Goal: Task Accomplishment & Management: Complete application form

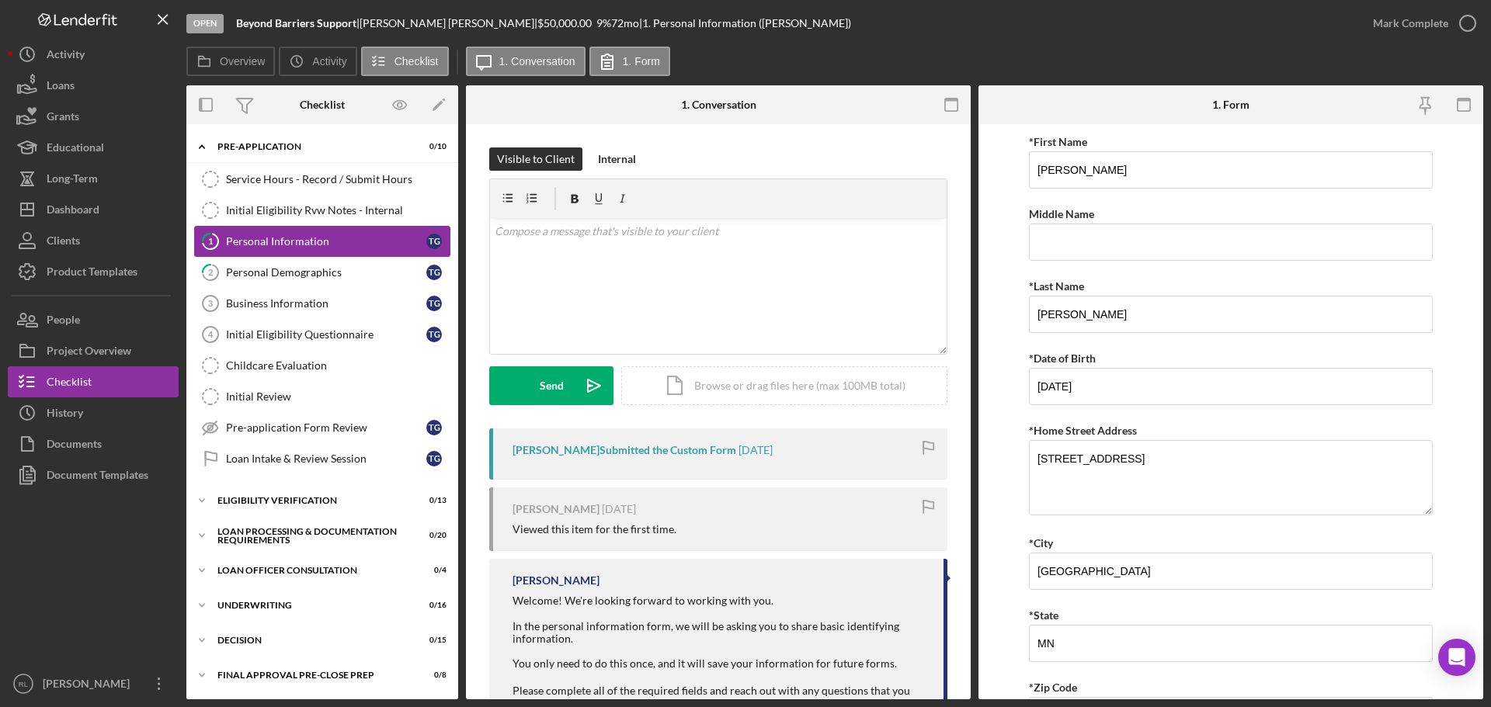
scroll to position [381, 0]
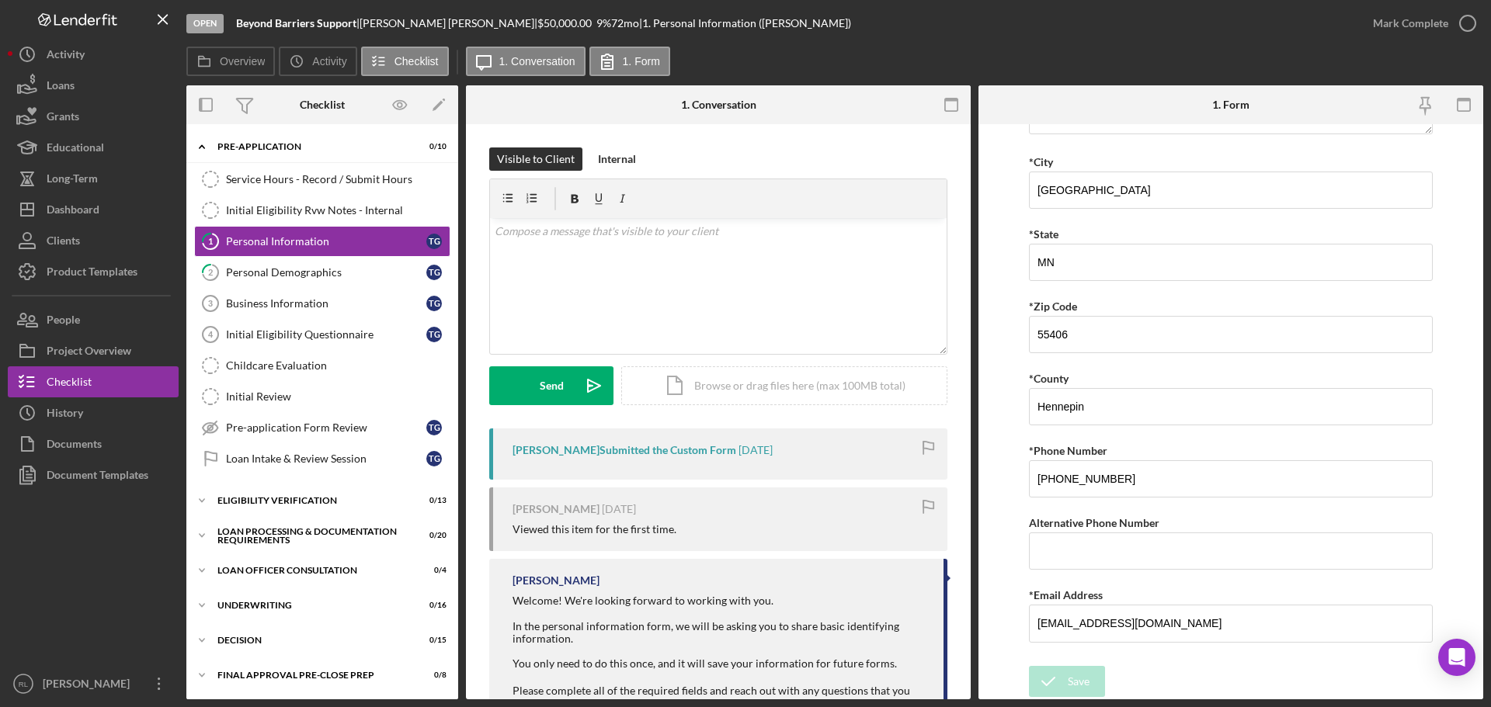
click at [769, 22] on div "Open Beyond Barriers Support | [PERSON_NAME] | $50,000.00 9 % 72 mo | 1. Person…" at bounding box center [771, 23] width 1171 height 47
click at [827, 145] on div "Visible to Client Internal v Color teal Color pink Remove color Add row above A…" at bounding box center [718, 507] width 505 height 766
click at [296, 297] on div "Business Information" at bounding box center [326, 303] width 200 height 12
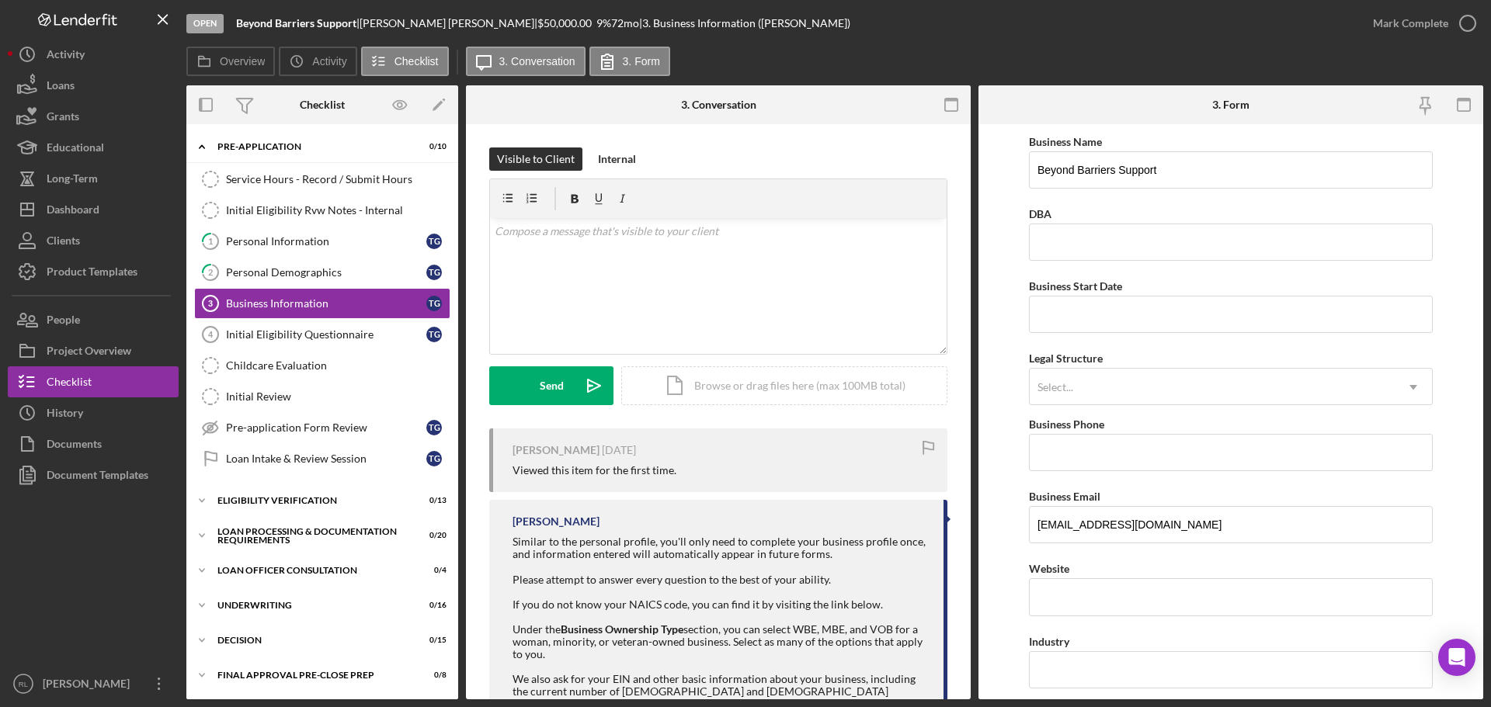
drag, startPoint x: 1004, startPoint y: 325, endPoint x: 1008, endPoint y: 211, distance: 113.5
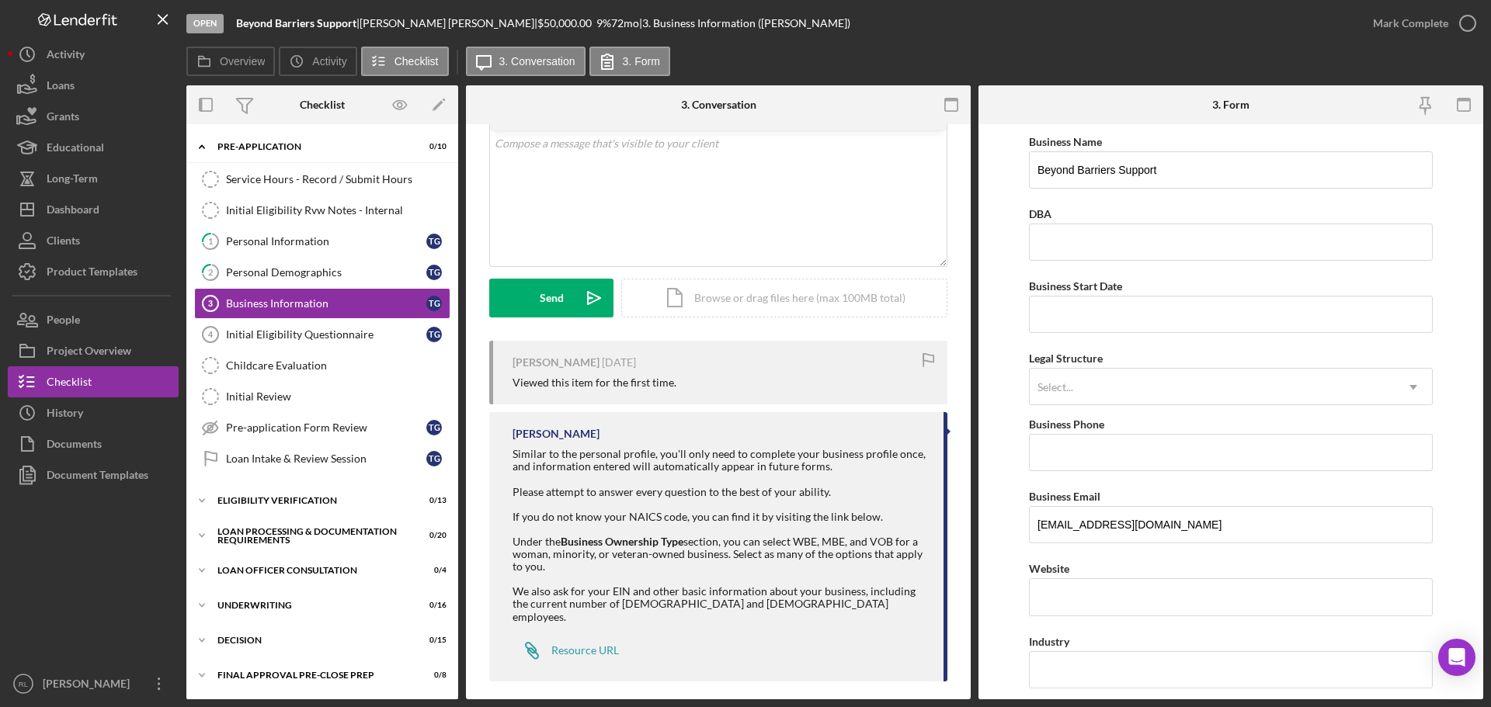
scroll to position [89, 0]
click at [326, 281] on link "2 Personal Demographics T G" at bounding box center [322, 272] width 256 height 31
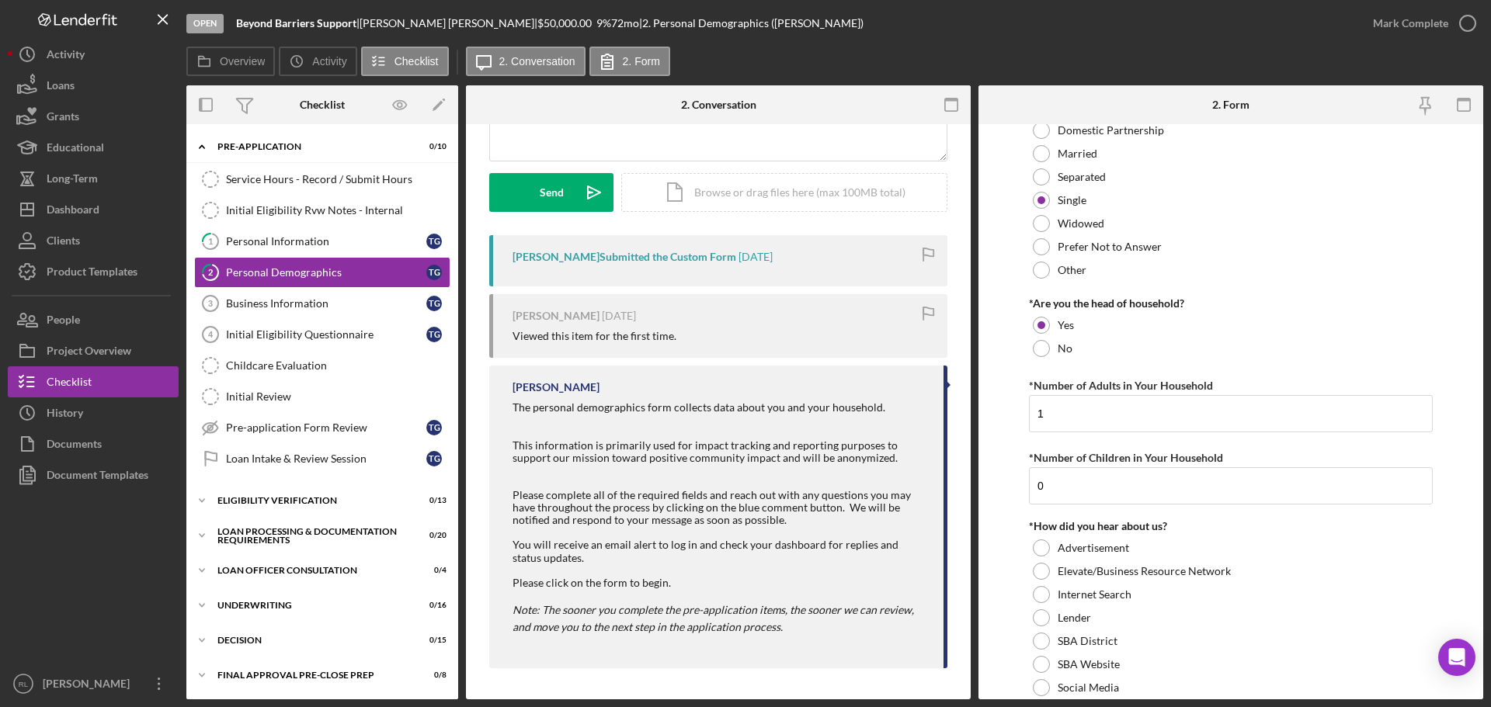
scroll to position [1516, 0]
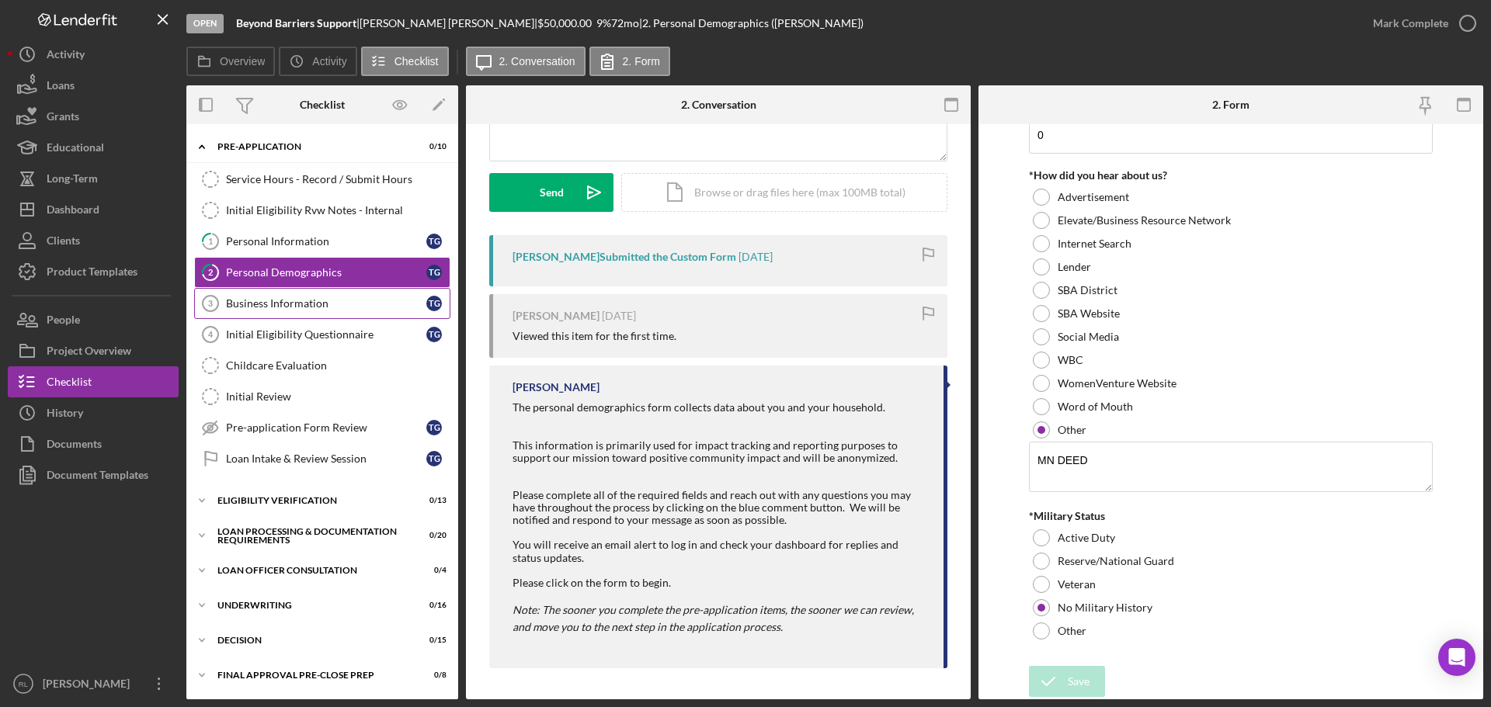
click at [309, 311] on link "Business Information 3 Business Information T G" at bounding box center [322, 303] width 256 height 31
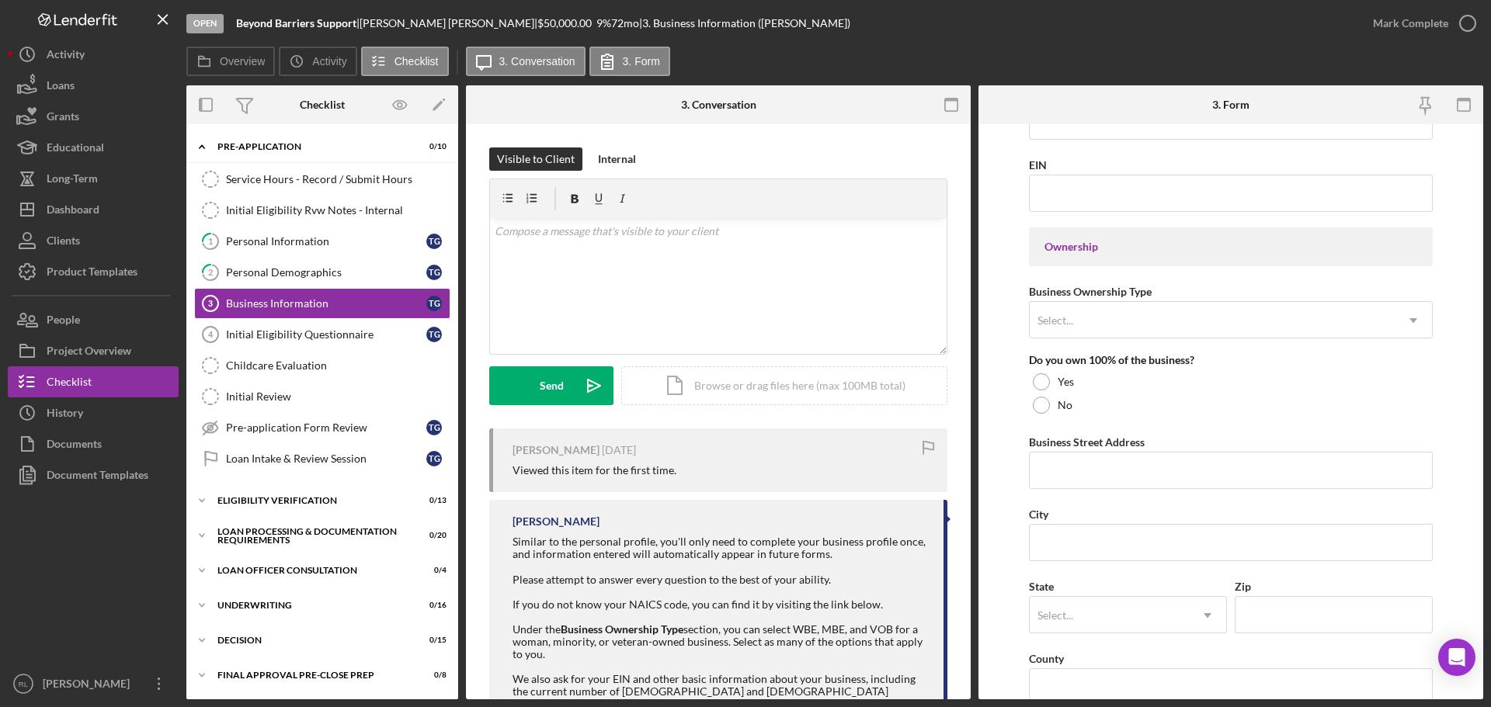
scroll to position [1149, 0]
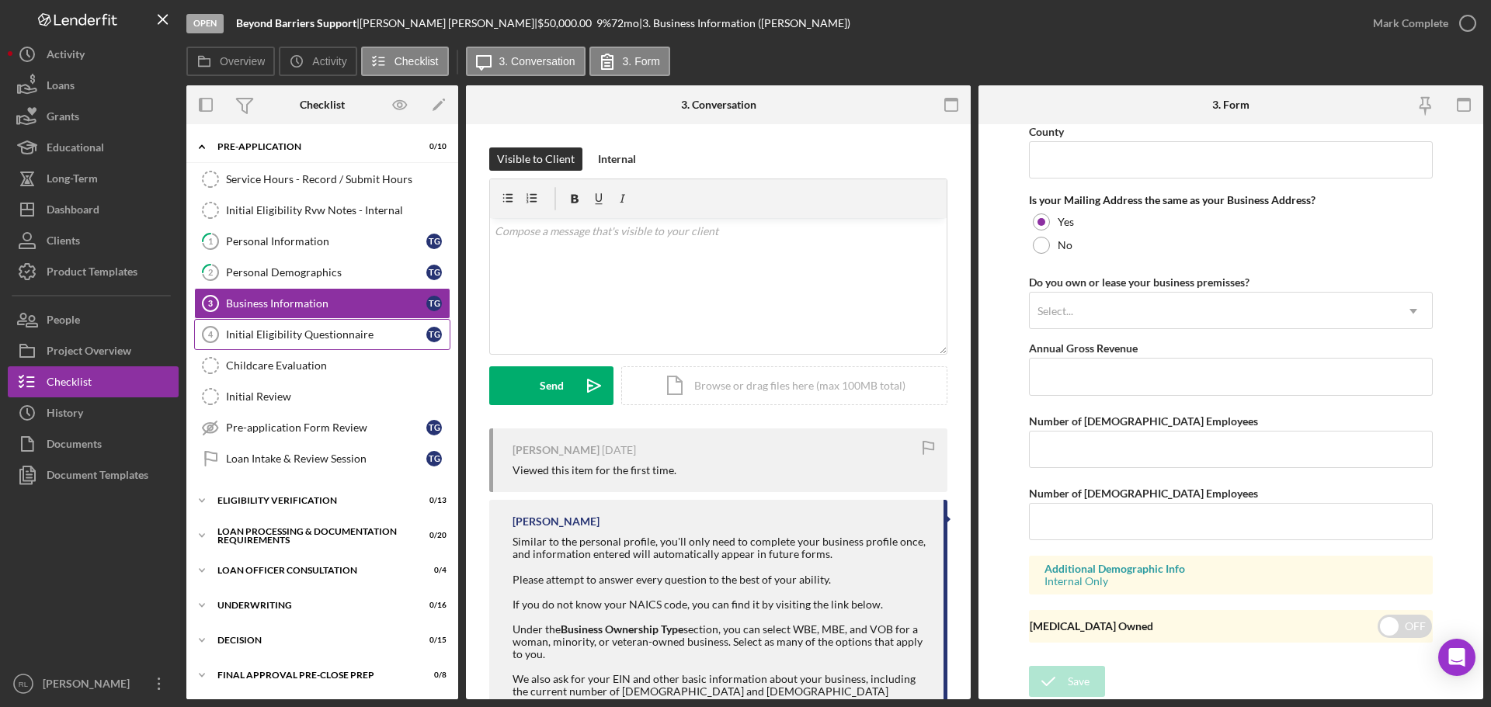
click at [332, 342] on link "Initial Eligibility Questionnaire 4 Initial Eligibility Questionnaire T G" at bounding box center [322, 334] width 256 height 31
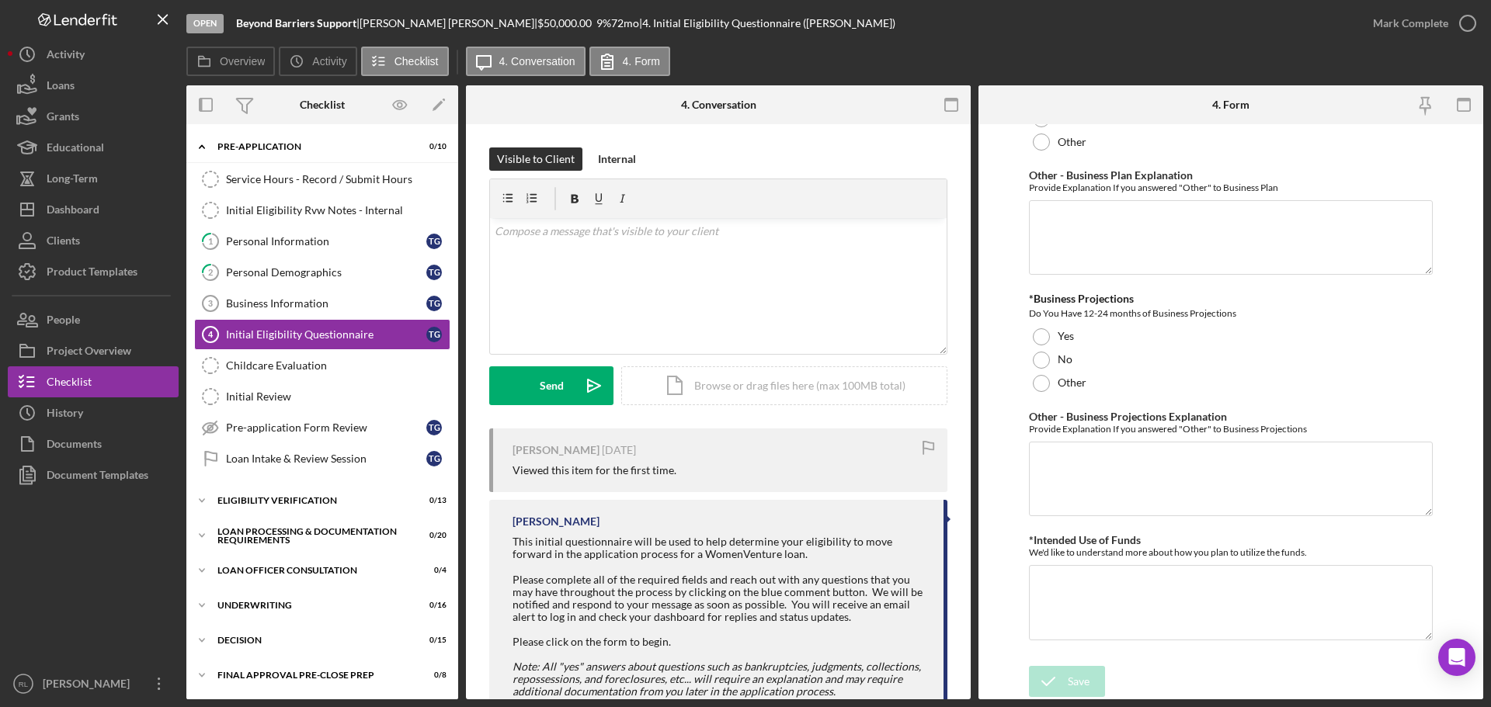
scroll to position [104, 0]
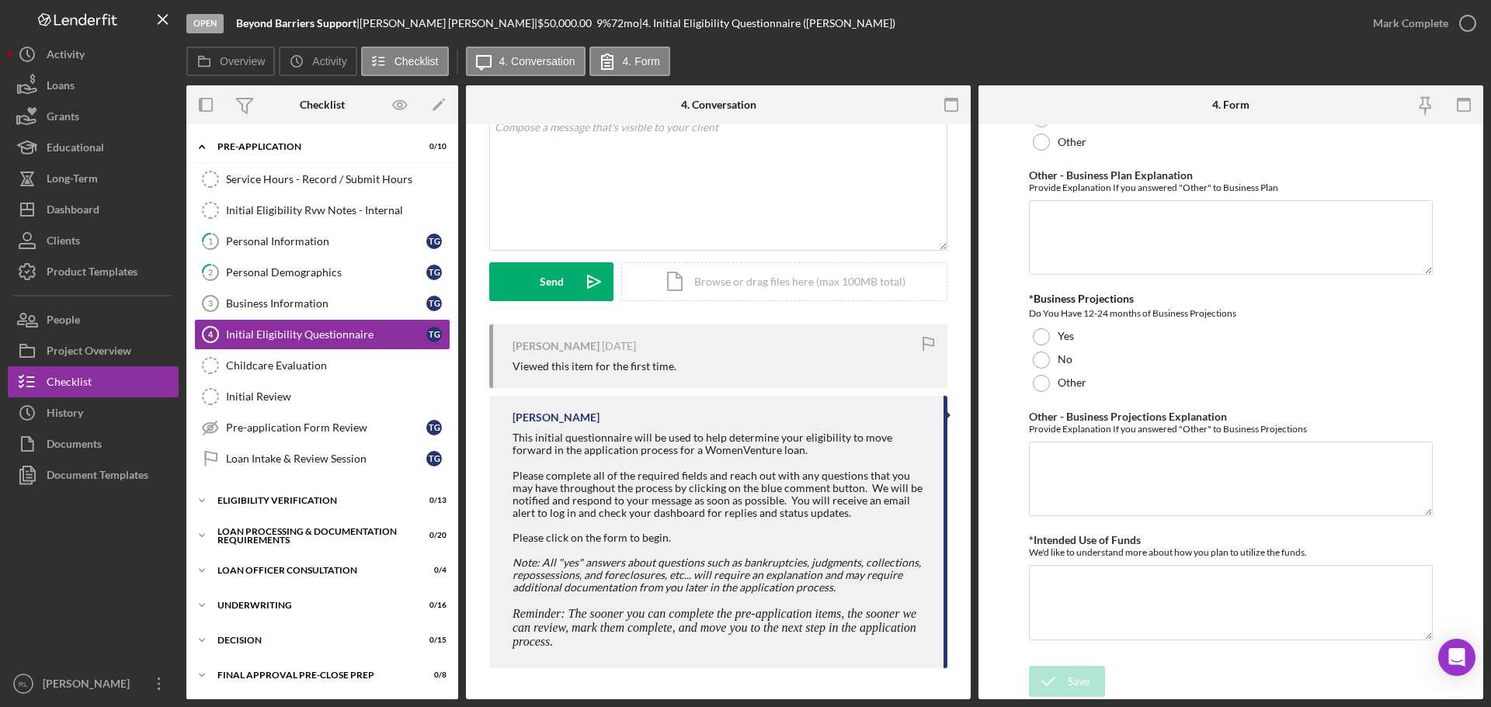
drag, startPoint x: 638, startPoint y: 412, endPoint x: 646, endPoint y: 652, distance: 240.1
click at [646, 652] on div "[PERSON_NAME] This initial questionnaire will be used to help determine your el…" at bounding box center [718, 532] width 458 height 272
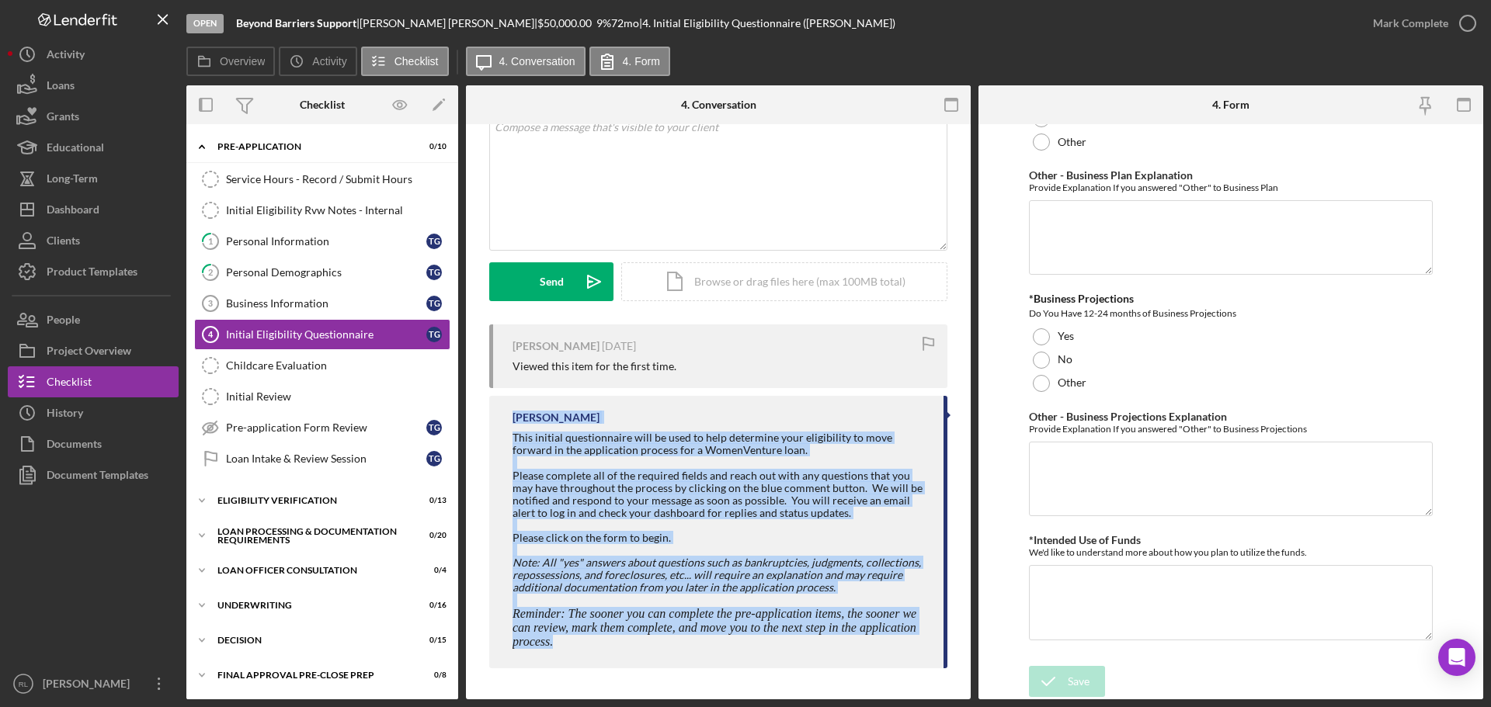
drag, startPoint x: 695, startPoint y: 650, endPoint x: 507, endPoint y: 414, distance: 301.8
click at [507, 414] on div "[PERSON_NAME] This initial questionnaire will be used to help determine your el…" at bounding box center [718, 532] width 458 height 272
drag, startPoint x: 505, startPoint y: 412, endPoint x: 643, endPoint y: 641, distance: 266.9
click at [643, 641] on div "[PERSON_NAME] This initial questionnaire will be used to help determine your el…" at bounding box center [718, 532] width 458 height 272
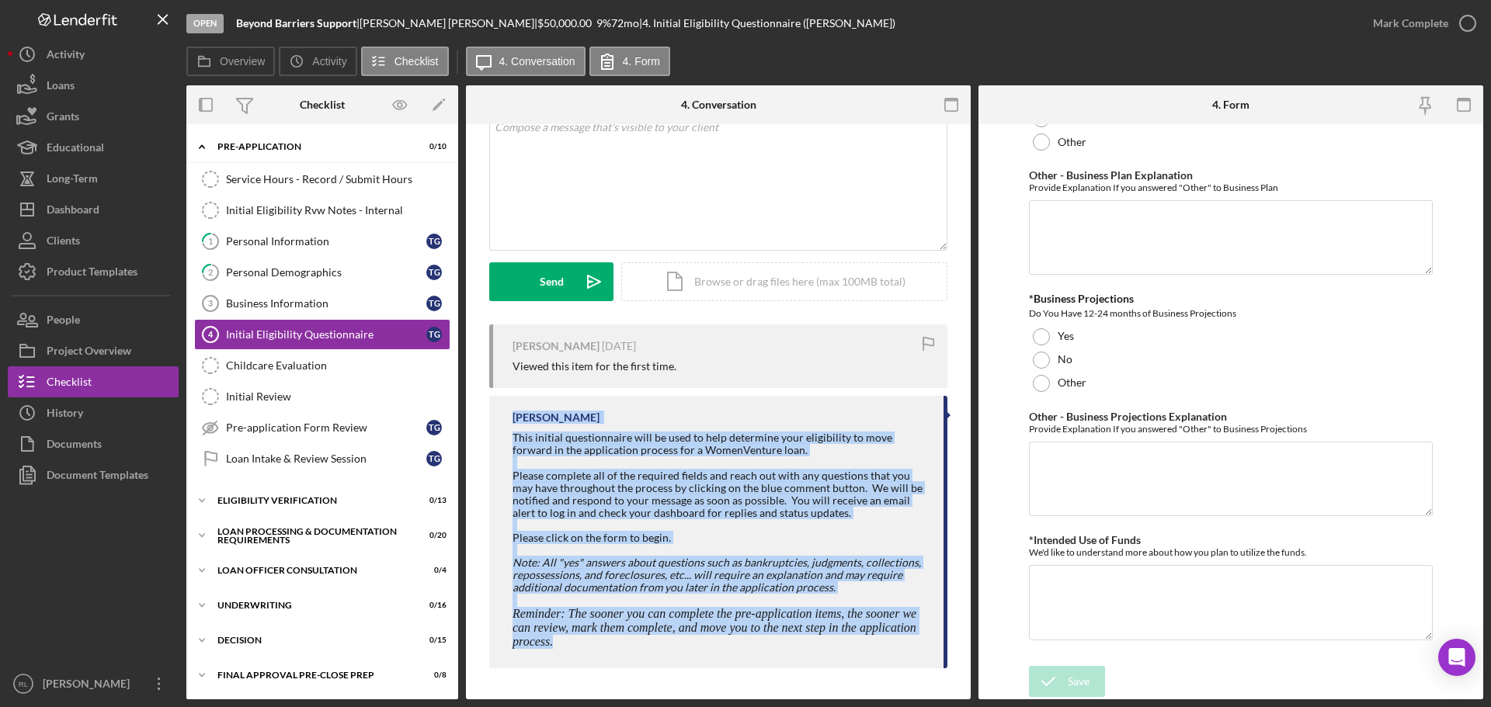
click at [643, 641] on p "Reminder: The sooner you can complete the pre-application items, the sooner we …" at bounding box center [720, 628] width 415 height 42
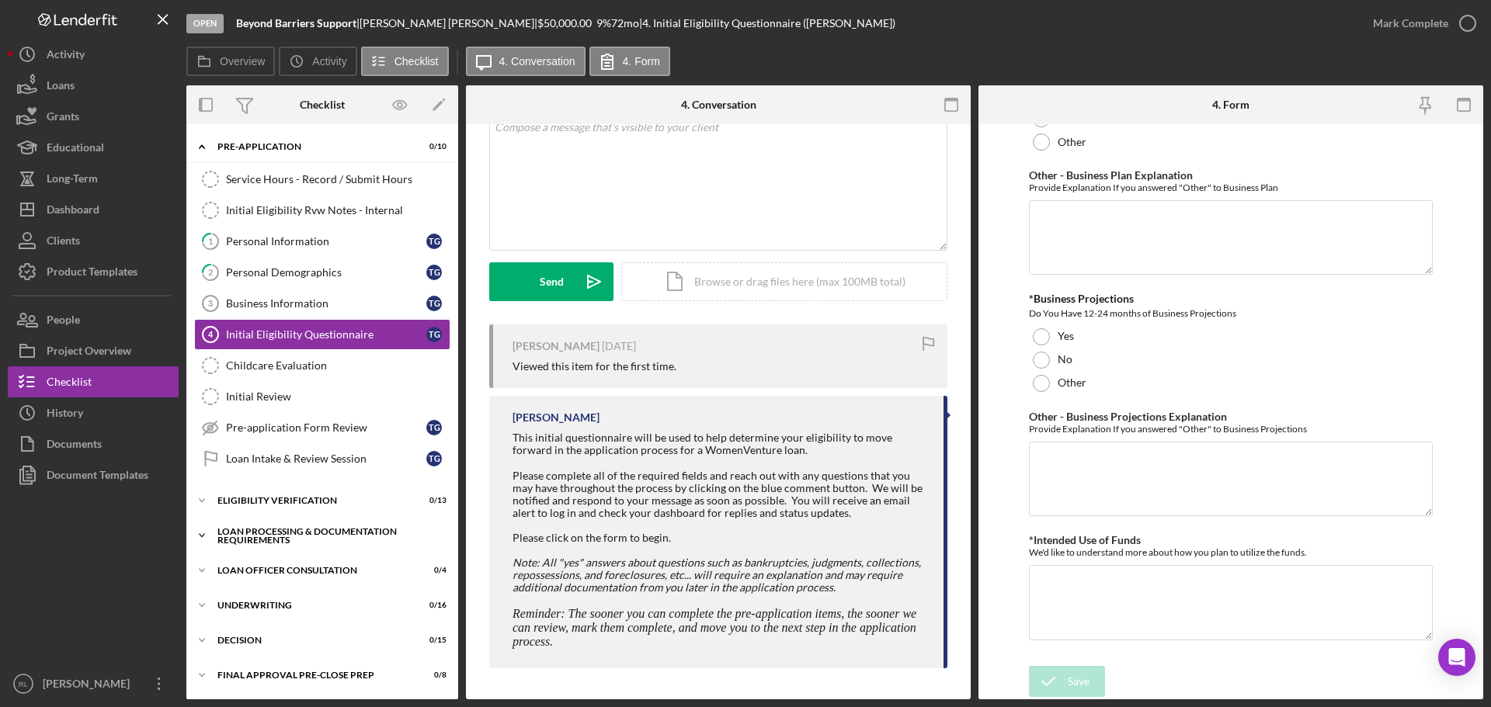
click at [309, 535] on div "Loan Processing & Documentation Requirements" at bounding box center [327, 536] width 221 height 18
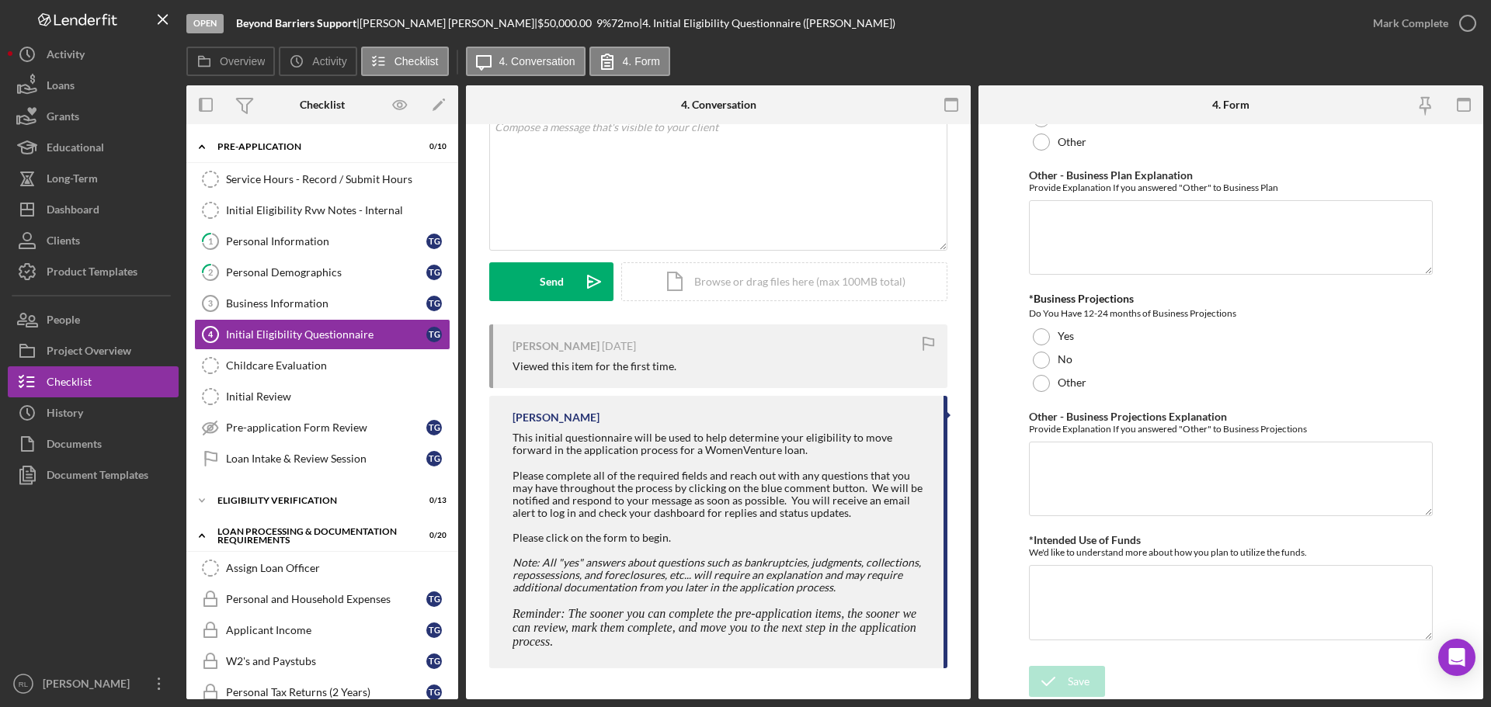
scroll to position [78, 0]
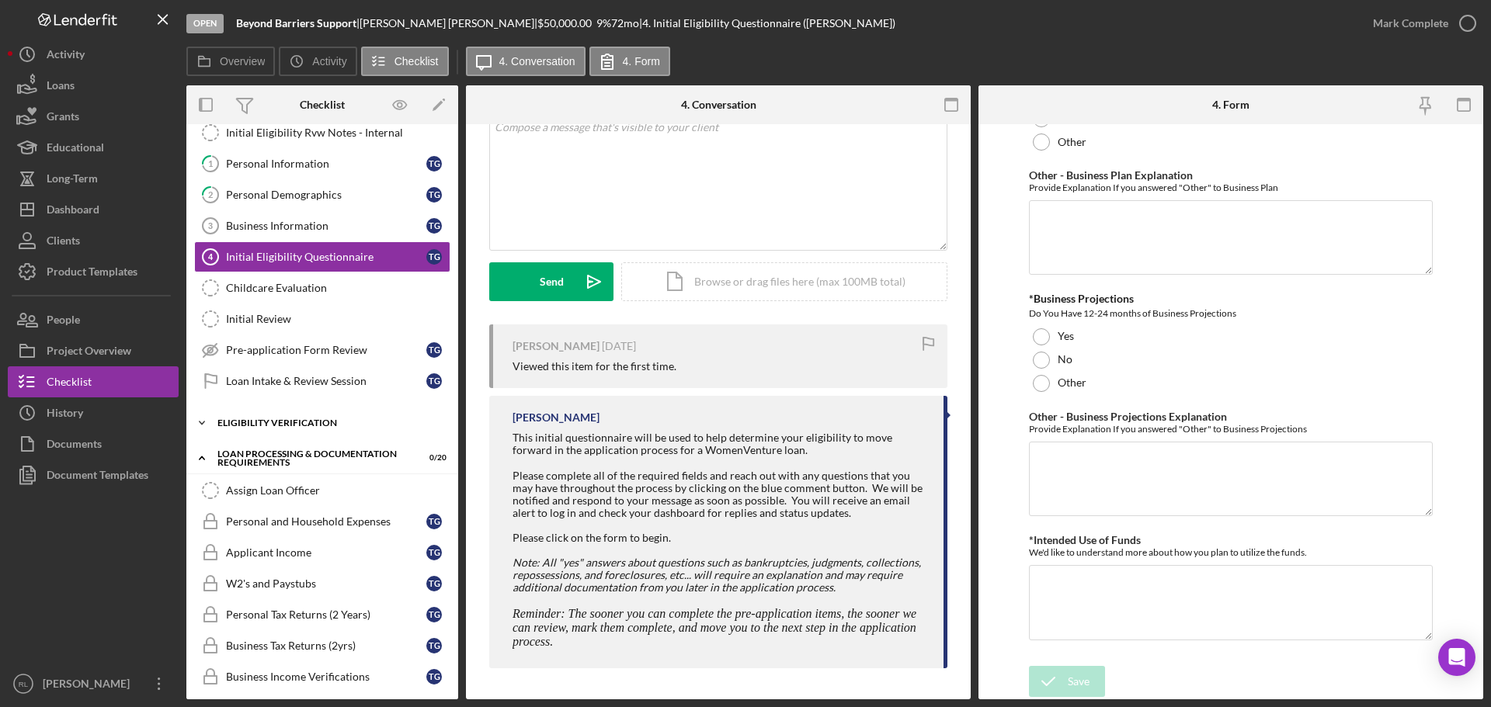
click at [267, 424] on div "Eligibility Verification" at bounding box center [327, 423] width 221 height 9
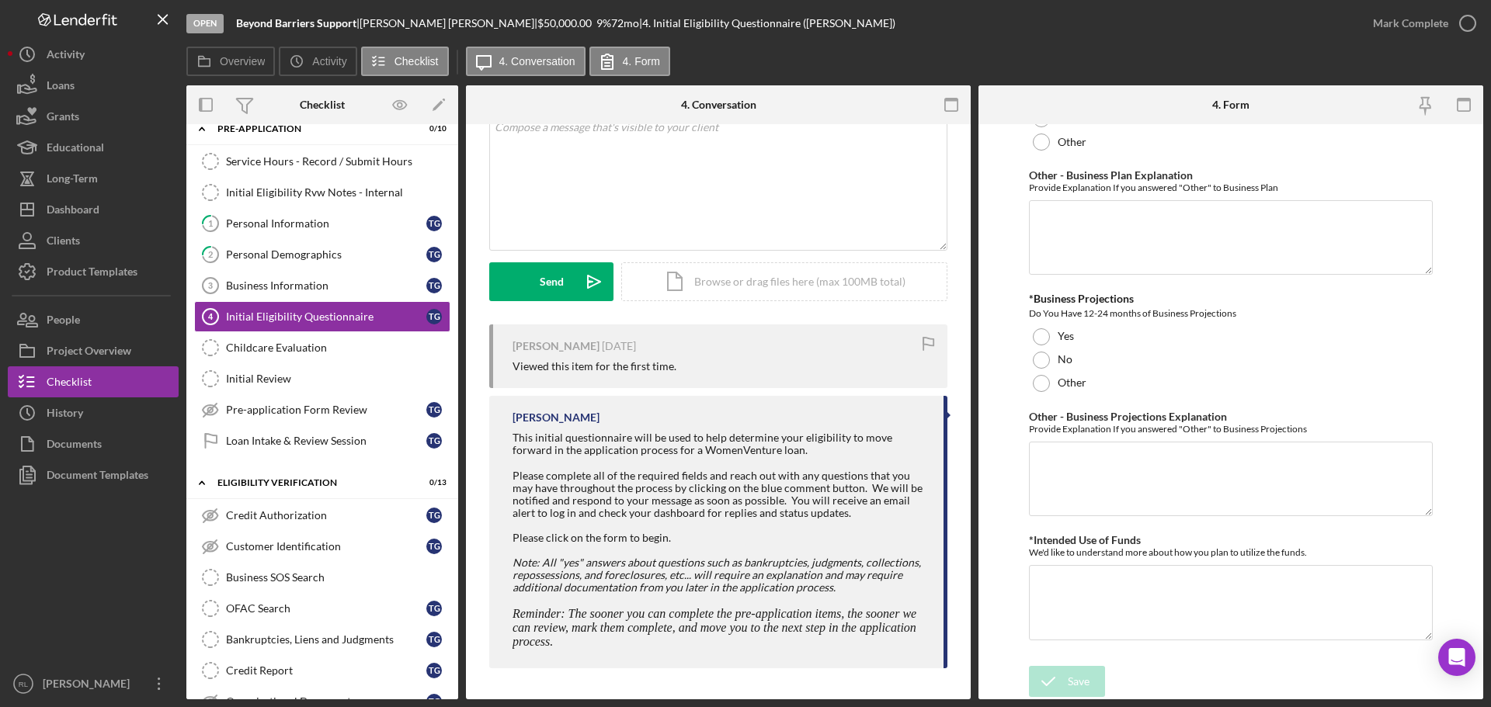
scroll to position [0, 0]
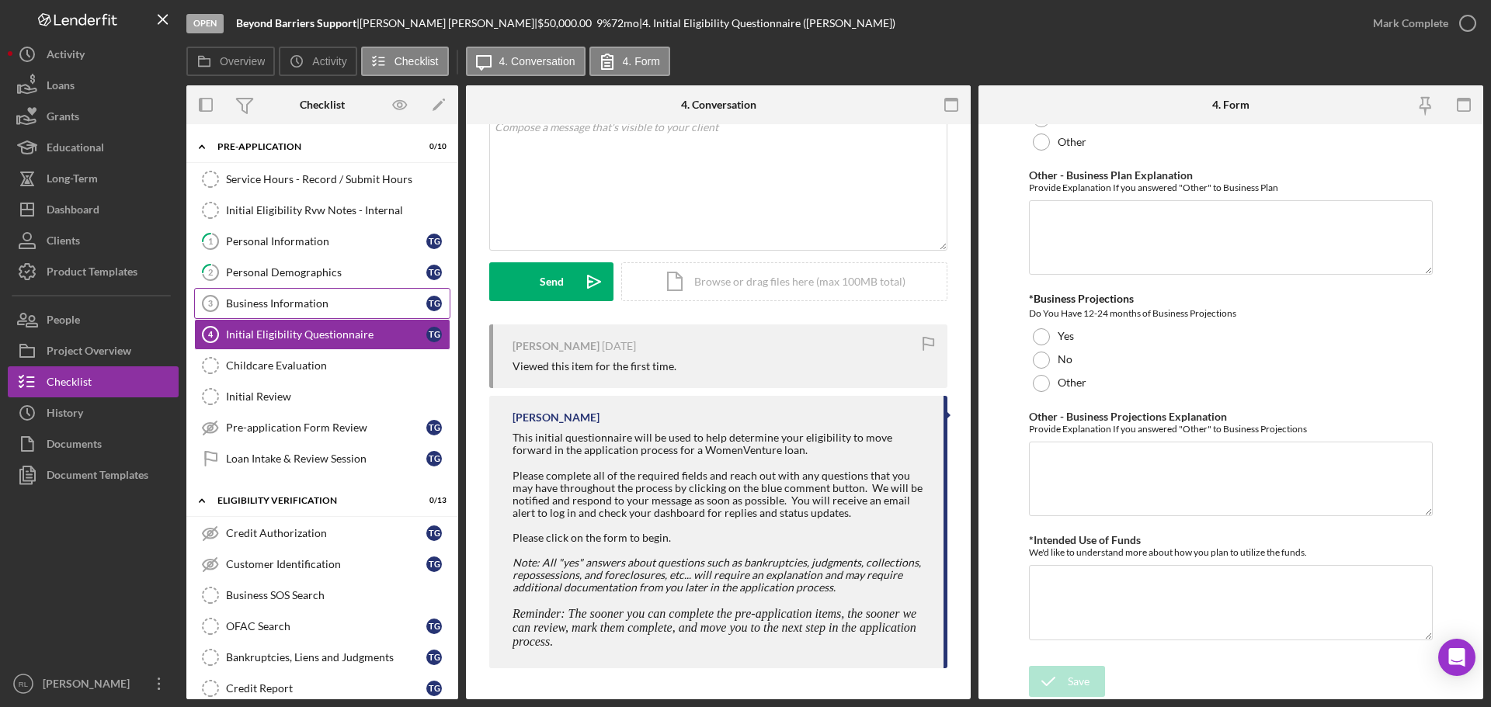
click at [291, 303] on div "Business Information" at bounding box center [326, 303] width 200 height 12
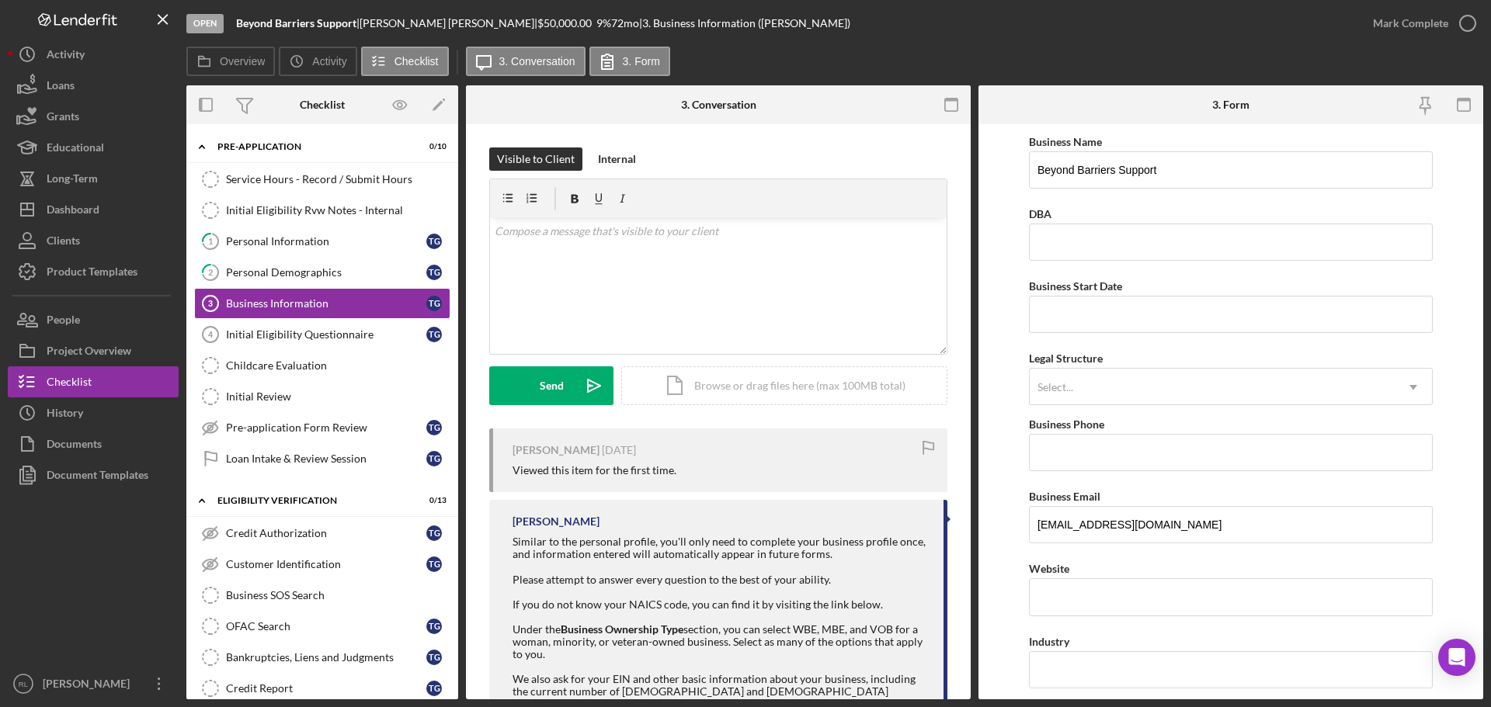
drag, startPoint x: 1003, startPoint y: 346, endPoint x: 1007, endPoint y: 162, distance: 184.1
click at [296, 185] on div "Service Hours - Record / Submit Hours" at bounding box center [338, 179] width 224 height 12
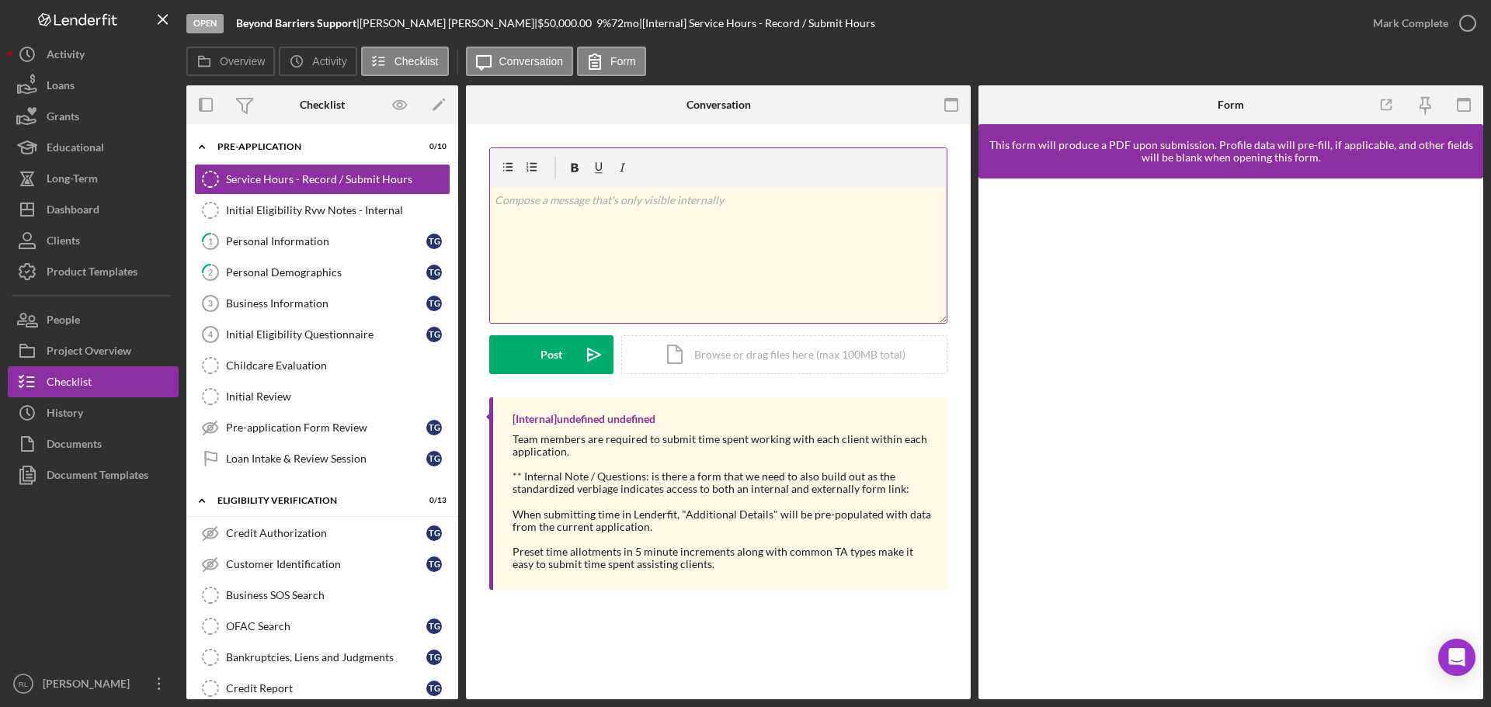
click at [690, 263] on div "v Color teal Color pink Remove color Add row above Add row below Add column bef…" at bounding box center [718, 255] width 457 height 136
click at [285, 322] on link "Initial Eligibility Questionnaire 4 Initial Eligibility Questionnaire T G" at bounding box center [322, 334] width 256 height 31
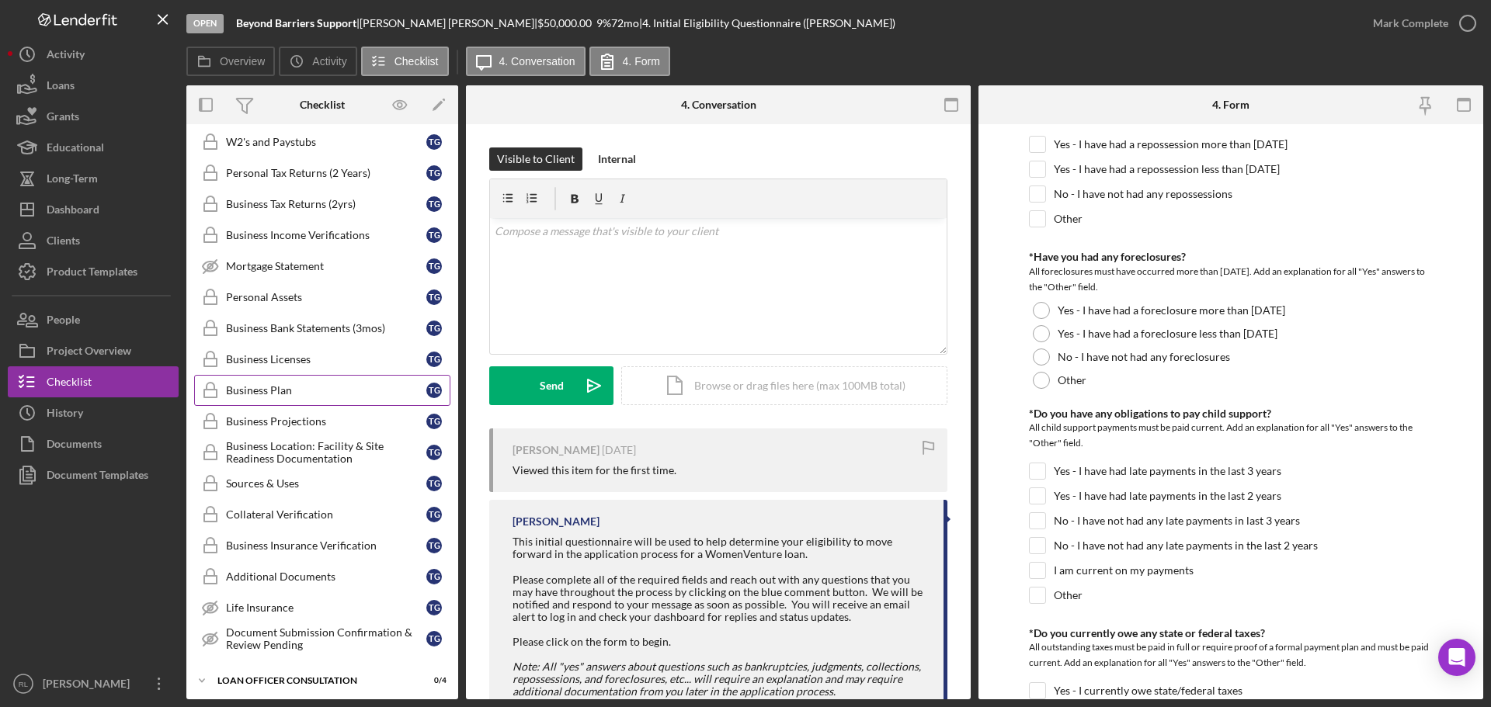
scroll to position [1010, 0]
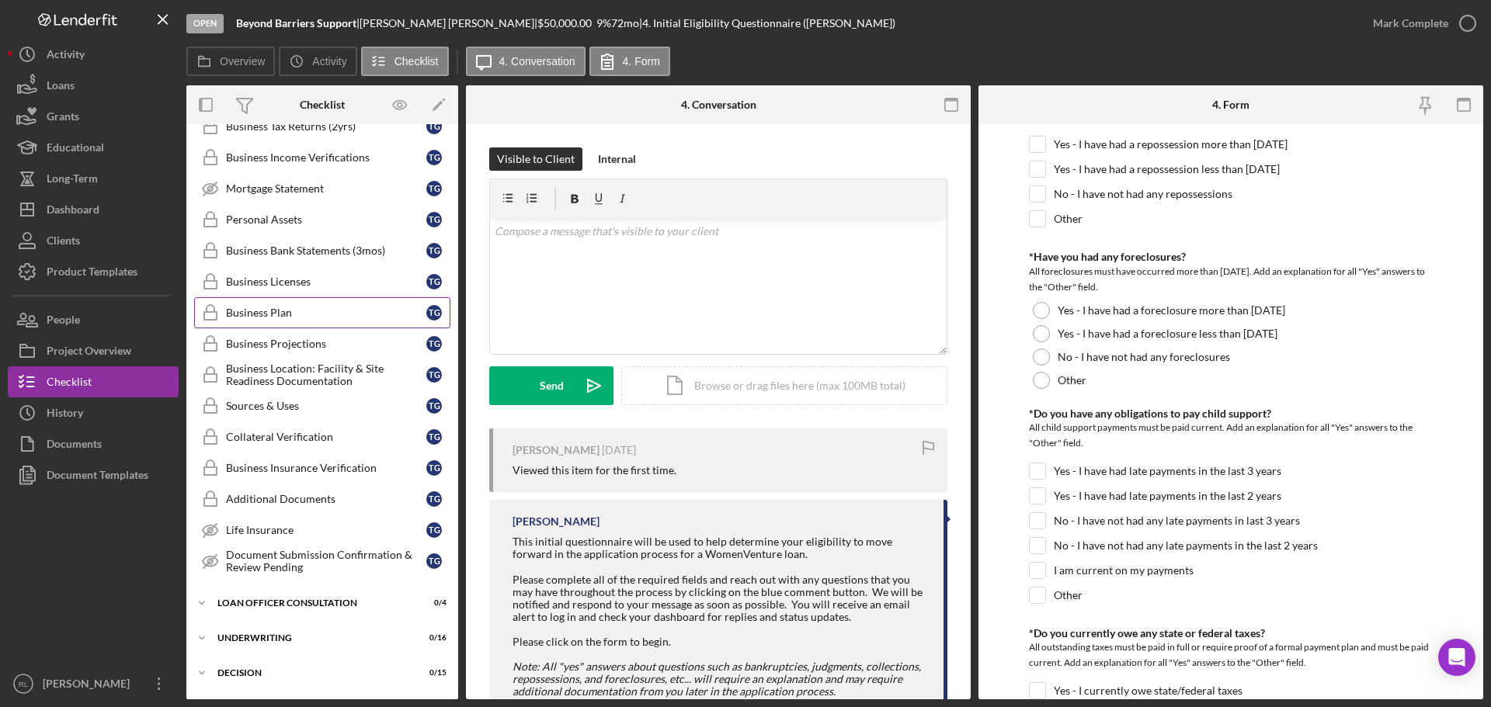
click at [309, 307] on div "Business Plan" at bounding box center [326, 313] width 200 height 12
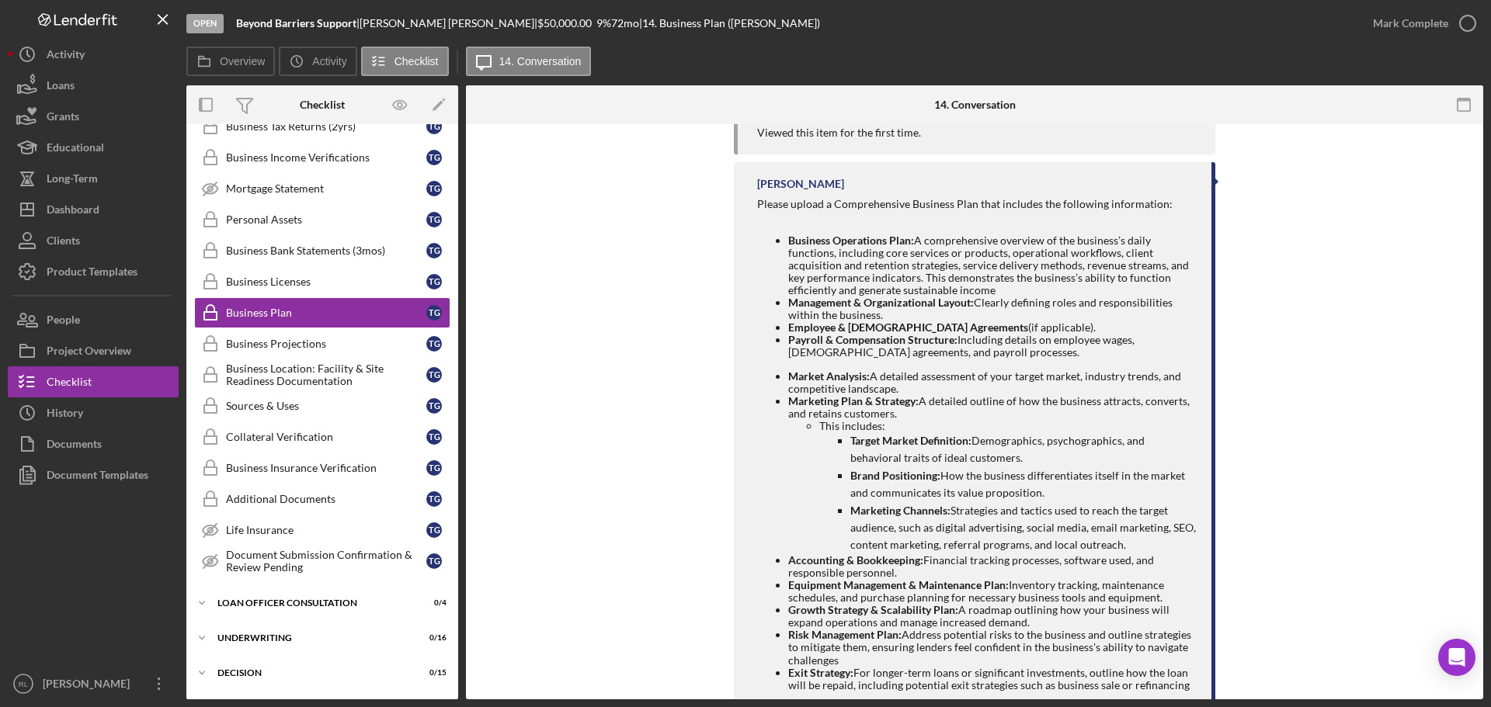
scroll to position [528, 0]
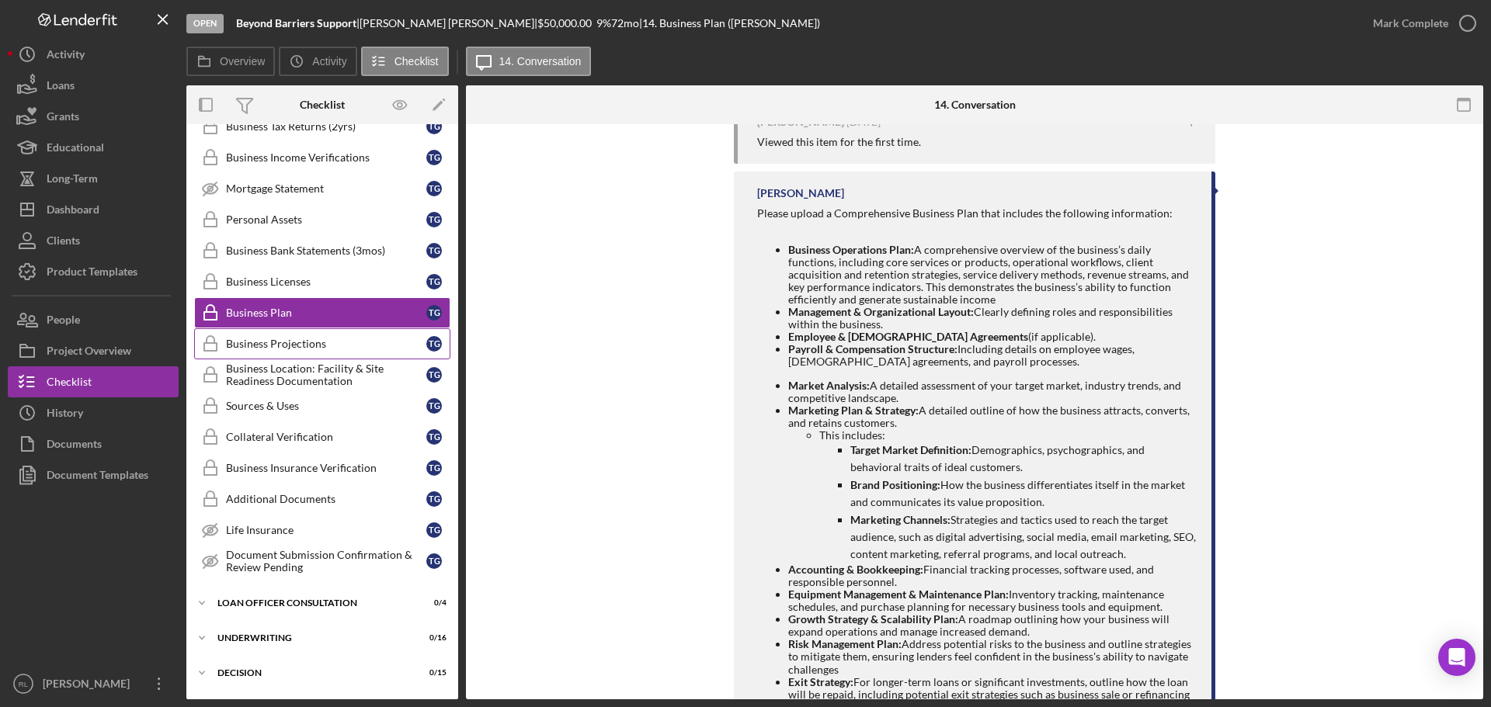
click at [264, 339] on div "Business Projections" at bounding box center [326, 344] width 200 height 12
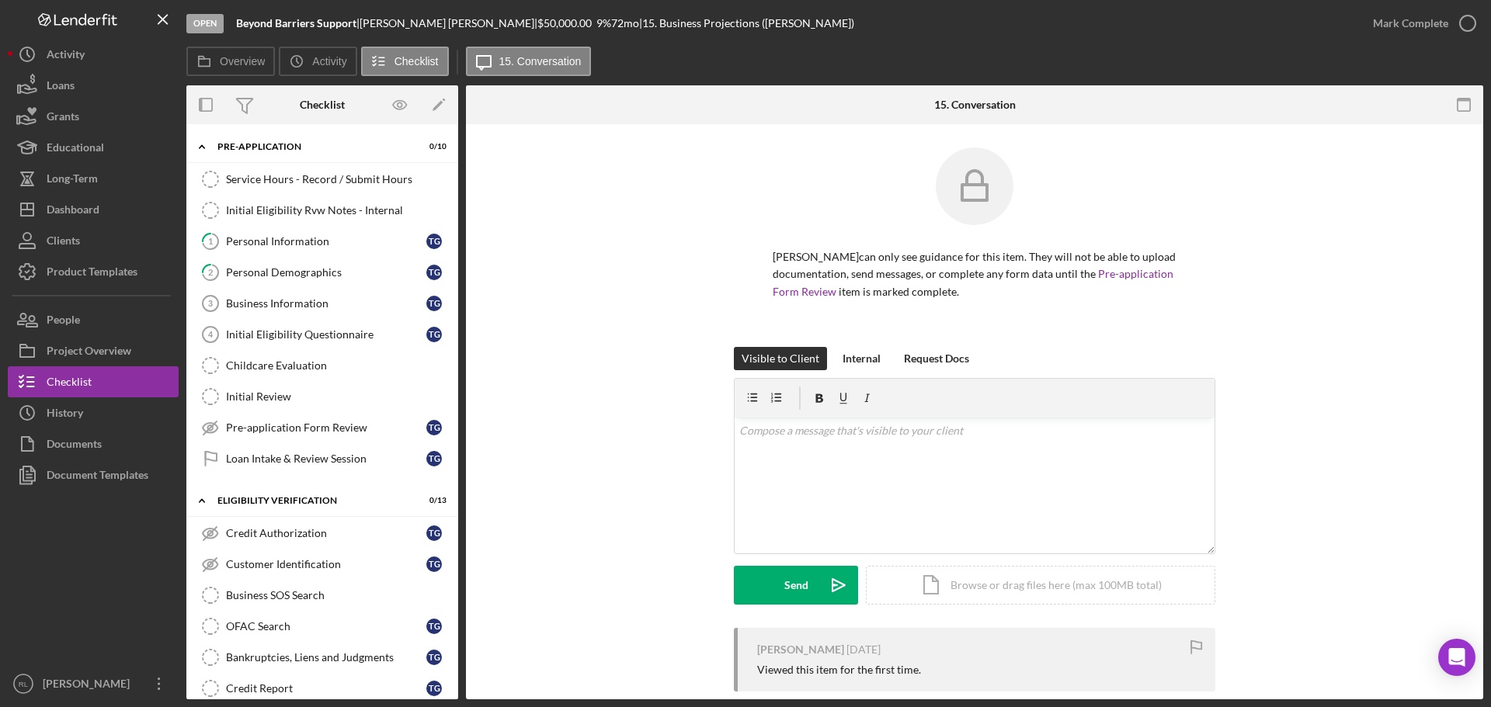
drag, startPoint x: 661, startPoint y: 389, endPoint x: 634, endPoint y: 121, distance: 269.2
click at [297, 254] on link "1 Personal Information T G" at bounding box center [322, 241] width 256 height 31
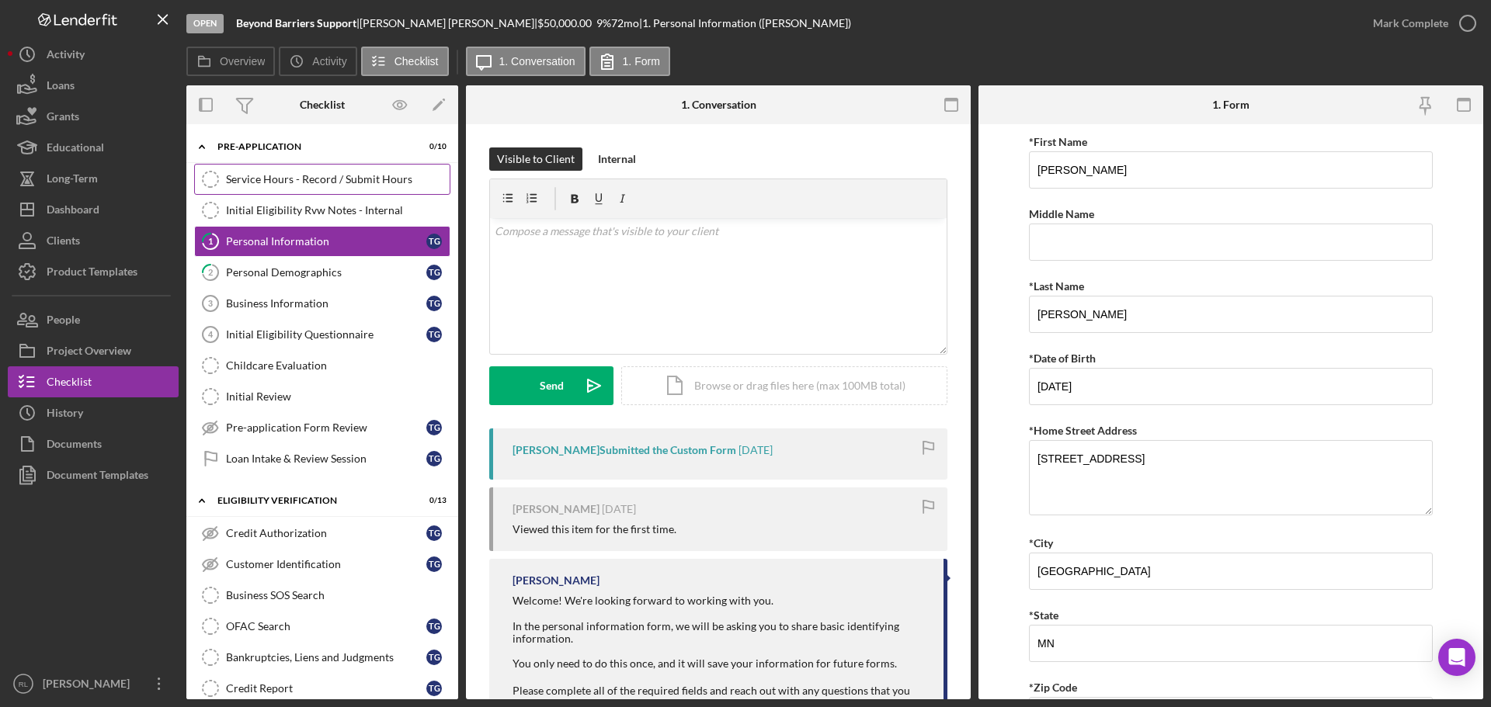
click at [320, 182] on div "Service Hours - Record / Submit Hours" at bounding box center [338, 179] width 224 height 12
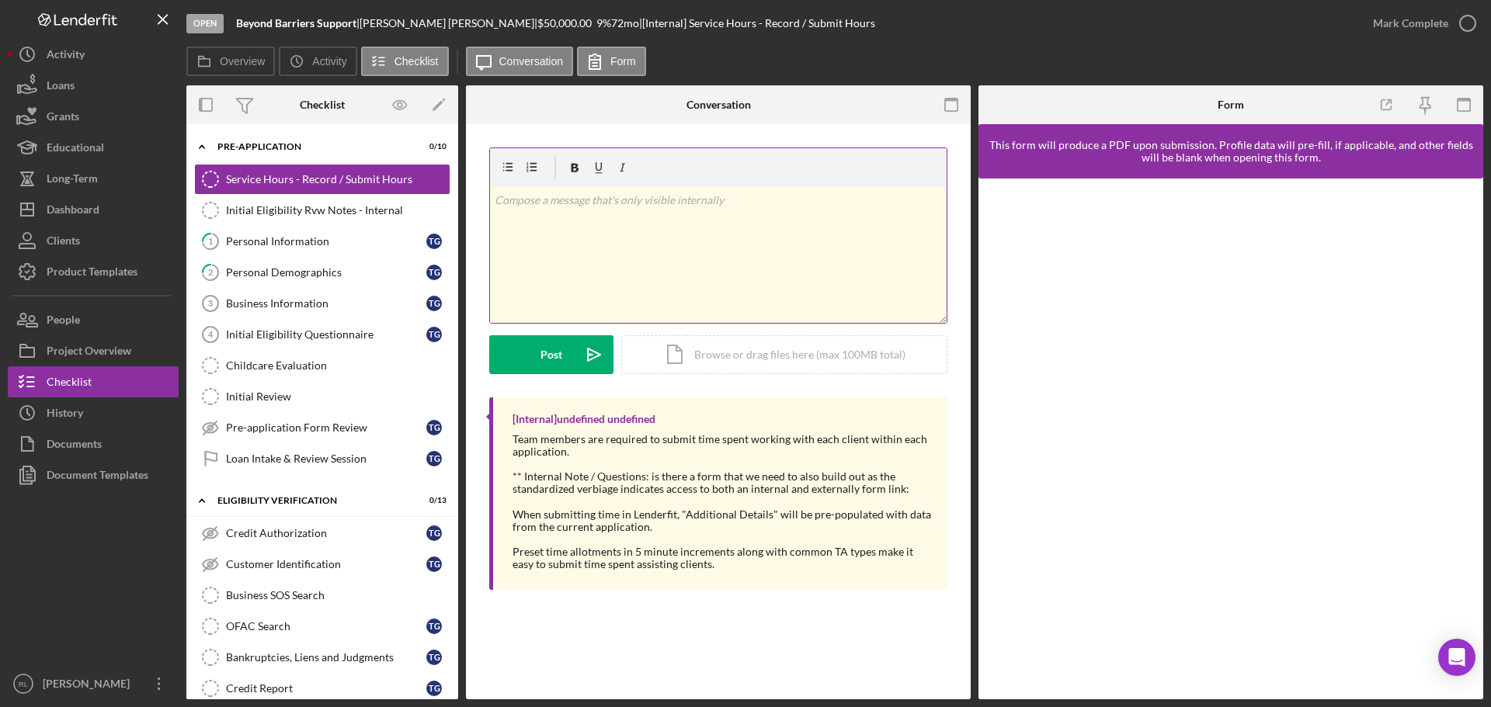
click at [729, 276] on div "v Color teal Color pink Remove color Add row above Add row below Add column bef…" at bounding box center [718, 255] width 457 height 136
click at [788, 270] on div "v Color teal Color pink Remove color Add row above Add row below Add column bef…" at bounding box center [718, 255] width 457 height 136
click at [283, 242] on div "Personal Information" at bounding box center [326, 241] width 200 height 12
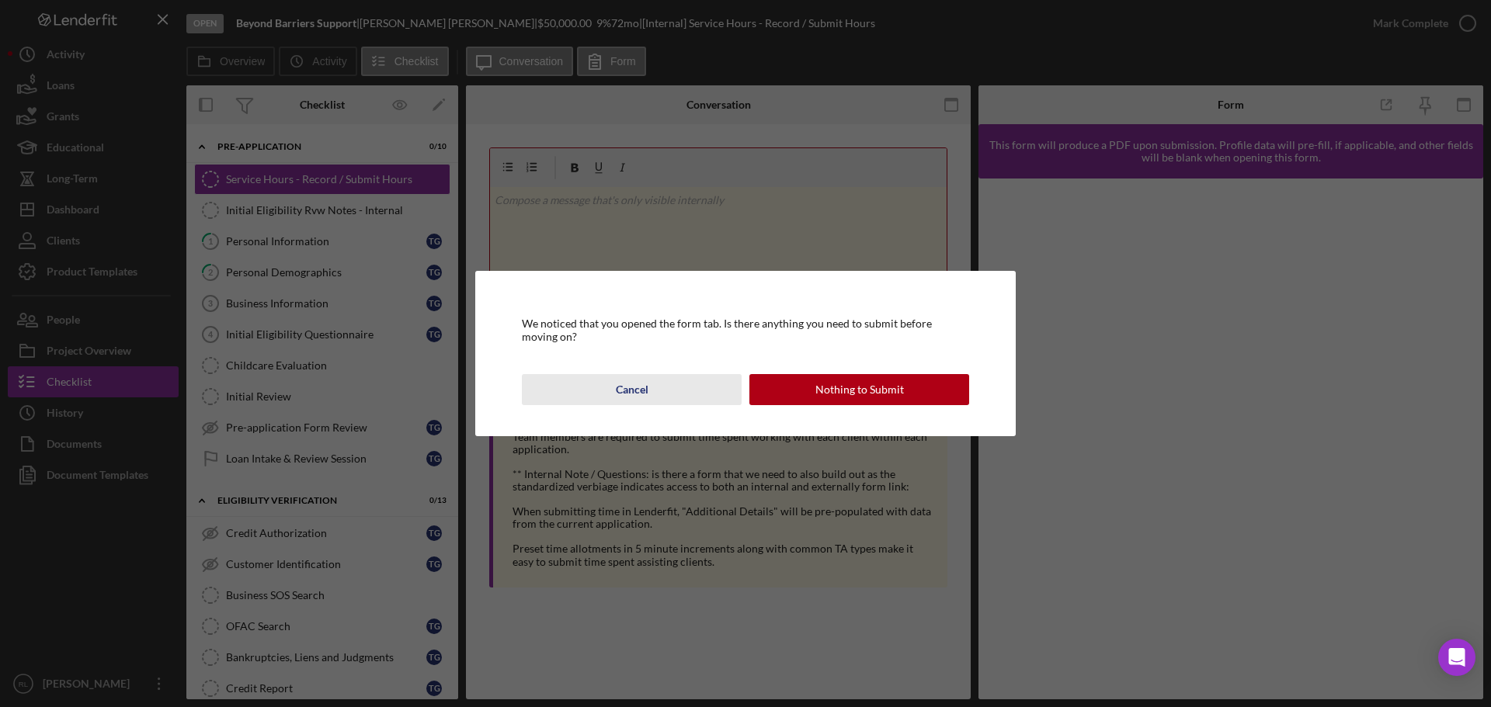
click at [621, 392] on div "Cancel" at bounding box center [632, 389] width 33 height 31
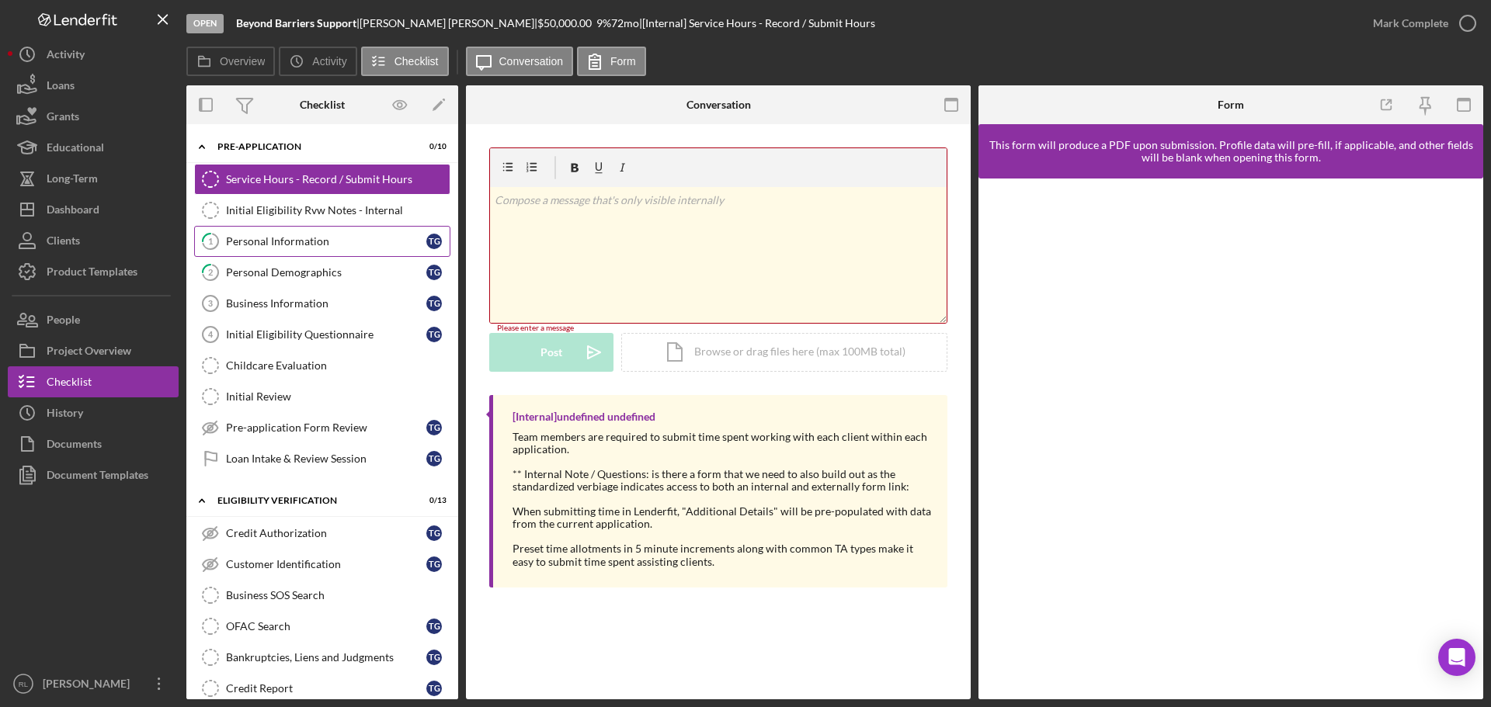
click at [287, 251] on link "1 Personal Information T G" at bounding box center [322, 241] width 256 height 31
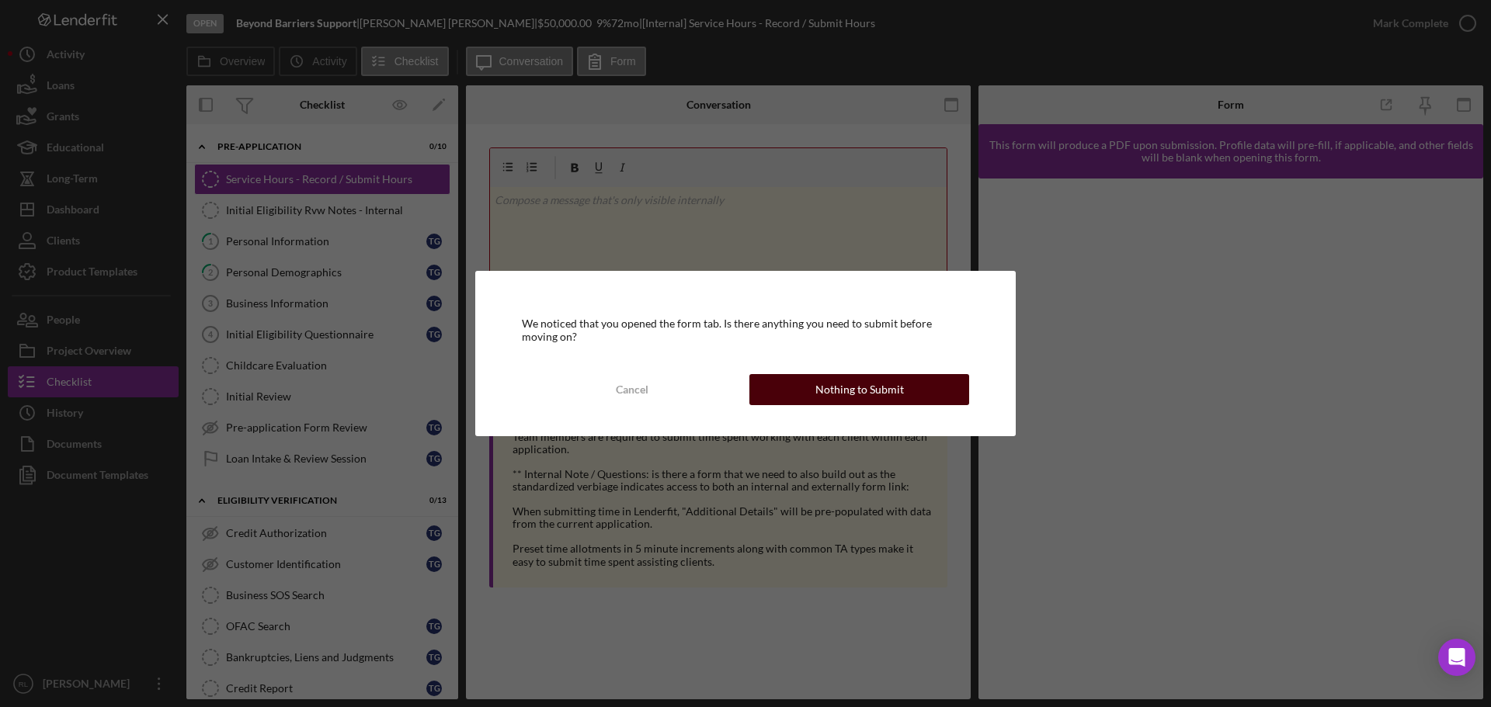
click at [800, 391] on button "Nothing to Submit" at bounding box center [859, 389] width 220 height 31
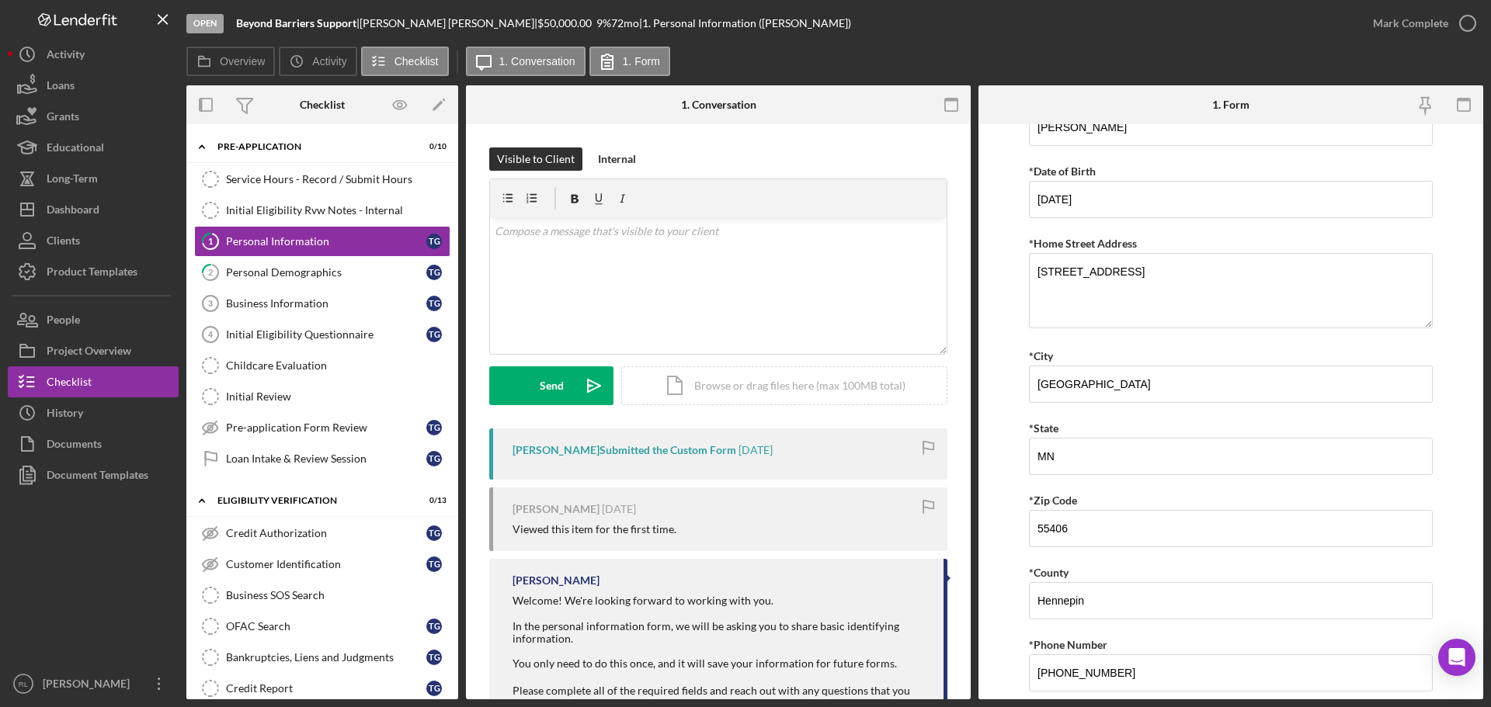
scroll to position [381, 0]
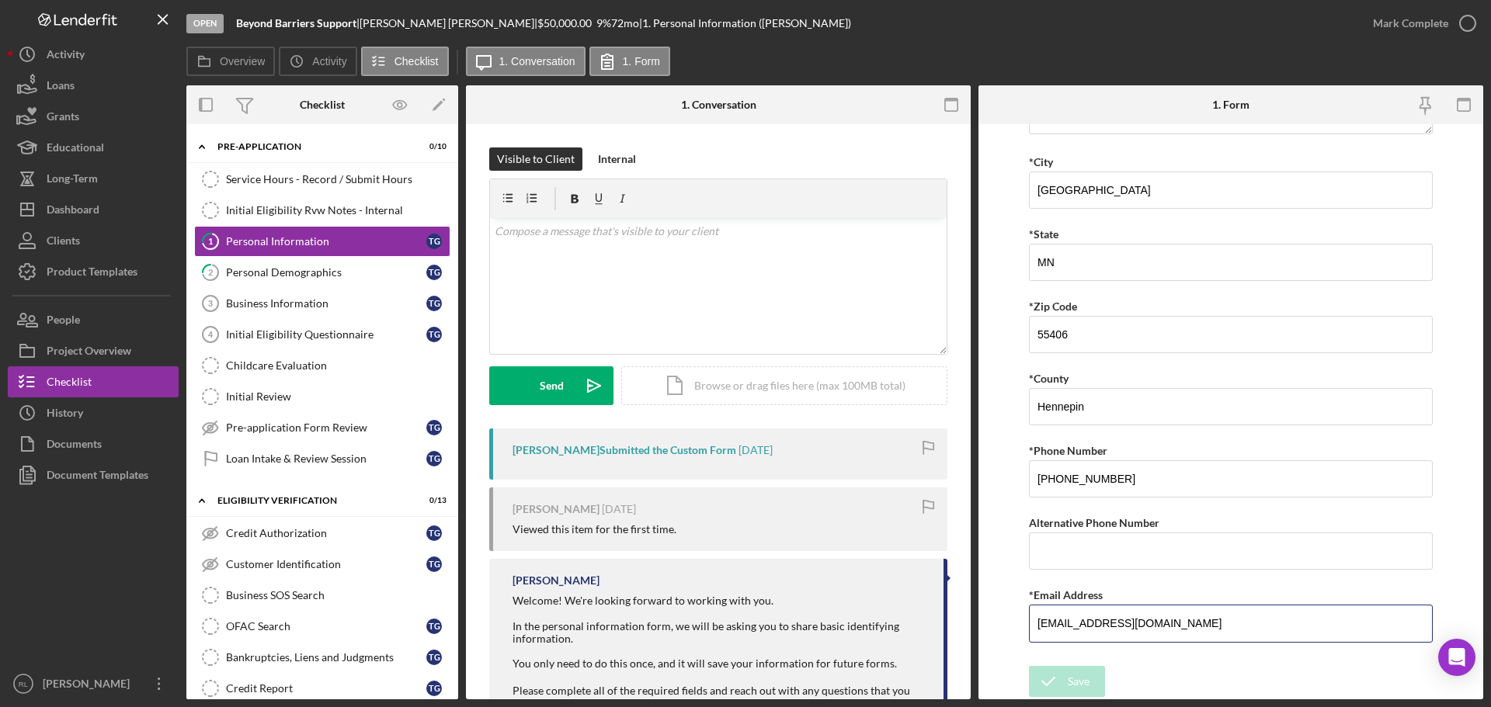
drag, startPoint x: 1163, startPoint y: 617, endPoint x: 960, endPoint y: 613, distance: 203.5
click at [969, 610] on div "Overview Internal Workflow Stage Open Icon/Dropdown Arrow Archive (can unarchiv…" at bounding box center [834, 392] width 1297 height 614
click at [989, 614] on form "*First Name [PERSON_NAME] Middle Name *Last Name [PERSON_NAME] *Date of Birth […" at bounding box center [1231, 411] width 505 height 575
drag, startPoint x: 317, startPoint y: 185, endPoint x: 768, endPoint y: 362, distance: 484.7
click at [317, 185] on div "Service Hours - Record / Submit Hours" at bounding box center [338, 179] width 224 height 12
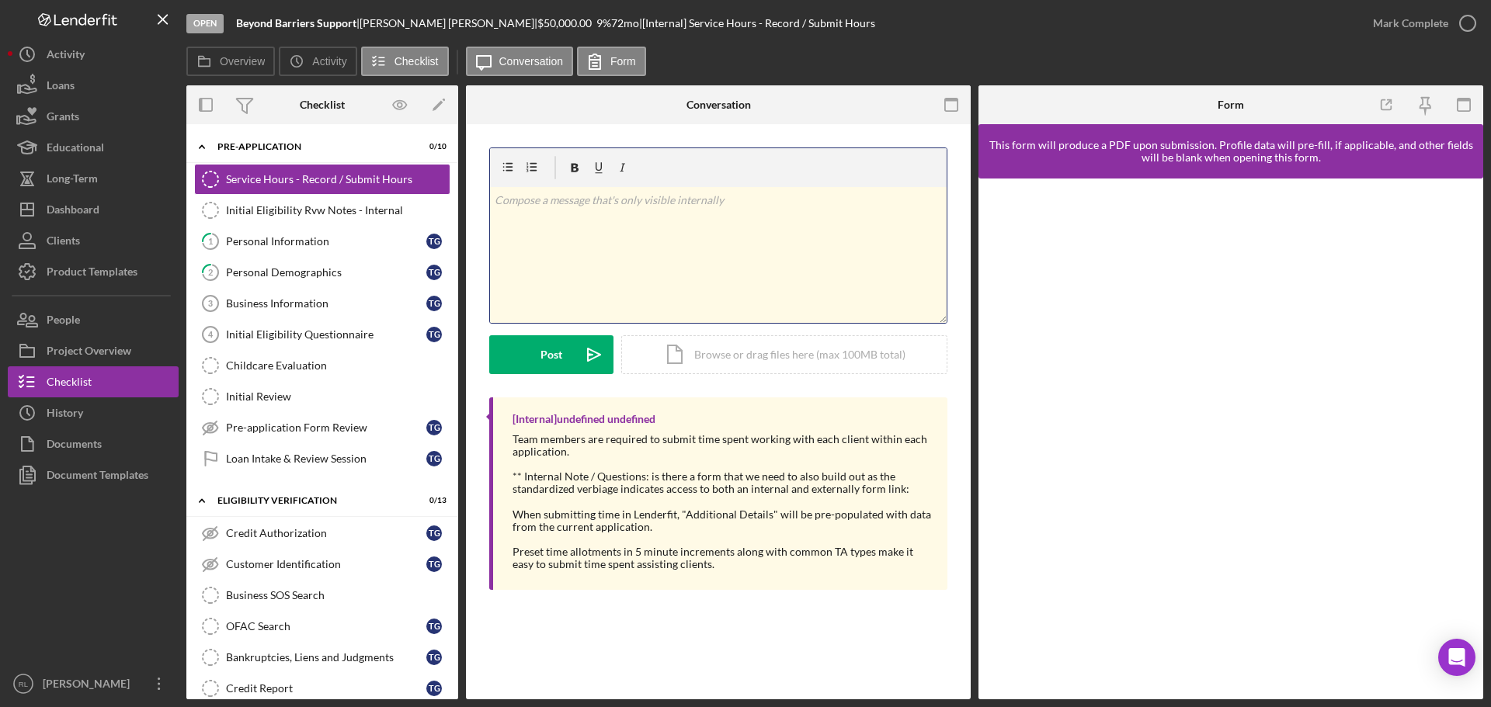
click at [638, 279] on div "v Color teal Color pink Remove color Add row above Add row below Add column bef…" at bounding box center [718, 255] width 457 height 136
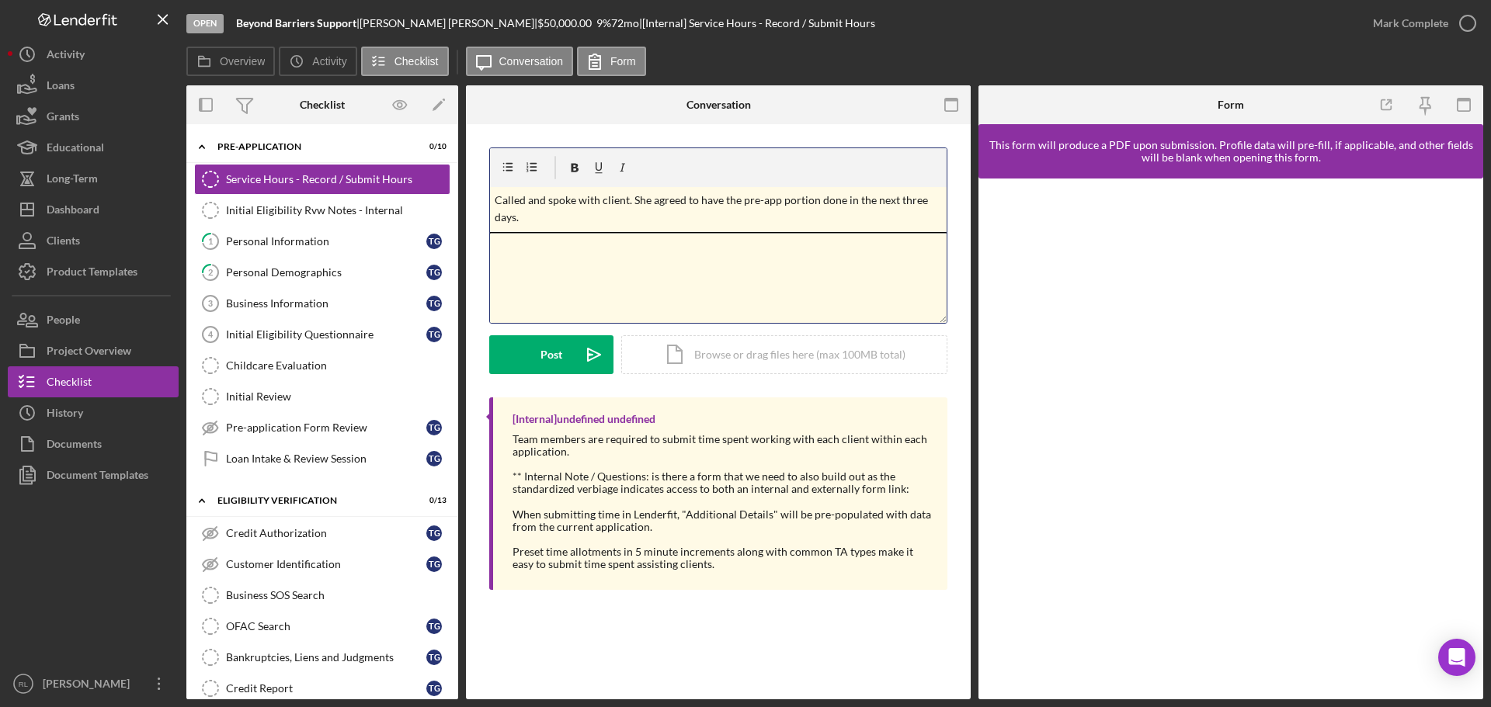
scroll to position [117, 0]
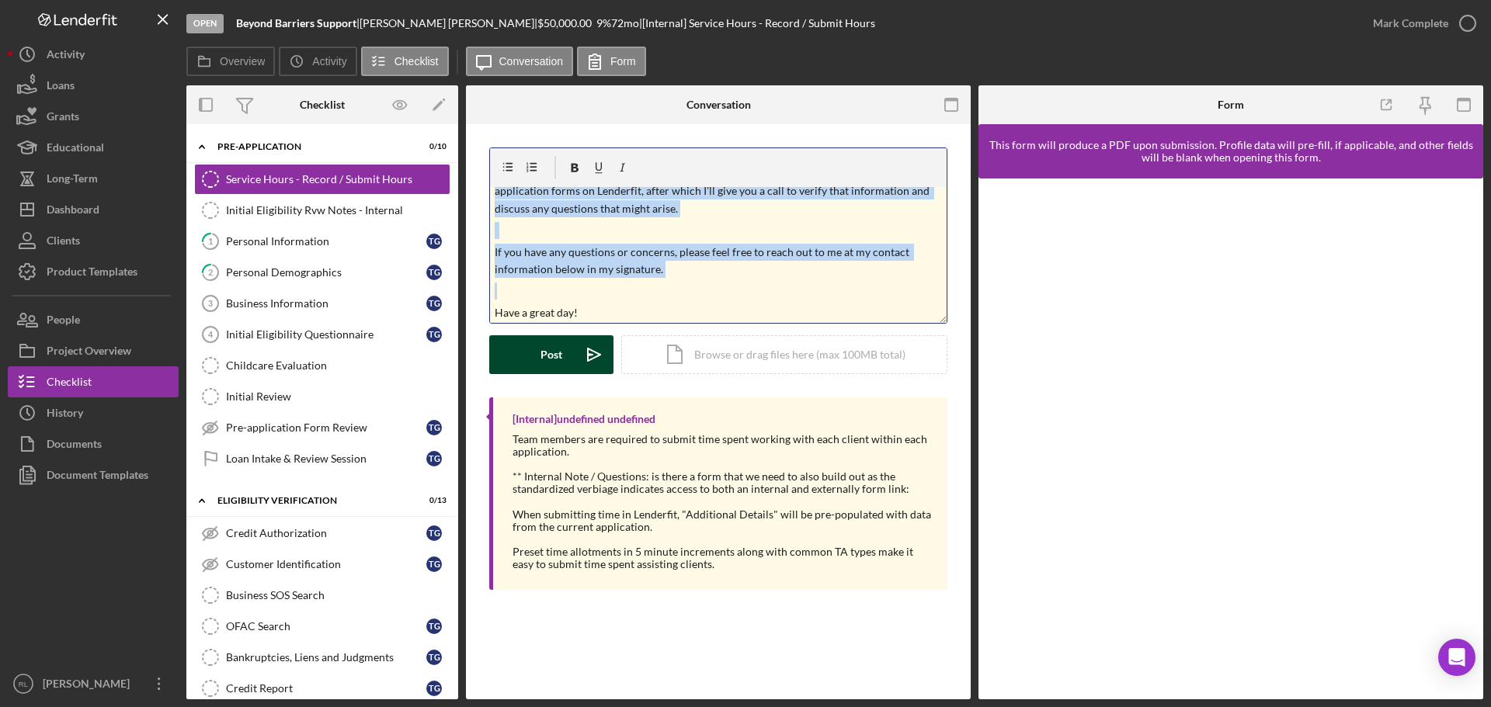
click at [548, 354] on div "Post" at bounding box center [552, 354] width 22 height 39
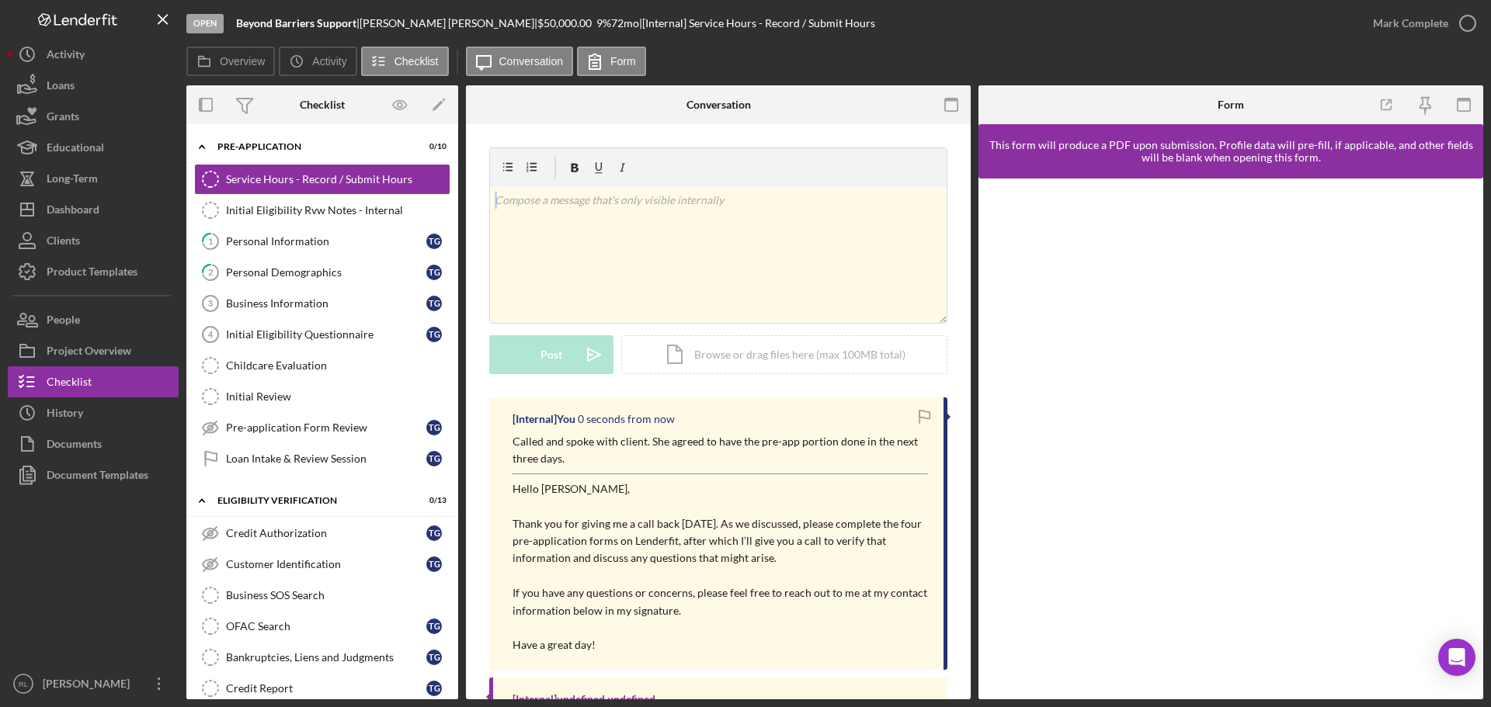
scroll to position [0, 0]
click at [77, 208] on div "Dashboard" at bounding box center [73, 211] width 53 height 35
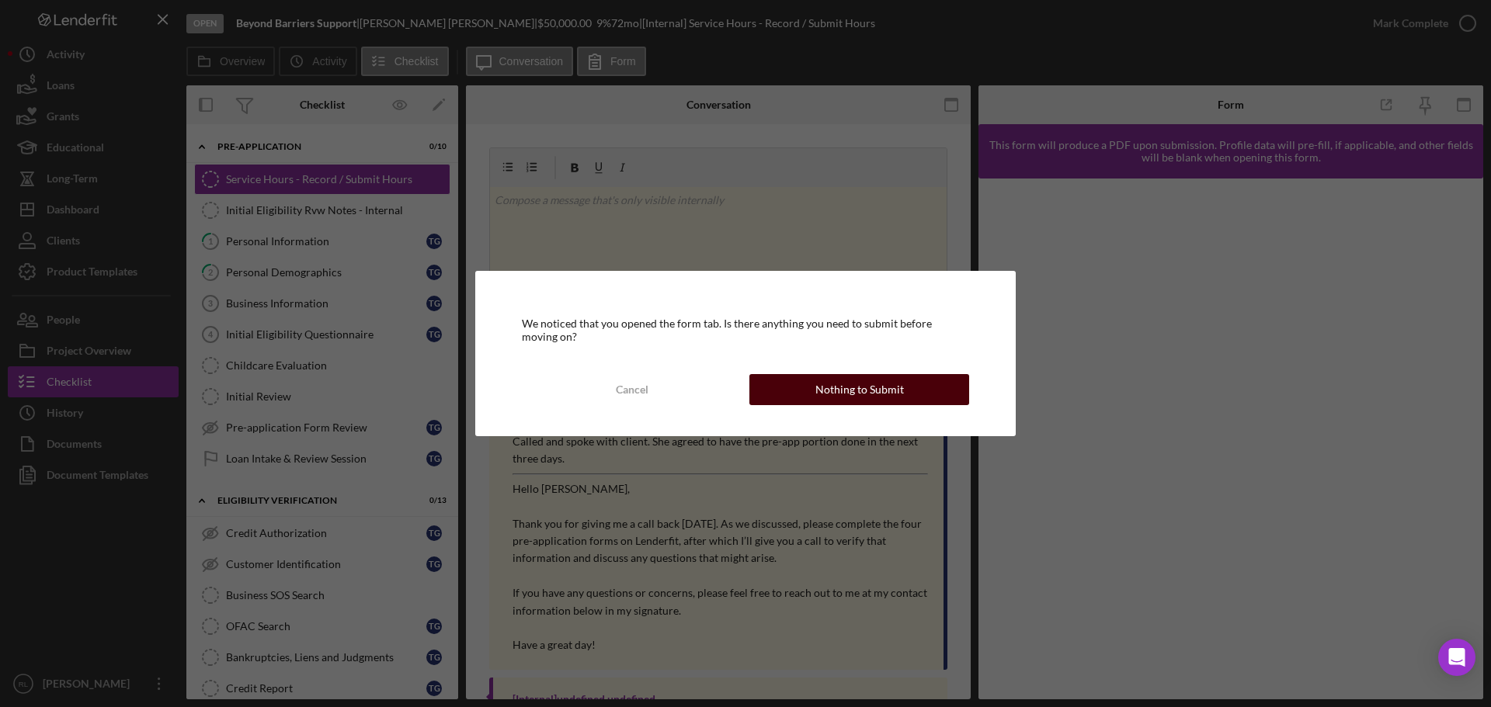
click at [775, 374] on button "Nothing to Submit" at bounding box center [859, 389] width 220 height 31
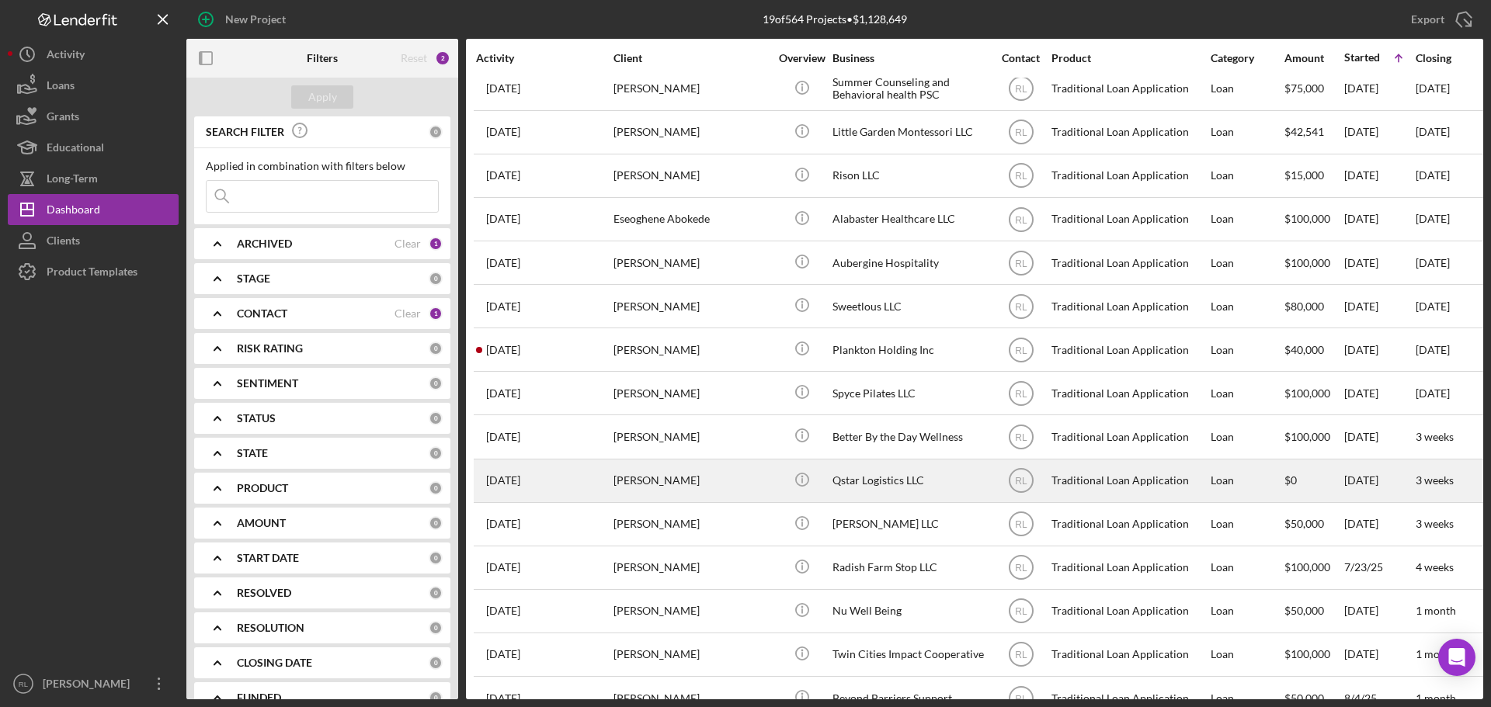
scroll to position [225, 0]
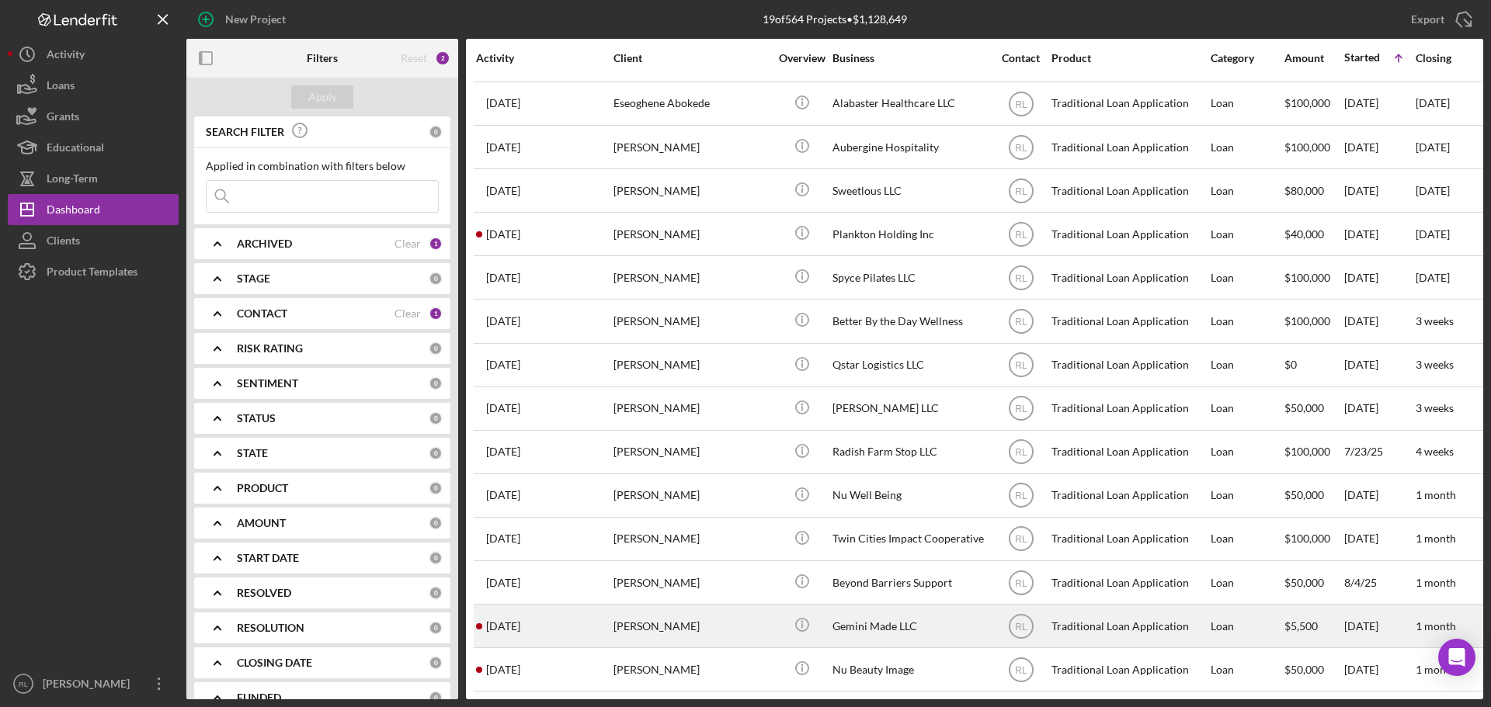
click at [723, 617] on div "[PERSON_NAME]" at bounding box center [691, 626] width 155 height 41
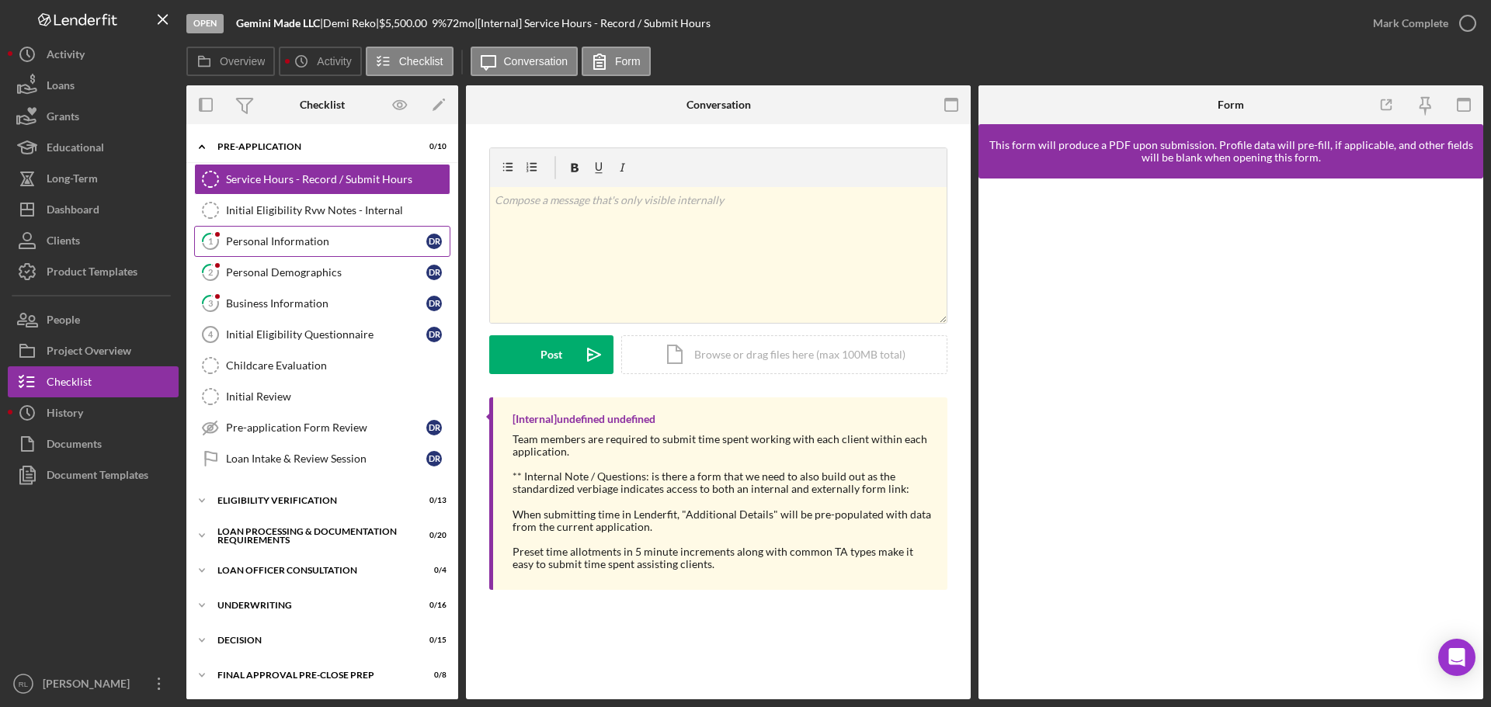
click at [320, 239] on div "Personal Information" at bounding box center [326, 241] width 200 height 12
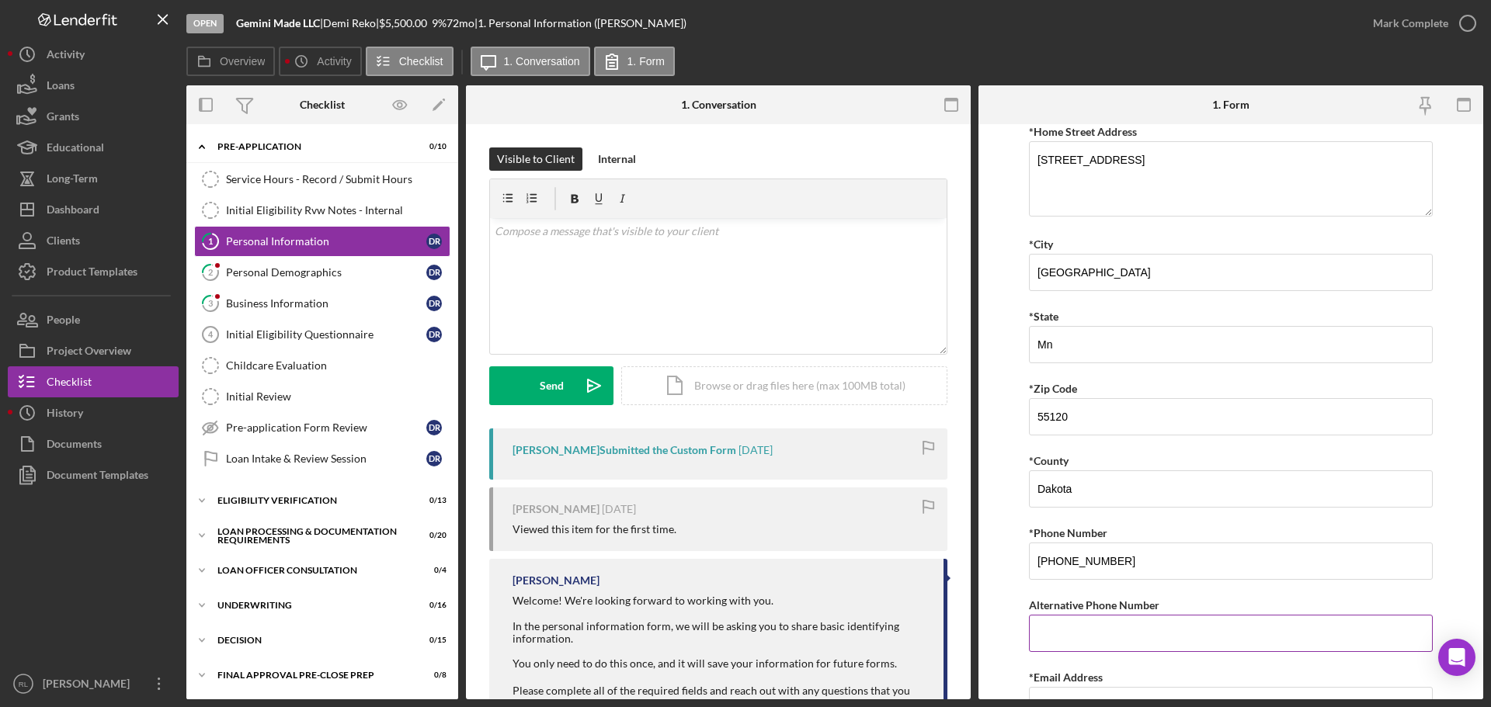
scroll to position [311, 0]
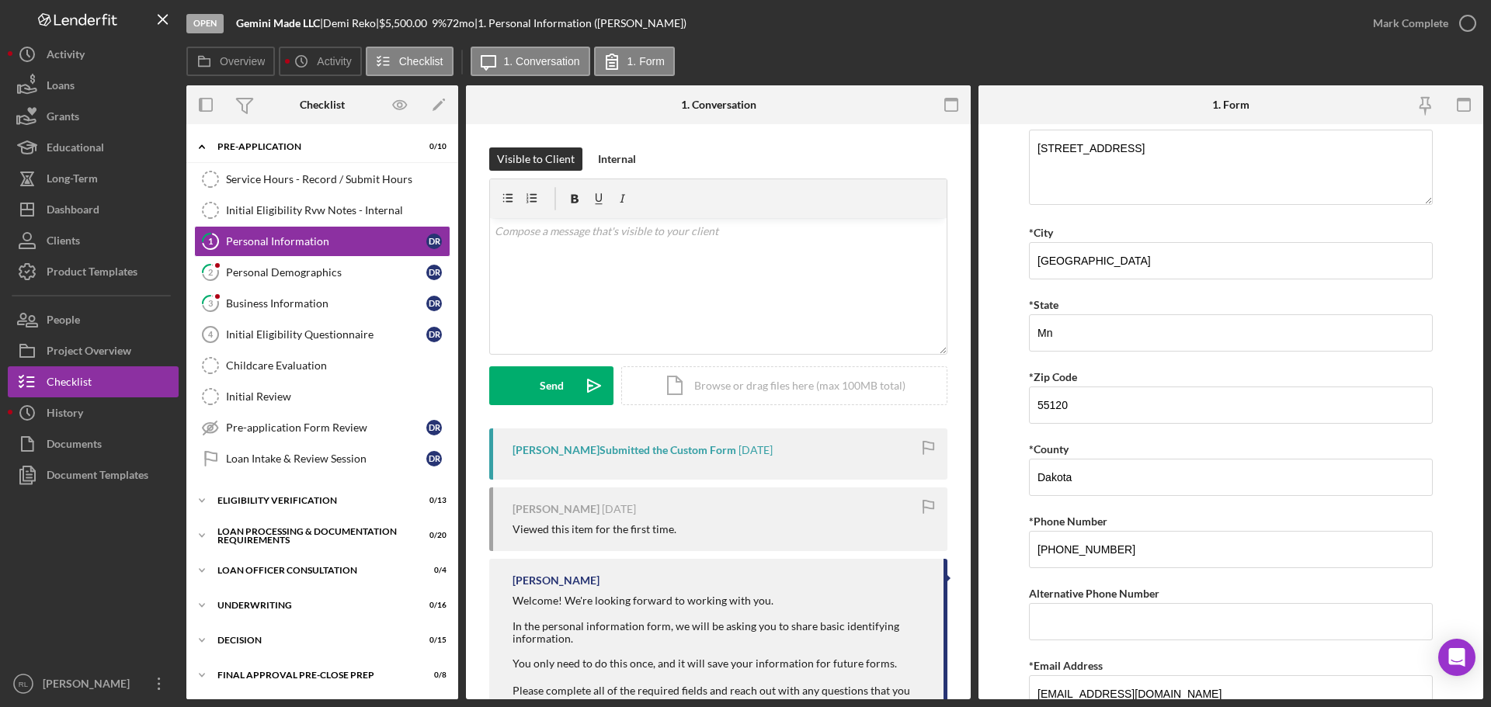
click at [1326, 107] on div at bounding box center [1399, 104] width 169 height 39
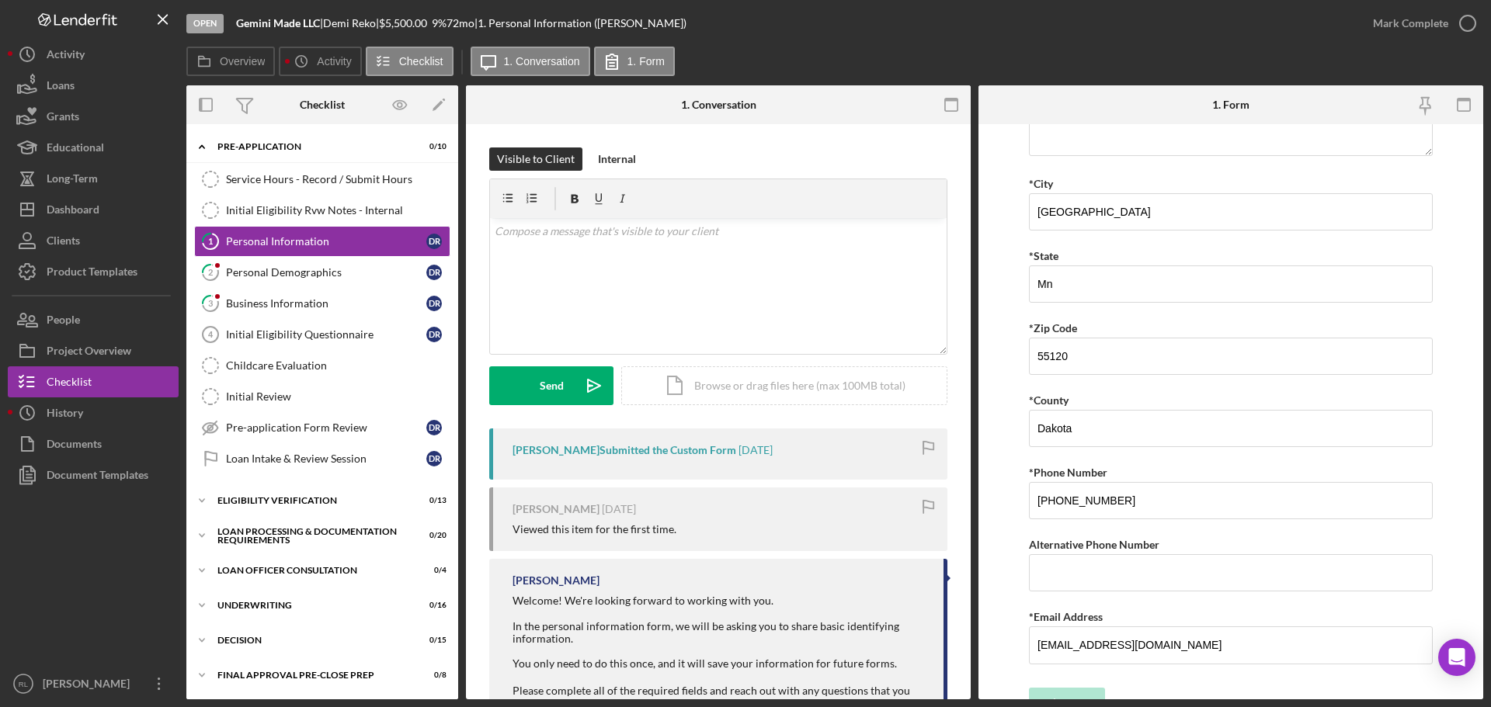
scroll to position [381, 0]
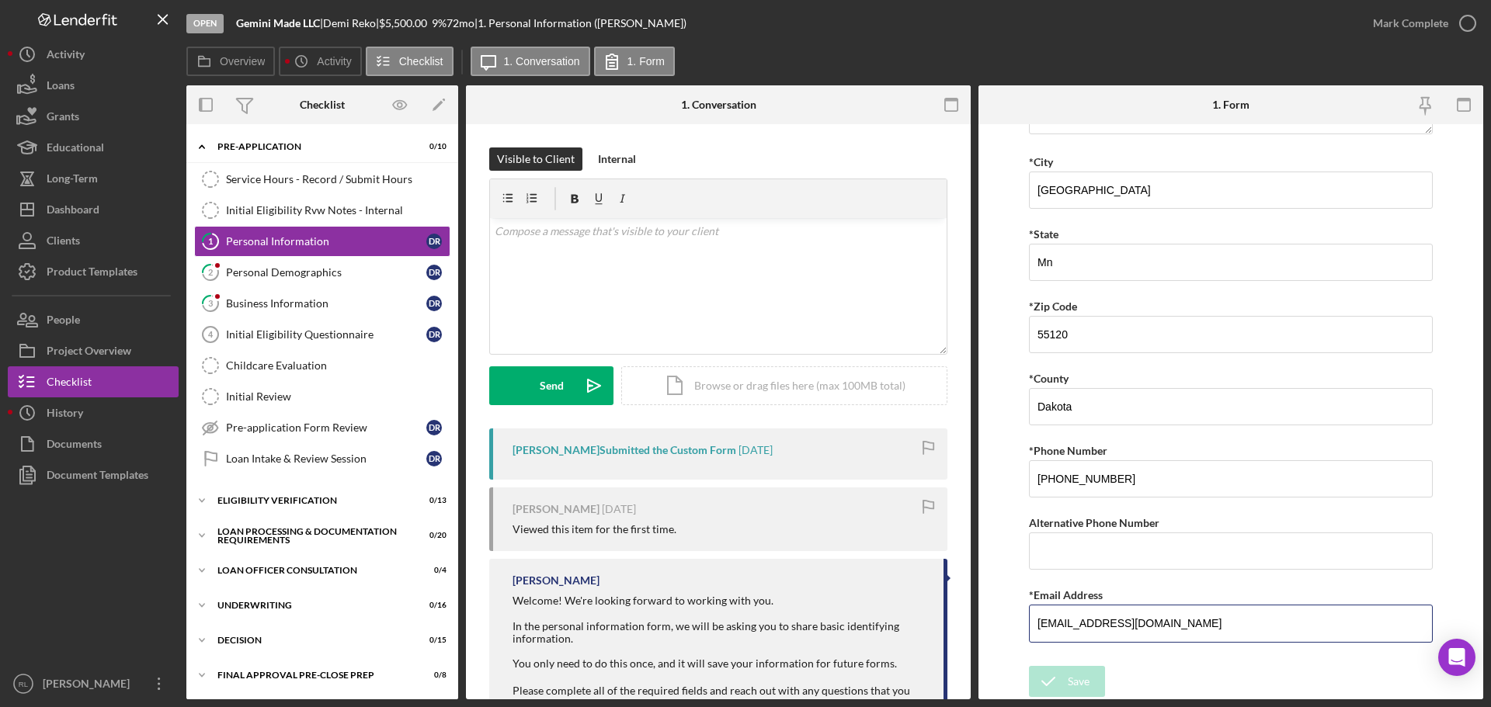
drag, startPoint x: 1190, startPoint y: 614, endPoint x: 947, endPoint y: 618, distance: 242.3
click at [947, 618] on div "Overview Internal Workflow Stage Open Icon/Dropdown Arrow Archive (can unarchiv…" at bounding box center [834, 392] width 1297 height 614
click at [614, 288] on div "v Color teal Color pink Remove color Add row above Add row below Add column bef…" at bounding box center [718, 286] width 457 height 136
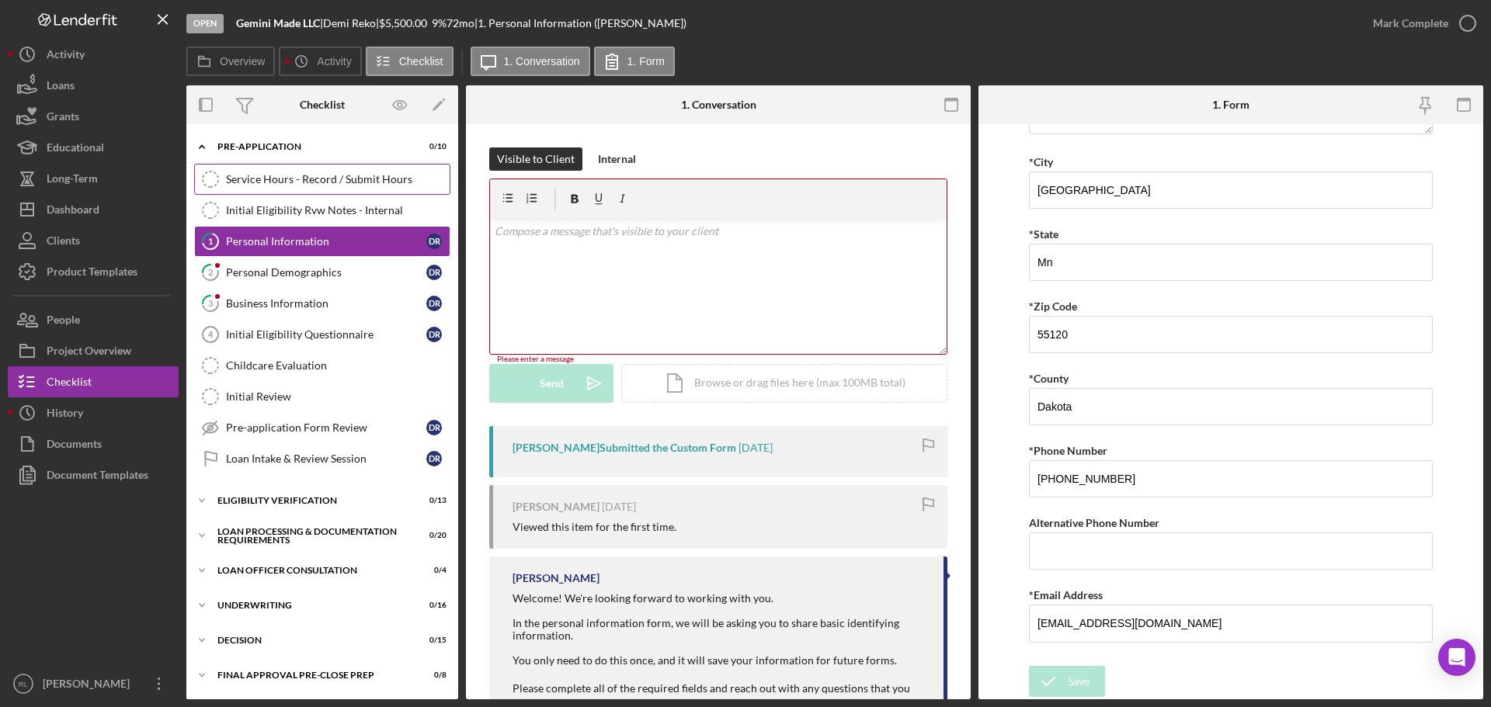
click at [340, 184] on div "Service Hours - Record / Submit Hours" at bounding box center [338, 179] width 224 height 12
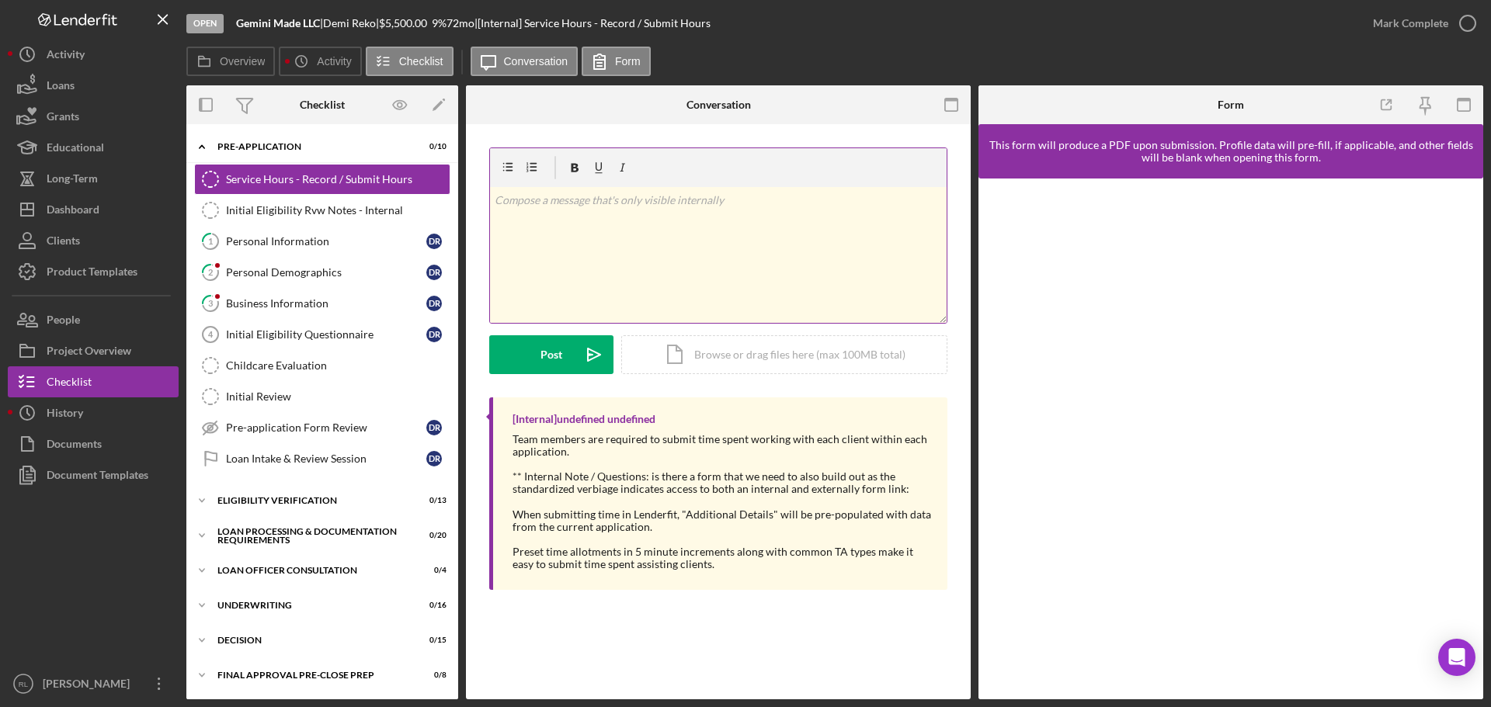
click at [623, 248] on div "v Color teal Color pink Remove color Add row above Add row below Add column bef…" at bounding box center [718, 255] width 457 height 136
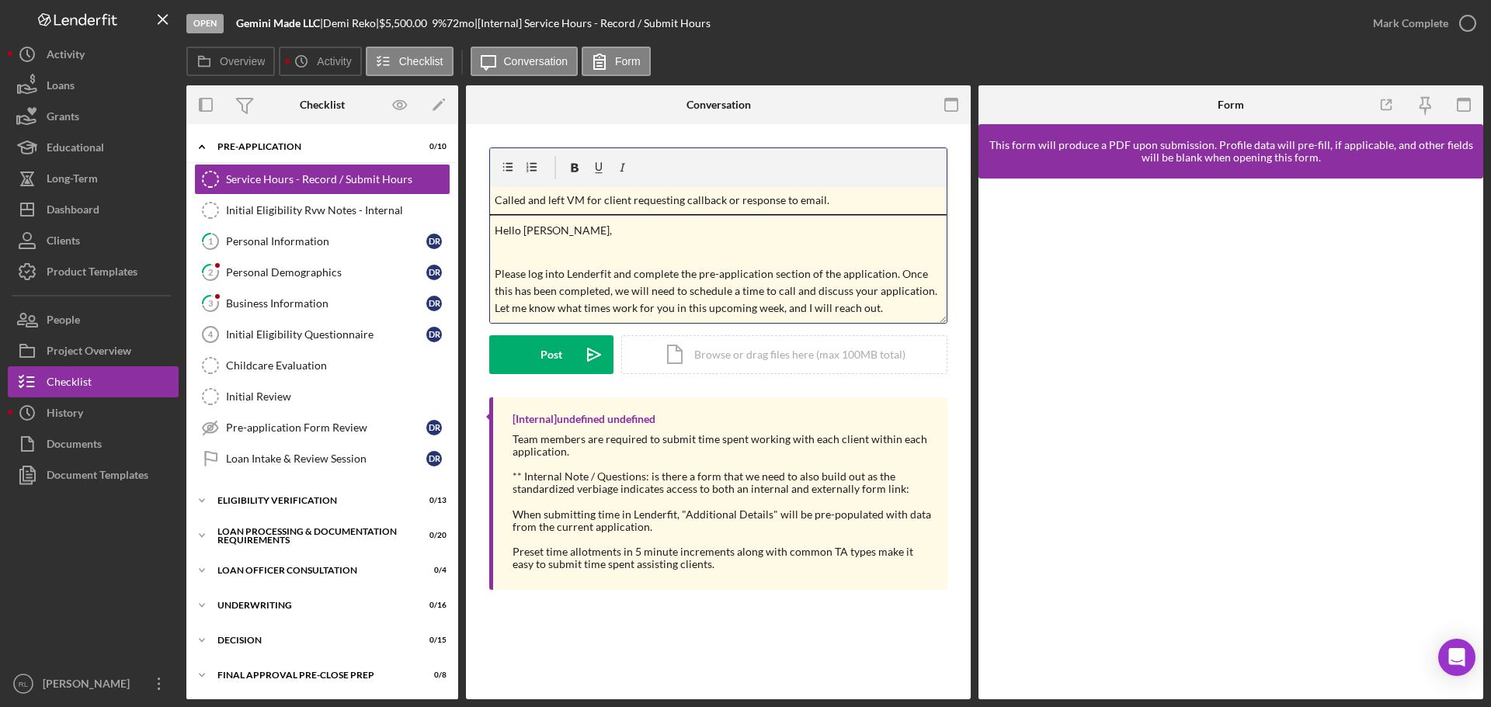
scroll to position [39, 0]
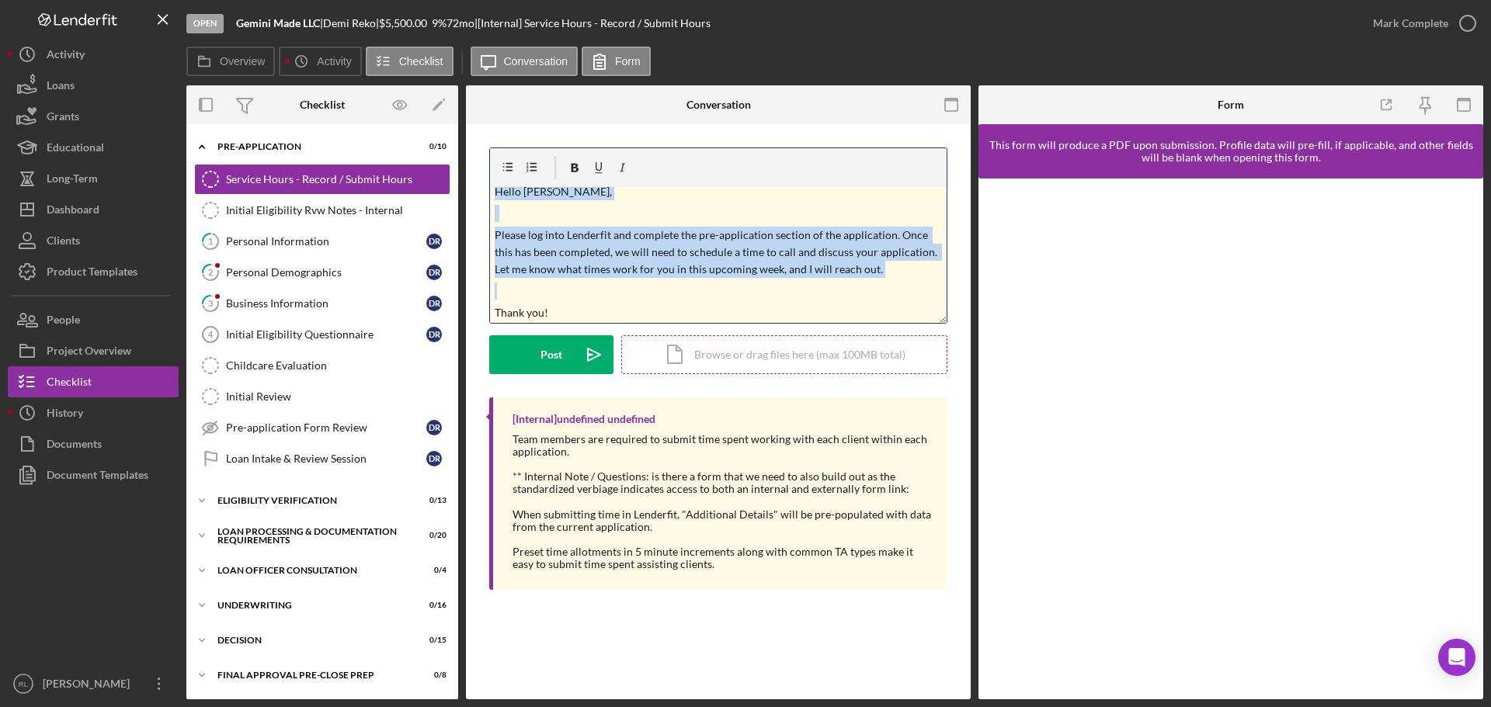
copy div "v Color teal Color pink Remove color Add row above Add row below Add column bef…"
click at [555, 358] on div "Post" at bounding box center [552, 354] width 22 height 39
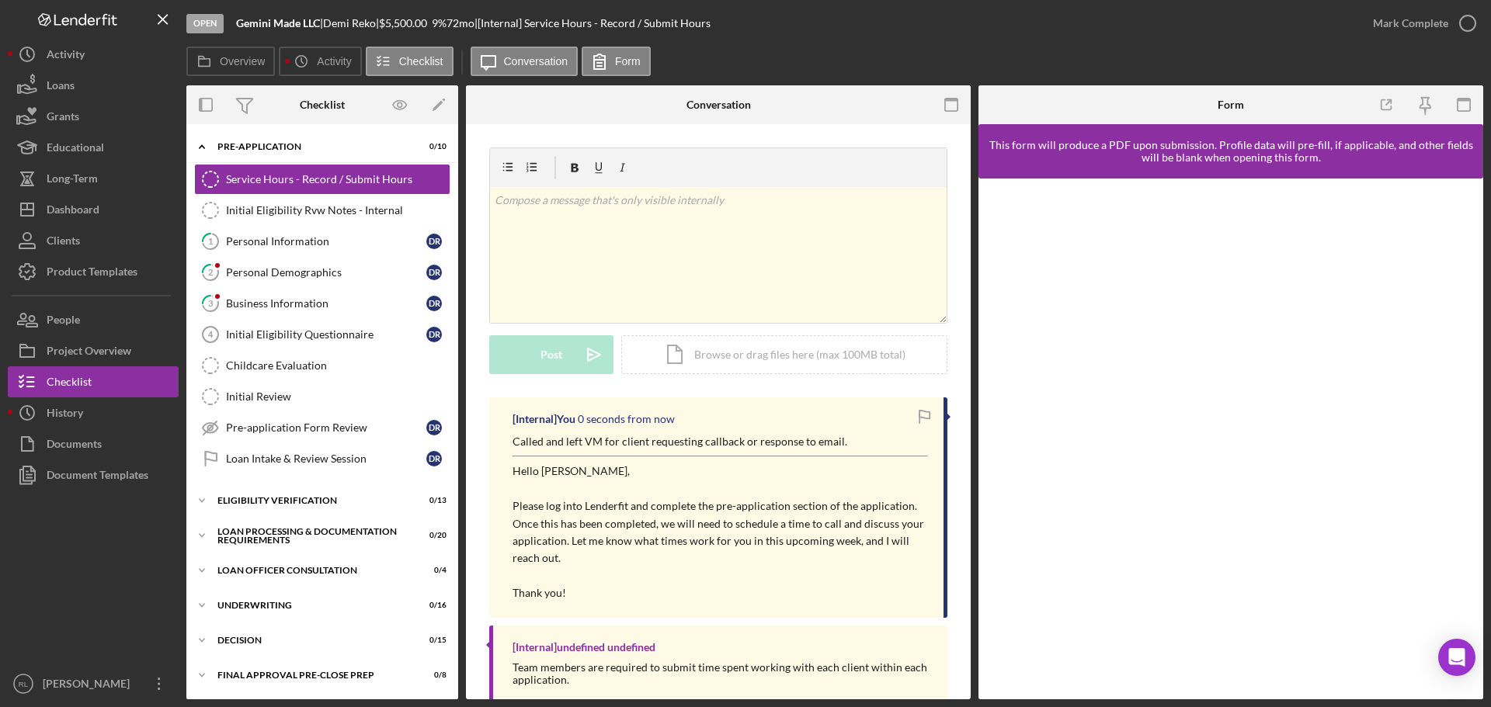
scroll to position [0, 0]
click at [92, 209] on div "Dashboard" at bounding box center [73, 211] width 53 height 35
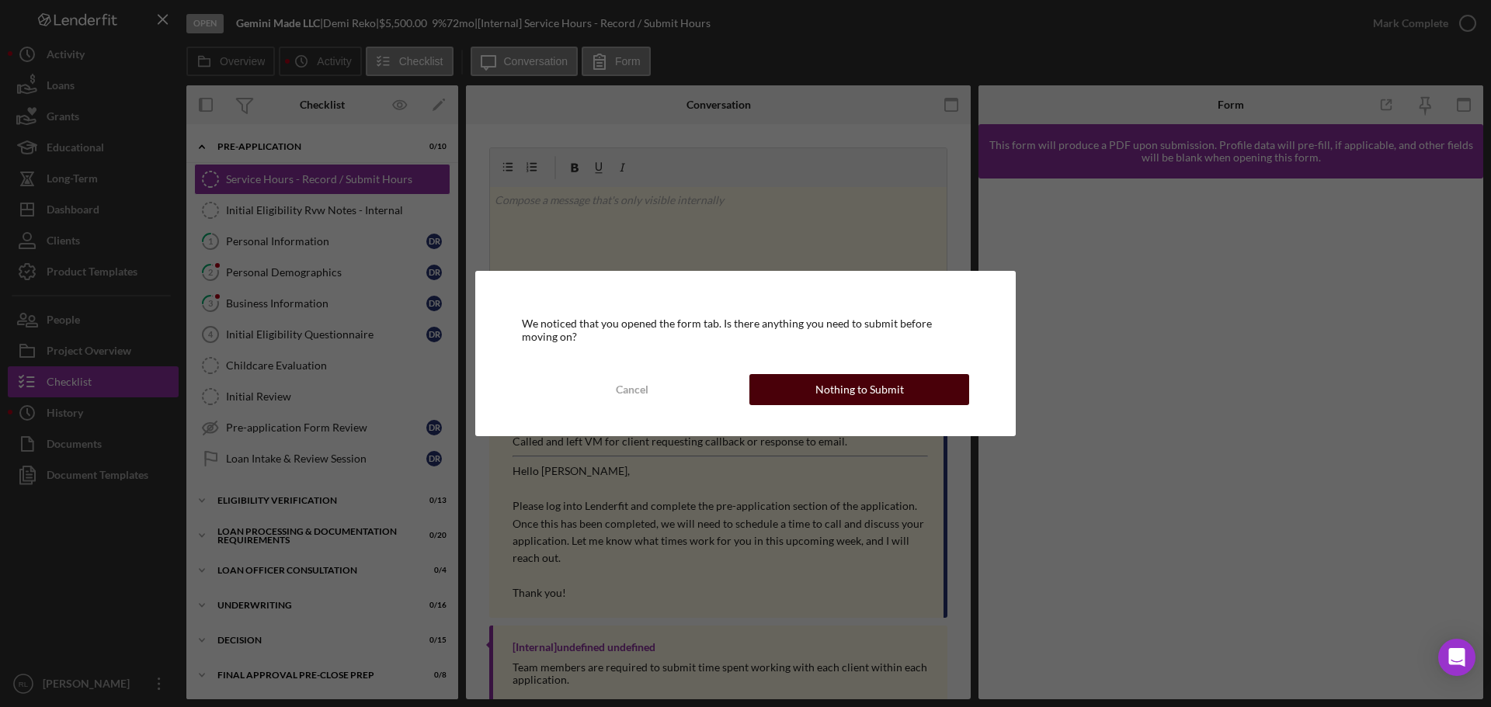
click at [932, 387] on button "Nothing to Submit" at bounding box center [859, 389] width 220 height 31
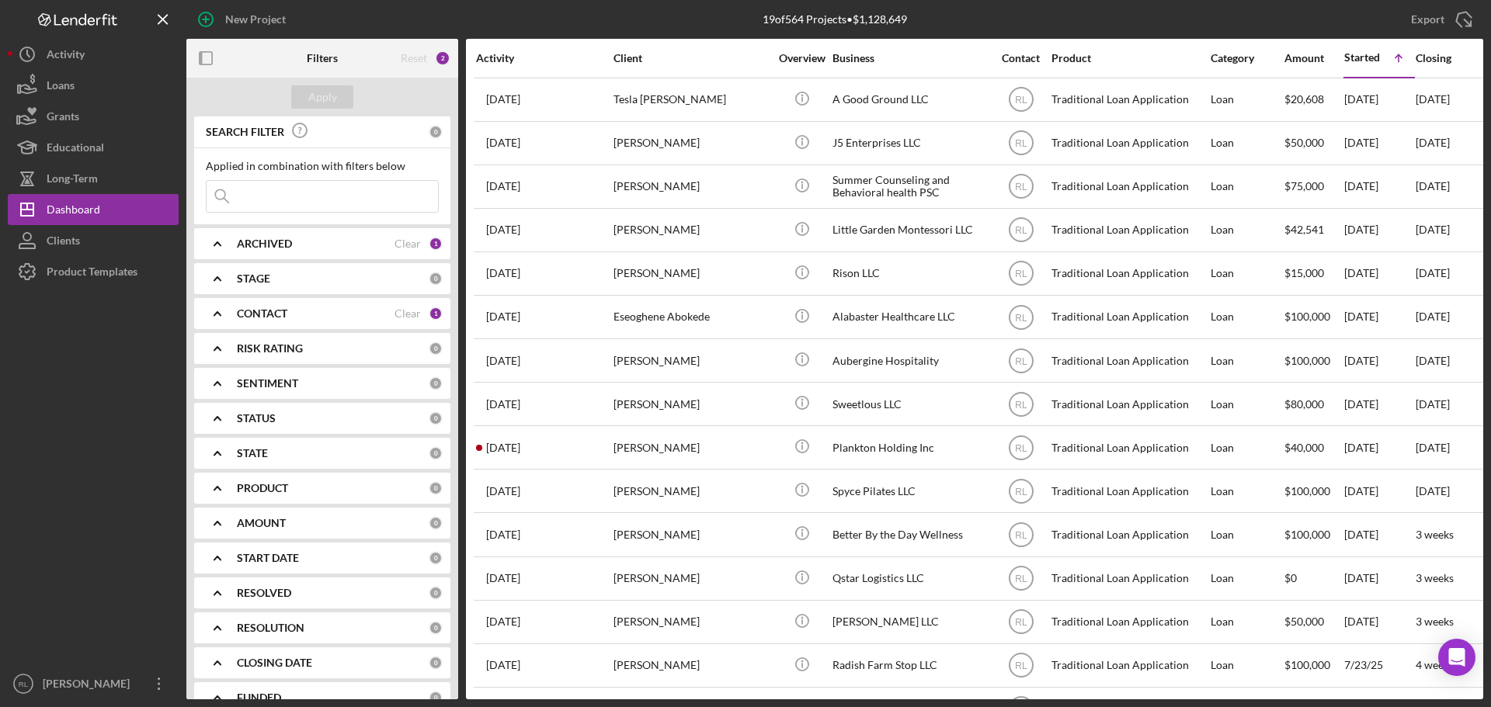
scroll to position [225, 0]
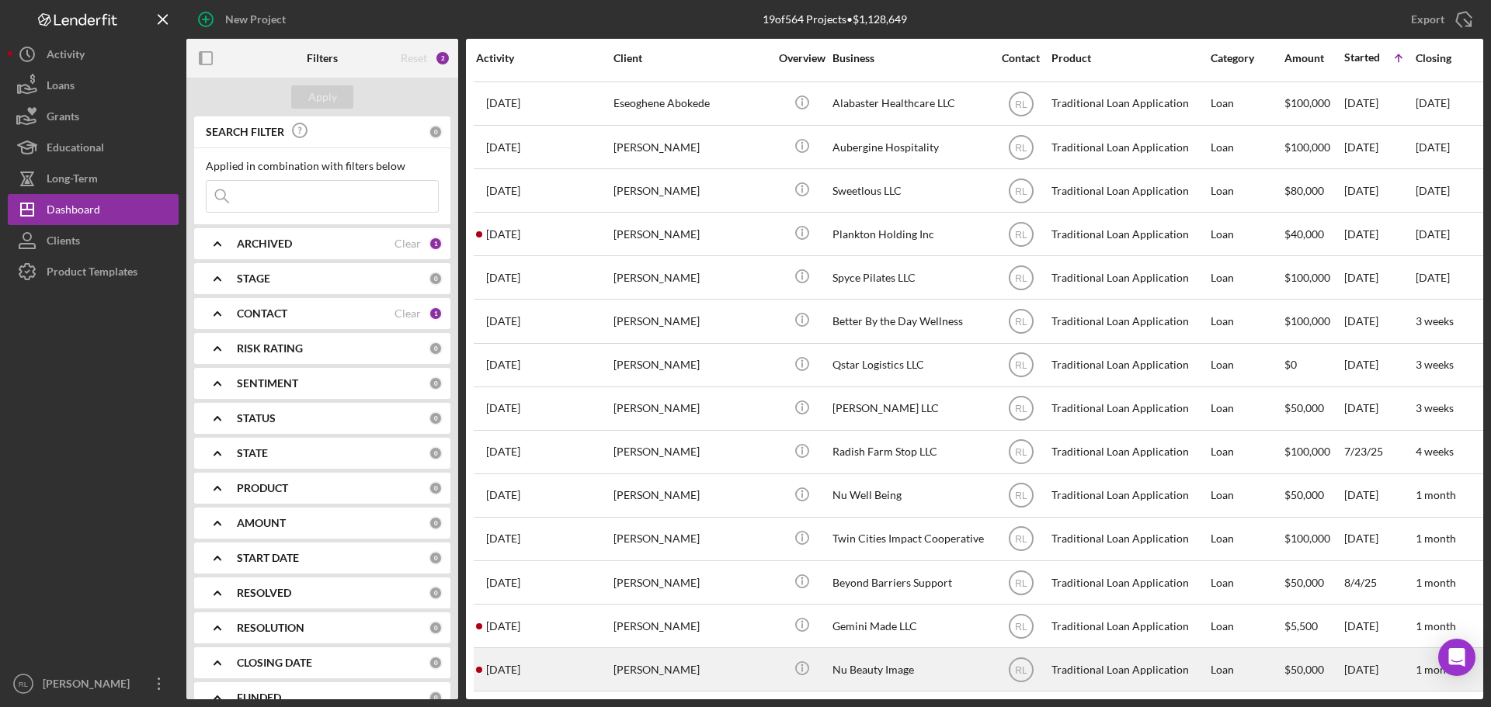
click at [719, 667] on div "[PERSON_NAME]" at bounding box center [691, 669] width 155 height 41
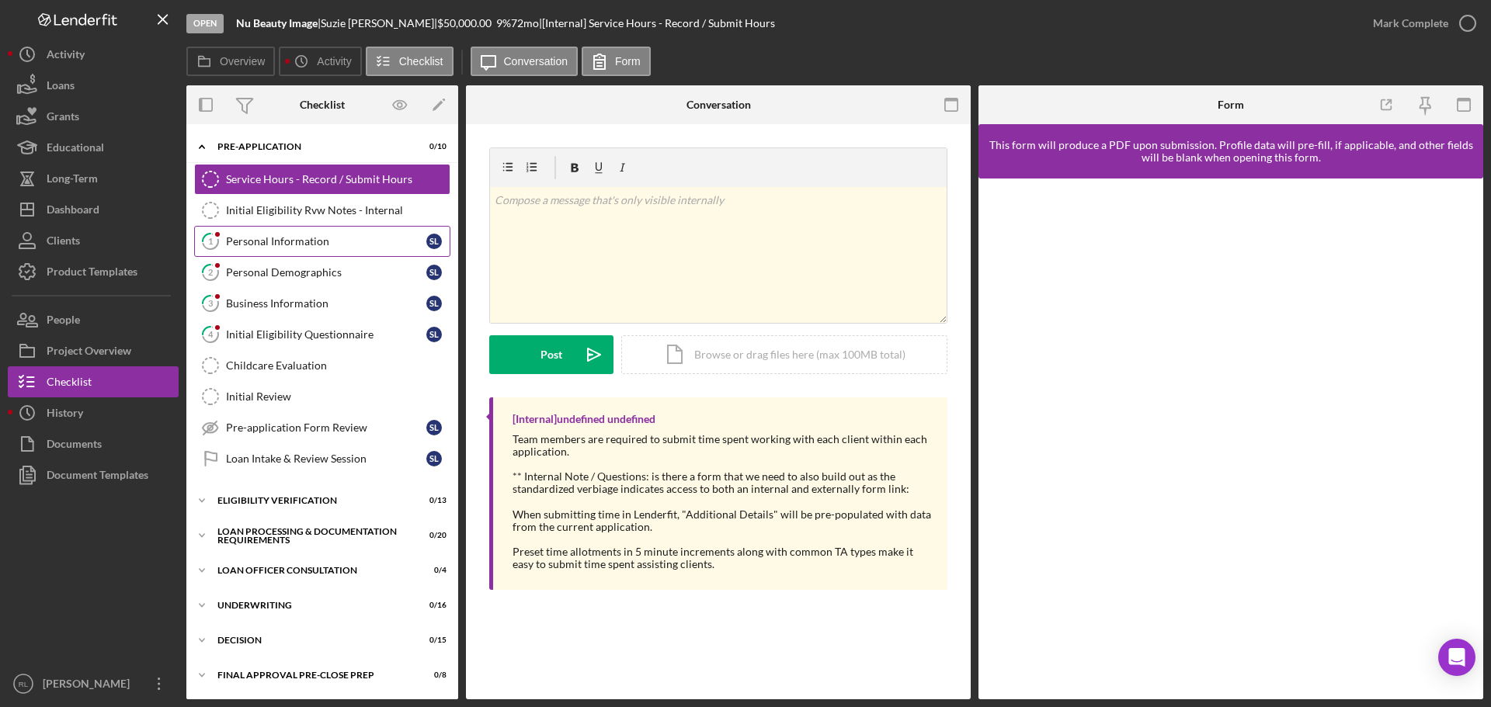
click at [312, 249] on link "1 Personal Information S L" at bounding box center [322, 241] width 256 height 31
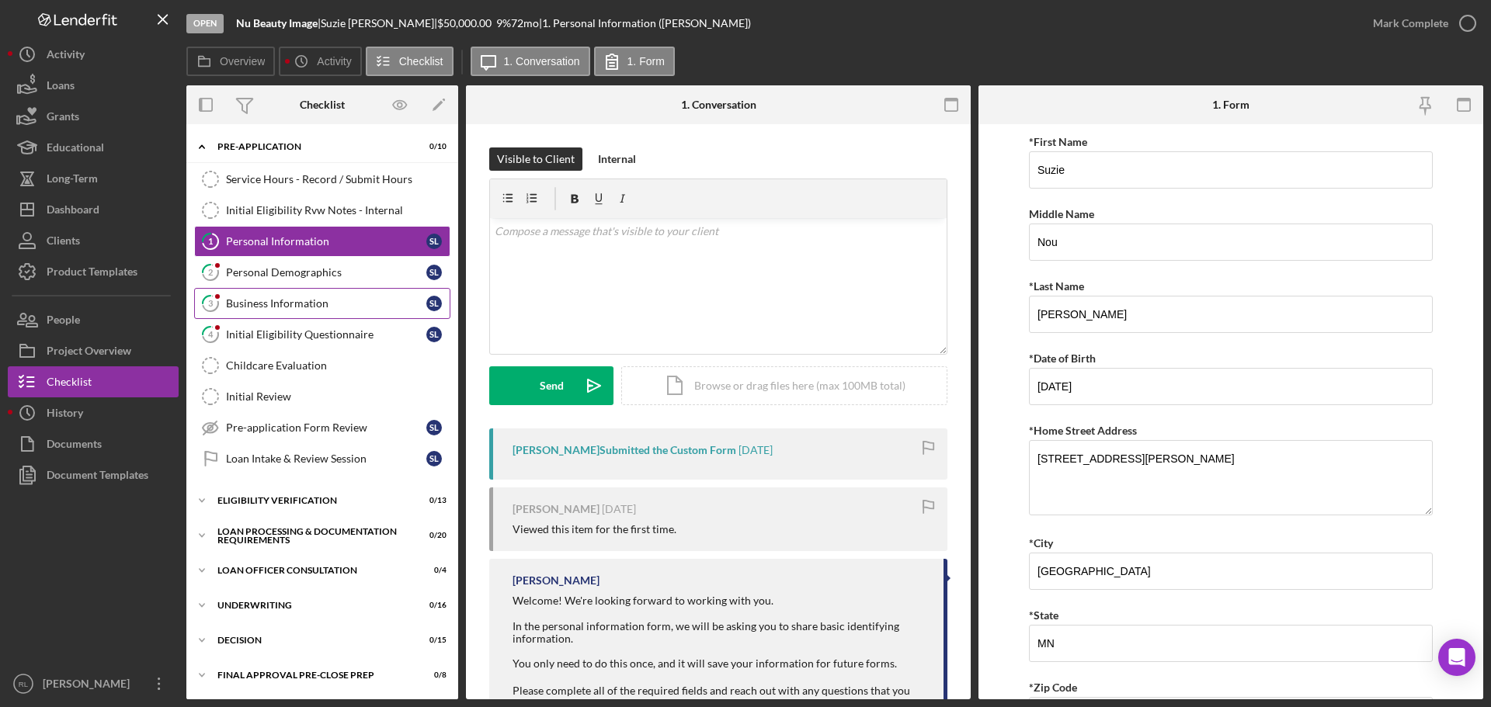
click at [293, 317] on link "3 Business Information S L" at bounding box center [322, 303] width 256 height 31
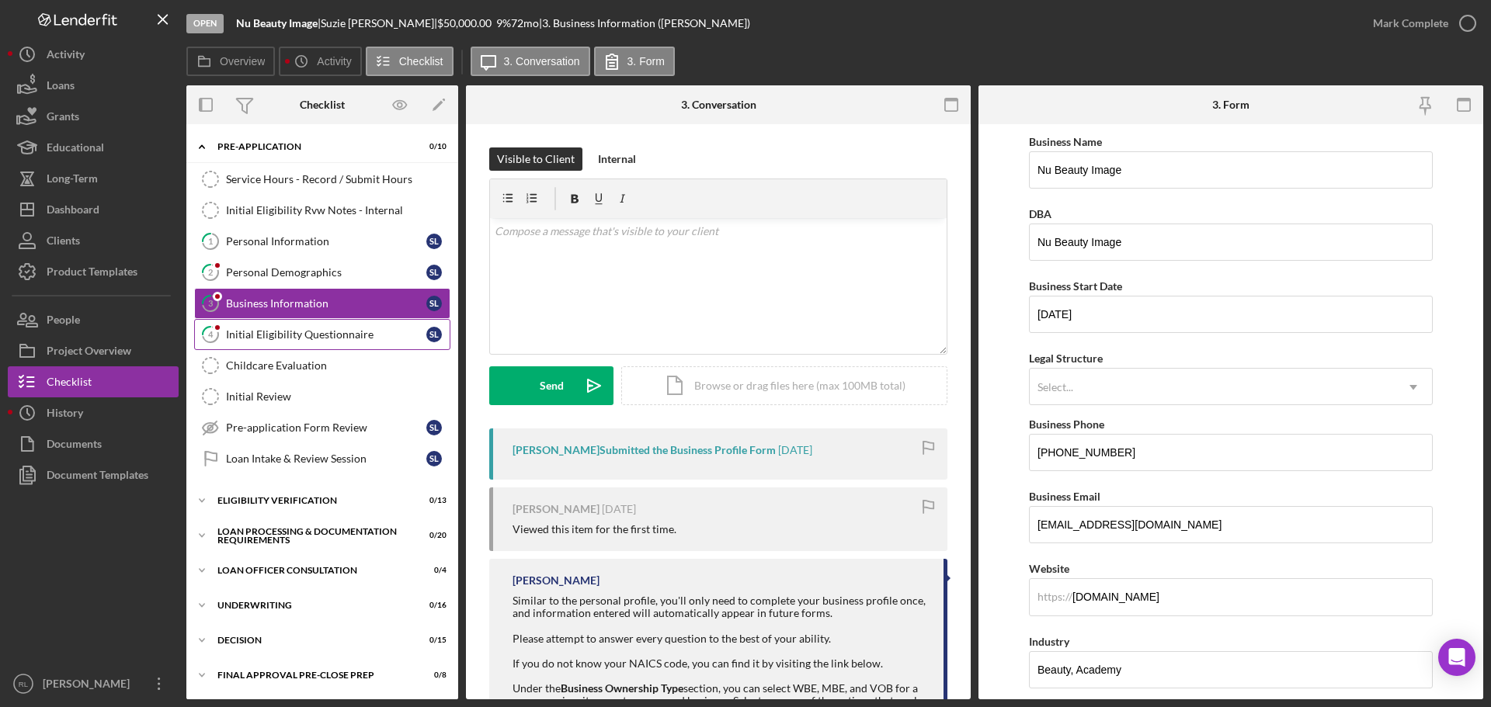
click at [322, 327] on link "4 Initial Eligibility Questionnaire S L" at bounding box center [322, 334] width 256 height 31
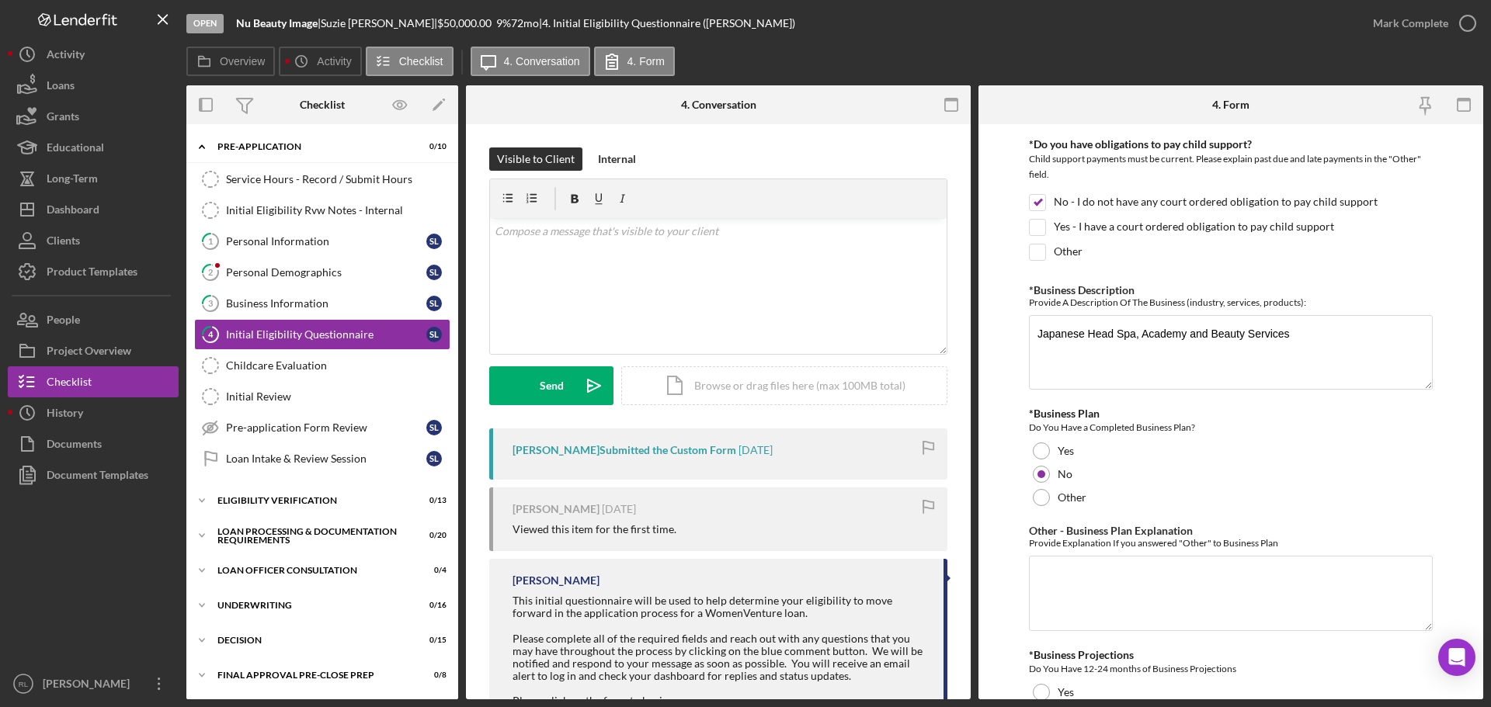
scroll to position [2685, 0]
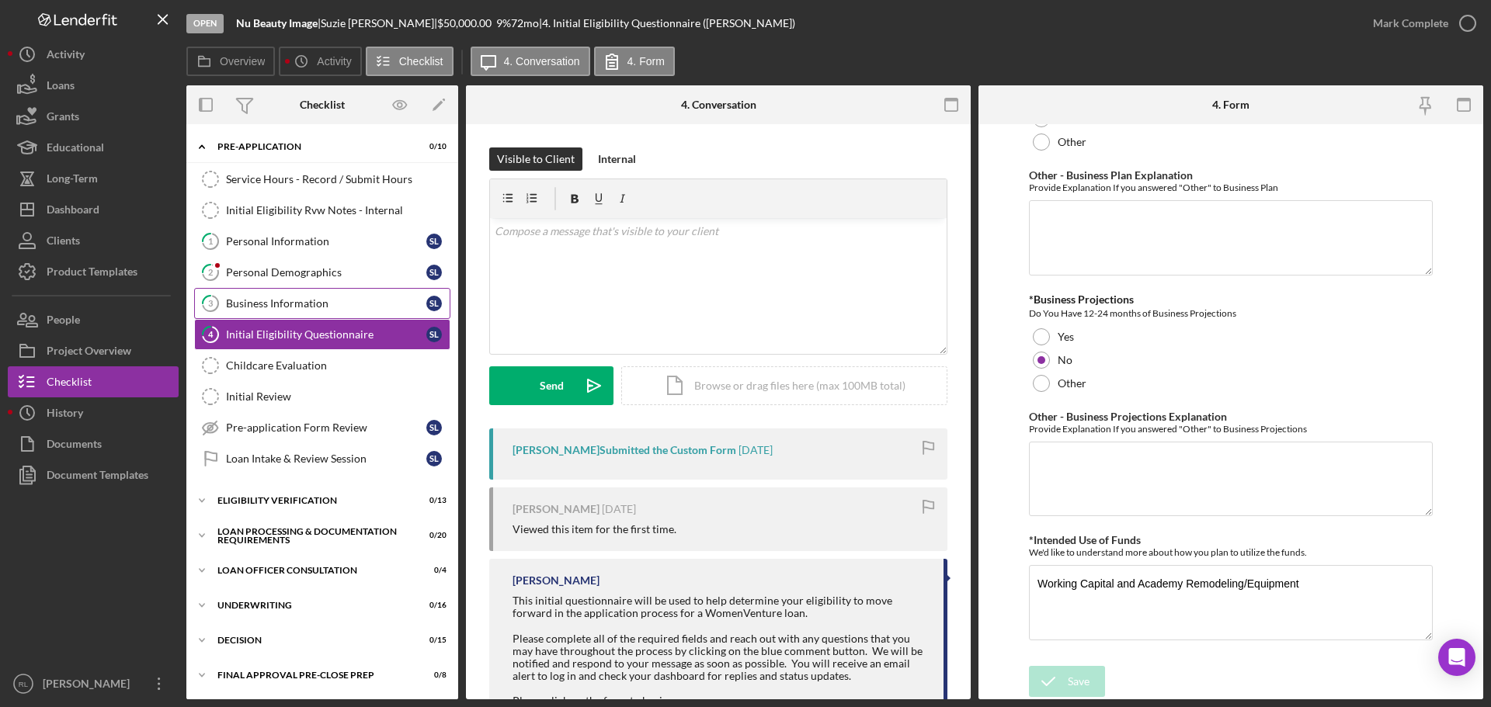
click at [256, 310] on div "Business Information" at bounding box center [326, 303] width 200 height 12
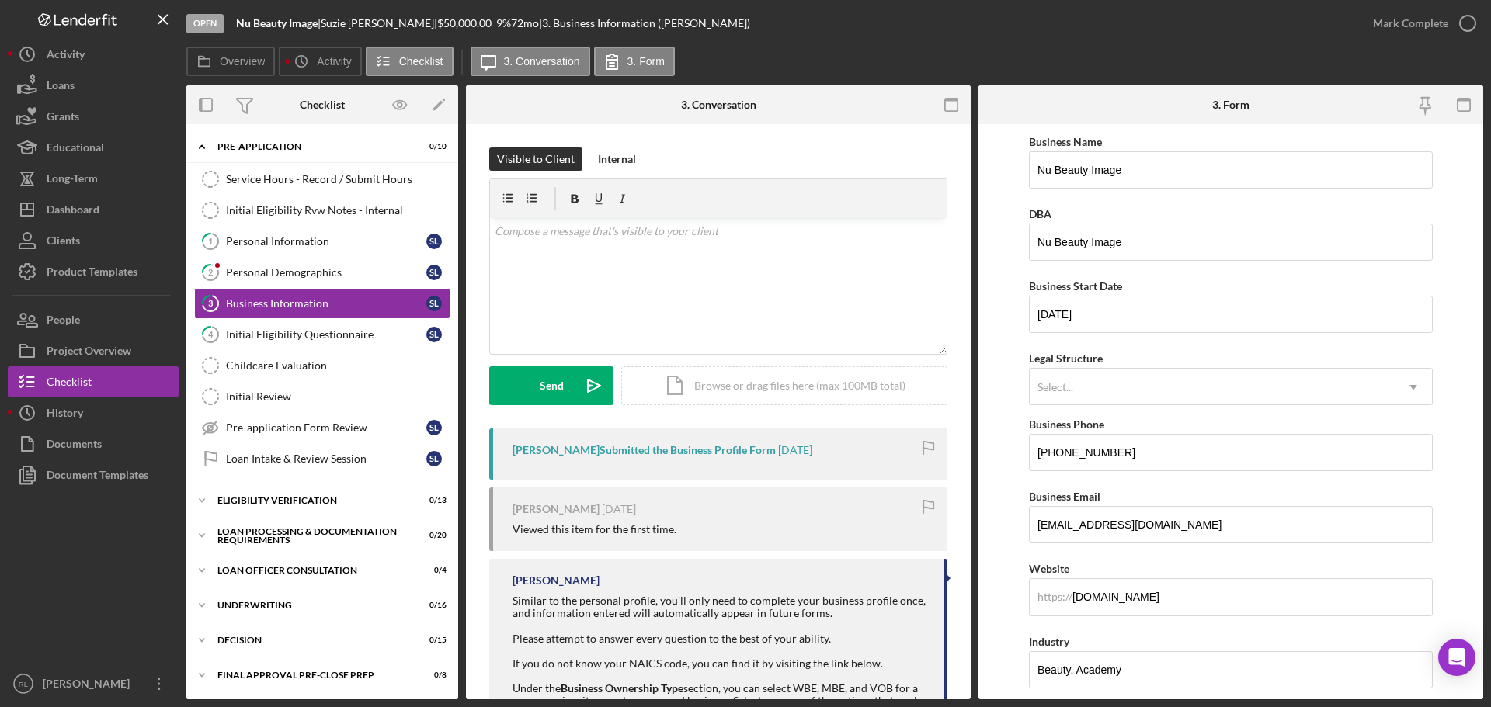
drag, startPoint x: 1005, startPoint y: 420, endPoint x: 978, endPoint y: 205, distance: 216.8
click at [276, 276] on div "Personal Demographics" at bounding box center [326, 272] width 200 height 12
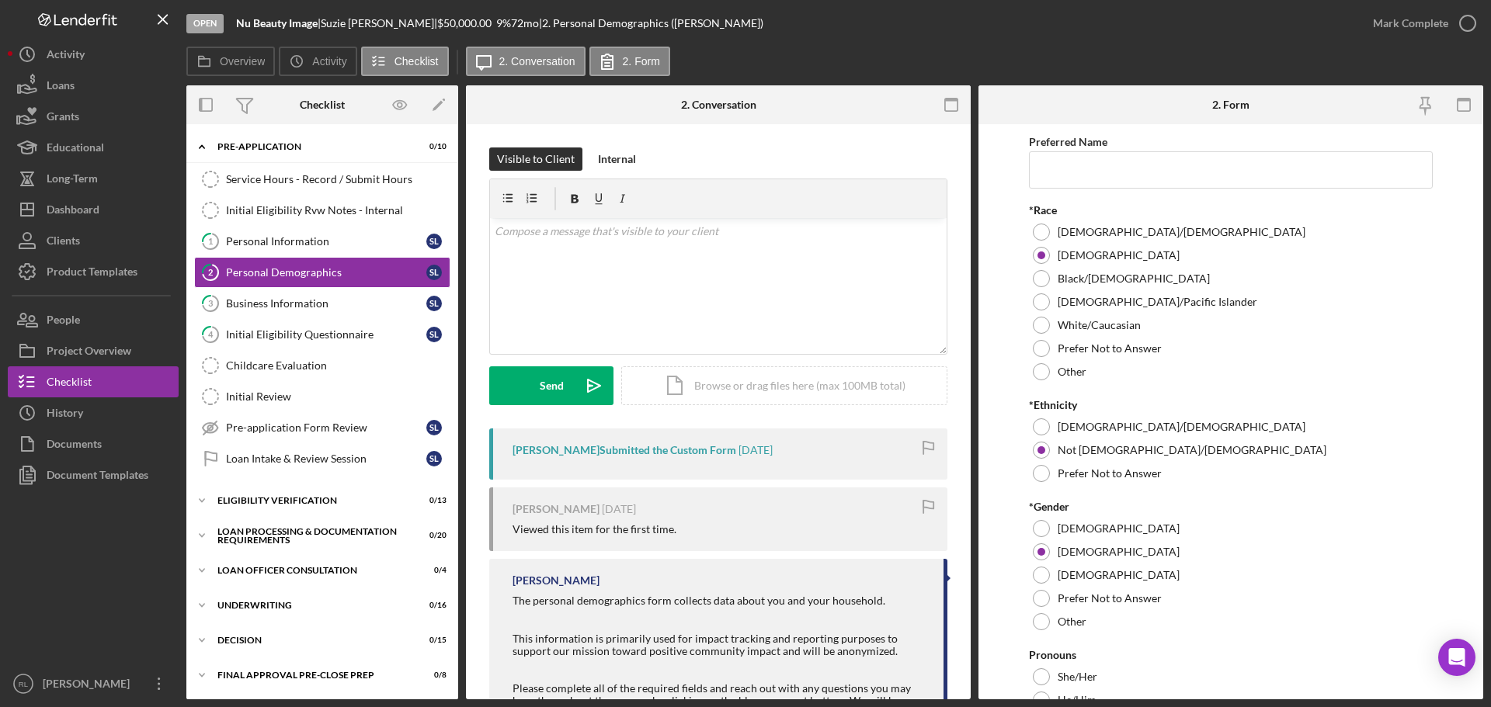
drag, startPoint x: 996, startPoint y: 381, endPoint x: 986, endPoint y: 149, distance: 231.6
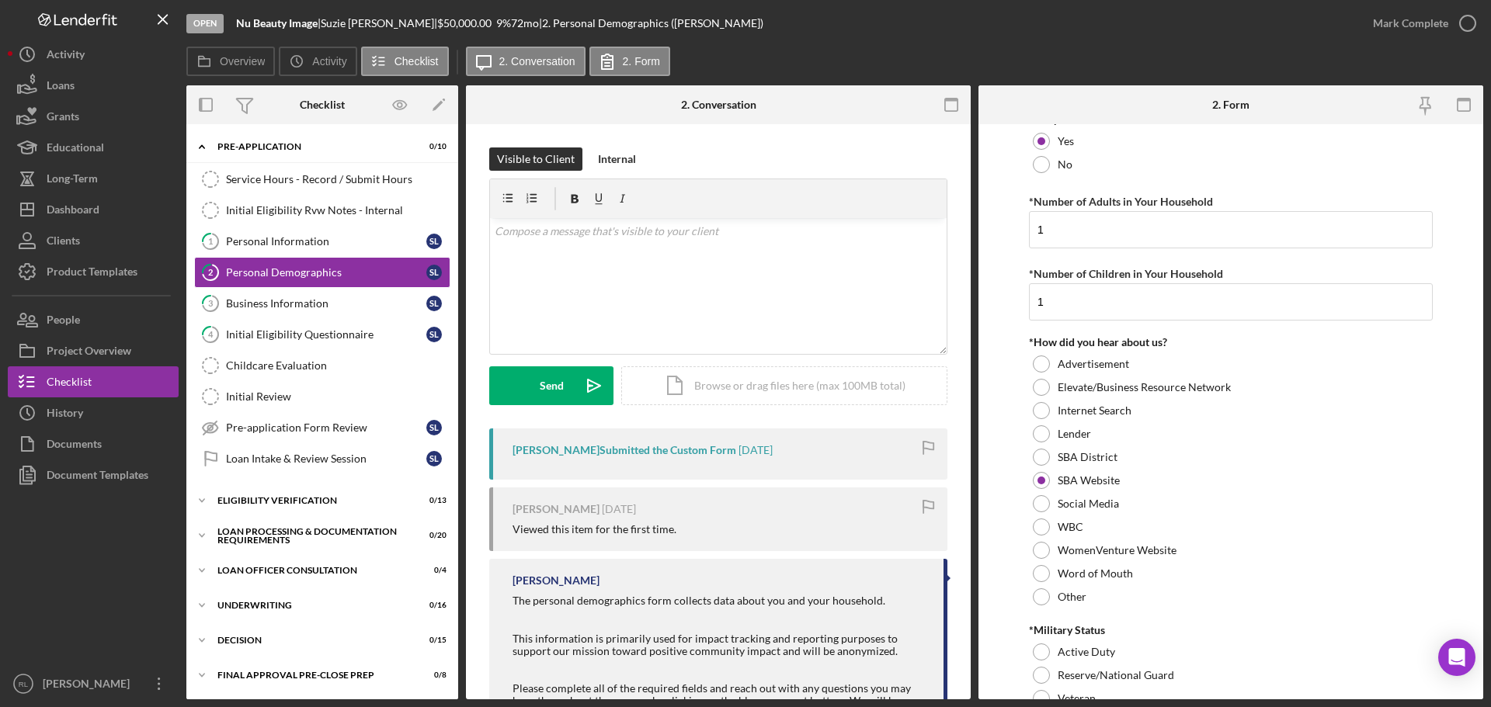
scroll to position [1464, 0]
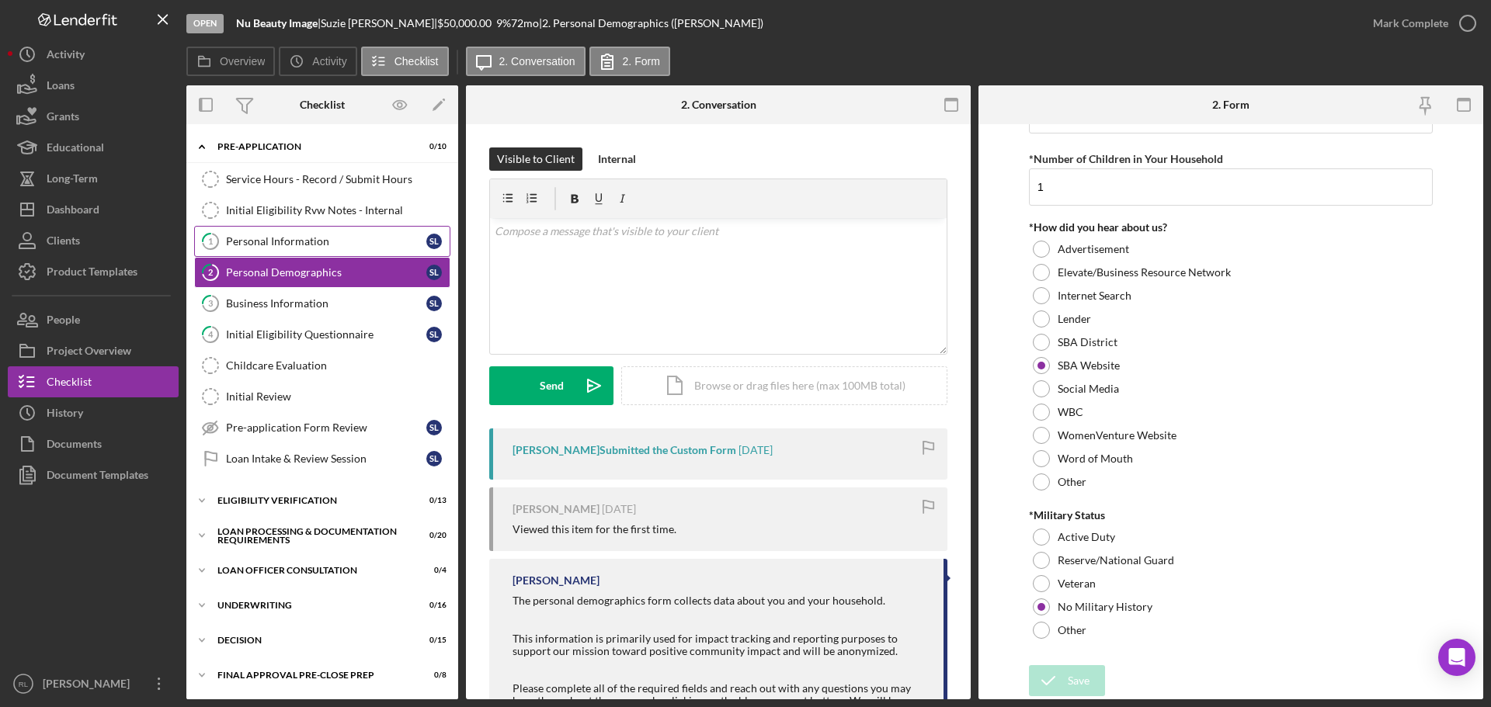
click at [261, 237] on div "Personal Information" at bounding box center [326, 241] width 200 height 12
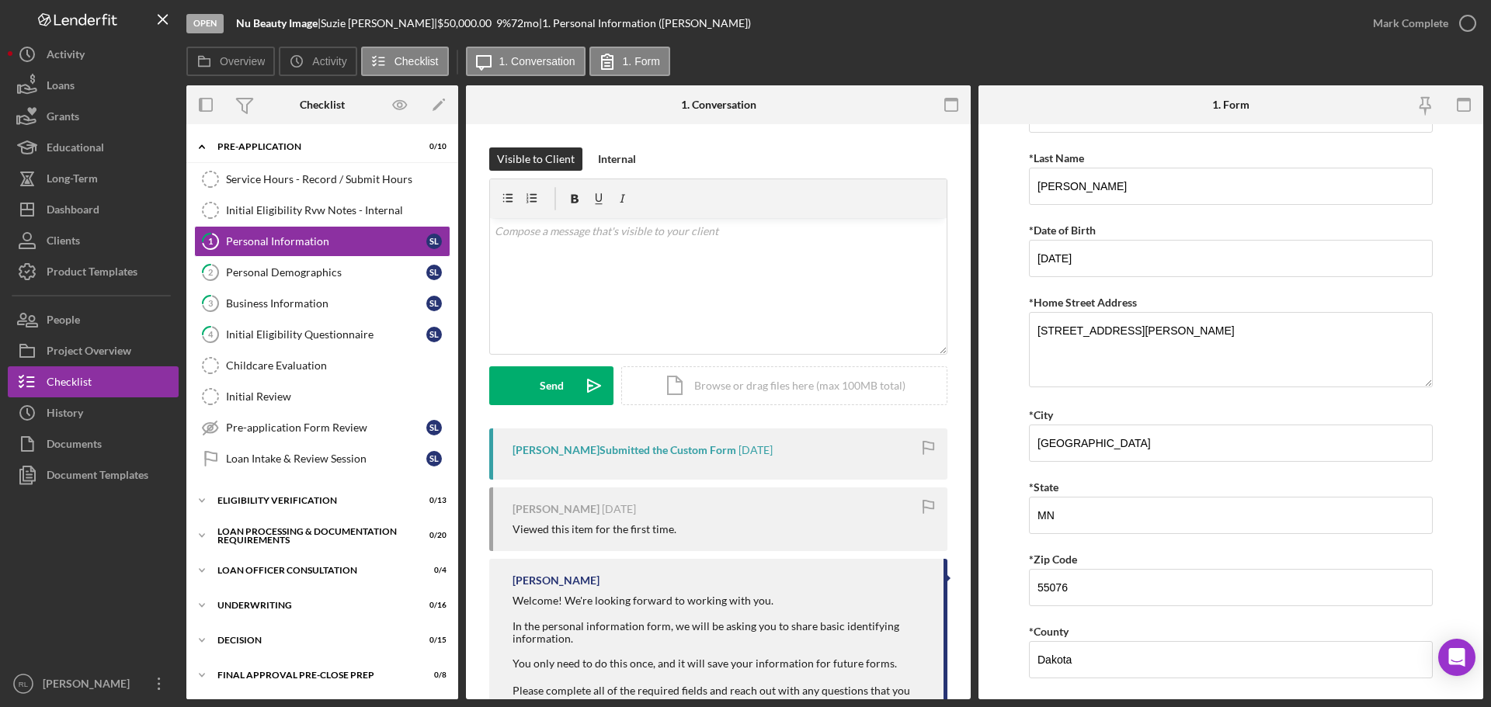
scroll to position [155, 0]
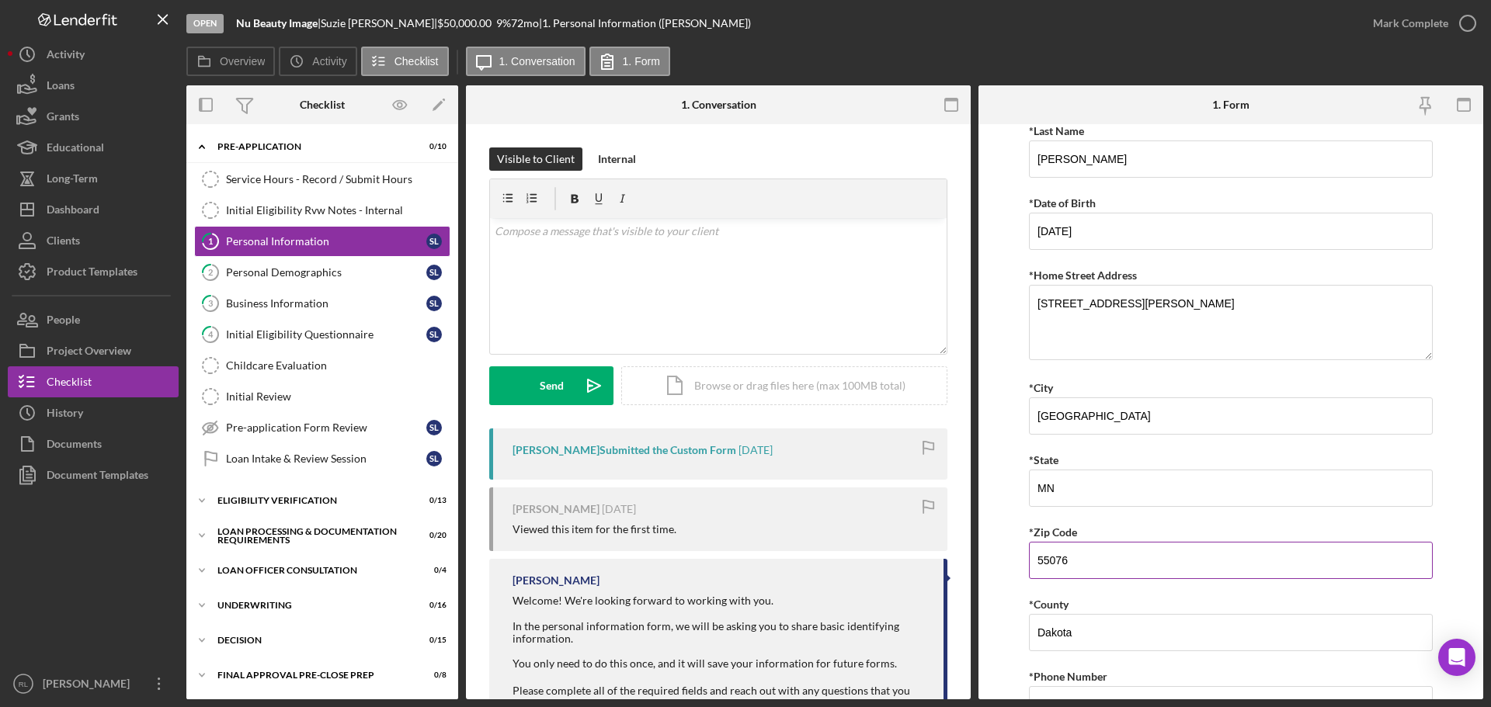
drag, startPoint x: 1092, startPoint y: 561, endPoint x: 1032, endPoint y: 558, distance: 59.8
click at [1032, 558] on input "55076" at bounding box center [1231, 560] width 404 height 37
click at [1081, 561] on input "55076" at bounding box center [1231, 560] width 404 height 37
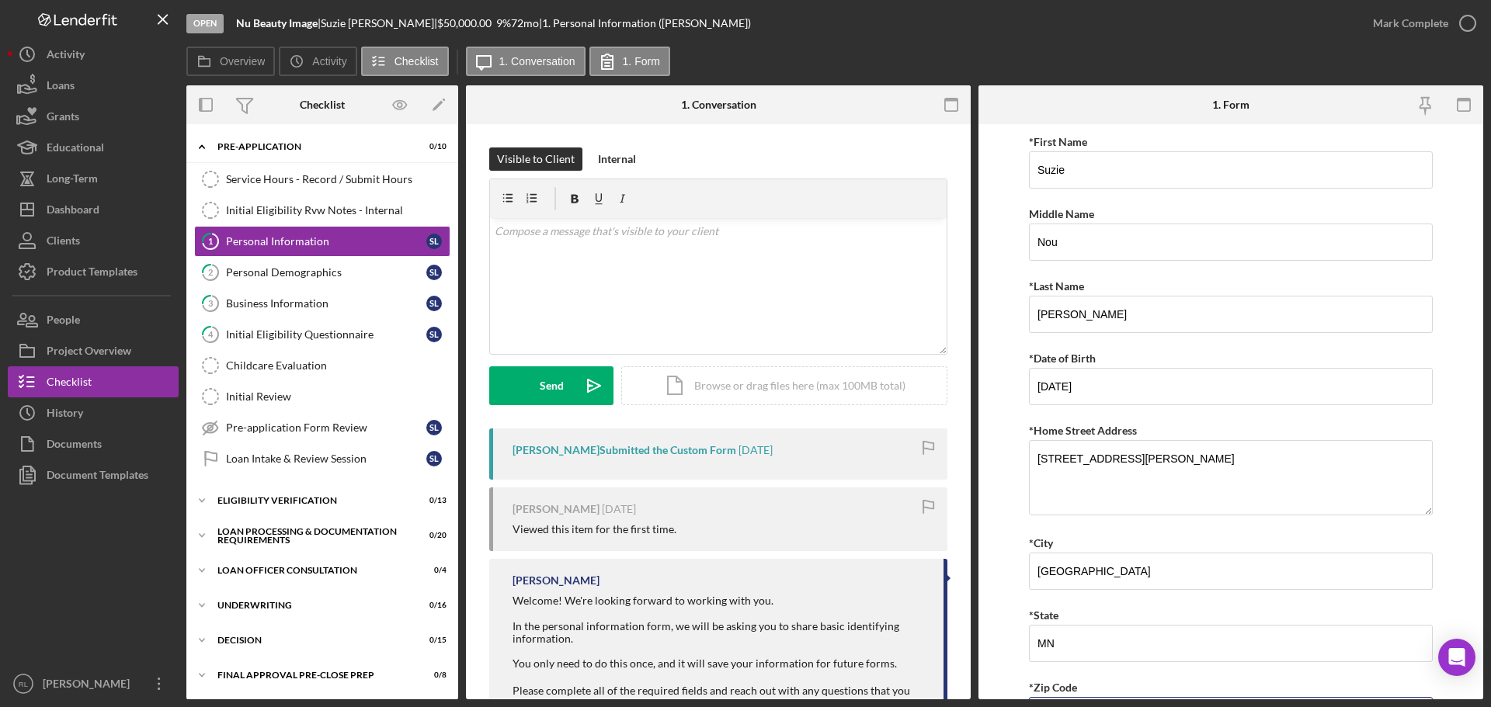
scroll to position [381, 0]
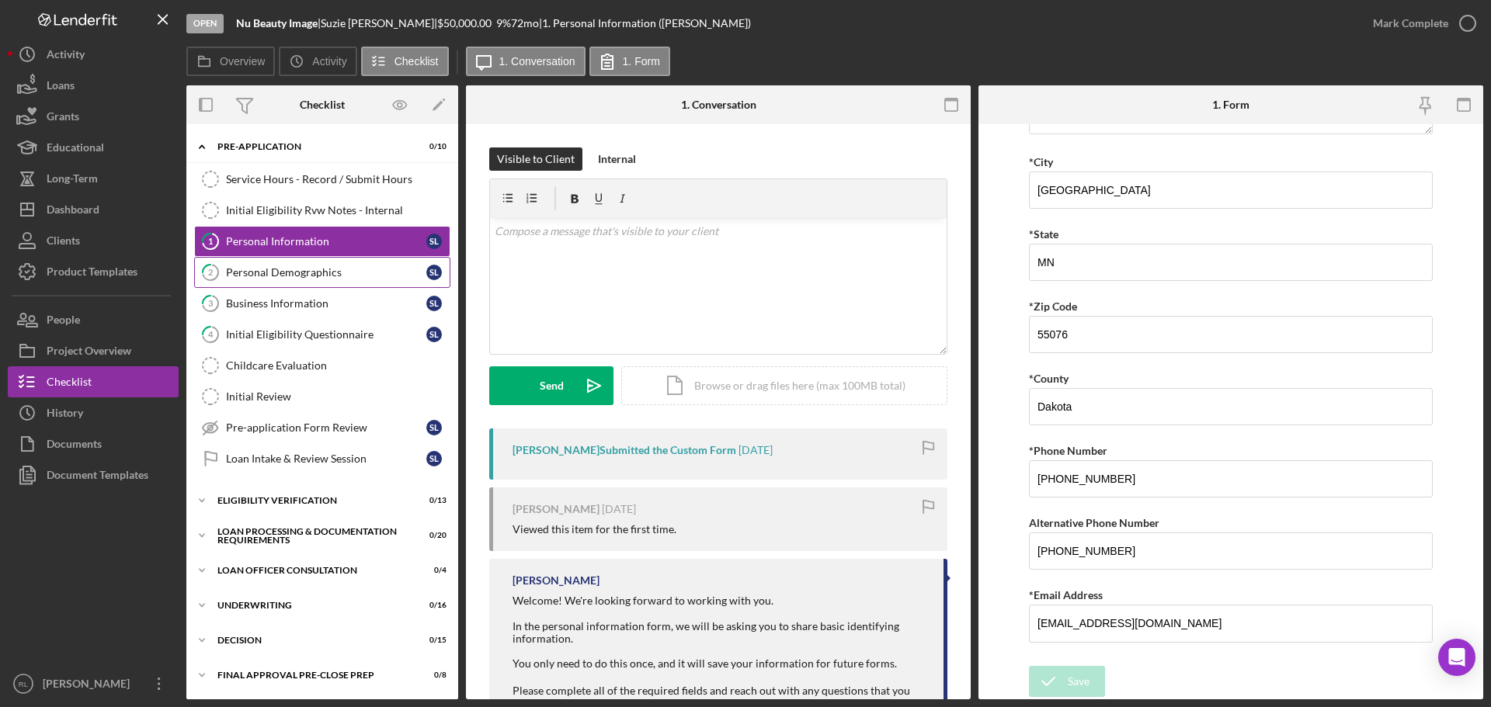
click at [271, 269] on div "Personal Demographics" at bounding box center [326, 272] width 200 height 12
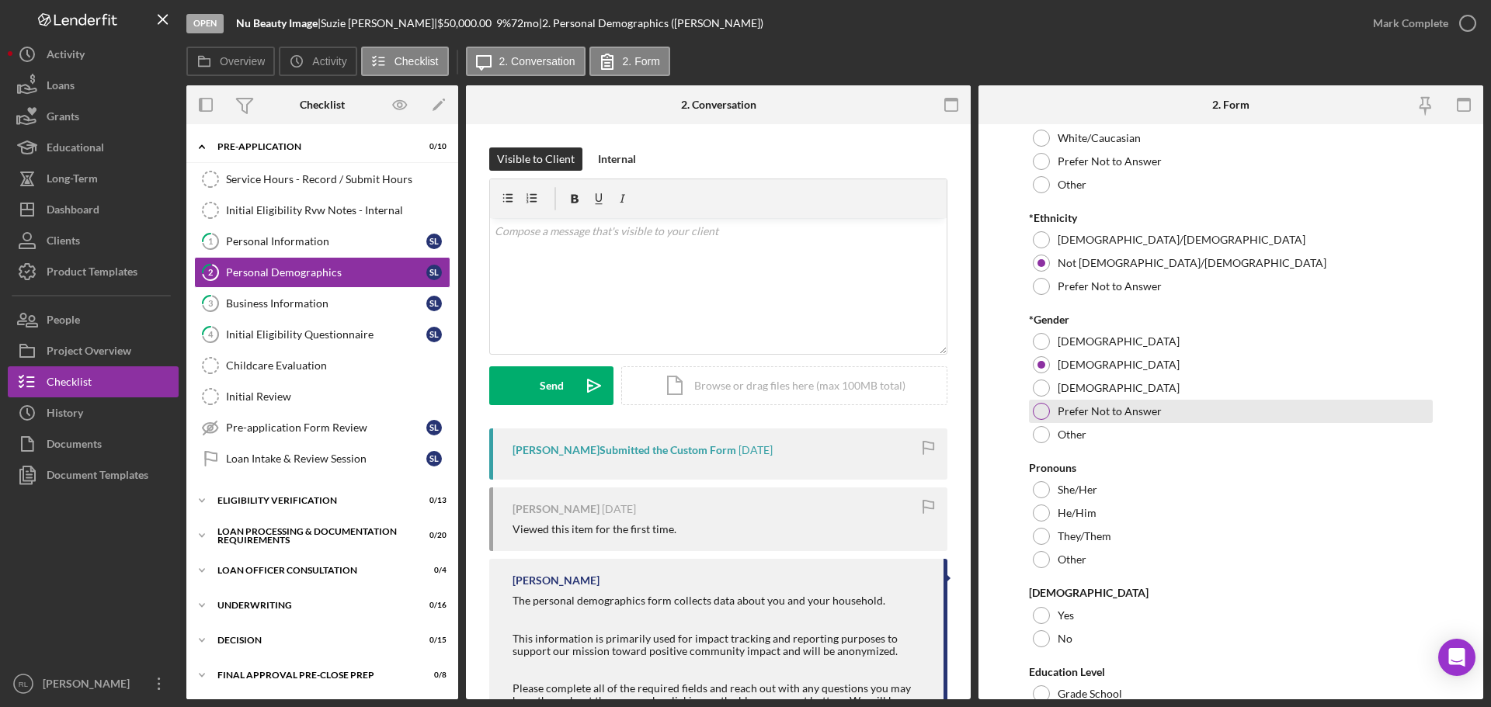
scroll to position [233, 0]
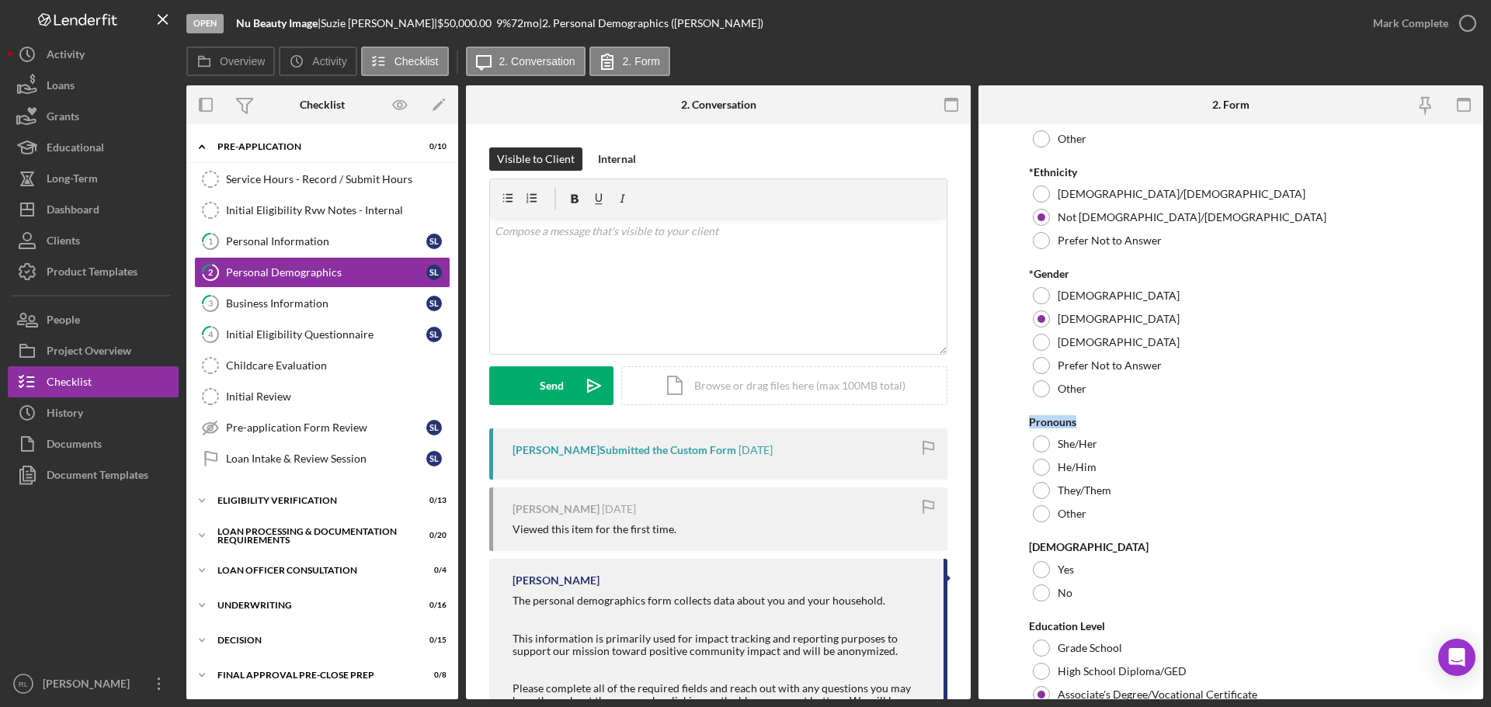
drag, startPoint x: 1028, startPoint y: 423, endPoint x: 1080, endPoint y: 423, distance: 52.0
click at [1080, 423] on div "Pronouns" at bounding box center [1231, 422] width 404 height 12
drag, startPoint x: 1027, startPoint y: 421, endPoint x: 1075, endPoint y: 419, distance: 47.4
click at [1075, 419] on form "Preferred Name *Race [DEMOGRAPHIC_DATA]/[DEMOGRAPHIC_DATA] Black/[DEMOGRAPHIC_D…" at bounding box center [1231, 411] width 505 height 575
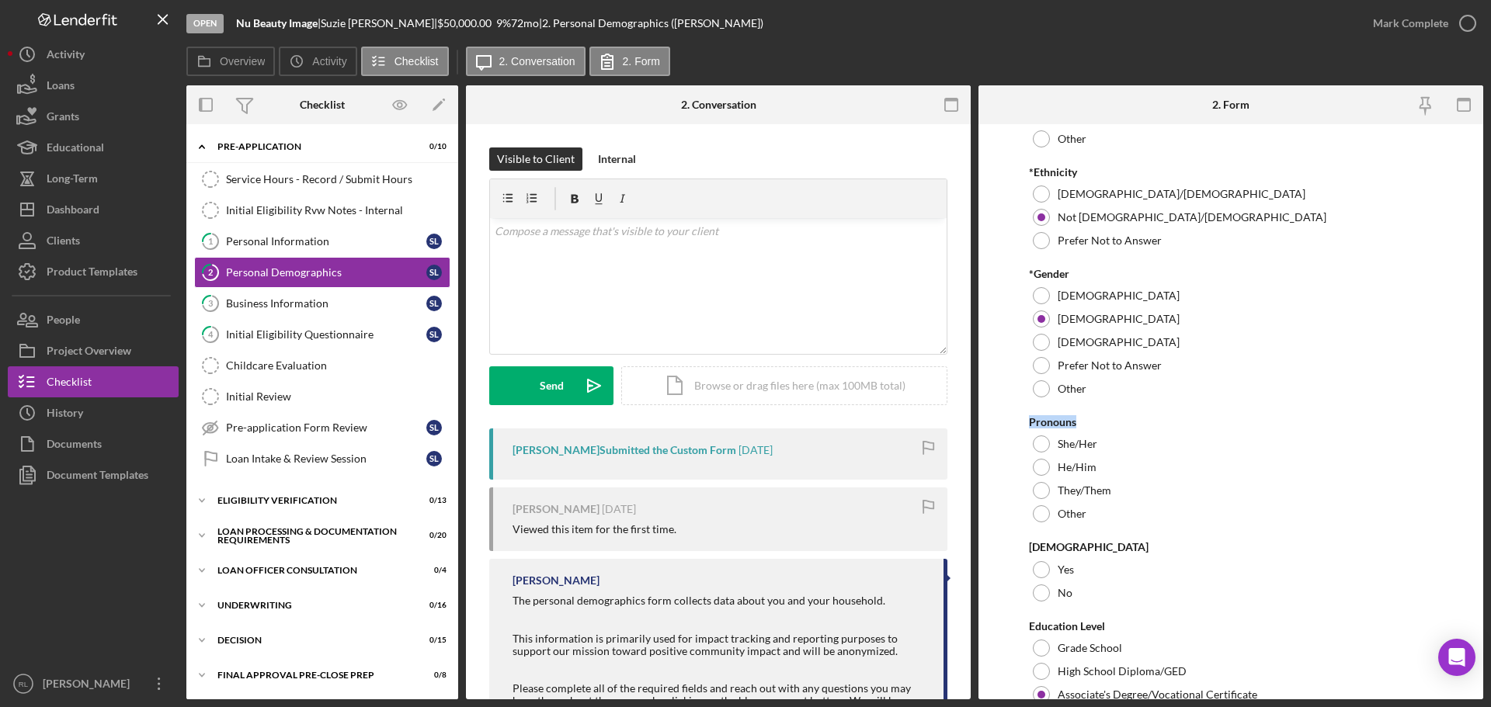
click at [1075, 419] on div "Pronouns" at bounding box center [1231, 422] width 404 height 12
click at [1047, 436] on div "She/Her" at bounding box center [1231, 444] width 404 height 23
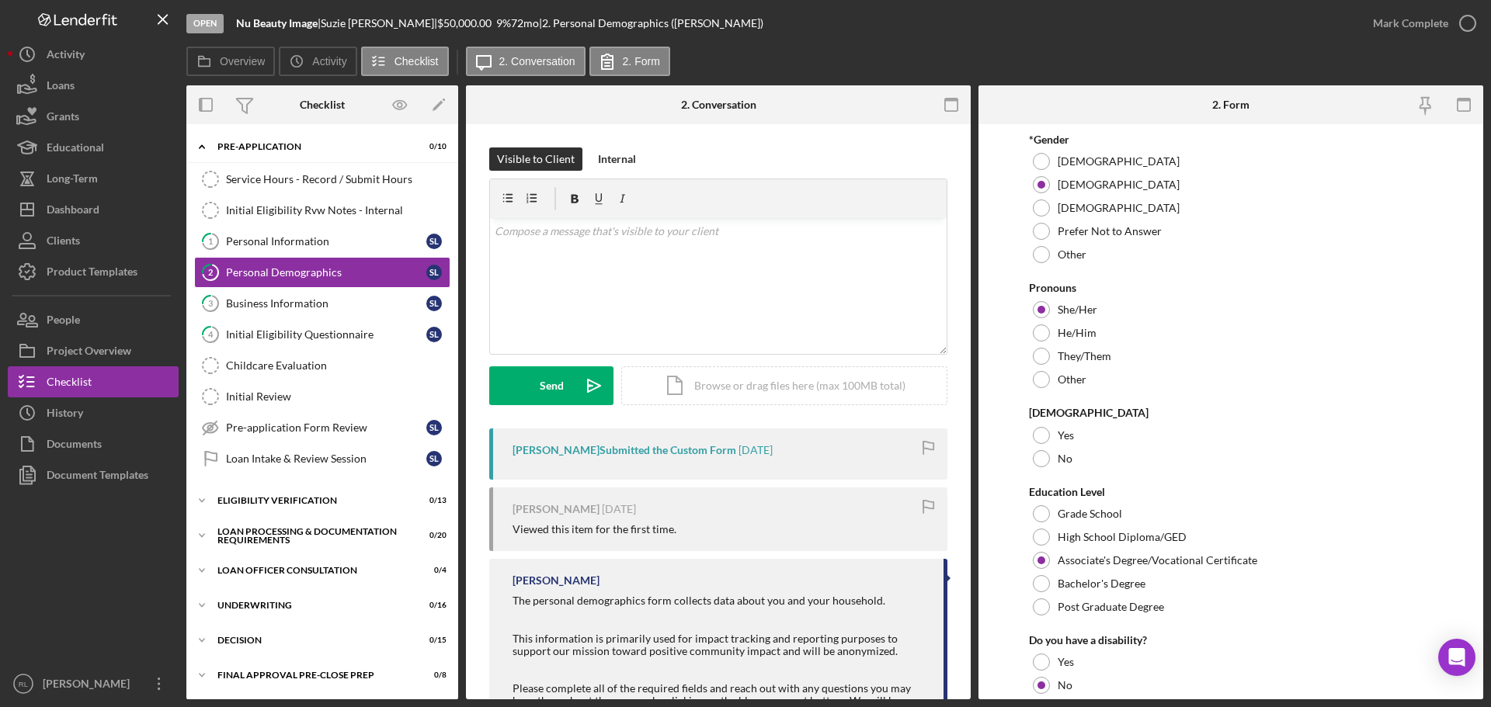
scroll to position [388, 0]
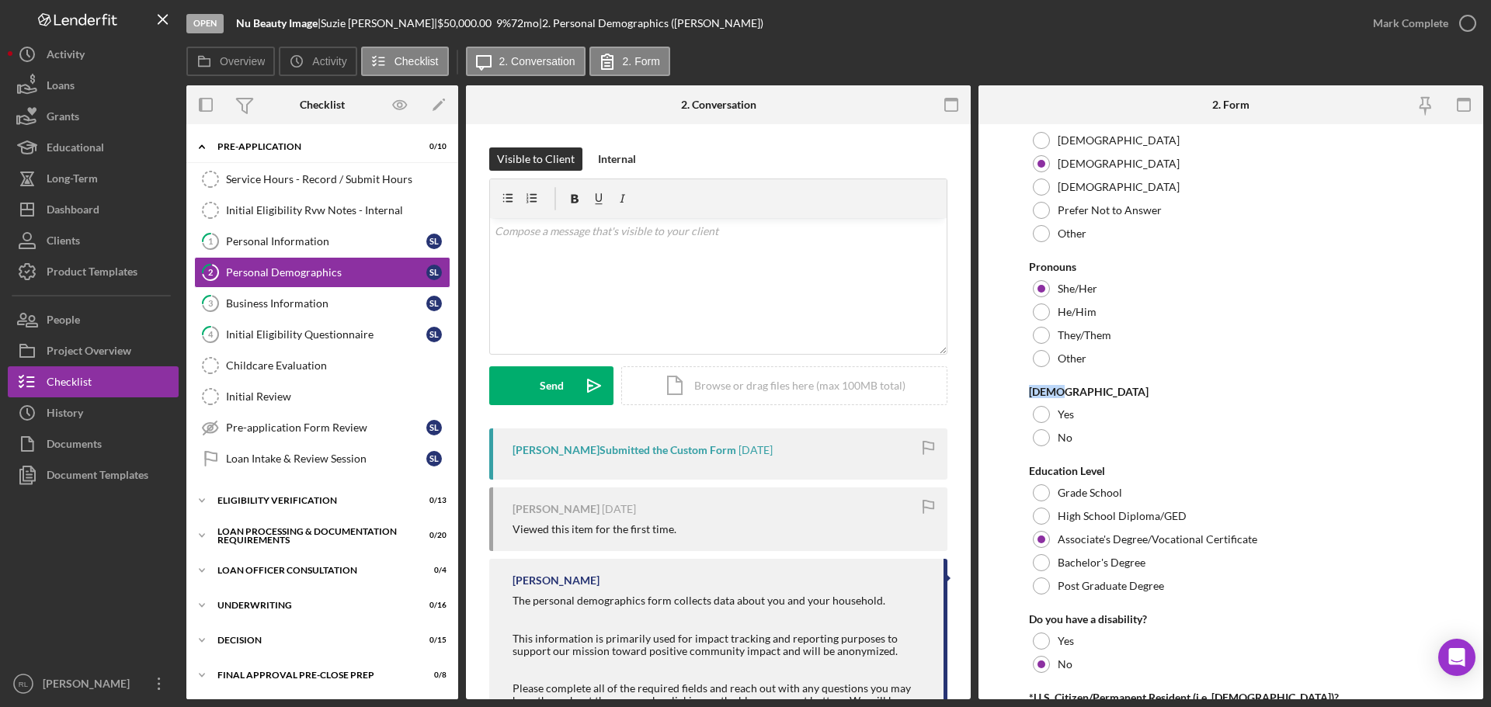
drag, startPoint x: 1027, startPoint y: 393, endPoint x: 1076, endPoint y: 391, distance: 49.0
click at [1076, 391] on form "Preferred Name *Race [DEMOGRAPHIC_DATA]/[DEMOGRAPHIC_DATA] Black/[DEMOGRAPHIC_D…" at bounding box center [1231, 411] width 505 height 575
click at [1076, 391] on div "[DEMOGRAPHIC_DATA]" at bounding box center [1231, 392] width 404 height 12
click at [1079, 391] on div "[DEMOGRAPHIC_DATA]" at bounding box center [1231, 392] width 404 height 12
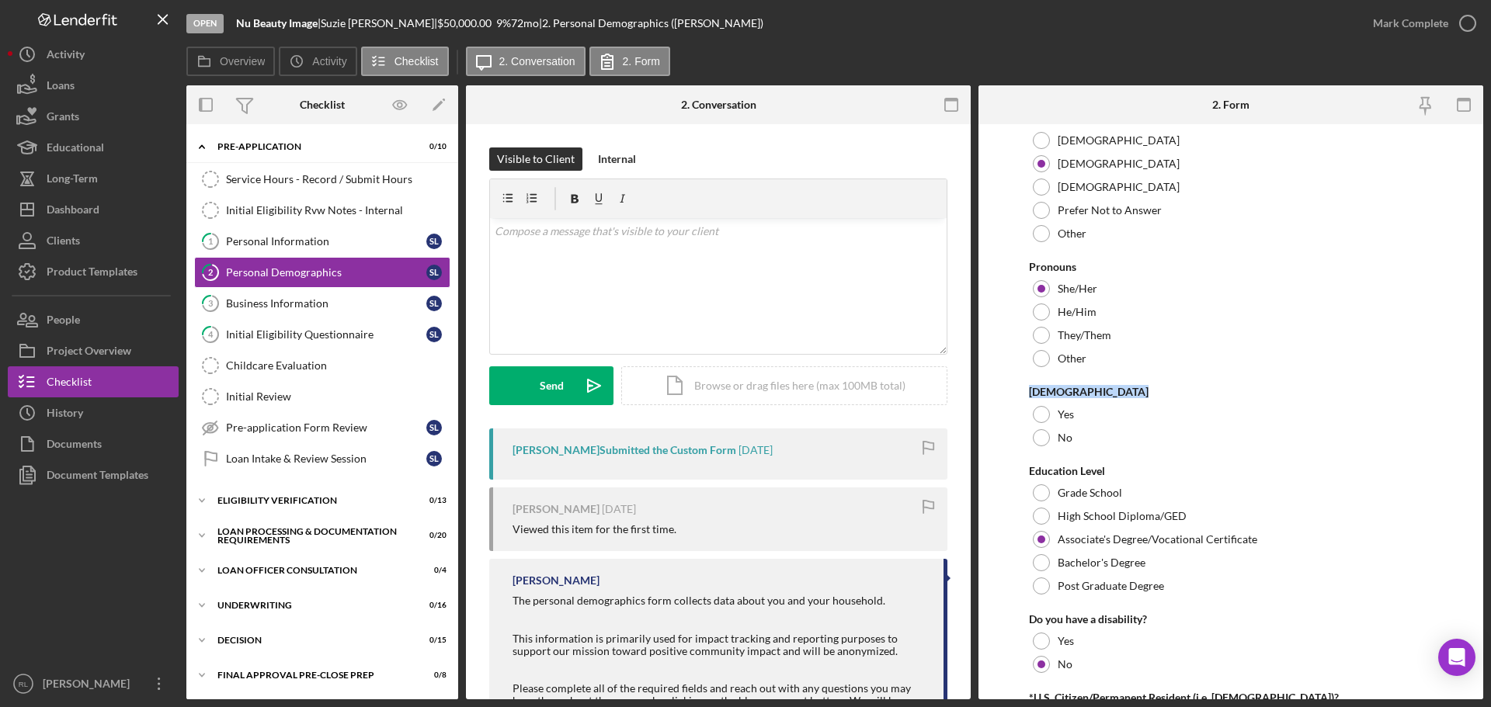
click at [1079, 391] on div "[DEMOGRAPHIC_DATA]" at bounding box center [1231, 392] width 404 height 12
click at [1042, 391] on div "[DEMOGRAPHIC_DATA]" at bounding box center [1231, 392] width 404 height 12
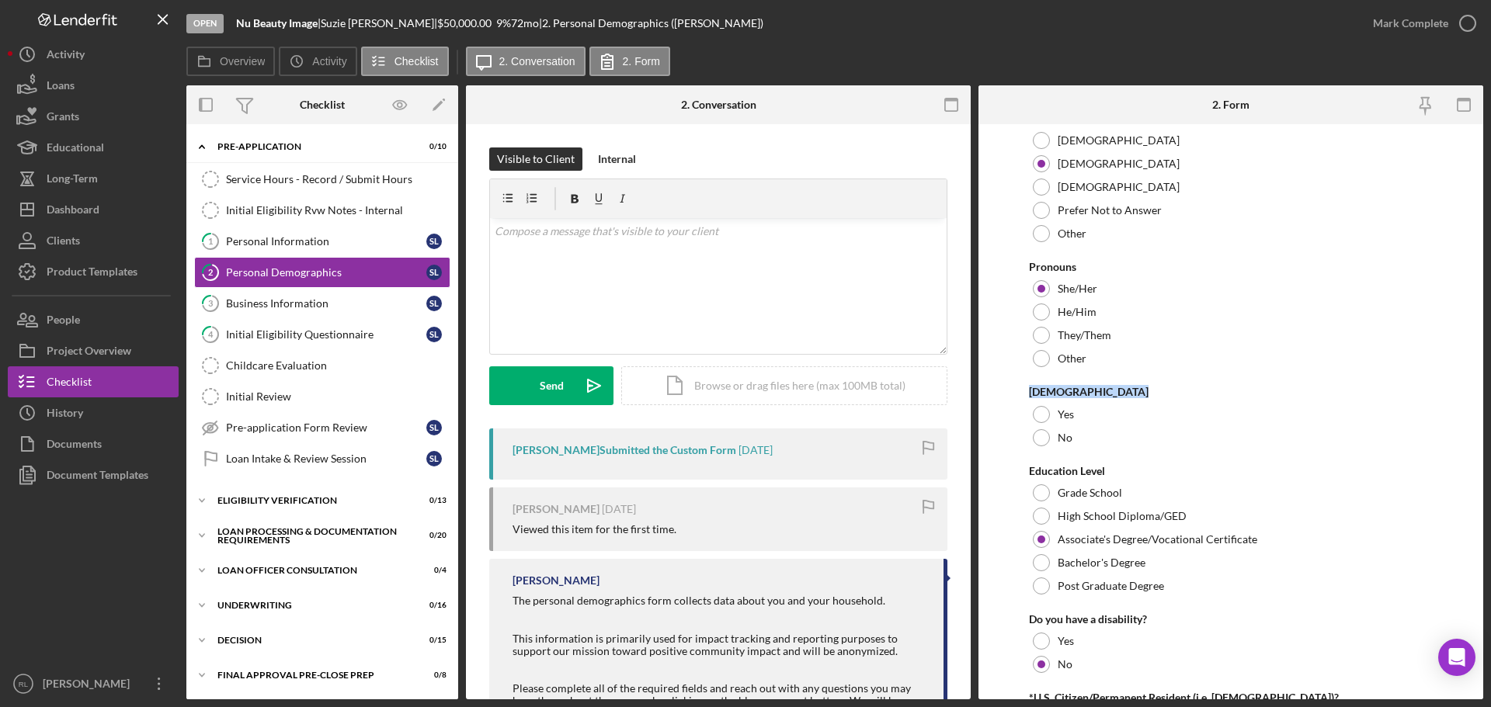
click at [1042, 391] on div "[DEMOGRAPHIC_DATA]" at bounding box center [1231, 392] width 404 height 12
click at [1012, 398] on form "Preferred Name *Race [DEMOGRAPHIC_DATA]/[DEMOGRAPHIC_DATA] Black/[DEMOGRAPHIC_D…" at bounding box center [1231, 411] width 505 height 575
click at [1045, 440] on div at bounding box center [1041, 437] width 17 height 17
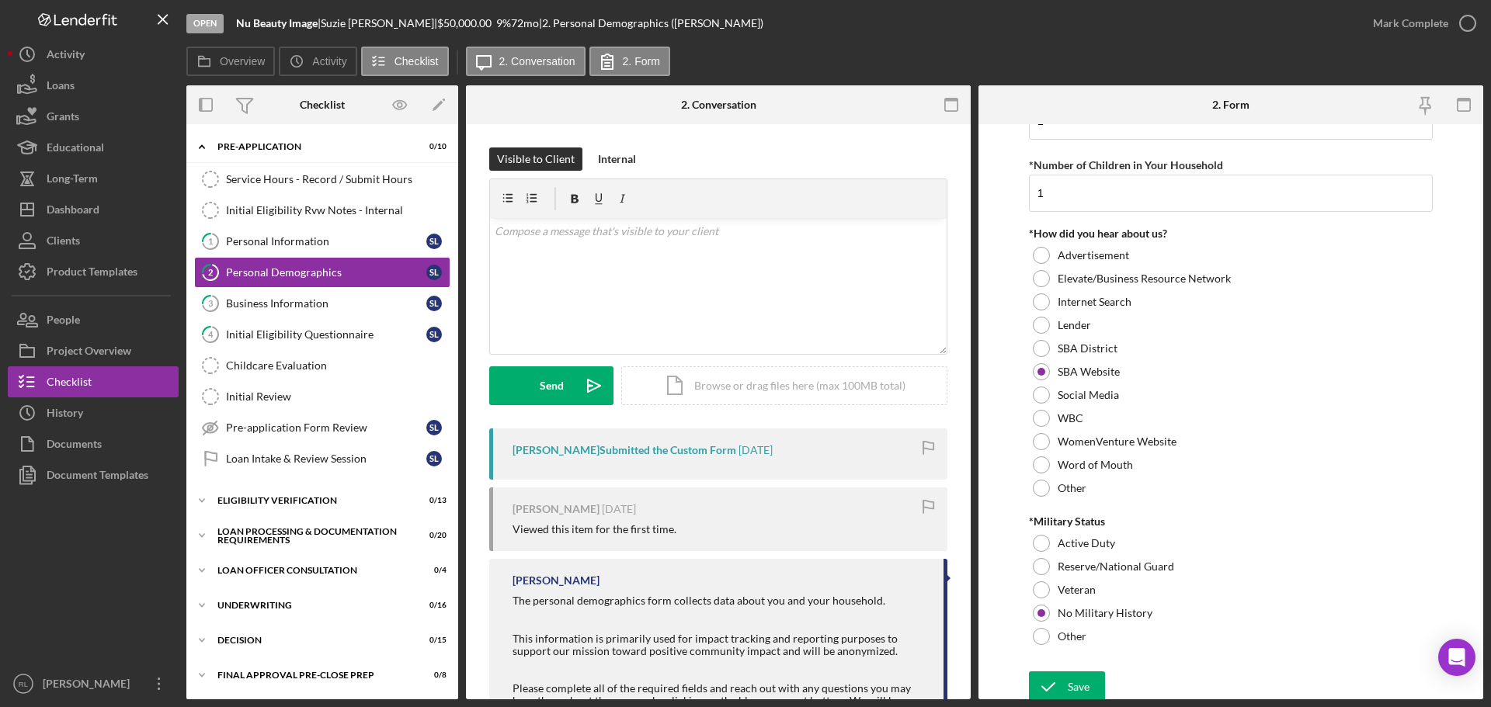
scroll to position [1464, 0]
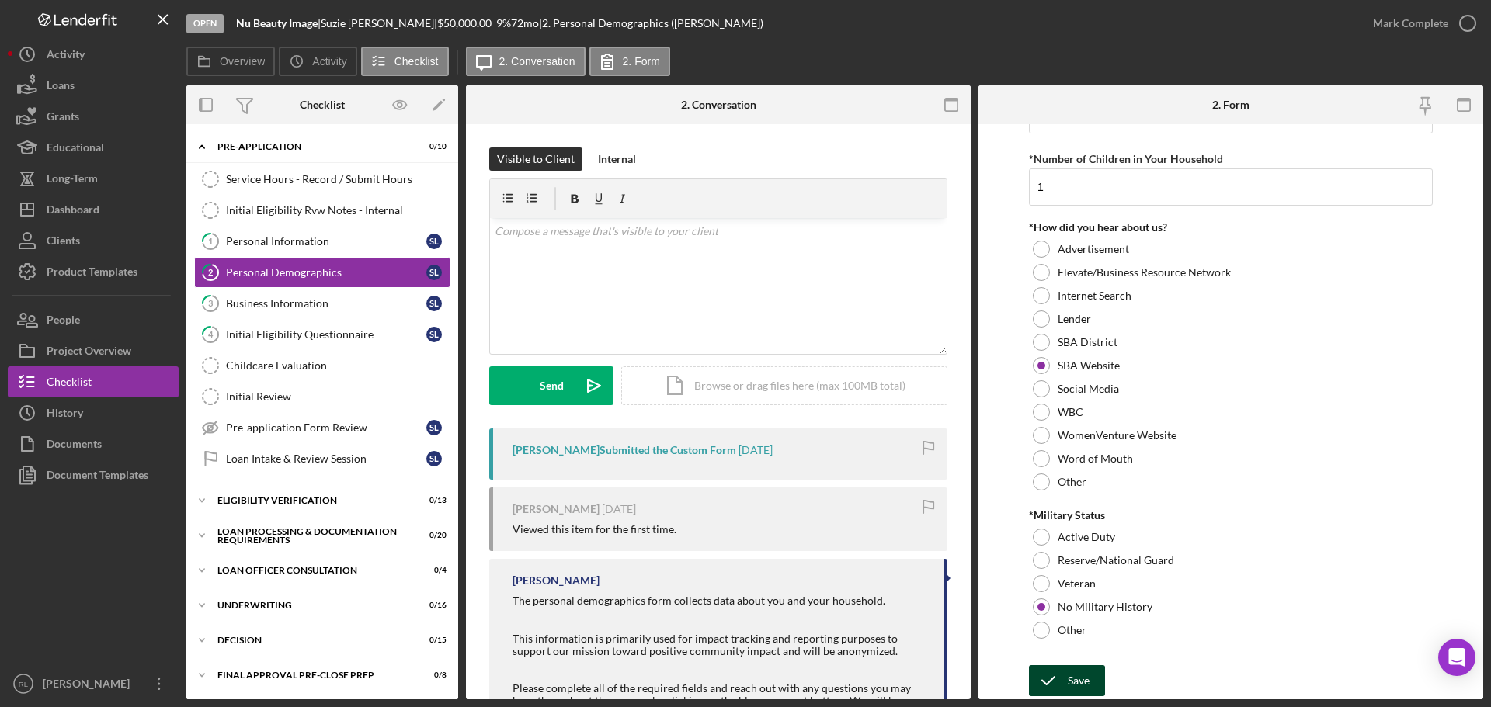
click at [1065, 676] on icon "submit" at bounding box center [1048, 681] width 39 height 39
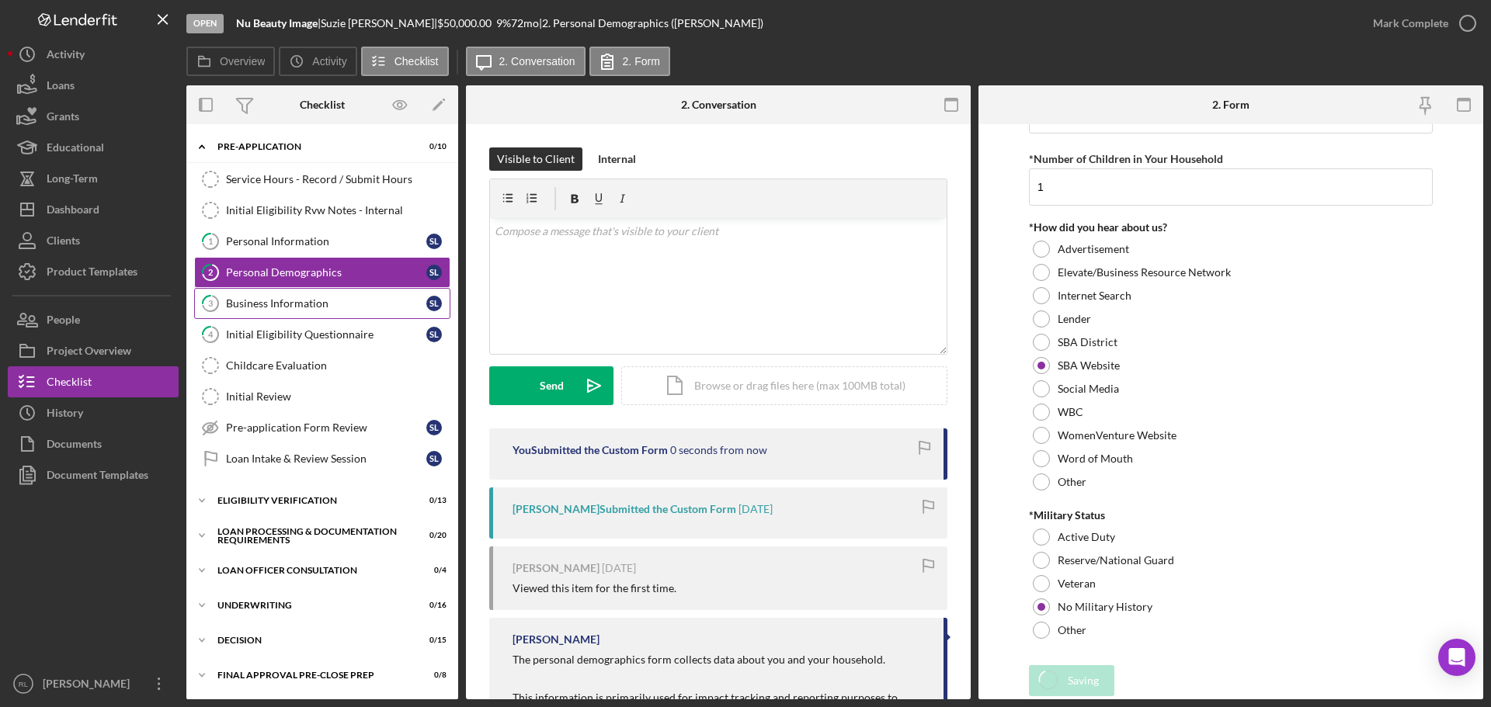
click at [304, 302] on div "Business Information" at bounding box center [326, 303] width 200 height 12
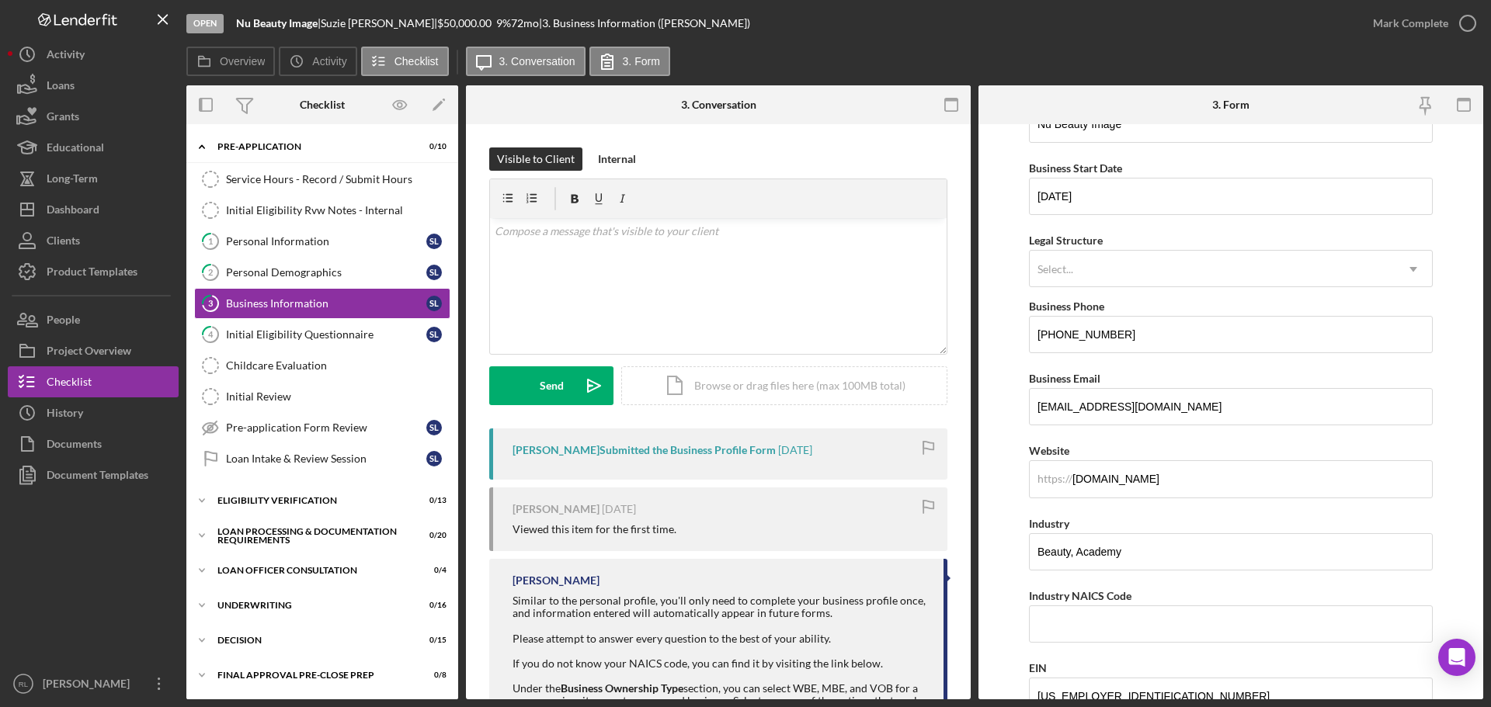
scroll to position [155, 0]
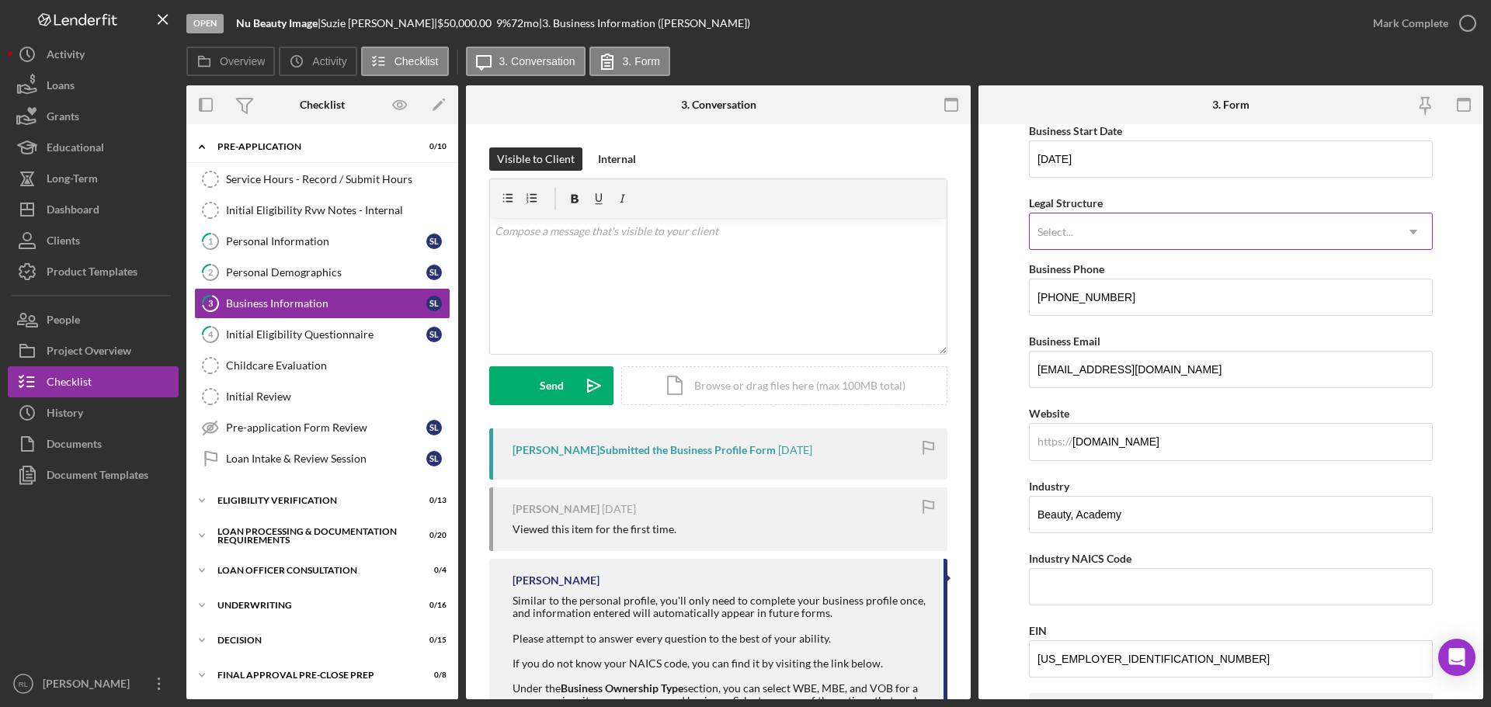
click at [1218, 245] on div "Select..." at bounding box center [1212, 232] width 365 height 36
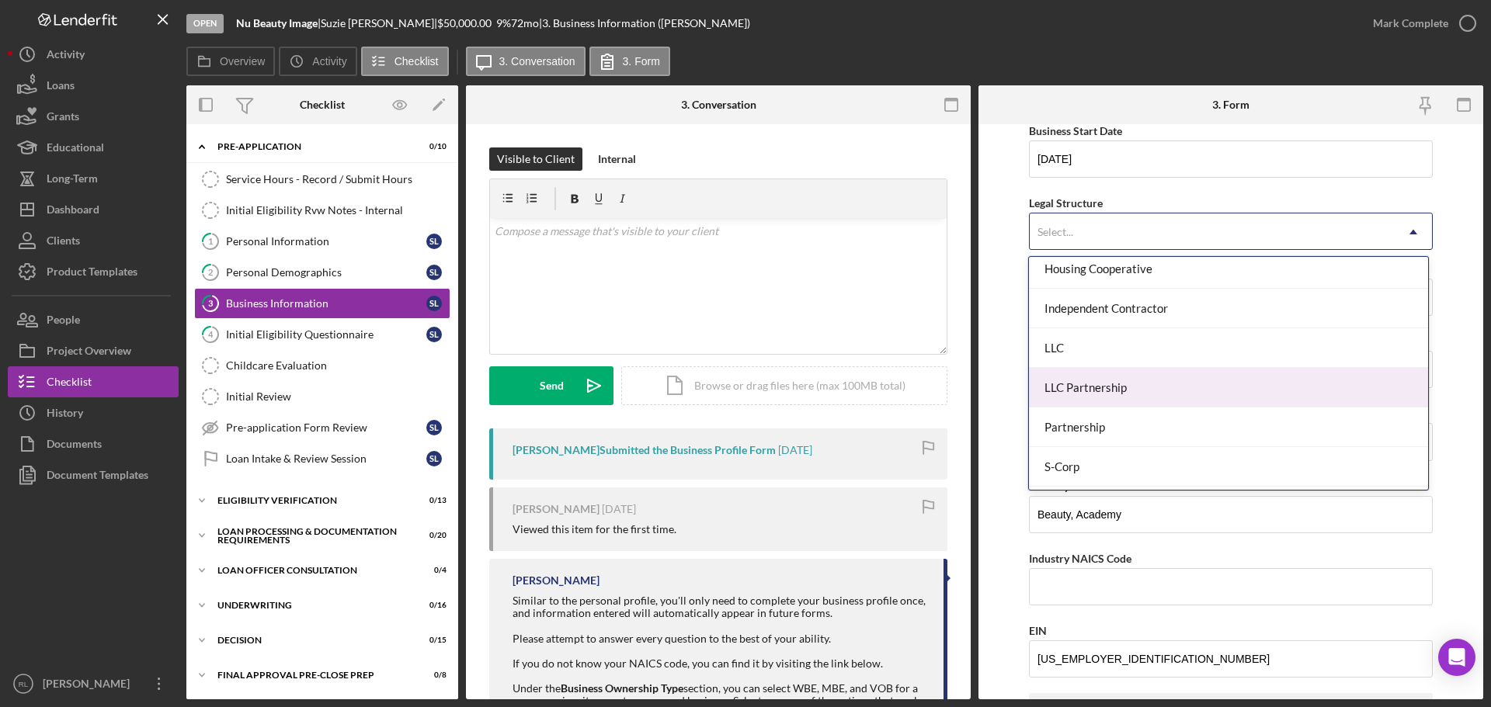
scroll to position [128, 0]
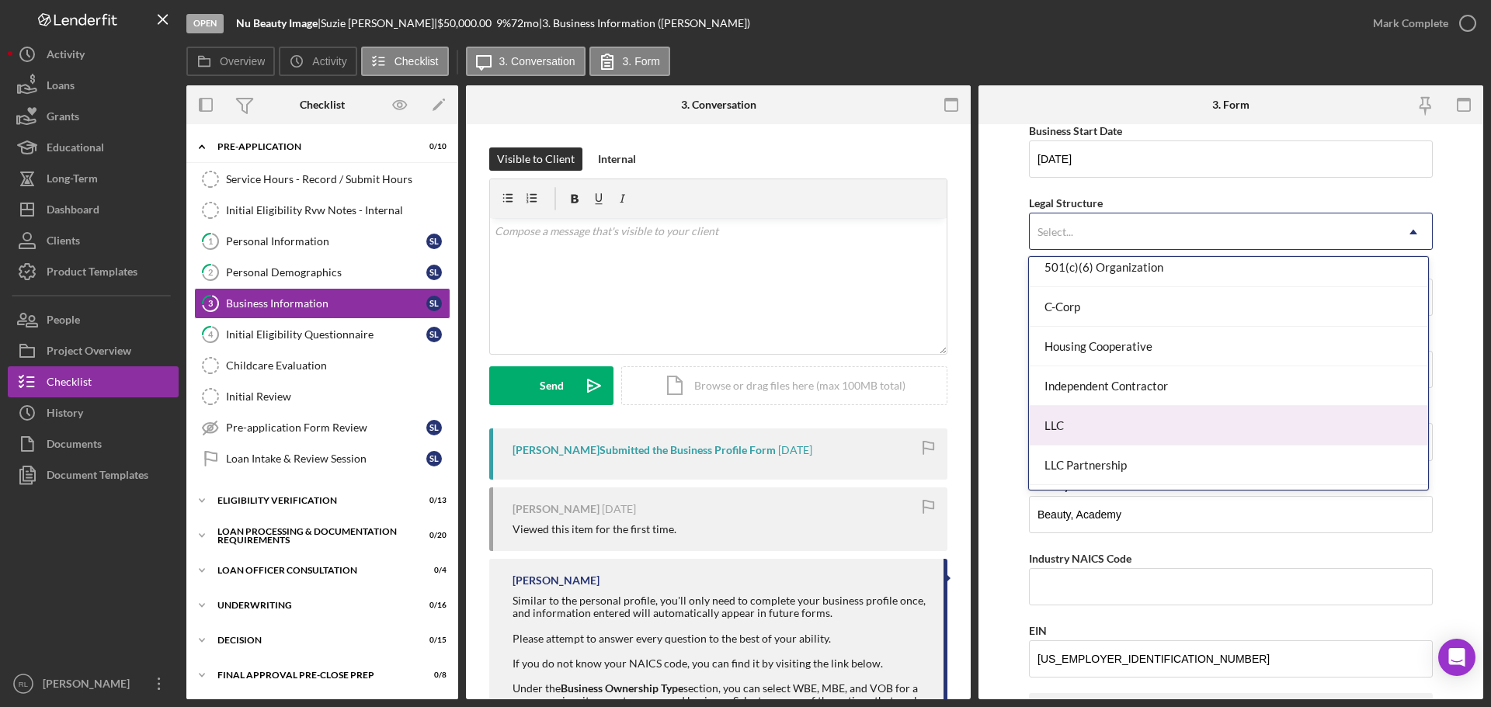
click at [1173, 421] on div "LLC" at bounding box center [1228, 426] width 398 height 40
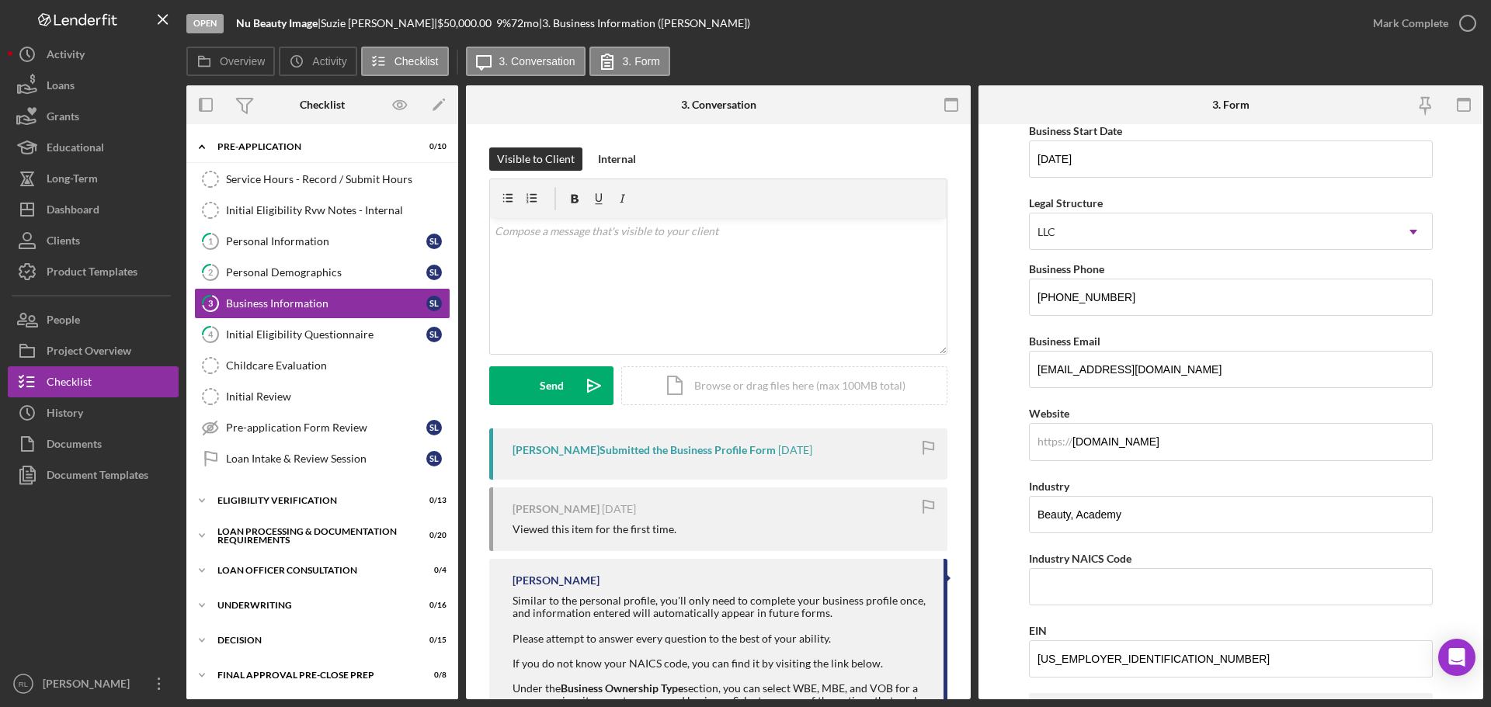
click at [998, 308] on form "Business Name Nu Beauty Image DBA Nu Beauty Image Business Start Date [DATE] Le…" at bounding box center [1231, 411] width 505 height 575
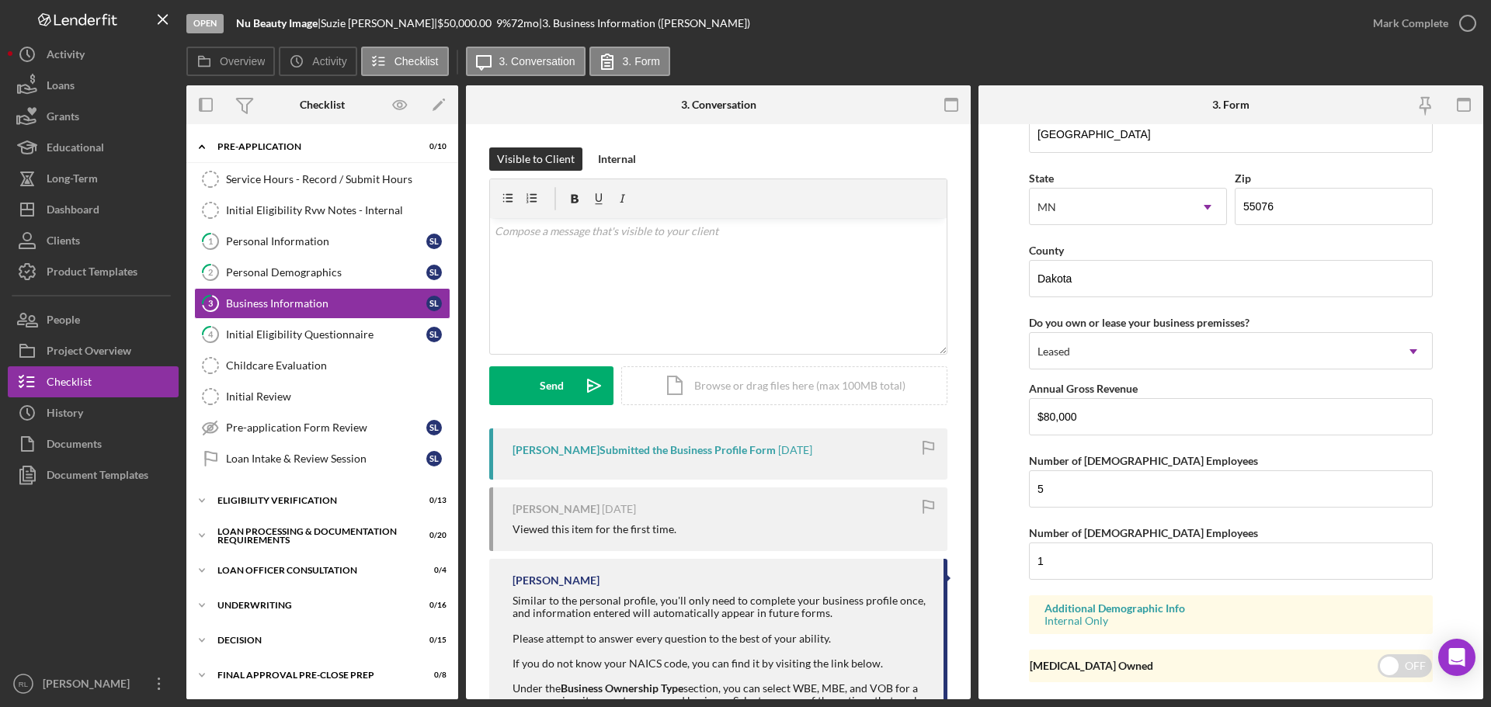
scroll to position [1437, 0]
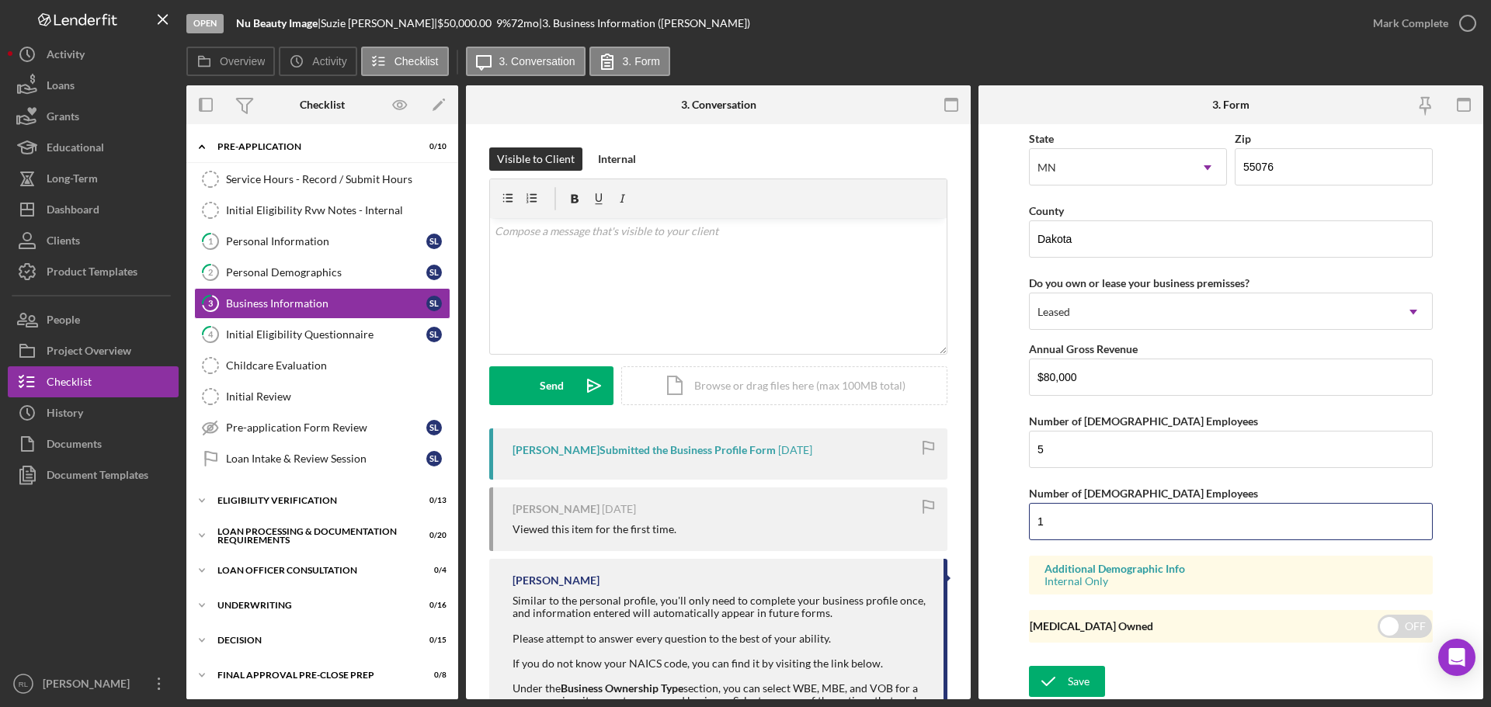
drag, startPoint x: 1083, startPoint y: 515, endPoint x: 1020, endPoint y: 518, distance: 63.0
click at [1020, 518] on form "Business Name Nu Beauty Image DBA Nu Beauty Image Business Start Date [DATE] Le…" at bounding box center [1231, 411] width 505 height 575
type input "2"
click at [1006, 476] on form "Business Name Nu Beauty Image DBA Nu Beauty Image Business Start Date [DATE] Le…" at bounding box center [1231, 411] width 505 height 575
drag, startPoint x: 1088, startPoint y: 446, endPoint x: 987, endPoint y: 453, distance: 101.2
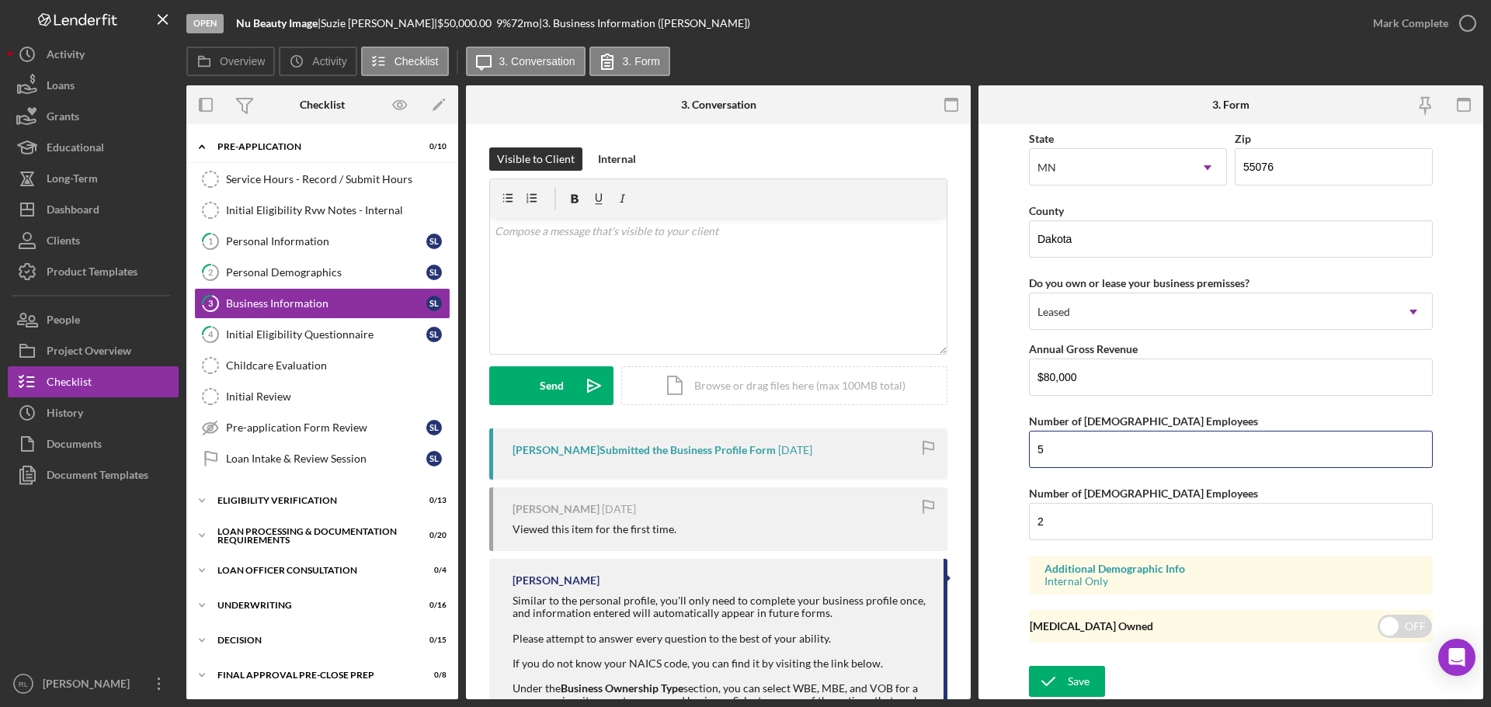
click at [987, 453] on form "Business Name Nu Beauty Image DBA Nu Beauty Image Business Start Date [DATE] Le…" at bounding box center [1231, 411] width 505 height 575
click at [1018, 454] on form "Business Name Nu Beauty Image DBA Nu Beauty Image Business Start Date [DATE] Le…" at bounding box center [1231, 411] width 505 height 575
drag, startPoint x: 1027, startPoint y: 420, endPoint x: 1231, endPoint y: 487, distance: 214.2
click at [1231, 487] on form "Business Name Nu Beauty Image DBA Nu Beauty Image Business Start Date [DATE] Le…" at bounding box center [1231, 411] width 505 height 575
click at [1231, 487] on div "Number of [DEMOGRAPHIC_DATA] Employees" at bounding box center [1231, 493] width 404 height 19
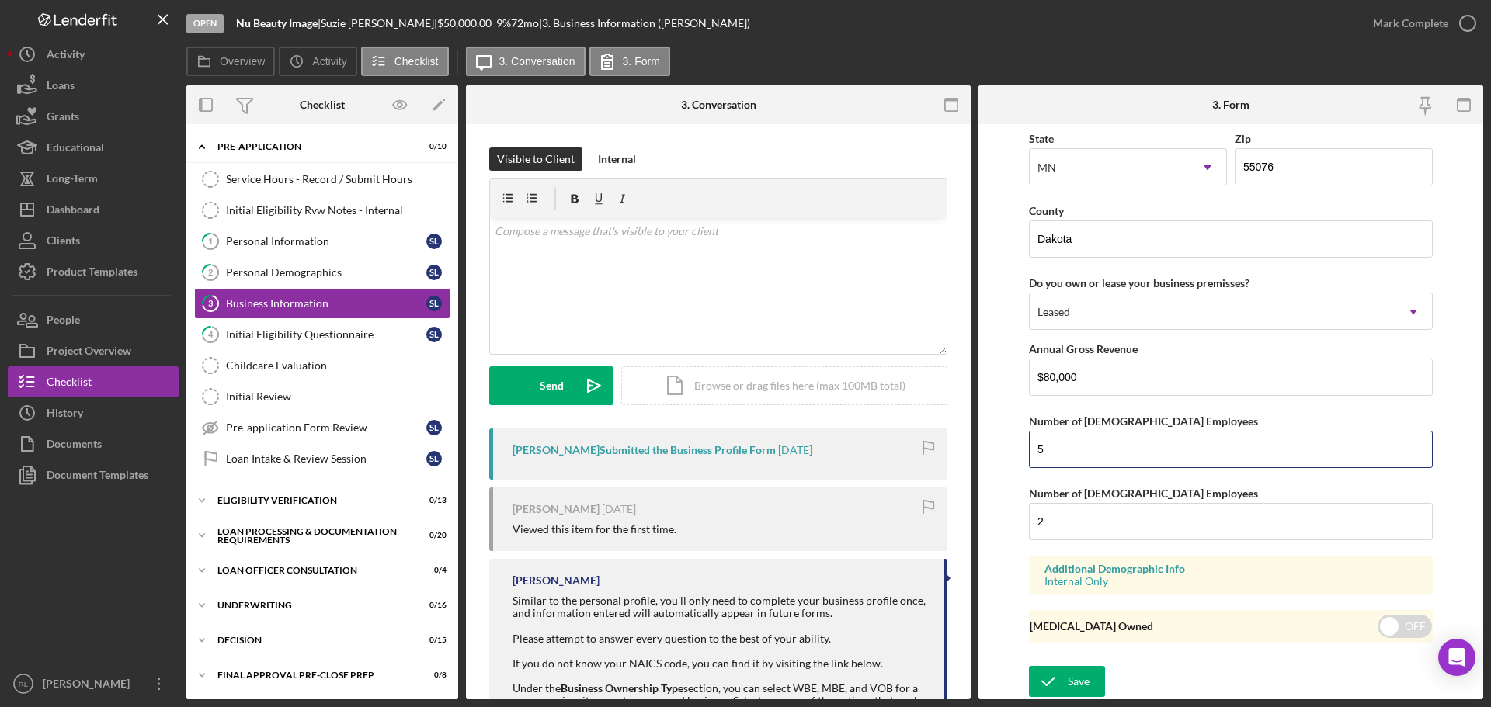
drag, startPoint x: 1110, startPoint y: 455, endPoint x: 1001, endPoint y: 446, distance: 109.1
click at [1001, 446] on form "Business Name Nu Beauty Image DBA Nu Beauty Image Business Start Date [DATE] Le…" at bounding box center [1231, 411] width 505 height 575
type input "0"
click at [1002, 445] on form "Business Name Nu Beauty Image DBA Nu Beauty Image Business Start Date [DATE] Le…" at bounding box center [1231, 411] width 505 height 575
drag, startPoint x: 1028, startPoint y: 411, endPoint x: 1192, endPoint y: 491, distance: 182.3
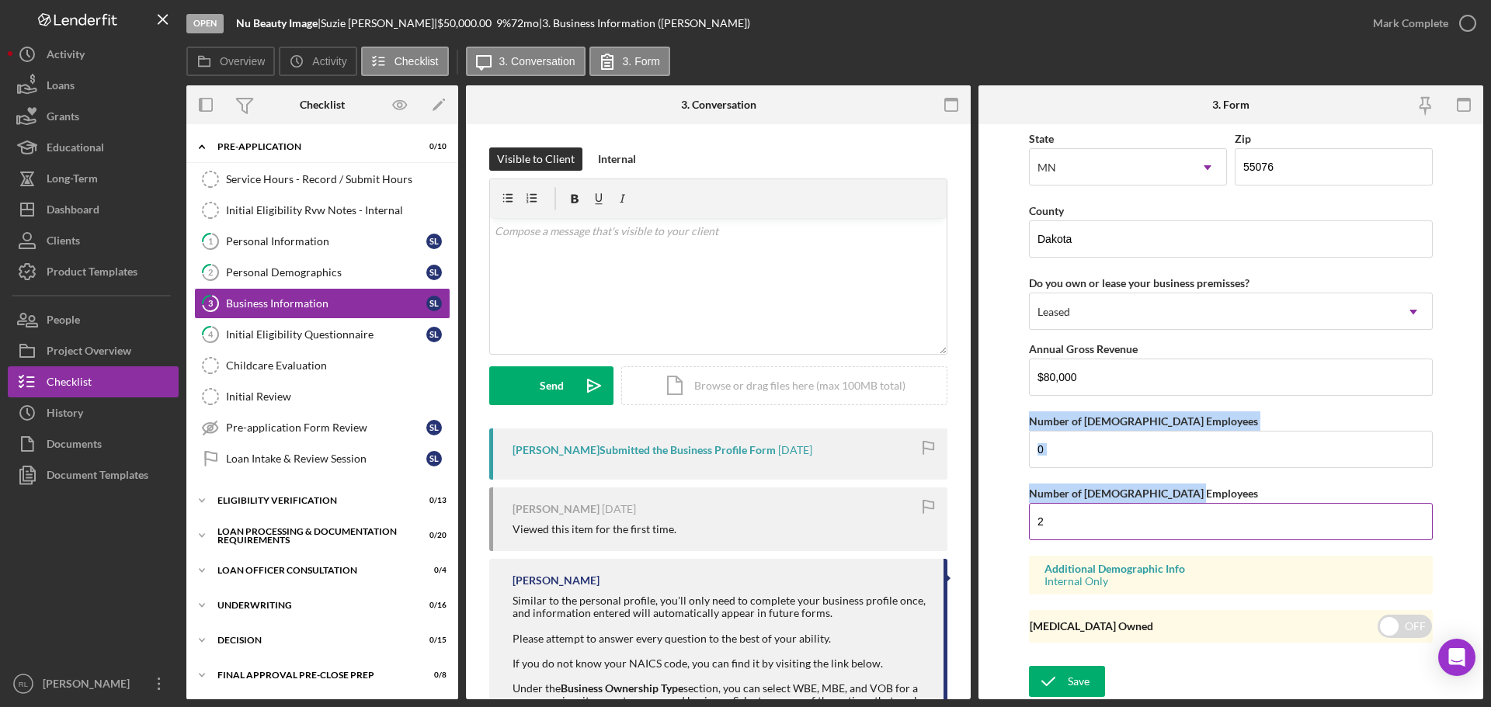
click at [1192, 491] on div "Number of [DEMOGRAPHIC_DATA] Employees" at bounding box center [1231, 493] width 404 height 19
drag, startPoint x: 1211, startPoint y: 493, endPoint x: 1010, endPoint y: 415, distance: 215.6
click at [1010, 415] on form "Business Name Nu Beauty Image DBA Nu Beauty Image Business Start Date [DATE] Le…" at bounding box center [1231, 411] width 505 height 575
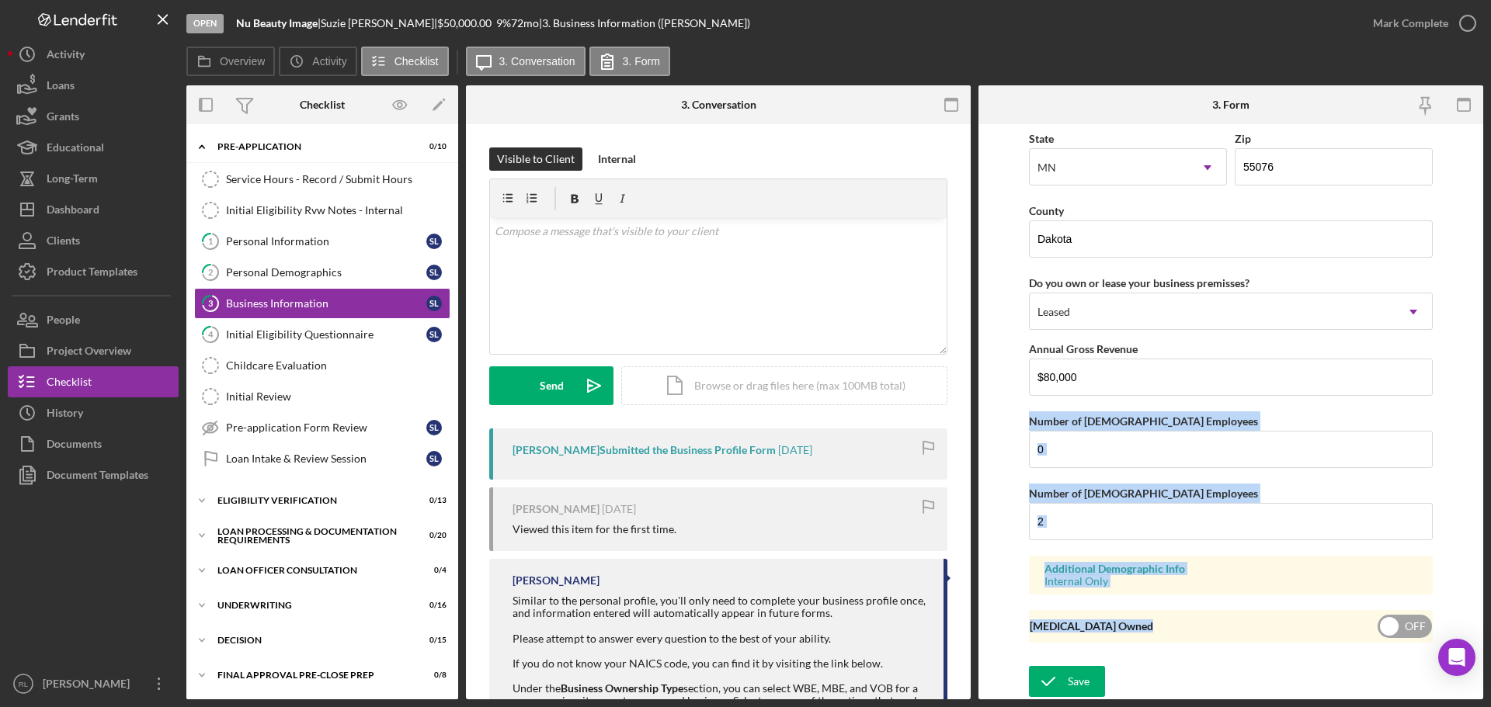
drag, startPoint x: 1013, startPoint y: 419, endPoint x: 1162, endPoint y: 624, distance: 254.1
click at [1162, 624] on form "Business Name Nu Beauty Image DBA Nu Beauty Image Business Start Date [DATE] Le…" at bounding box center [1231, 411] width 505 height 575
click at [1000, 570] on form "Business Name Nu Beauty Image DBA Nu Beauty Image Business Start Date [DATE] Le…" at bounding box center [1231, 411] width 505 height 575
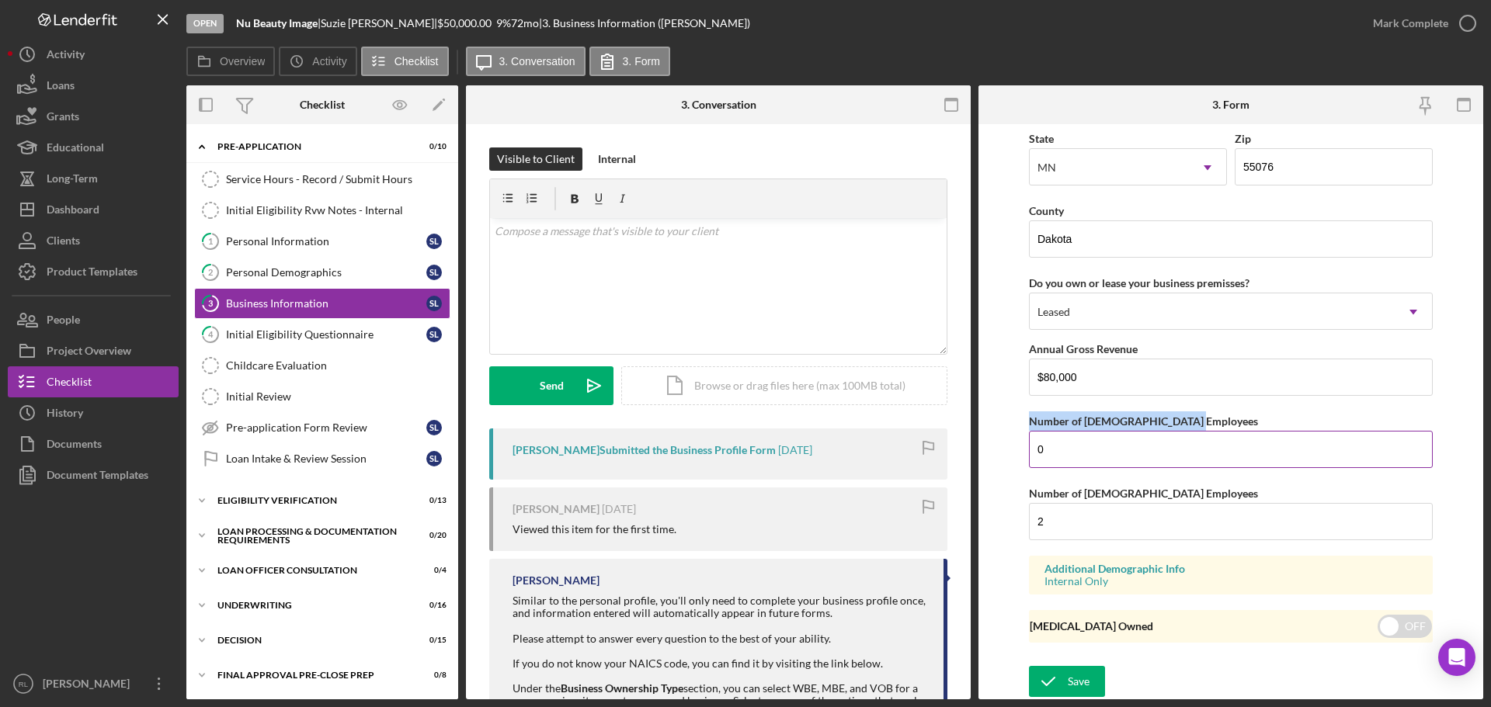
drag, startPoint x: 1029, startPoint y: 423, endPoint x: 1187, endPoint y: 419, distance: 158.5
click at [1187, 419] on div "Number of [DEMOGRAPHIC_DATA] Employees" at bounding box center [1231, 421] width 404 height 19
drag, startPoint x: 1201, startPoint y: 422, endPoint x: 1027, endPoint y: 420, distance: 174.0
click at [1027, 420] on form "Business Name Nu Beauty Image DBA Nu Beauty Image Business Start Date [DATE] Le…" at bounding box center [1231, 411] width 505 height 575
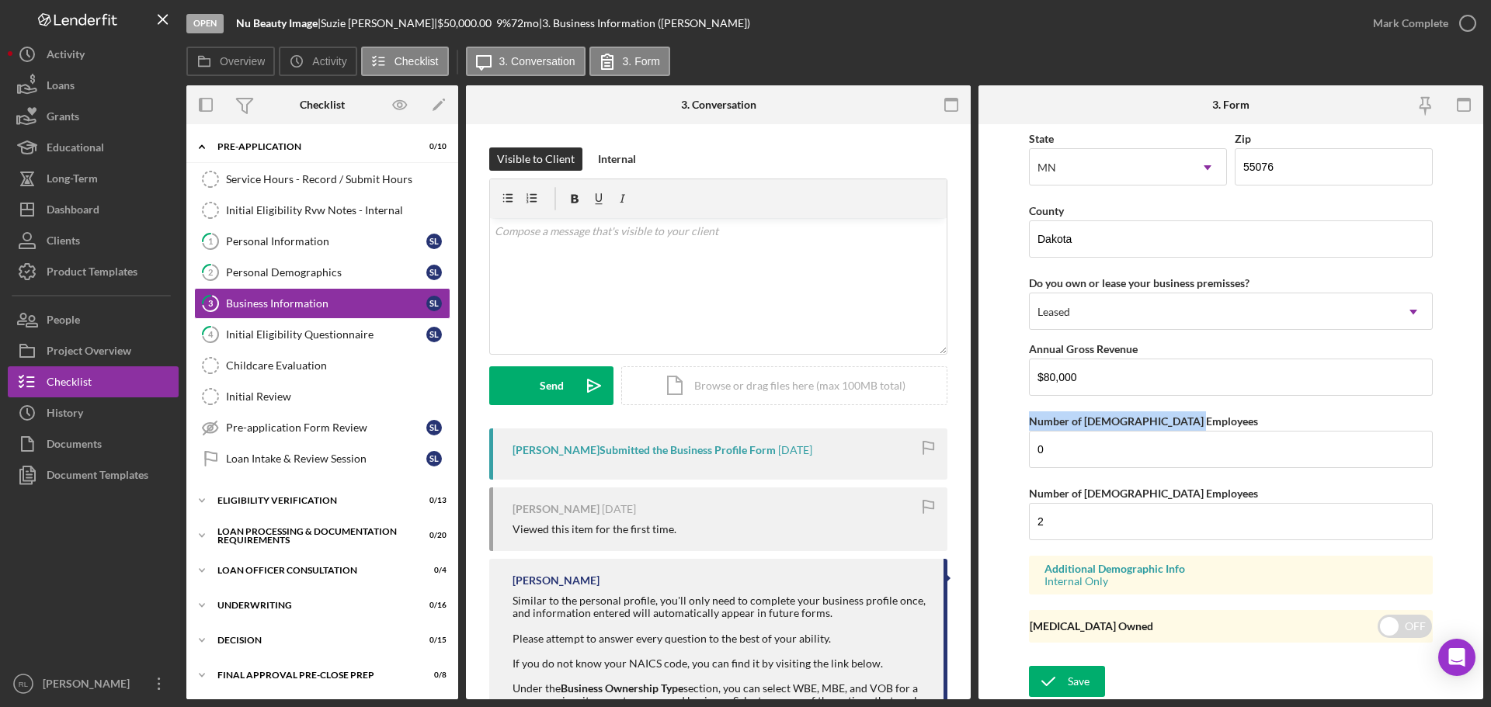
click at [1027, 420] on form "Business Name Nu Beauty Image DBA Nu Beauty Image Business Start Date [DATE] Le…" at bounding box center [1231, 411] width 505 height 575
click at [1059, 679] on icon "submit" at bounding box center [1048, 681] width 39 height 39
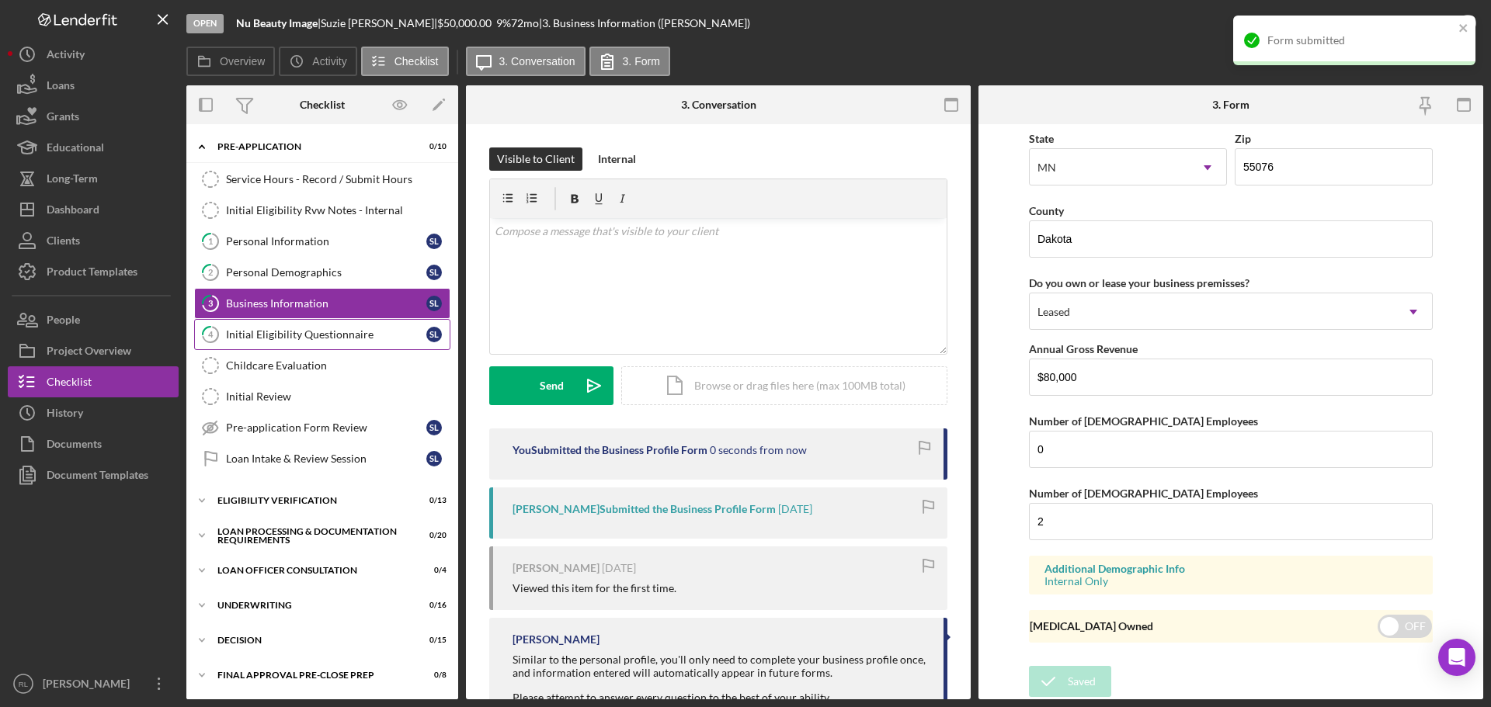
click at [283, 339] on div "Initial Eligibility Questionnaire" at bounding box center [326, 335] width 200 height 12
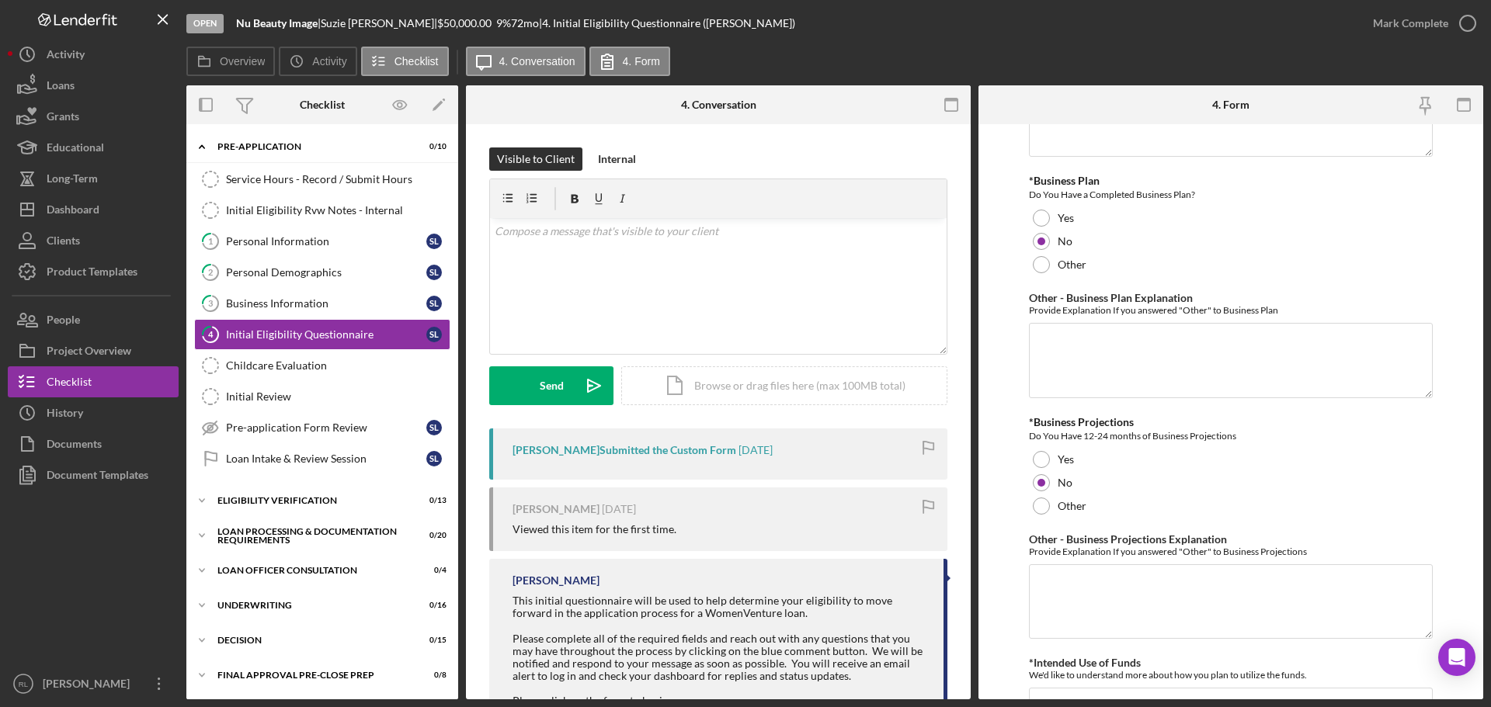
scroll to position [2485, 0]
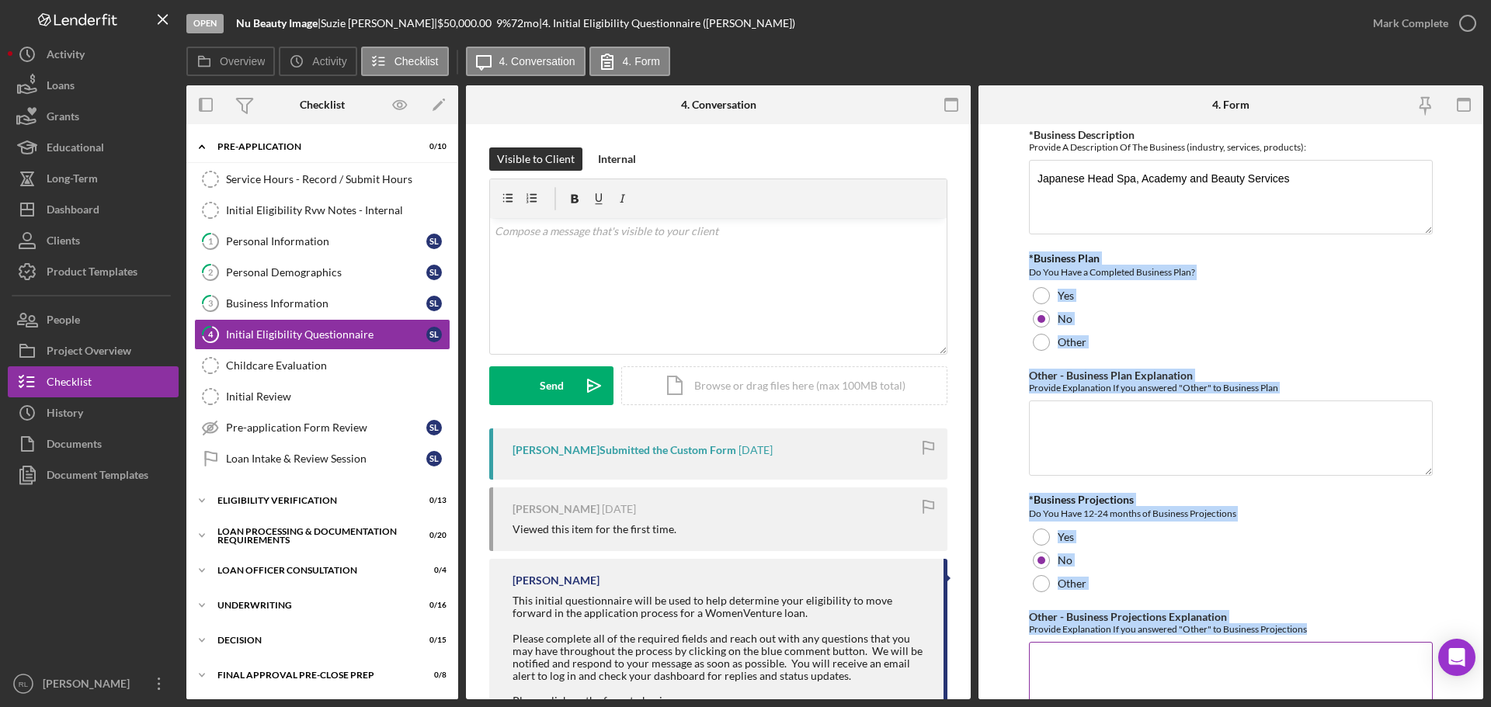
drag, startPoint x: 1026, startPoint y: 259, endPoint x: 1326, endPoint y: 628, distance: 475.8
click at [1326, 628] on form "*In which county is your business located? Business Address must be located wit…" at bounding box center [1231, 411] width 505 height 575
click at [1326, 628] on div "Provide Explanation If you answered "Other" to Business Projections" at bounding box center [1231, 630] width 404 height 12
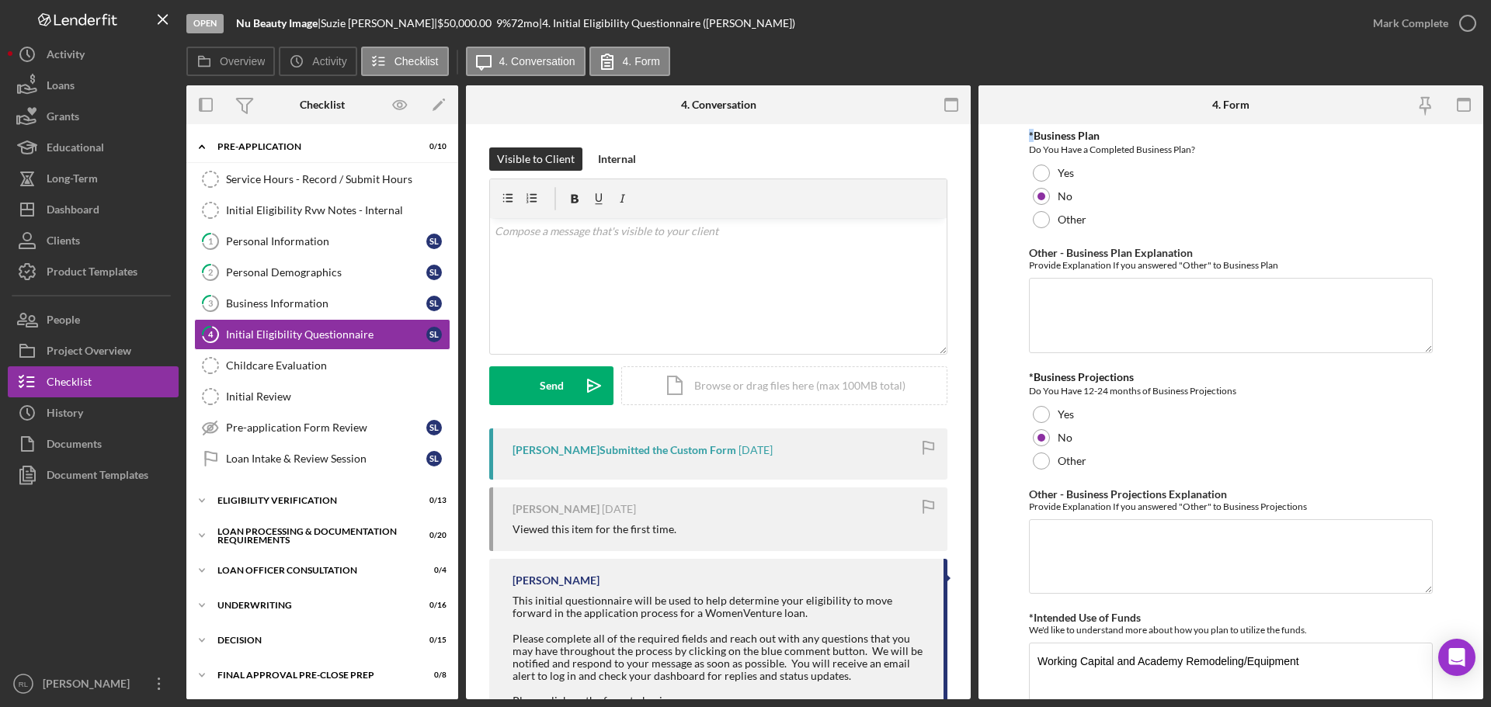
scroll to position [2605, 0]
drag, startPoint x: 1027, startPoint y: 137, endPoint x: 1210, endPoint y: 158, distance: 183.8
click at [1210, 158] on form "*In which county is your business located? Business Address must be located wit…" at bounding box center [1231, 411] width 505 height 575
click at [1007, 274] on form "*In which county is your business located? Business Address must be located wit…" at bounding box center [1231, 411] width 505 height 575
drag, startPoint x: 1028, startPoint y: 379, endPoint x: 1254, endPoint y: 398, distance: 226.8
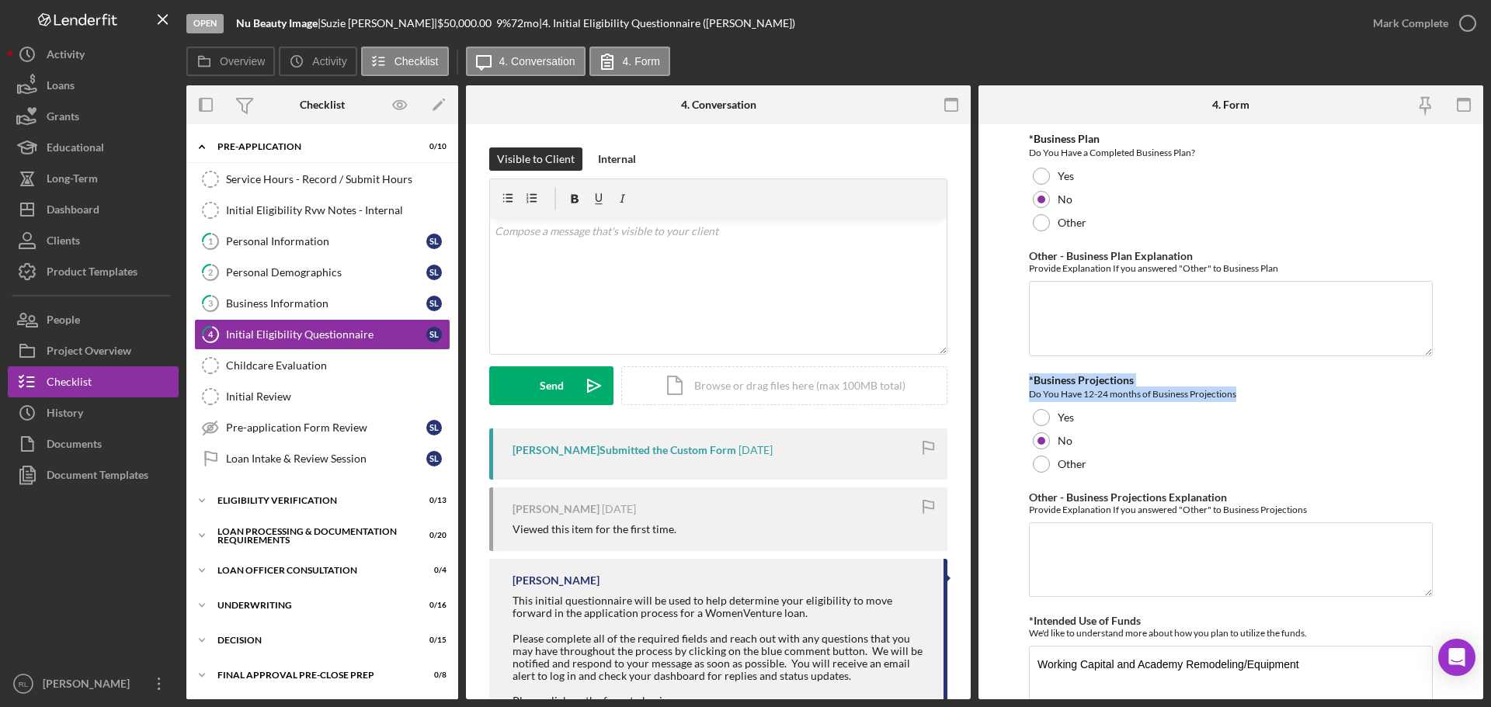
click at [1254, 398] on div "*Business Projections Do You Have 12-24 months of Business Projections" at bounding box center [1231, 388] width 404 height 28
click at [1254, 398] on div "Do You Have 12-24 months of Business Projections" at bounding box center [1231, 395] width 404 height 16
drag, startPoint x: 1270, startPoint y: 395, endPoint x: 1010, endPoint y: 379, distance: 259.9
click at [1010, 379] on form "*In which county is your business located? Business Address must be located wit…" at bounding box center [1231, 411] width 505 height 575
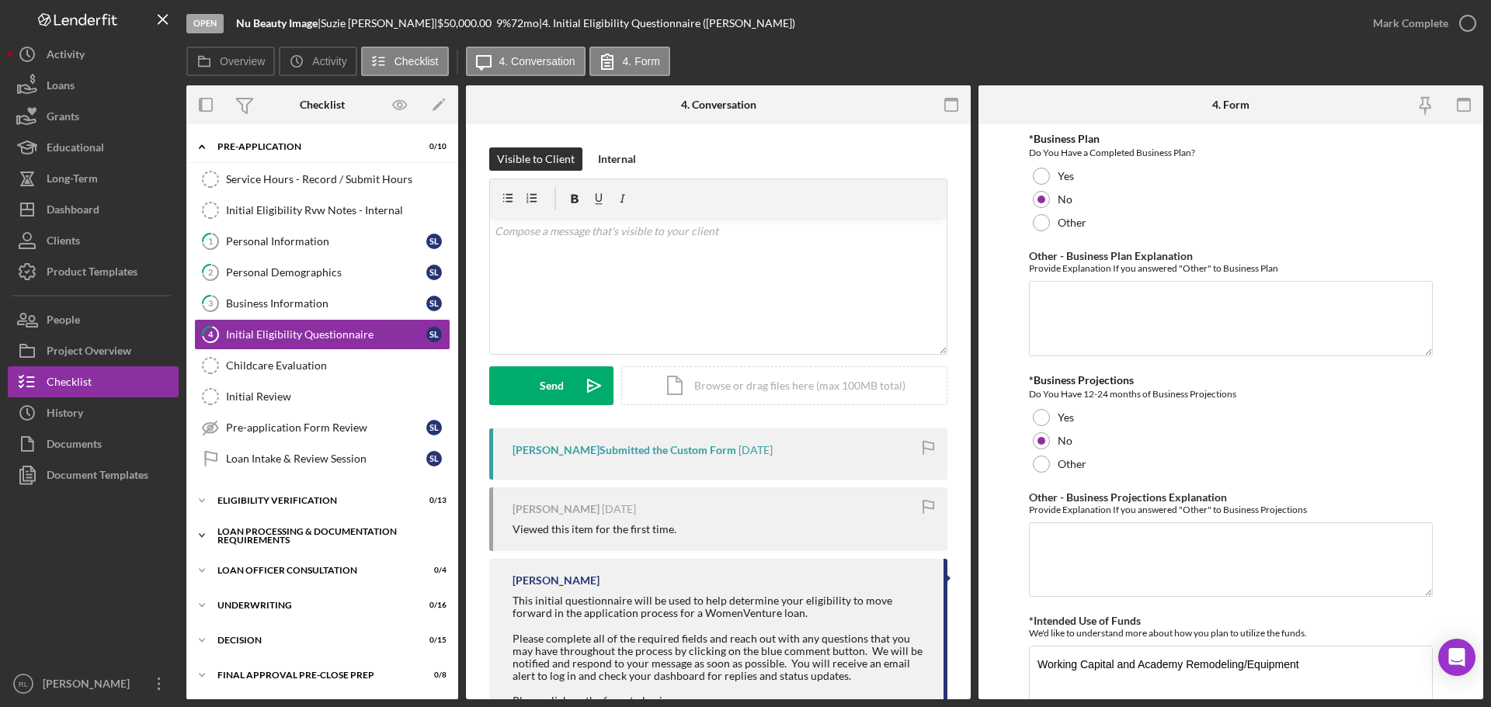
click at [269, 533] on div "Loan Processing & Documentation Requirements" at bounding box center [327, 536] width 221 height 18
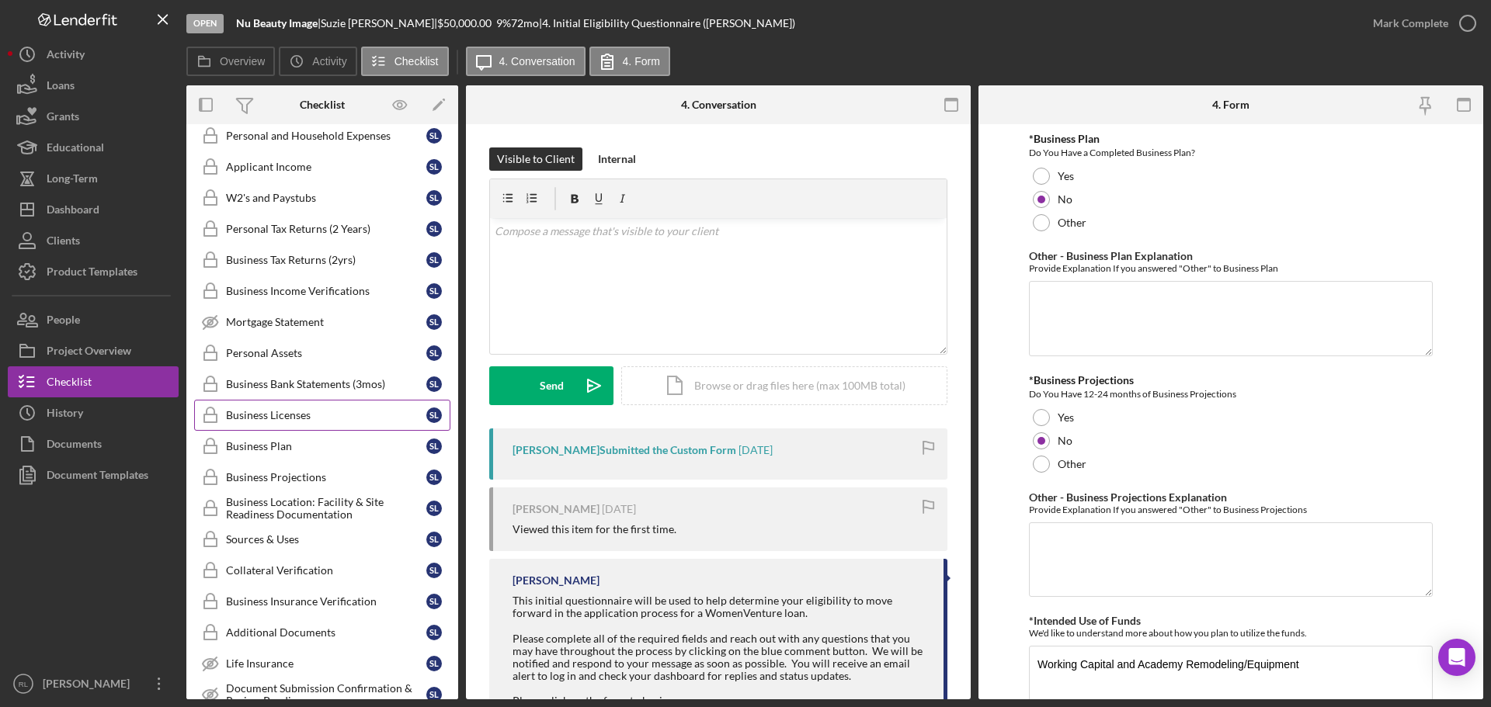
scroll to position [466, 0]
click at [316, 444] on div "Business Plan" at bounding box center [326, 444] width 200 height 12
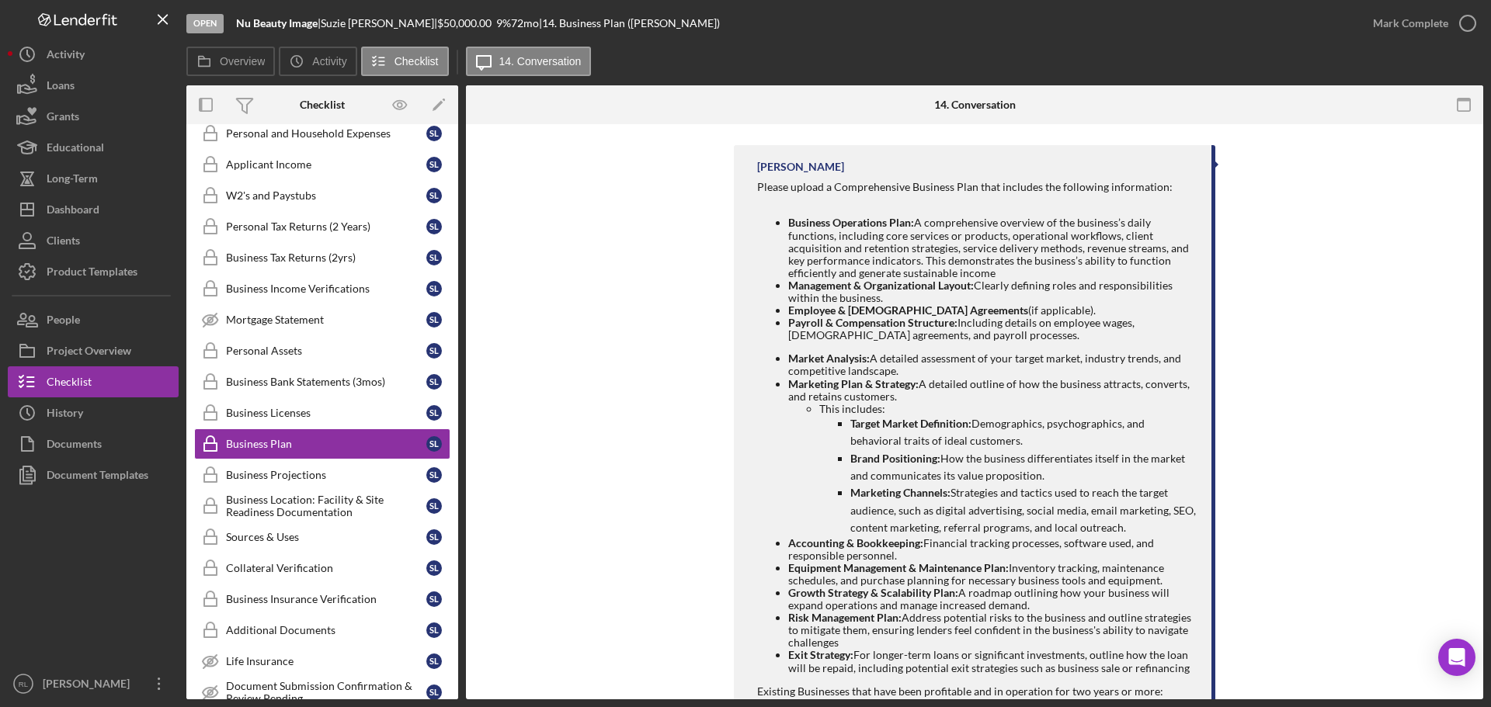
scroll to position [544, 0]
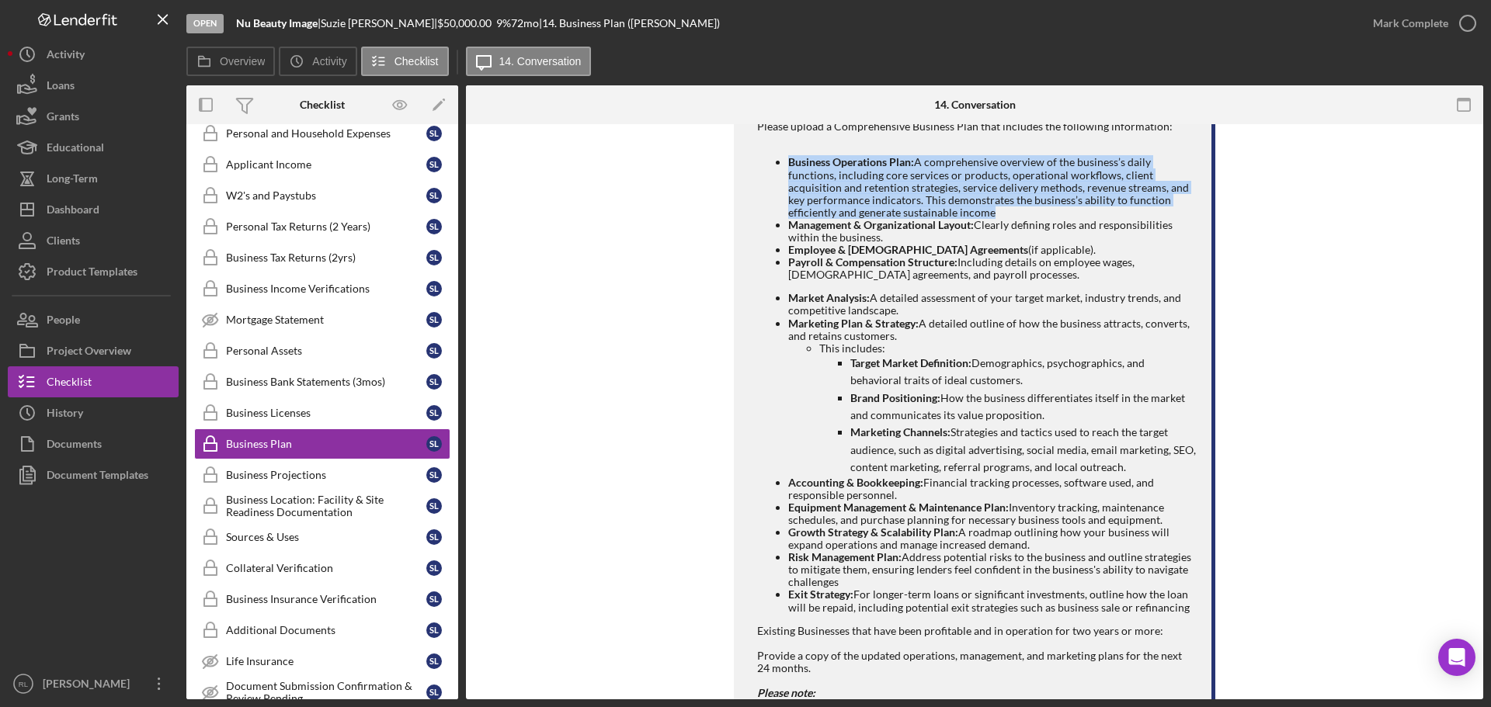
drag, startPoint x: 786, startPoint y: 161, endPoint x: 1027, endPoint y: 207, distance: 245.2
click at [1027, 207] on li "Business Operations Plan: A comprehensive overview of the business’s daily func…" at bounding box center [992, 187] width 408 height 62
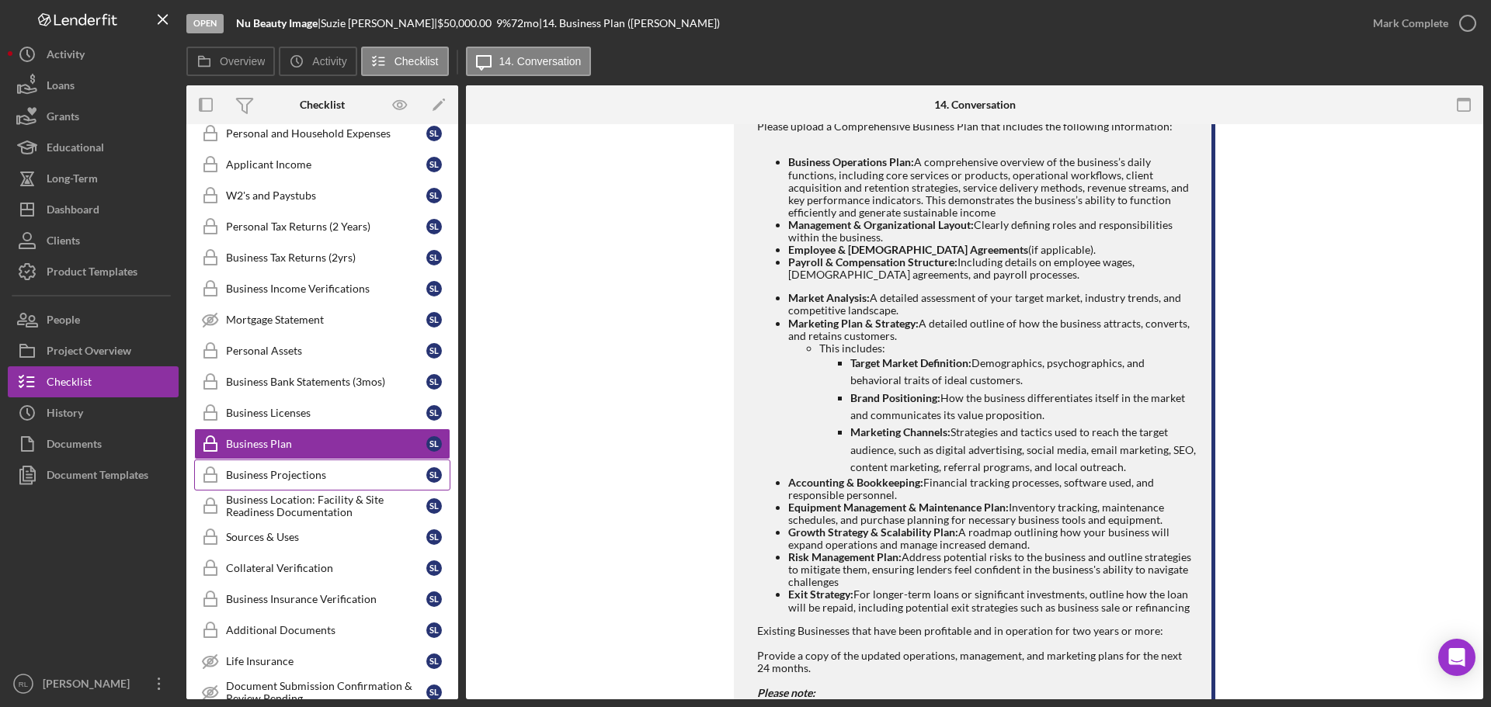
click at [287, 487] on link "Business Projections Business Projections S L" at bounding box center [322, 475] width 256 height 31
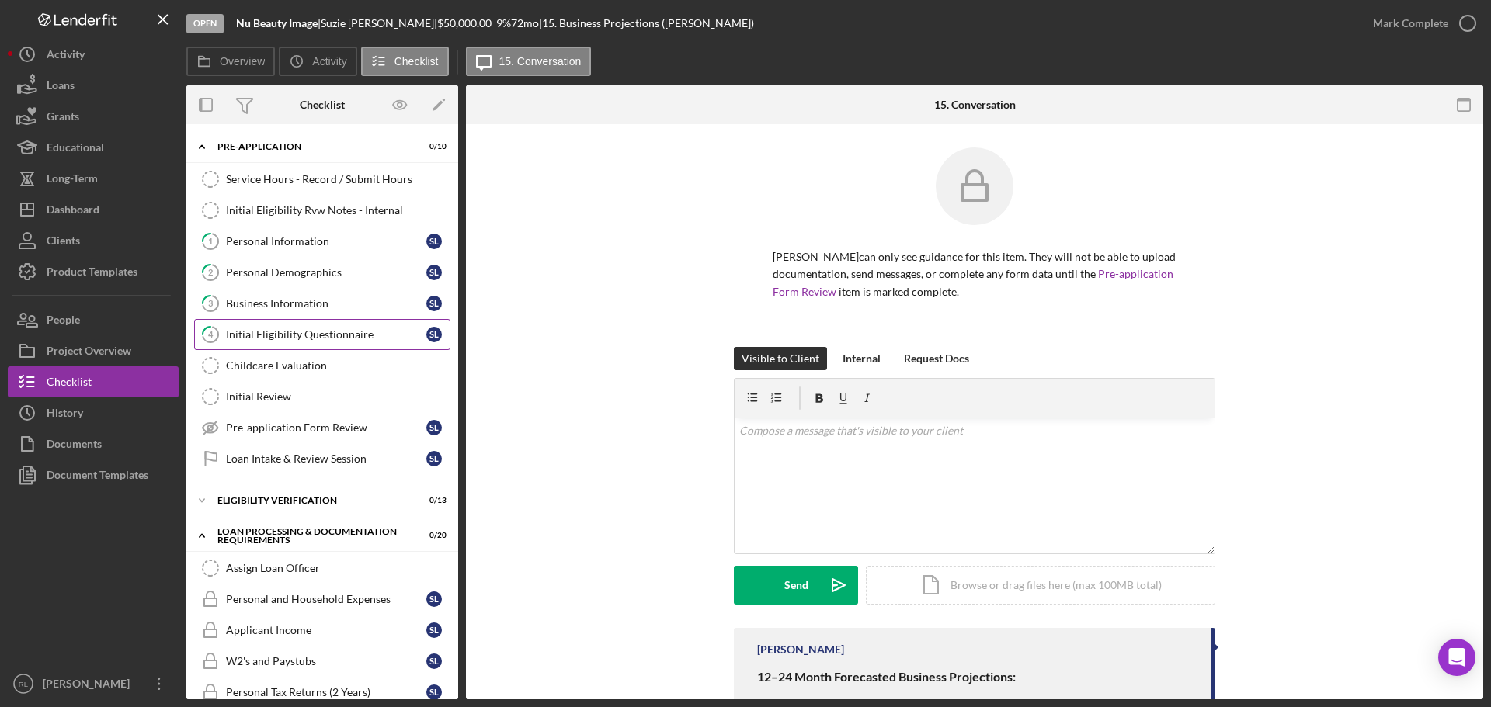
click at [271, 335] on div "Initial Eligibility Questionnaire" at bounding box center [326, 335] width 200 height 12
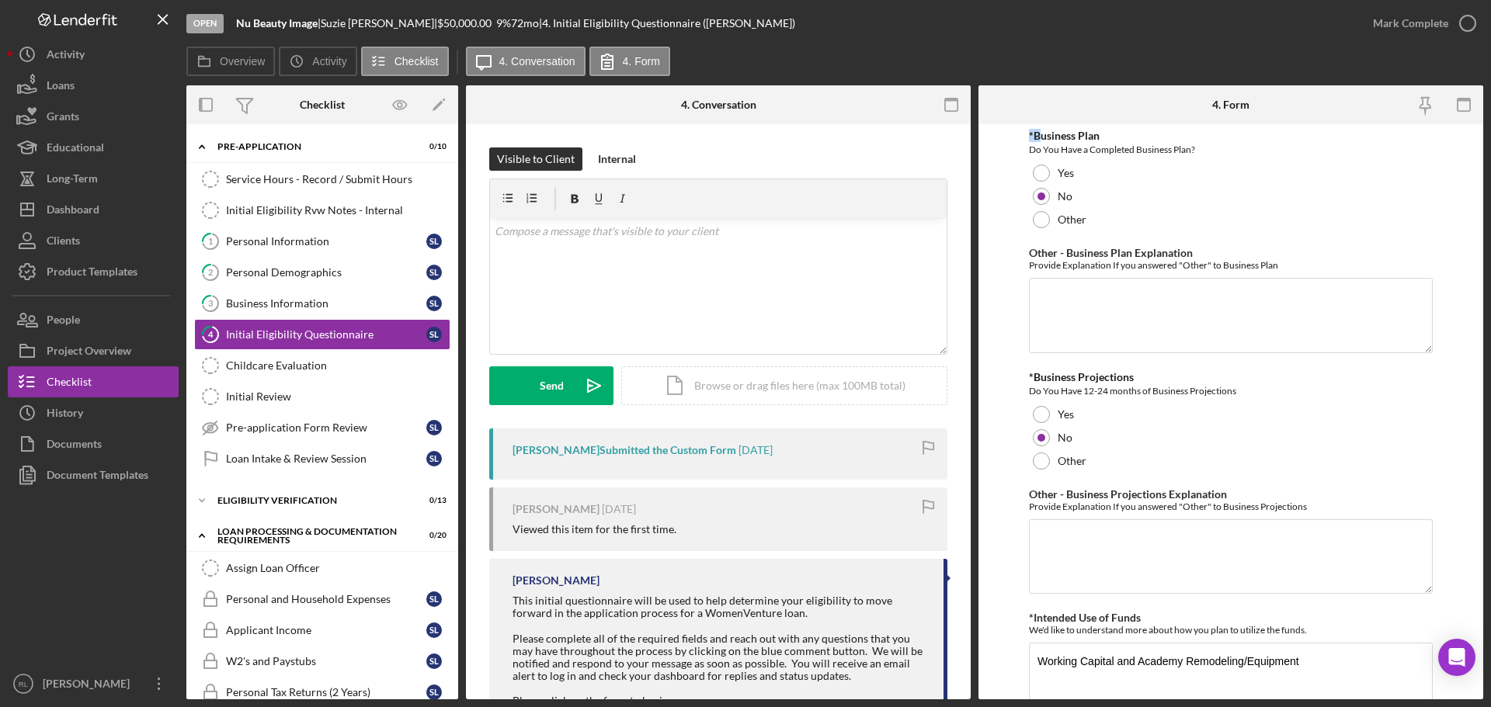
scroll to position [2599, 0]
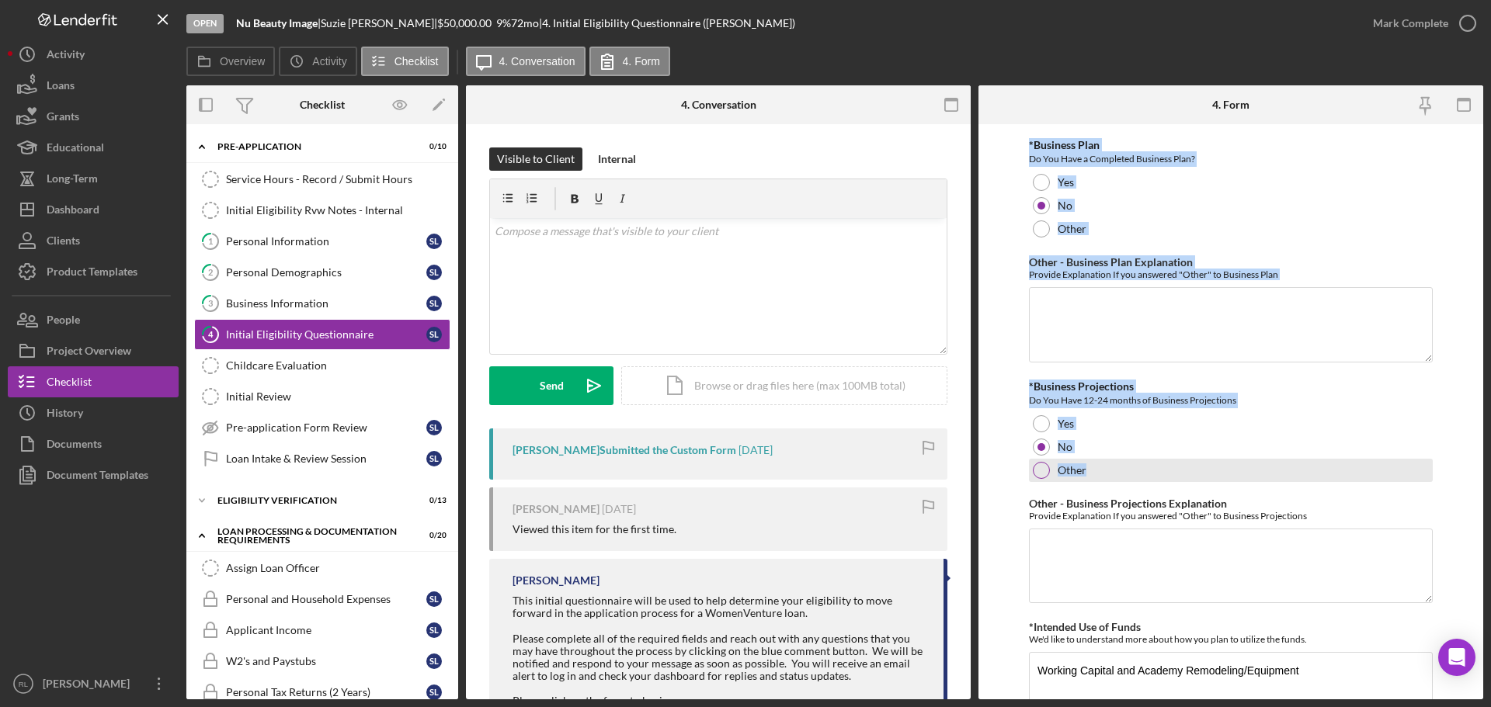
drag, startPoint x: 1030, startPoint y: 130, endPoint x: 1268, endPoint y: 471, distance: 415.4
click at [985, 372] on form "*In which county is your business located? Business Address must be located wit…" at bounding box center [1231, 411] width 505 height 575
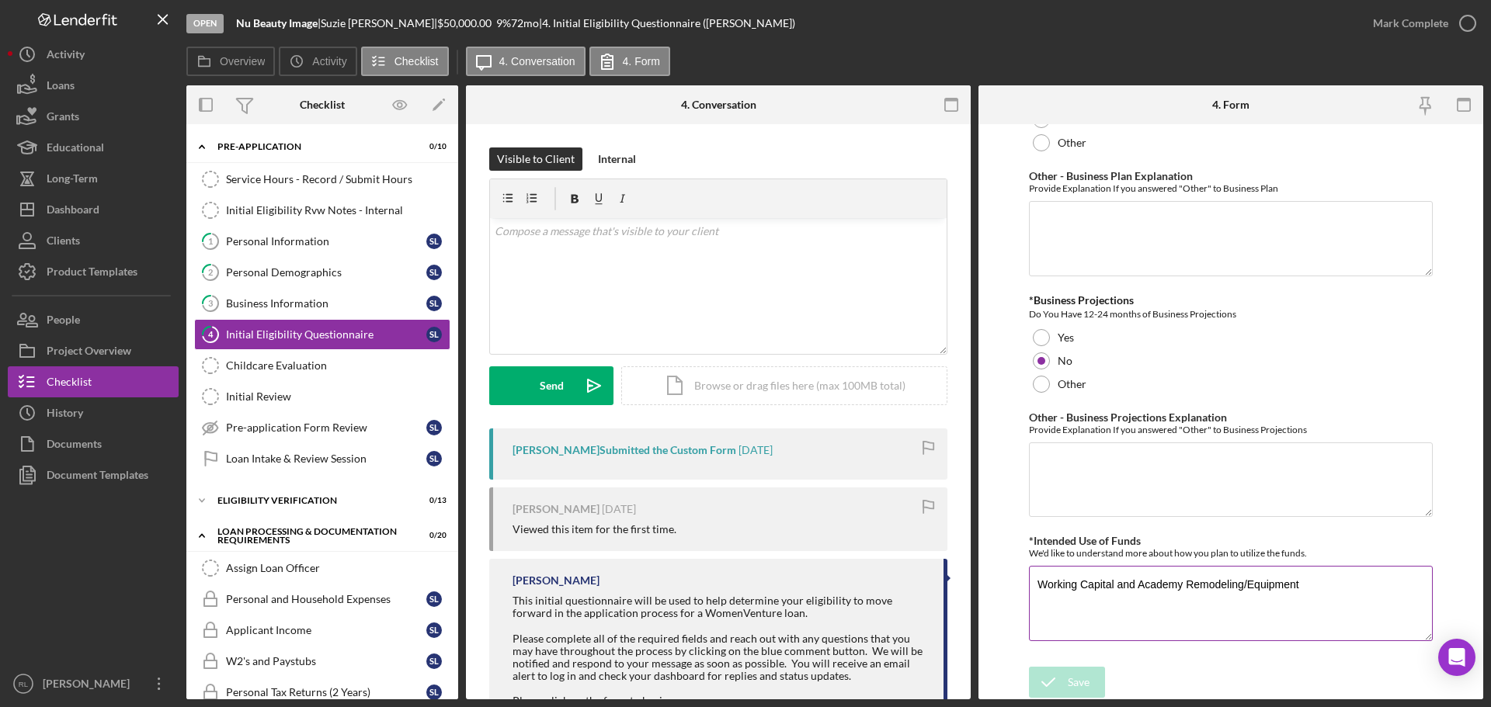
scroll to position [2685, 0]
drag, startPoint x: 1027, startPoint y: 298, endPoint x: 1243, endPoint y: 308, distance: 216.9
click at [1243, 308] on form "*In which county is your business located? Business Address must be located wit…" at bounding box center [1231, 411] width 505 height 575
click at [996, 315] on form "*In which county is your business located? Business Address must be located wit…" at bounding box center [1231, 411] width 505 height 575
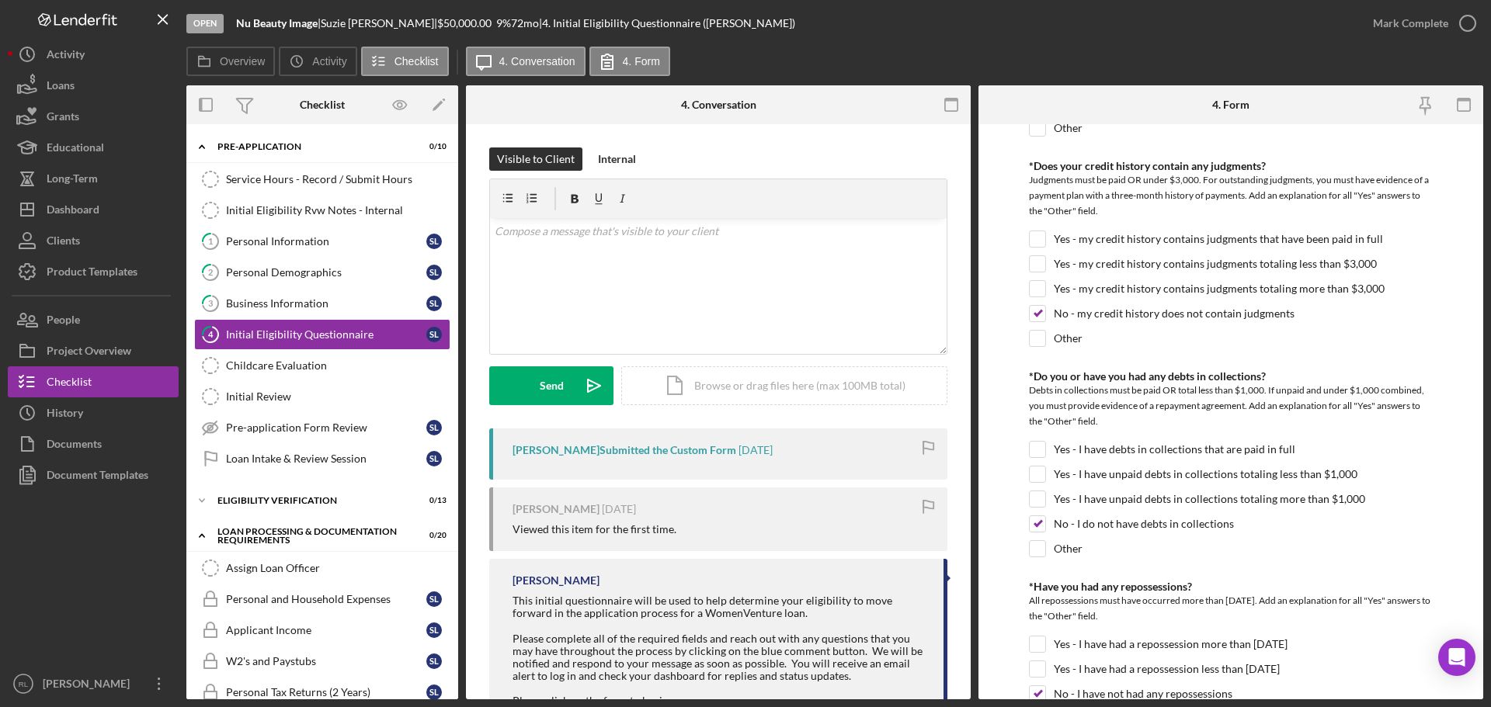
scroll to position [589, 0]
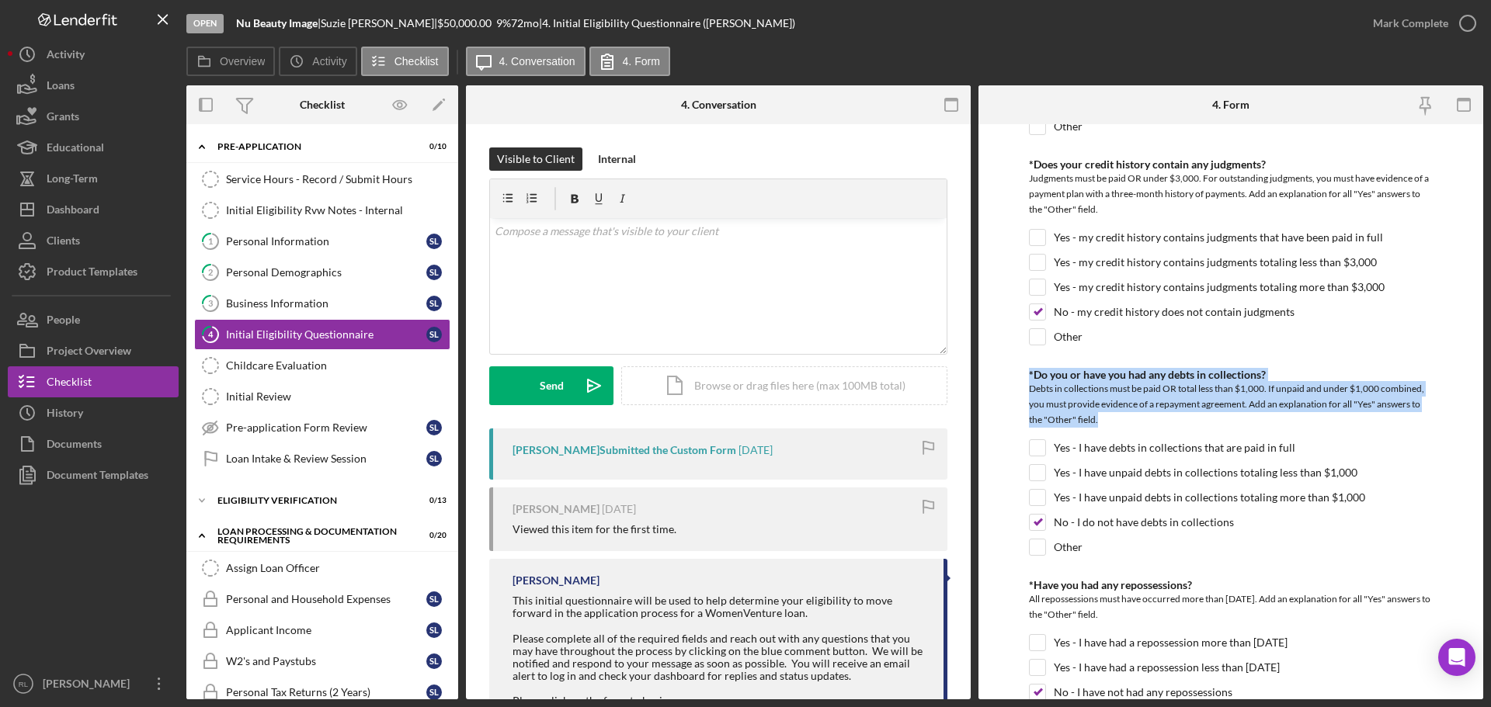
drag, startPoint x: 1024, startPoint y: 373, endPoint x: 1122, endPoint y: 414, distance: 106.2
click at [1122, 414] on form "*In which county is your business located? Business Address must be located wit…" at bounding box center [1231, 411] width 505 height 575
click at [1122, 414] on div "Debts in collections must be paid OR total less than $1,000. If unpaid and unde…" at bounding box center [1231, 406] width 404 height 50
drag, startPoint x: 1130, startPoint y: 415, endPoint x: 1030, endPoint y: 376, distance: 107.4
click at [1030, 376] on div "*Do you or have you had any debts in collections? Debts in collections must be …" at bounding box center [1231, 400] width 404 height 63
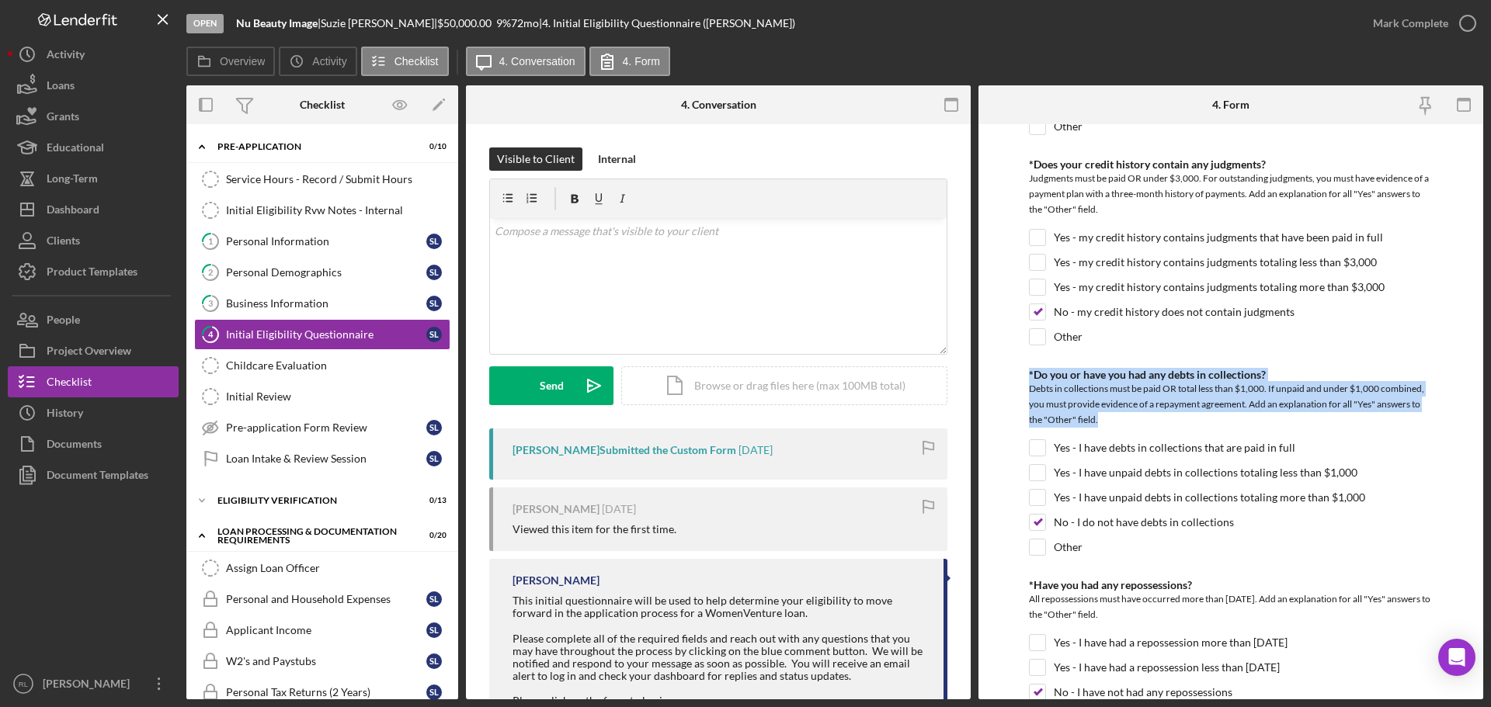
click at [1030, 376] on div "*Do you or have you had any debts in collections?" at bounding box center [1231, 375] width 404 height 12
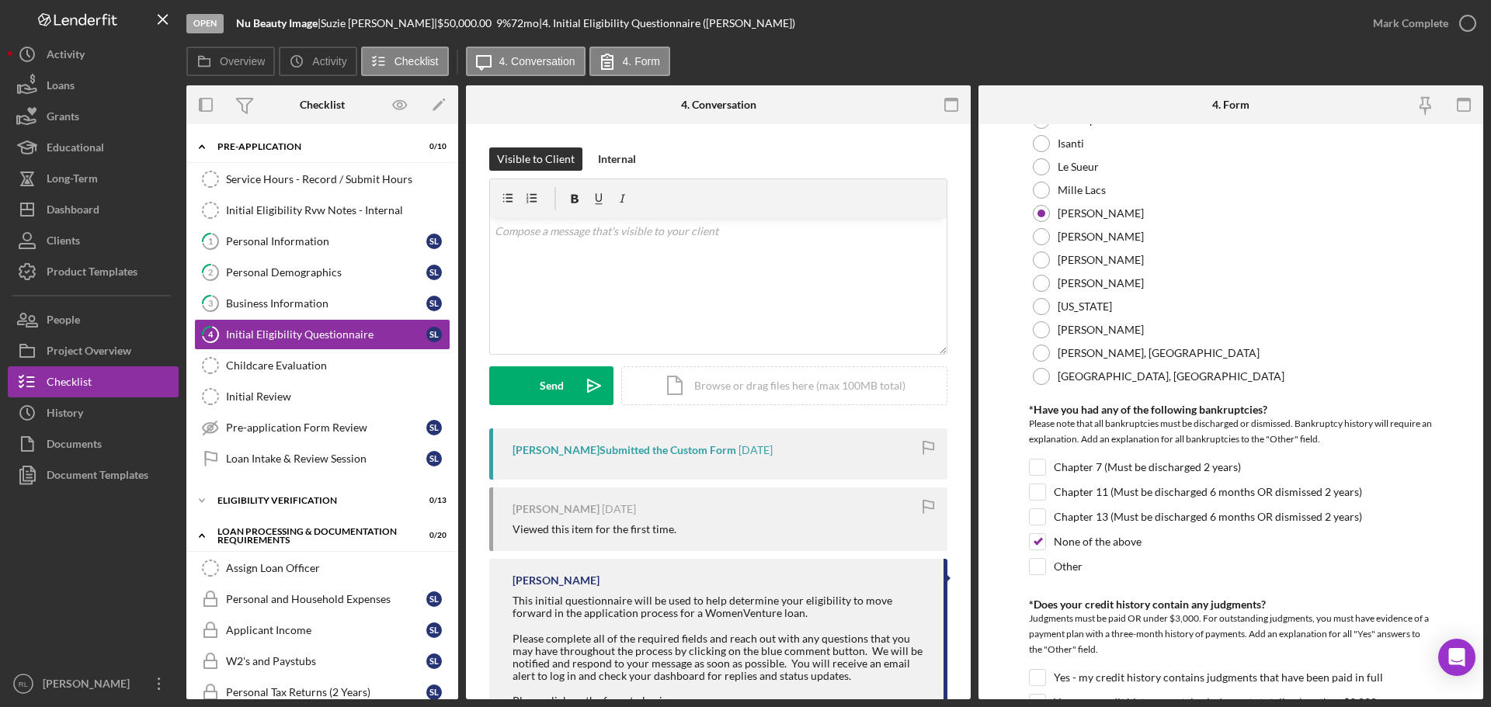
scroll to position [123, 0]
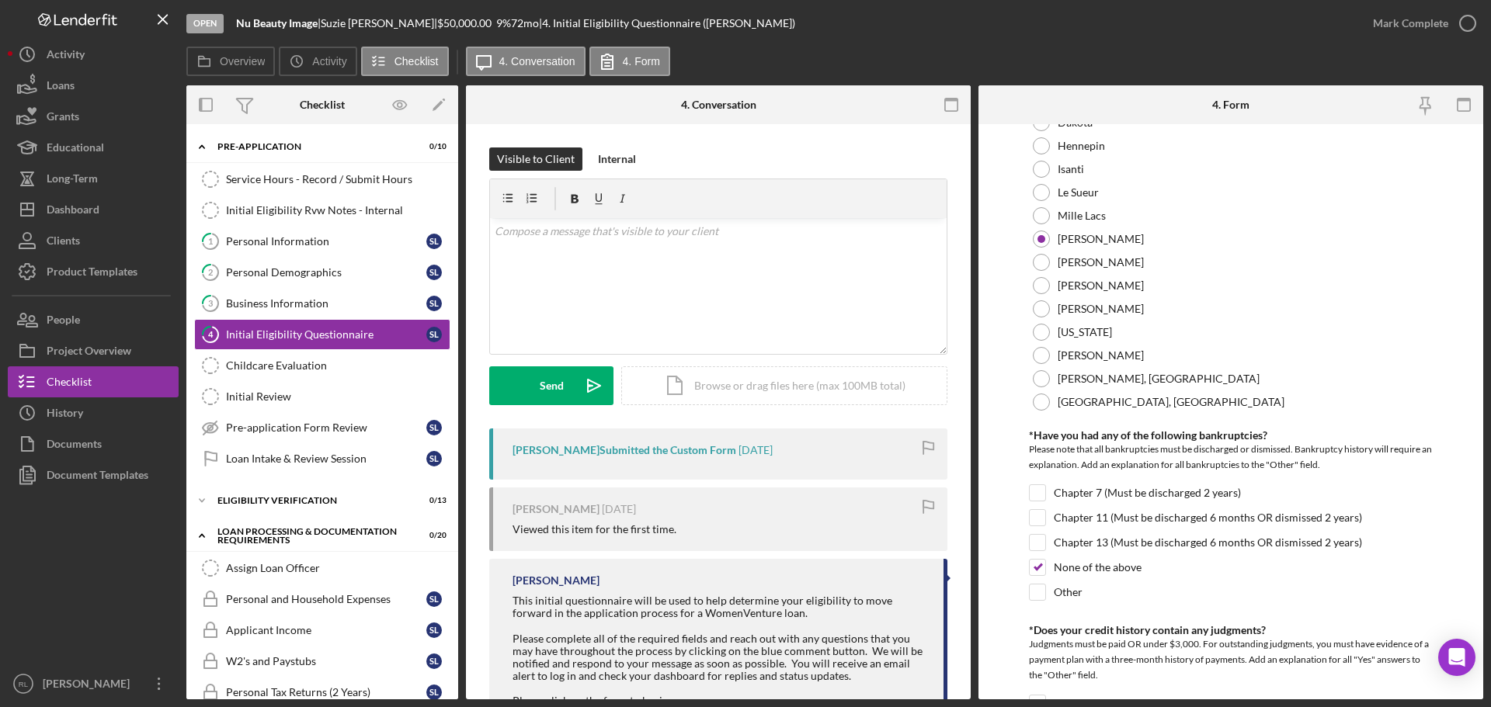
click at [1010, 429] on form "*In which county is your business located? Business Address must be located wit…" at bounding box center [1231, 411] width 505 height 575
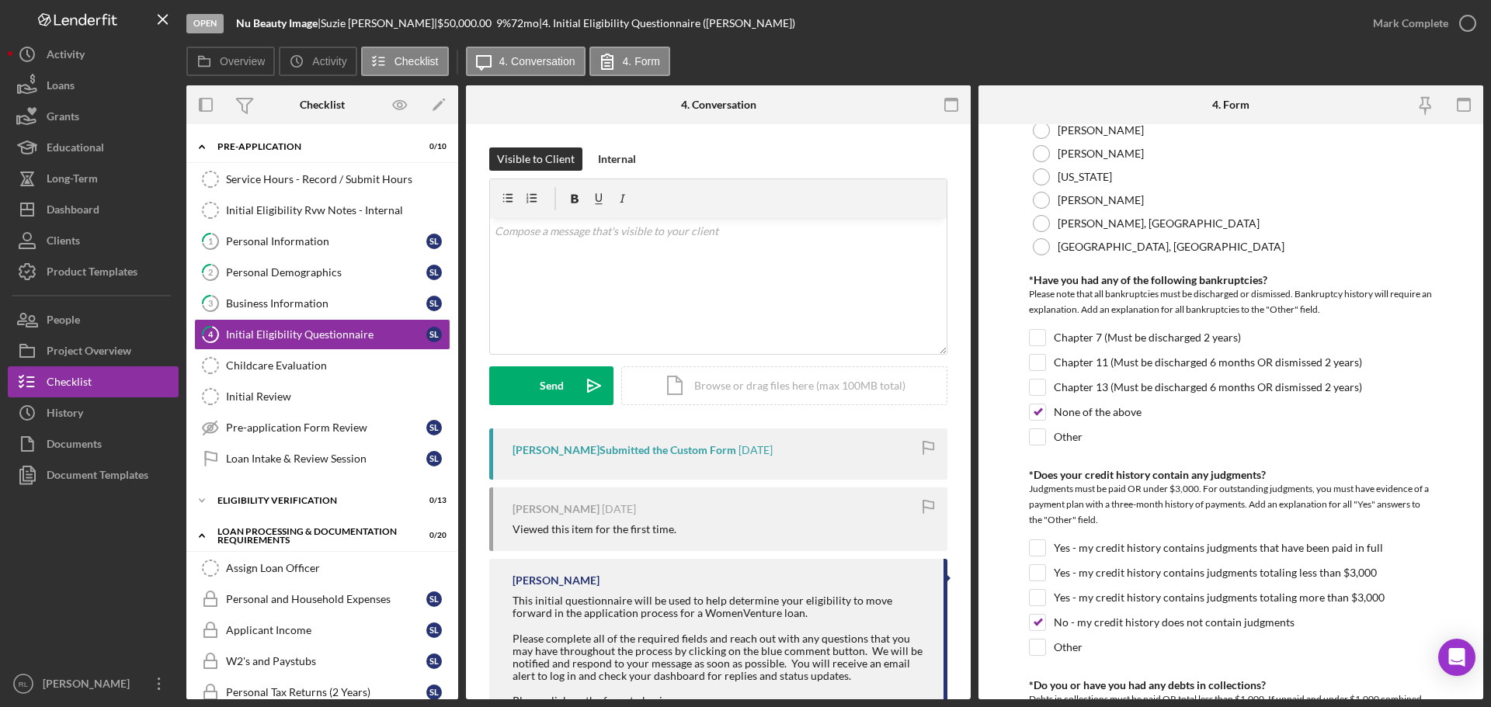
scroll to position [356, 0]
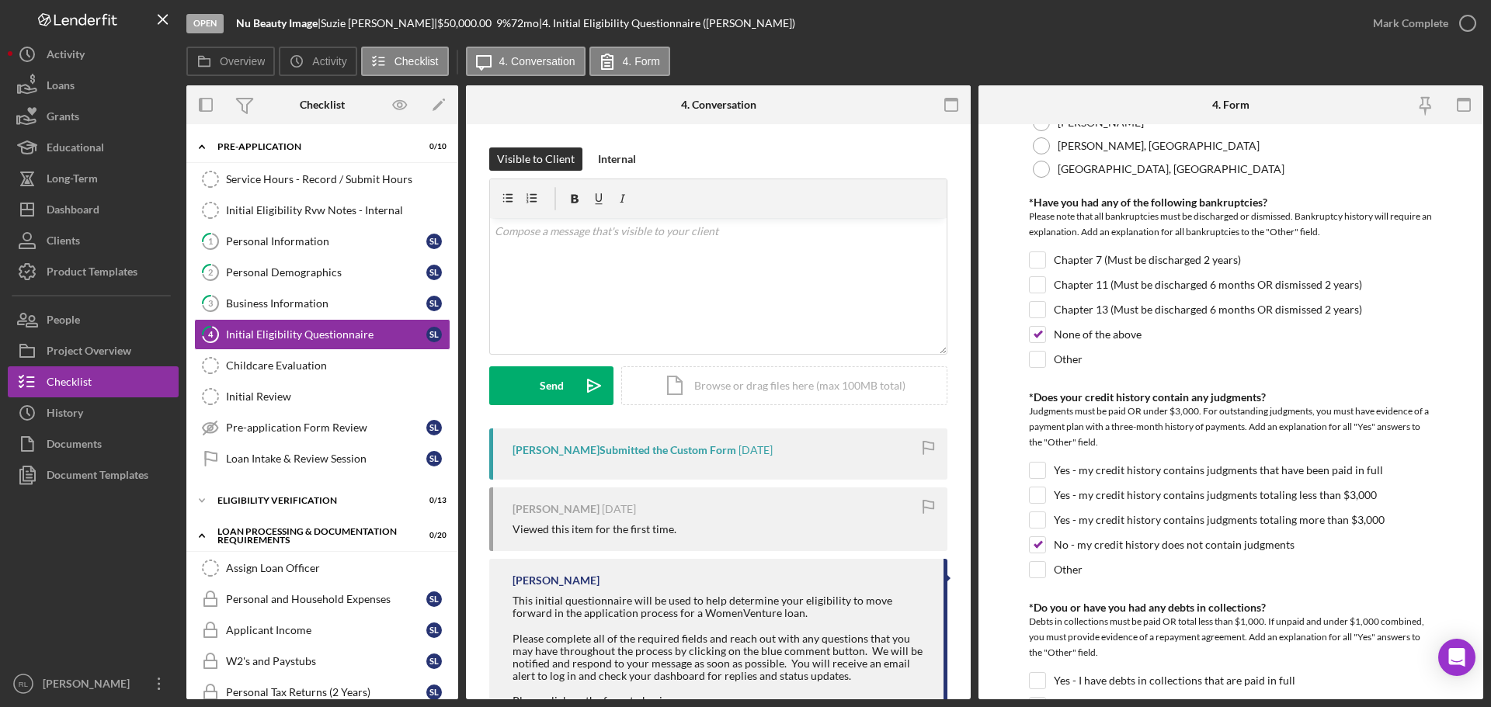
click at [1017, 192] on form "*In which county is your business located? Business Address must be located wit…" at bounding box center [1231, 411] width 505 height 575
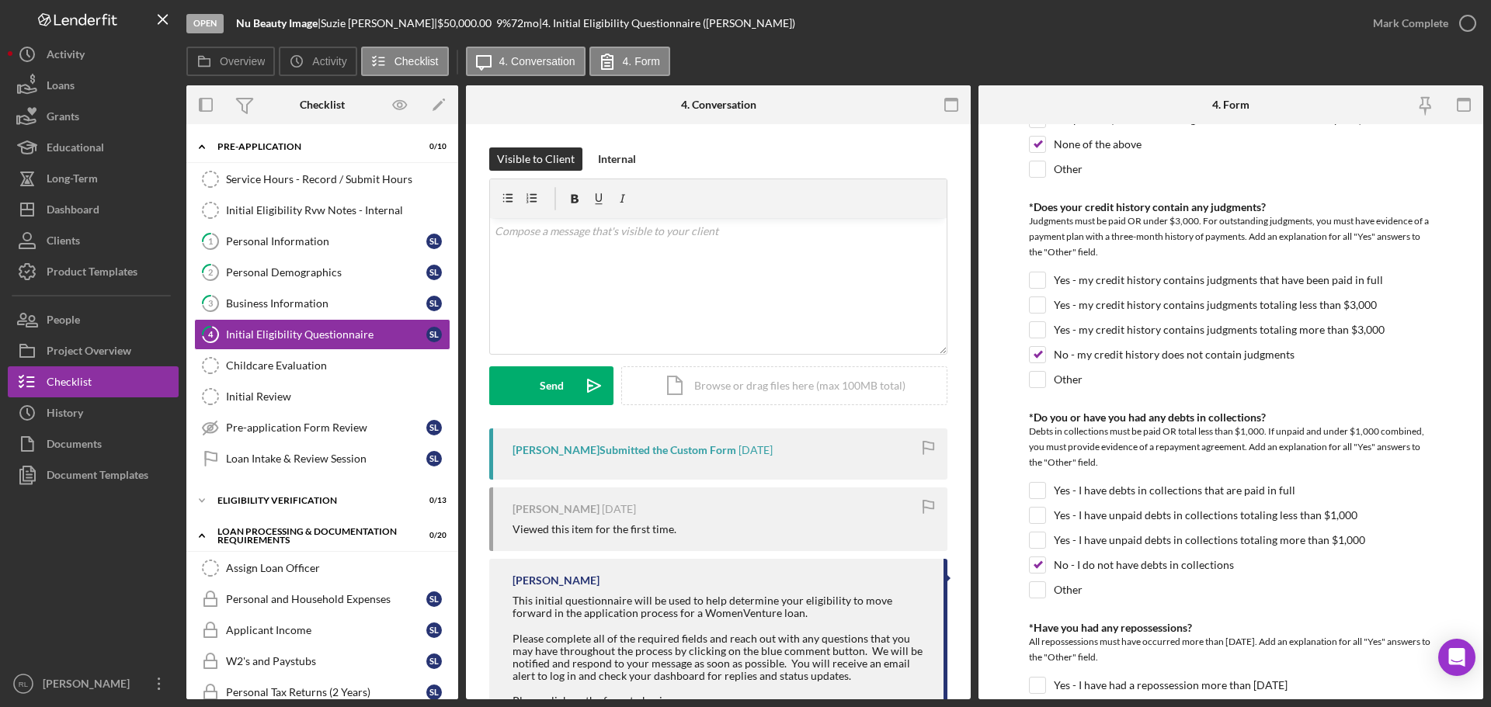
scroll to position [589, 0]
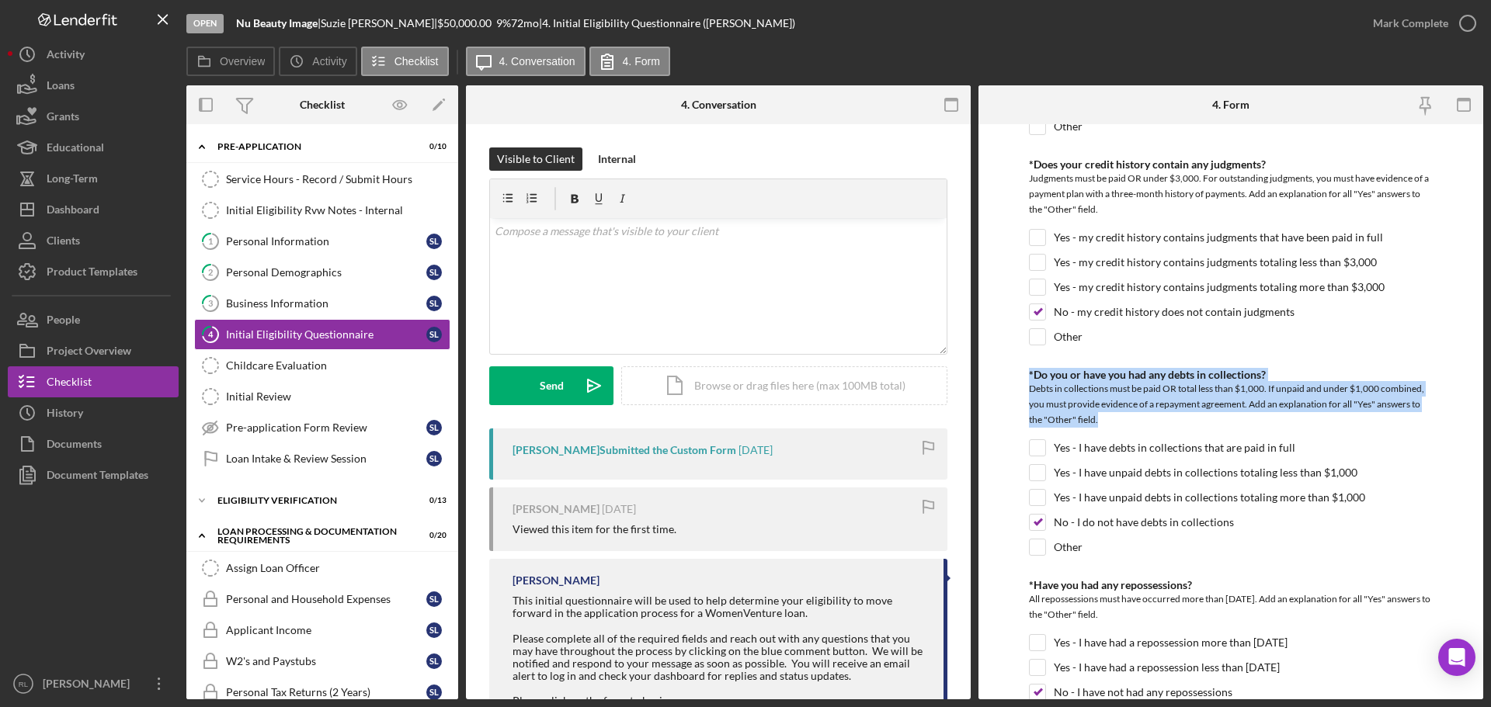
drag, startPoint x: 1021, startPoint y: 365, endPoint x: 1158, endPoint y: 416, distance: 146.0
click at [1158, 416] on form "*In which county is your business located? Business Address must be located wit…" at bounding box center [1231, 411] width 505 height 575
click at [1158, 416] on div "Debts in collections must be paid OR total less than $1,000. If unpaid and unde…" at bounding box center [1231, 406] width 404 height 50
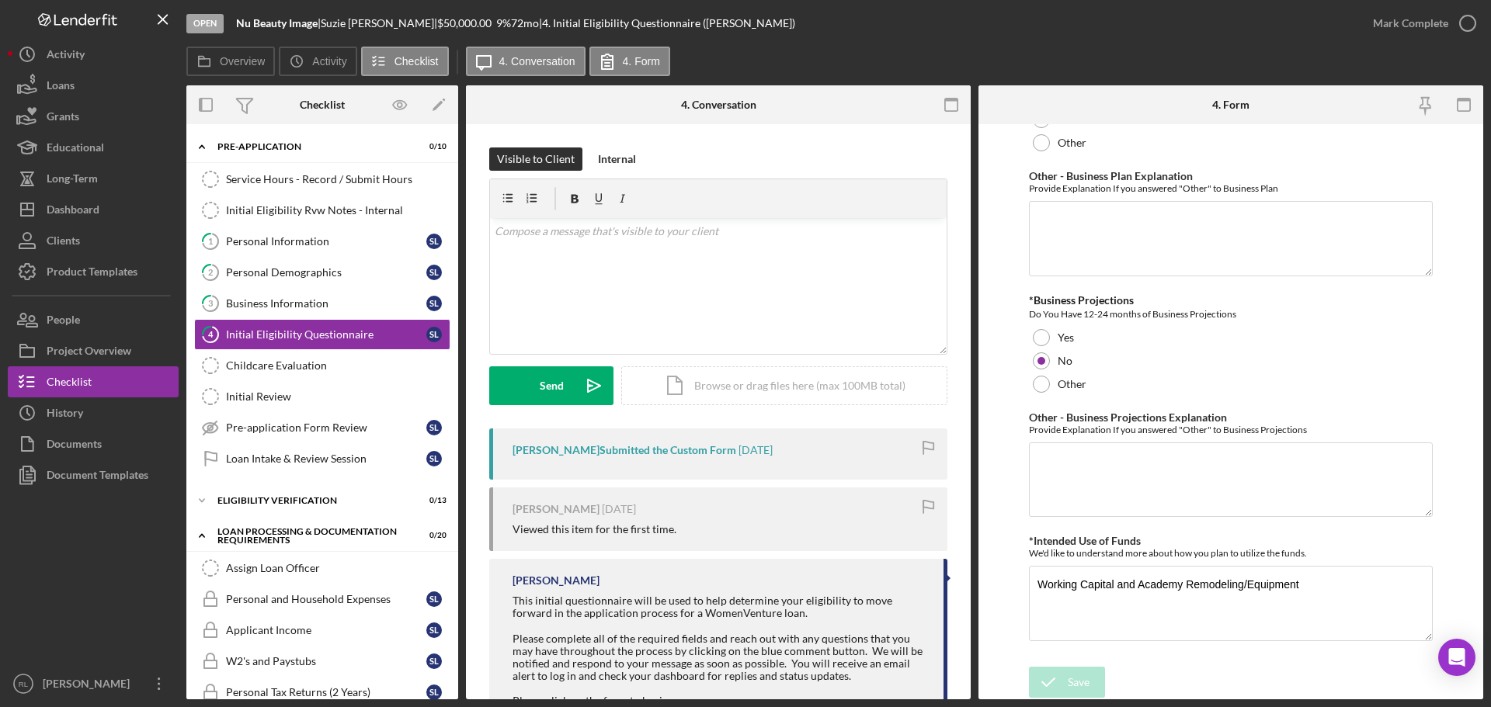
scroll to position [2685, 0]
click at [316, 252] on link "1 Personal Information S L" at bounding box center [322, 241] width 256 height 31
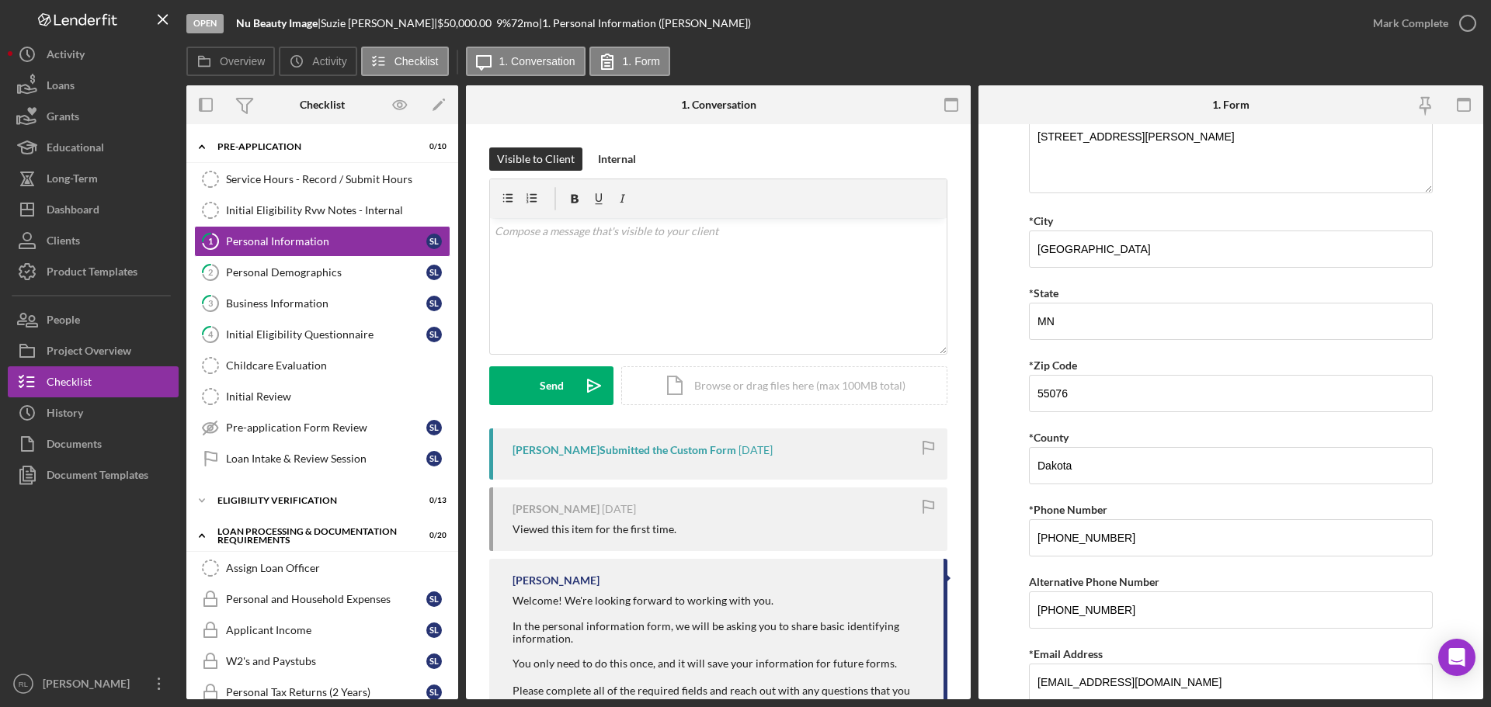
scroll to position [381, 0]
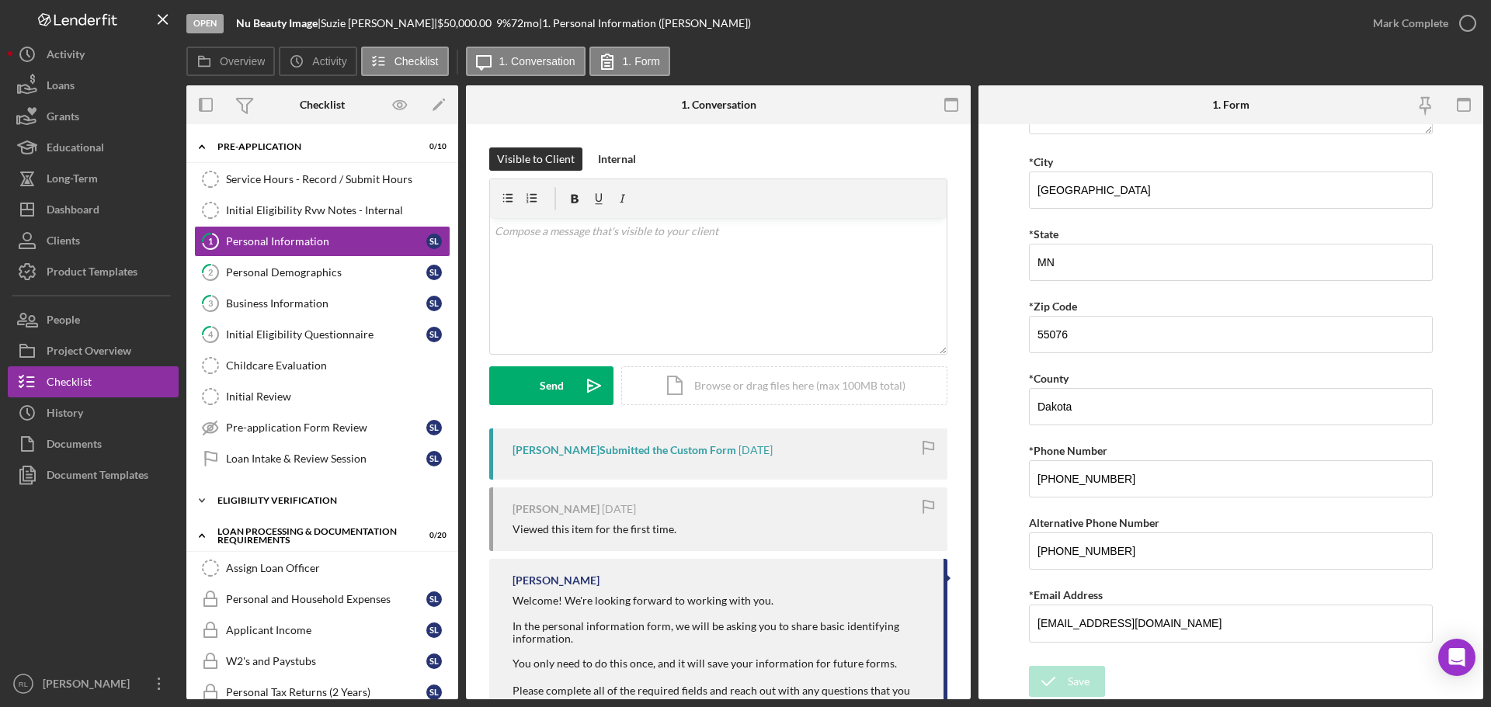
click at [285, 496] on div "Eligibility Verification" at bounding box center [327, 500] width 221 height 9
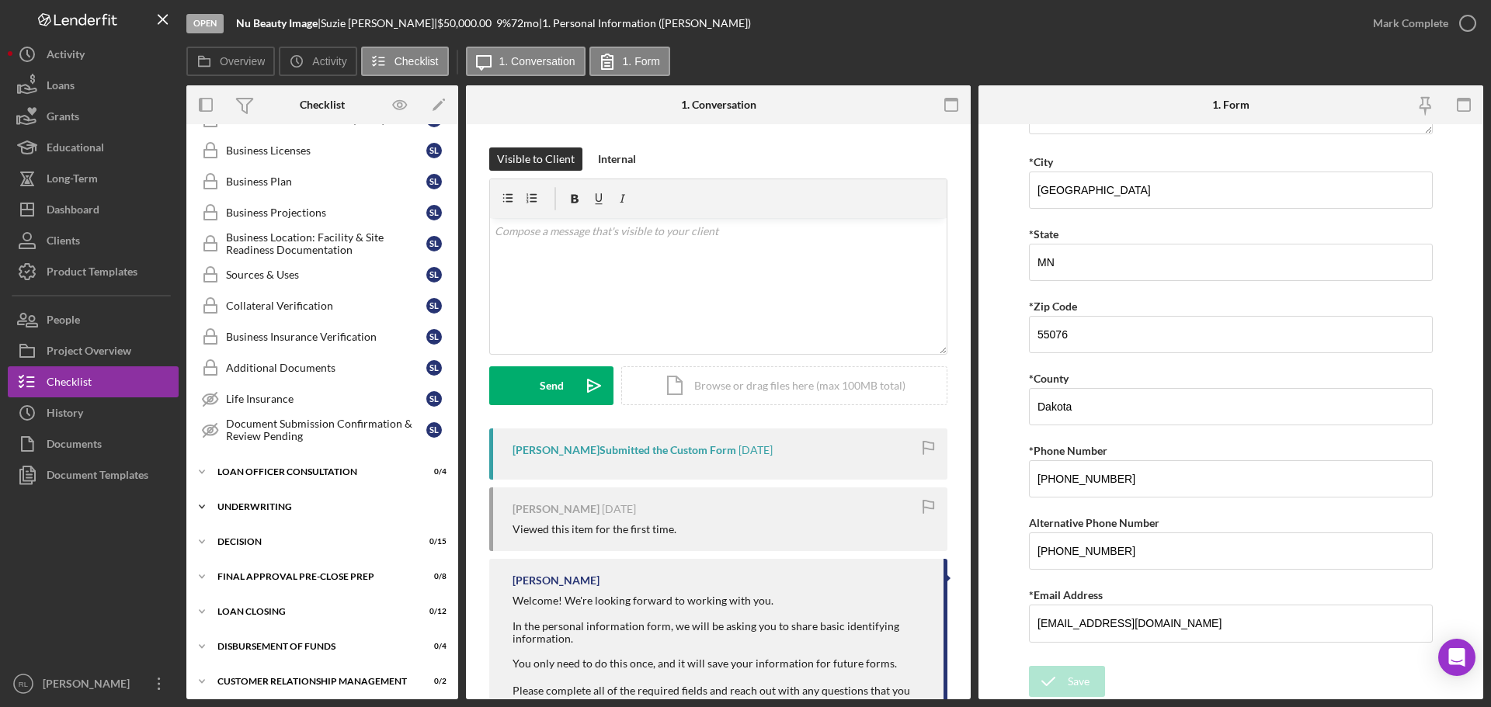
scroll to position [1165, 0]
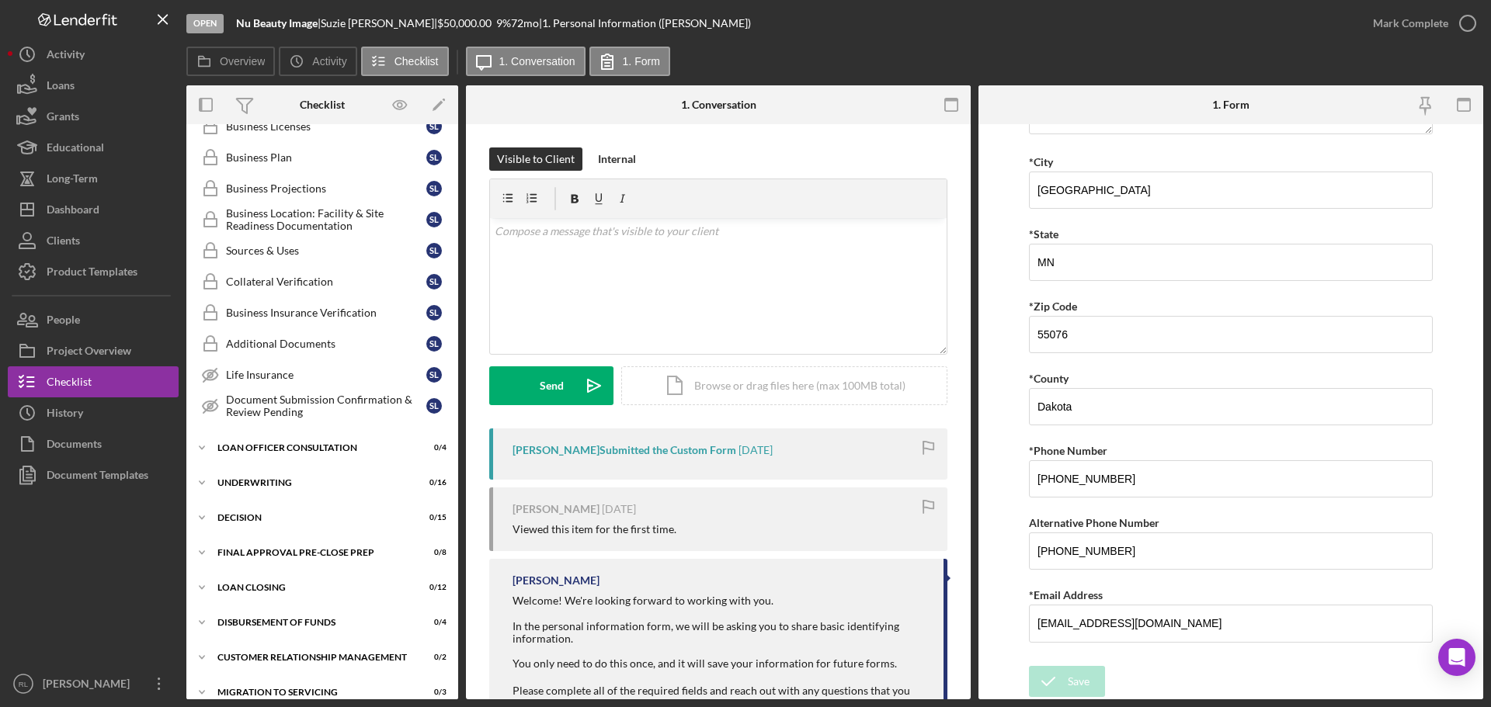
click at [698, 360] on form "v Color teal Color pink Remove color Add row above Add row below Add column bef…" at bounding box center [718, 292] width 458 height 227
click at [701, 164] on div "Visible to Client Internal" at bounding box center [718, 159] width 458 height 23
click at [712, 357] on form "v Color teal Color pink Remove color Add row above Add row below Add column bef…" at bounding box center [718, 292] width 458 height 227
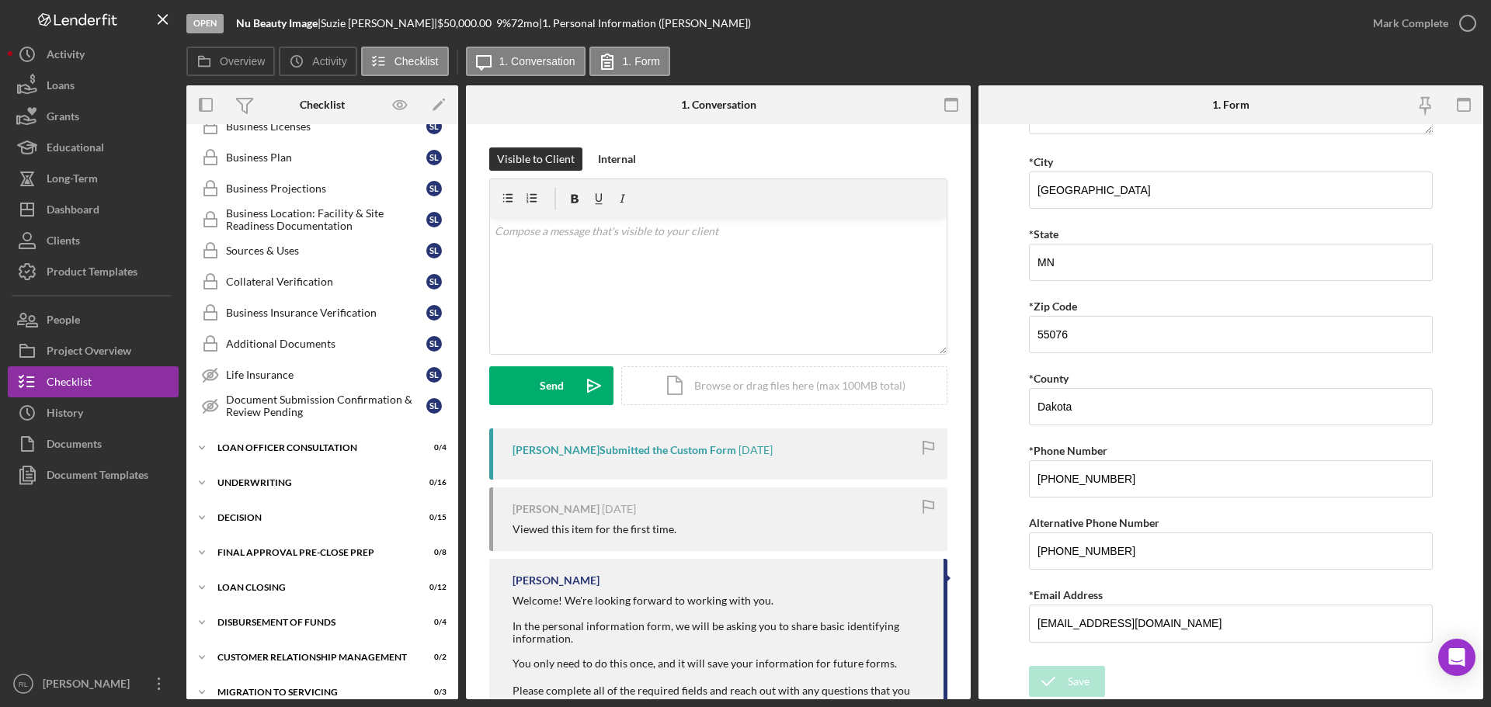
click at [712, 357] on form "v Color teal Color pink Remove color Add row above Add row below Add column bef…" at bounding box center [718, 292] width 458 height 227
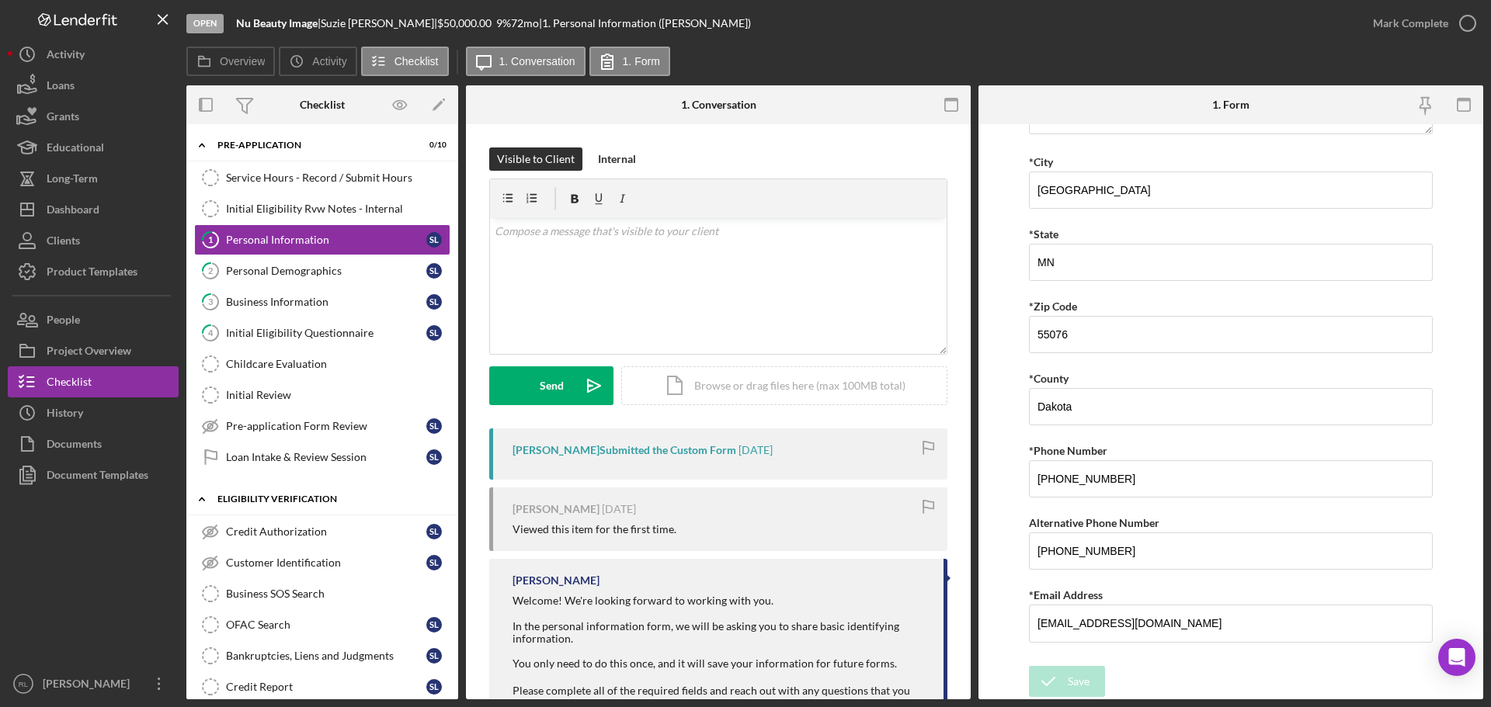
scroll to position [0, 0]
click at [712, 359] on form "v Color teal Color pink Remove color Add row above Add row below Add column bef…" at bounding box center [718, 292] width 458 height 227
drag, startPoint x: 1199, startPoint y: 634, endPoint x: 1010, endPoint y: 634, distance: 189.5
click at [1010, 634] on form "*First Name [PERSON_NAME] Middle Name Nou *Last Name [PERSON_NAME] *Date of Bir…" at bounding box center [1231, 411] width 505 height 575
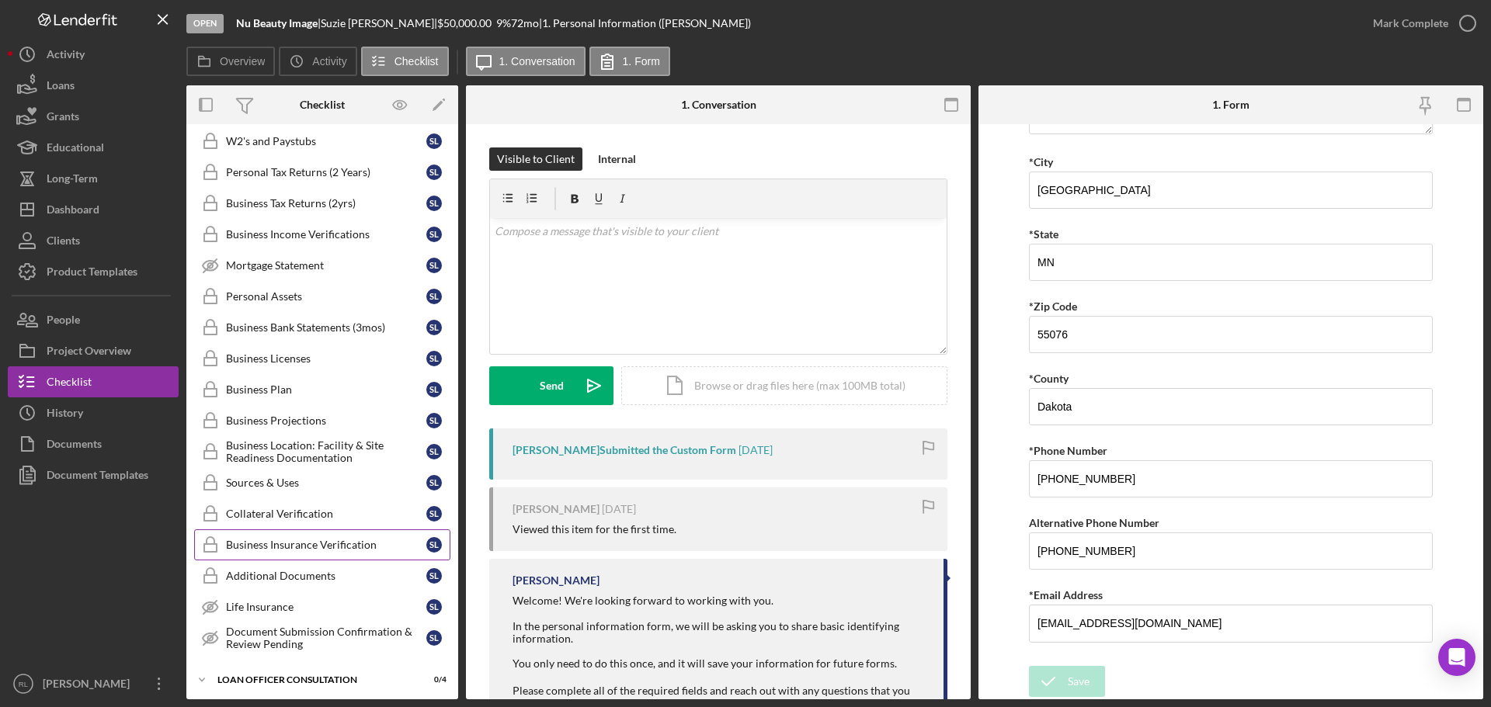
scroll to position [1010, 0]
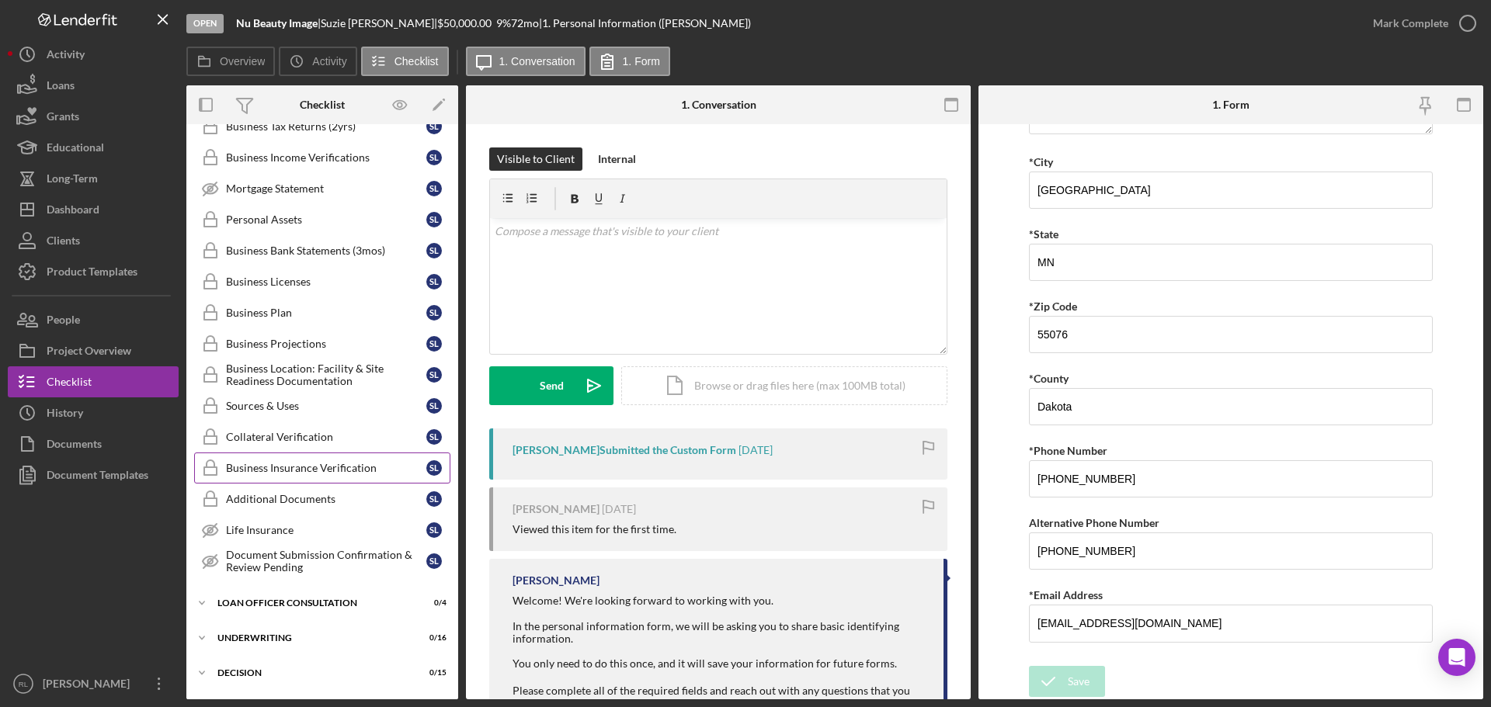
drag, startPoint x: 314, startPoint y: 443, endPoint x: 350, endPoint y: 454, distance: 38.1
click at [314, 443] on div "Collateral Verification" at bounding box center [326, 437] width 200 height 12
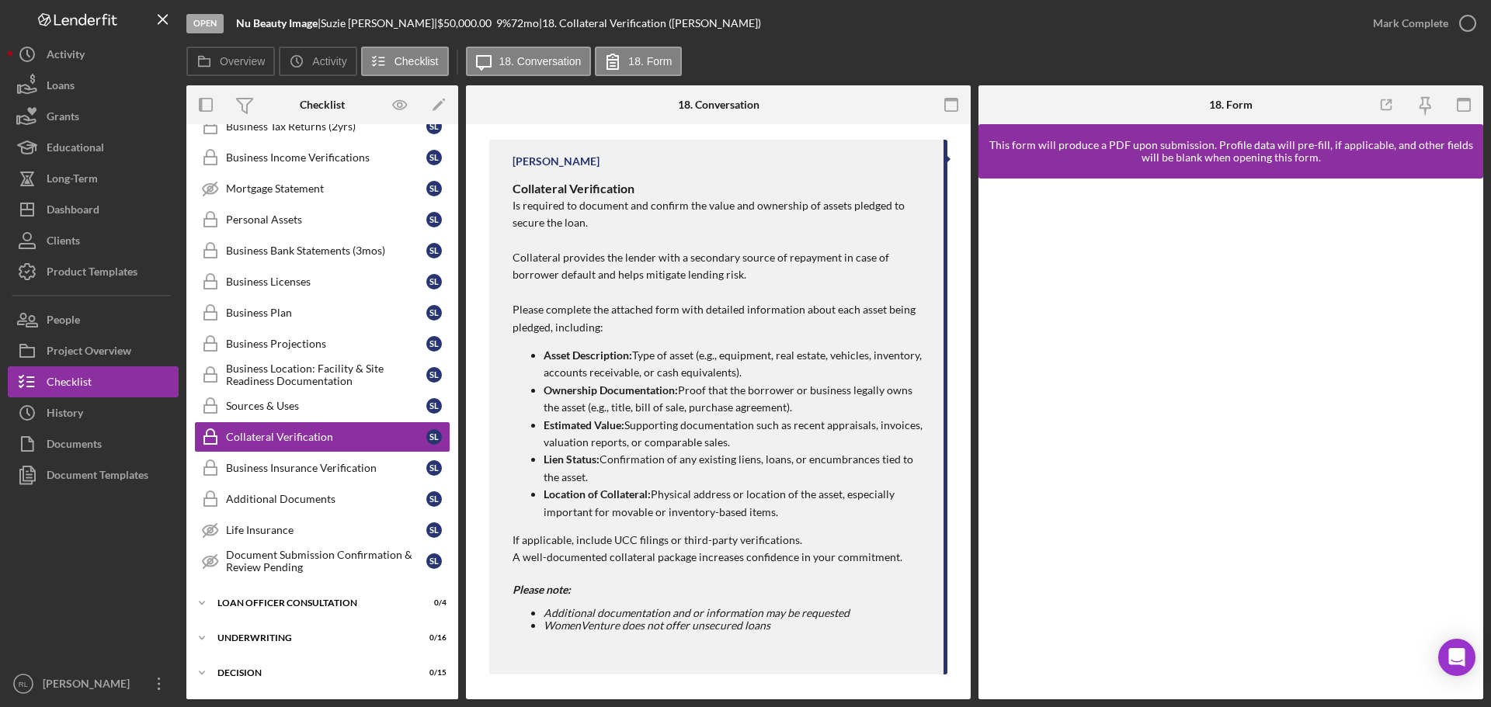
scroll to position [495, 0]
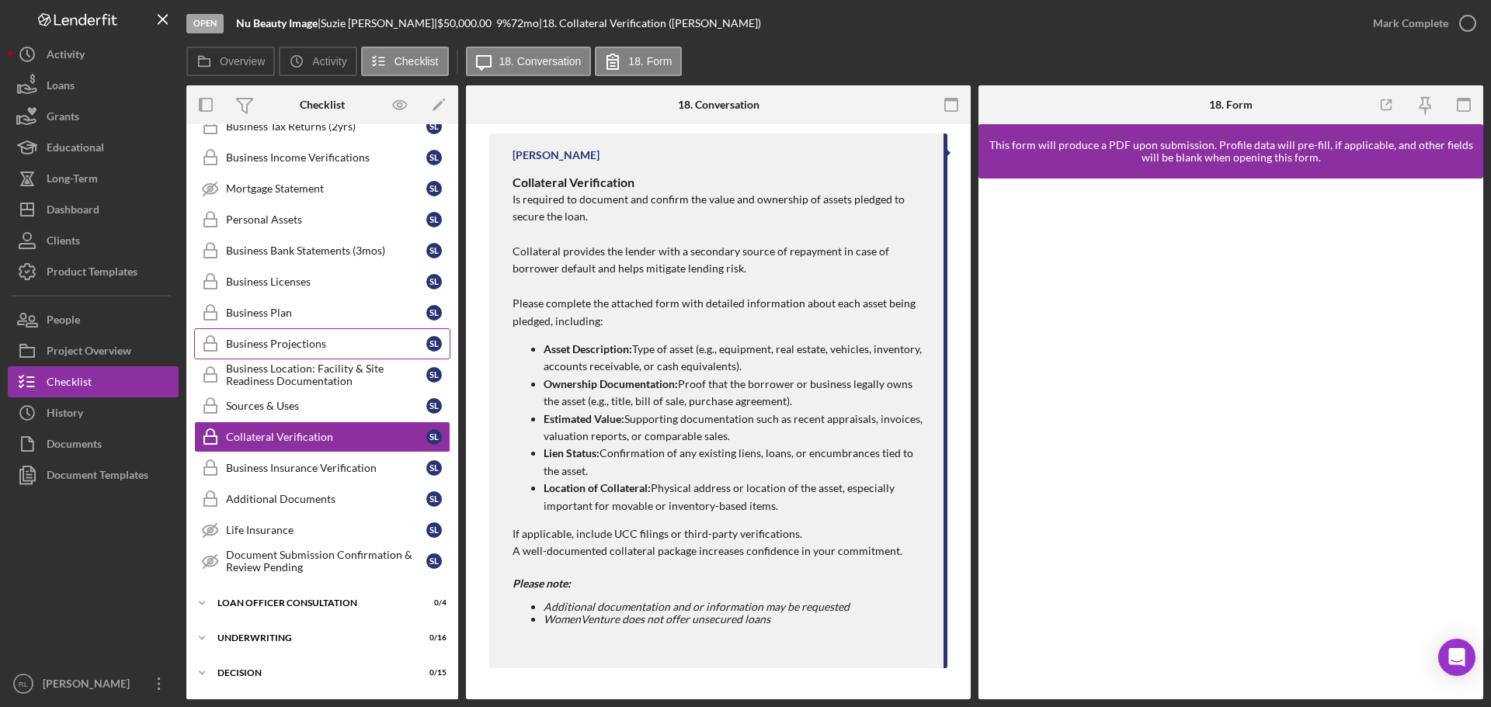
click at [290, 340] on div "Business Projections" at bounding box center [326, 344] width 200 height 12
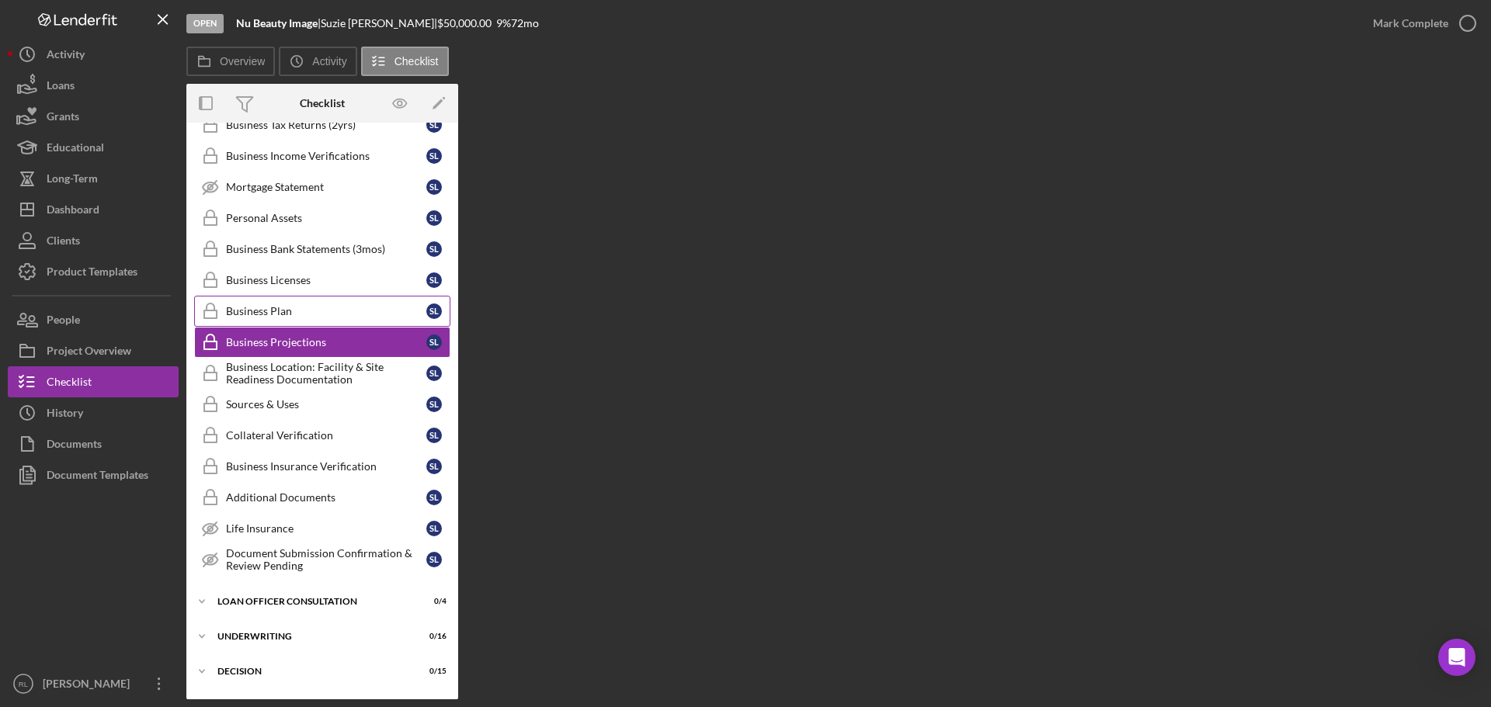
click at [308, 316] on div "Business Plan" at bounding box center [326, 311] width 200 height 12
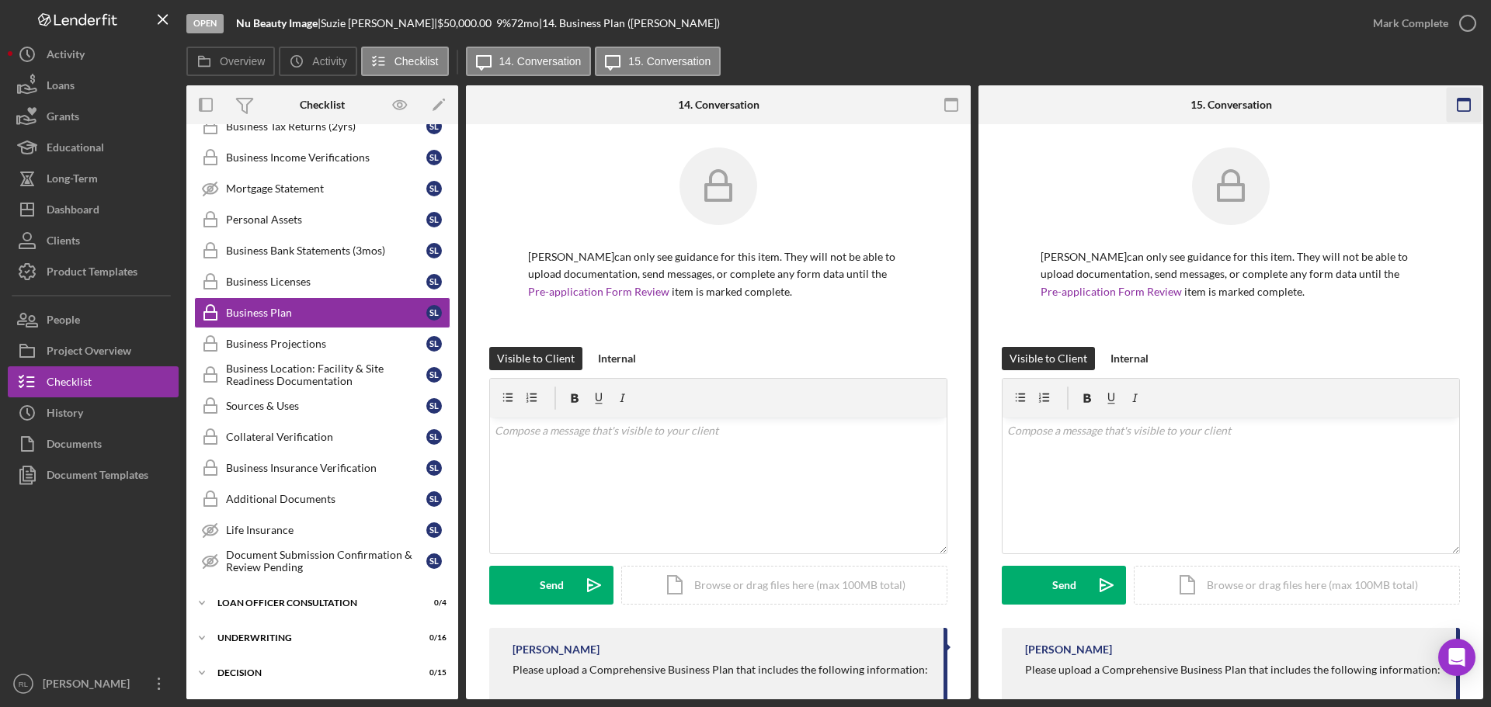
click at [958, 103] on rect "button" at bounding box center [951, 105] width 12 height 12
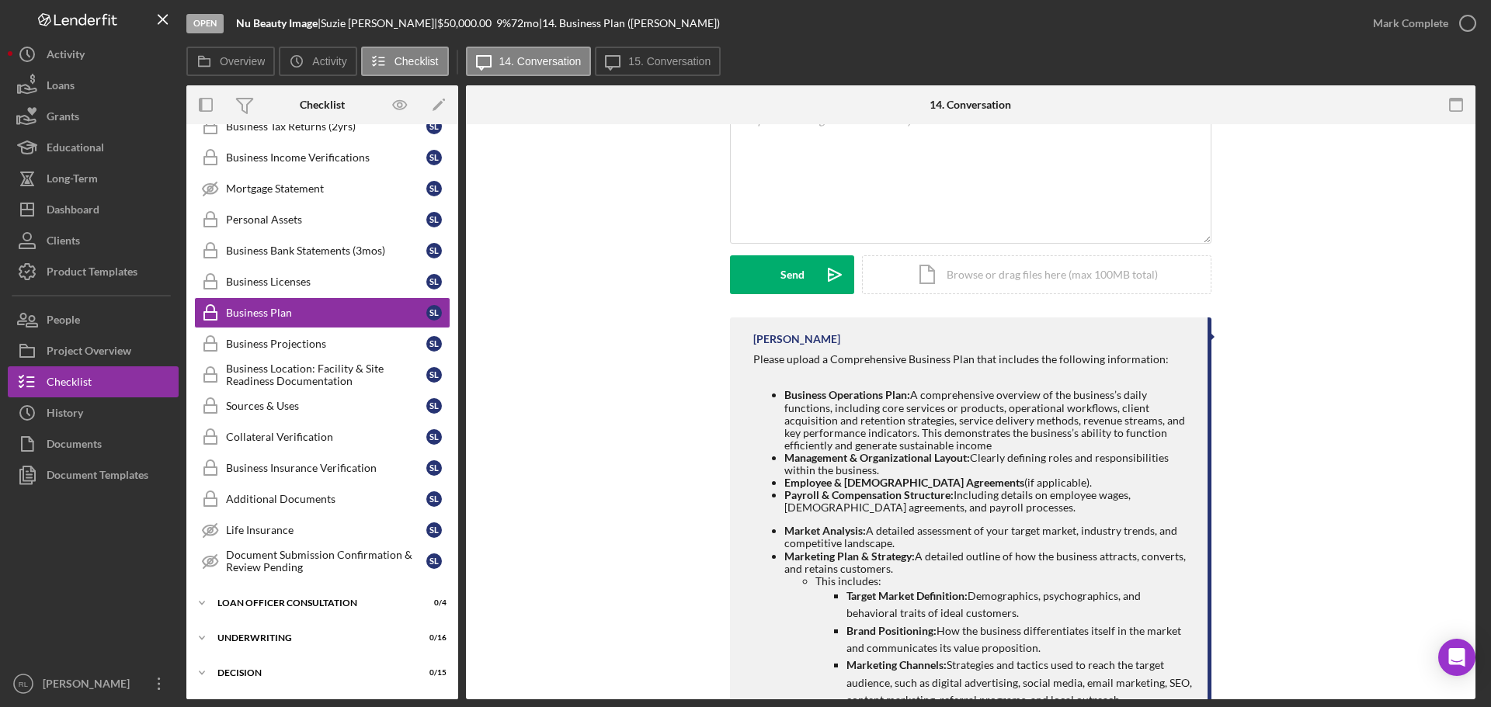
scroll to position [388, 0]
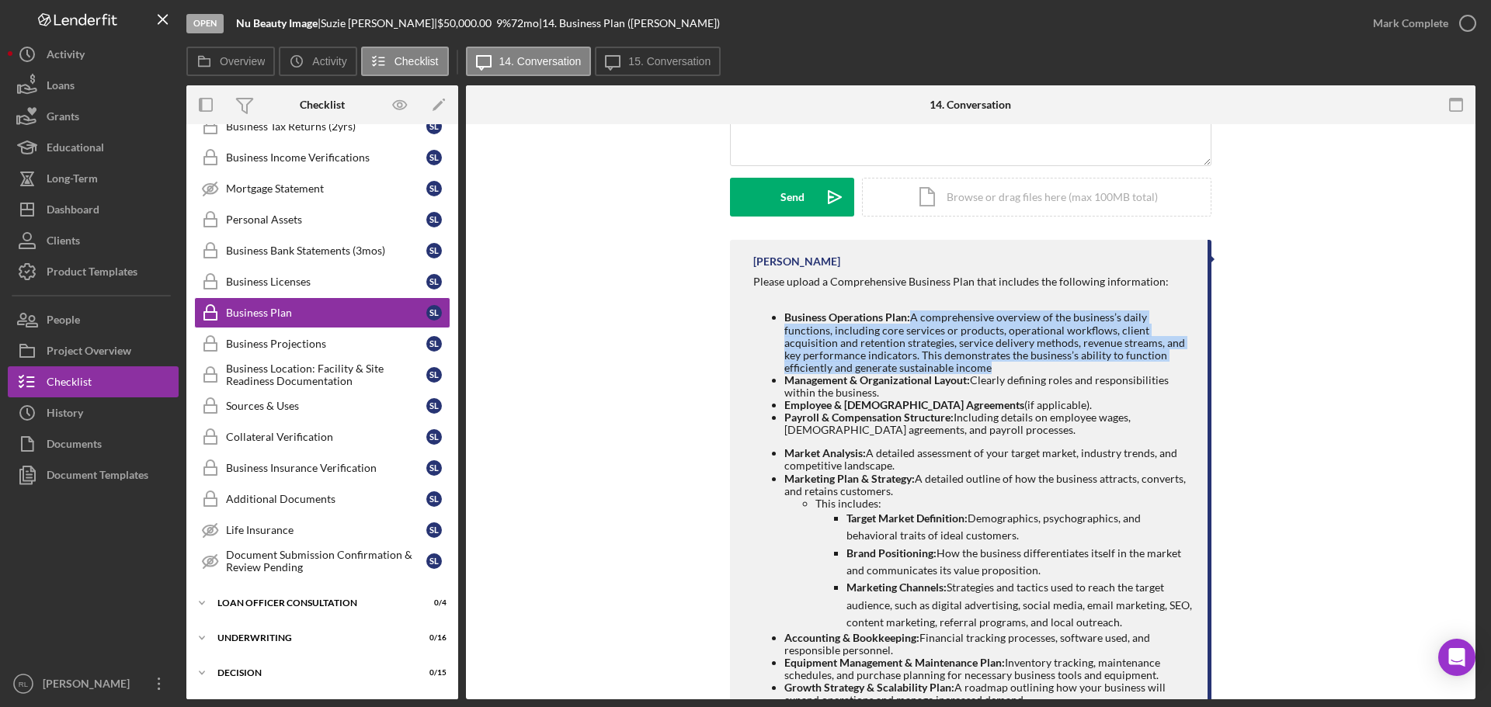
drag, startPoint x: 911, startPoint y: 317, endPoint x: 1002, endPoint y: 364, distance: 102.5
click at [1002, 364] on li "Business Operations Plan: A comprehensive overview of the business’s daily func…" at bounding box center [988, 342] width 408 height 62
copy li "A comprehensive overview of the business’s daily functions, including core serv…"
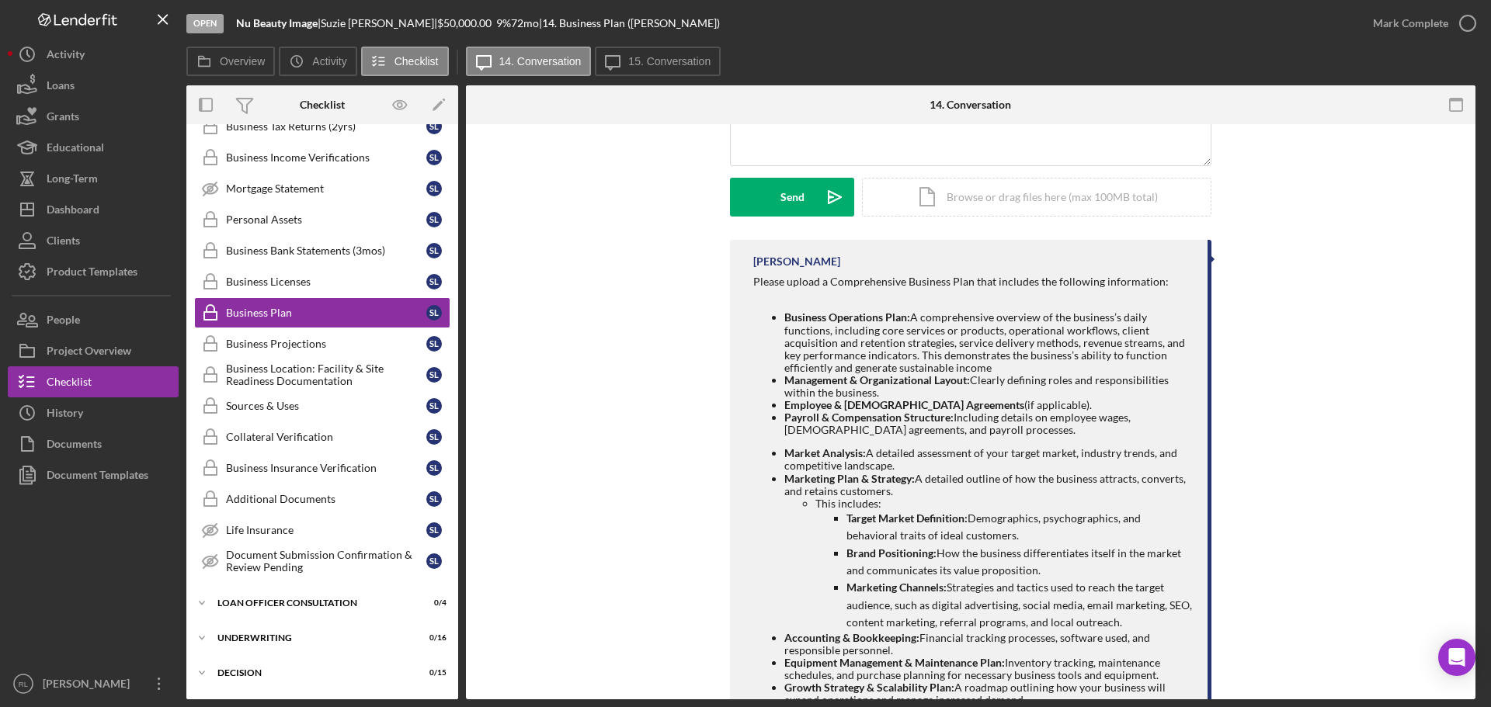
click at [842, 419] on strong "Payroll & Compensation Structure:" at bounding box center [868, 417] width 169 height 13
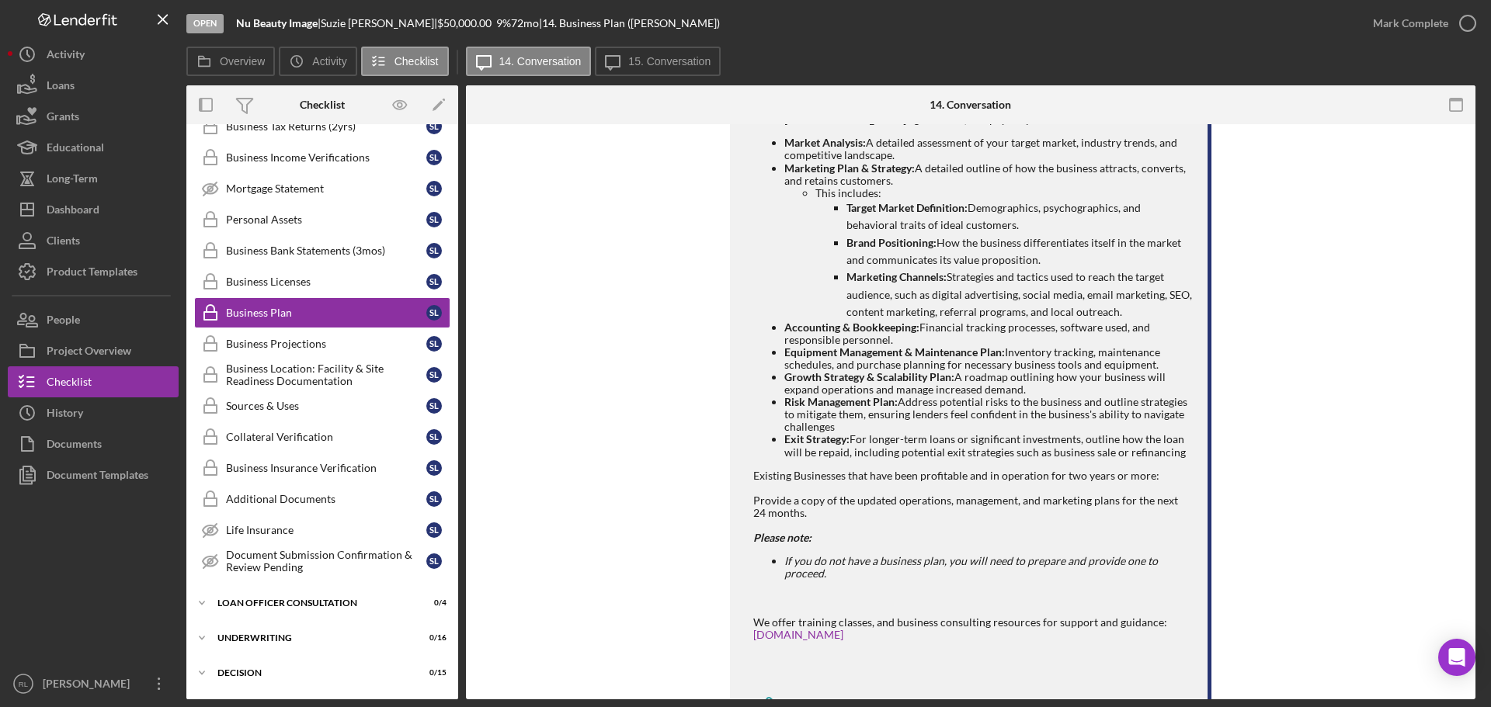
scroll to position [767, 0]
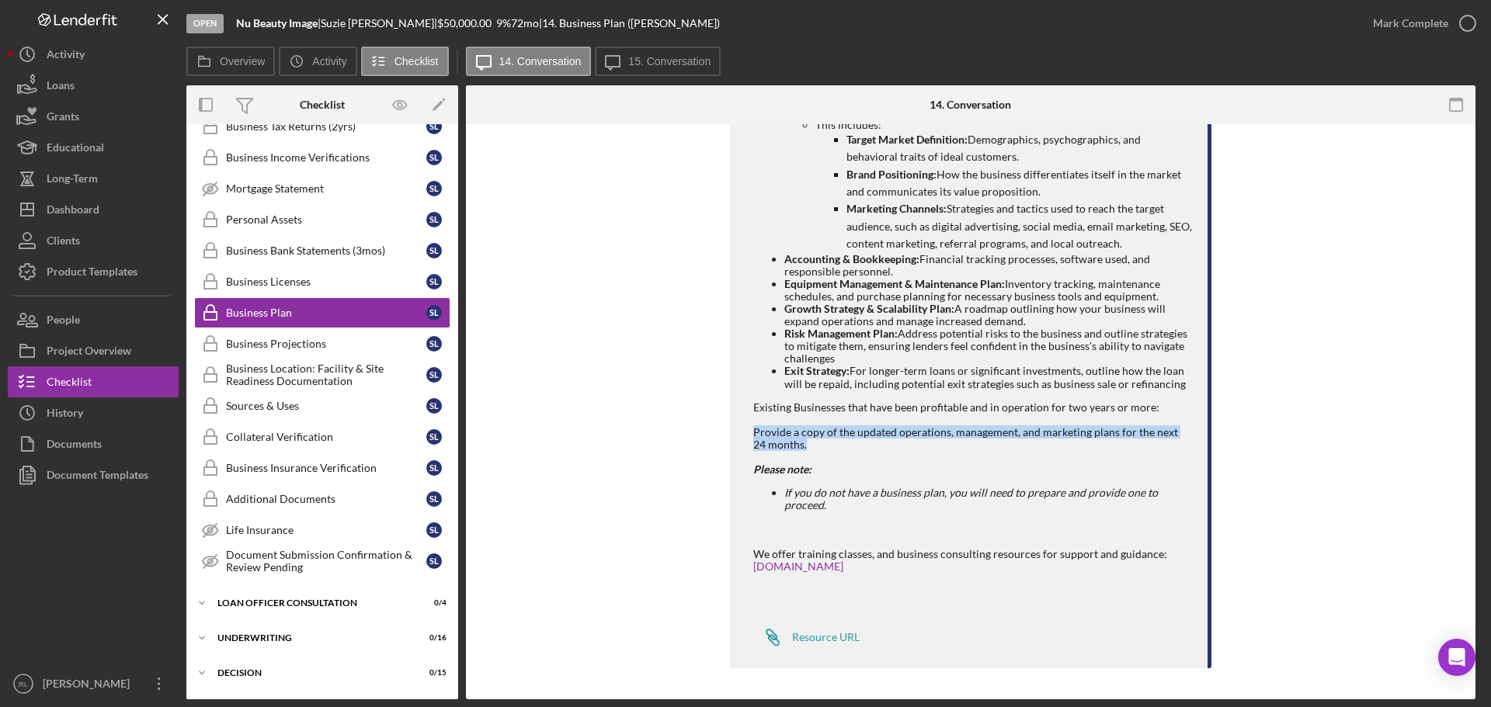
drag, startPoint x: 746, startPoint y: 431, endPoint x: 880, endPoint y: 440, distance: 134.7
click at [880, 440] on div "[PERSON_NAME] Please upload a Comprehensive Business Plan that includes the fol…" at bounding box center [970, 265] width 481 height 808
click at [880, 440] on div "Provide a copy of the updated operations, management, and marketing plans for t…" at bounding box center [972, 438] width 439 height 25
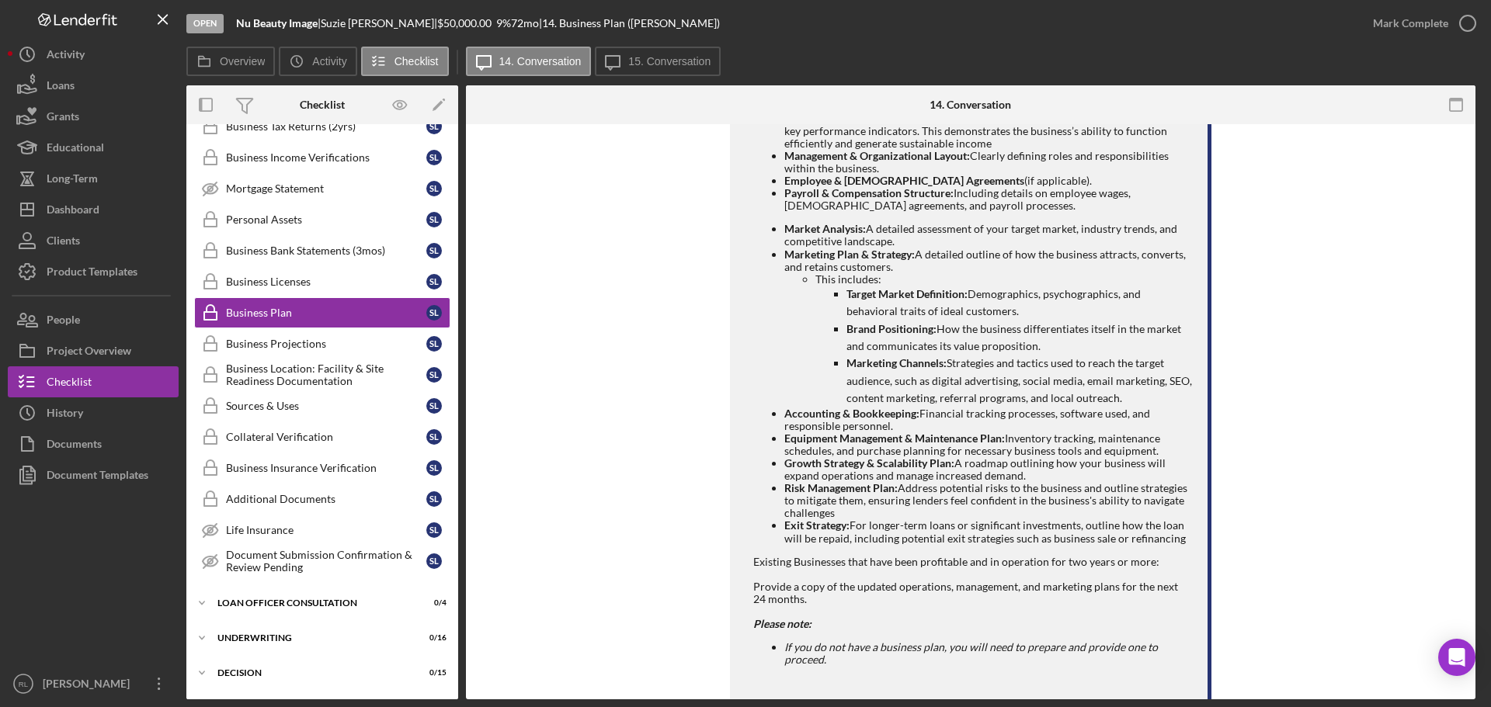
scroll to position [612, 0]
drag, startPoint x: 899, startPoint y: 604, endPoint x: 723, endPoint y: 582, distance: 177.7
click at [723, 582] on div "[PERSON_NAME] Please upload a Comprehensive Business Plan that includes the fol…" at bounding box center [970, 423] width 963 height 815
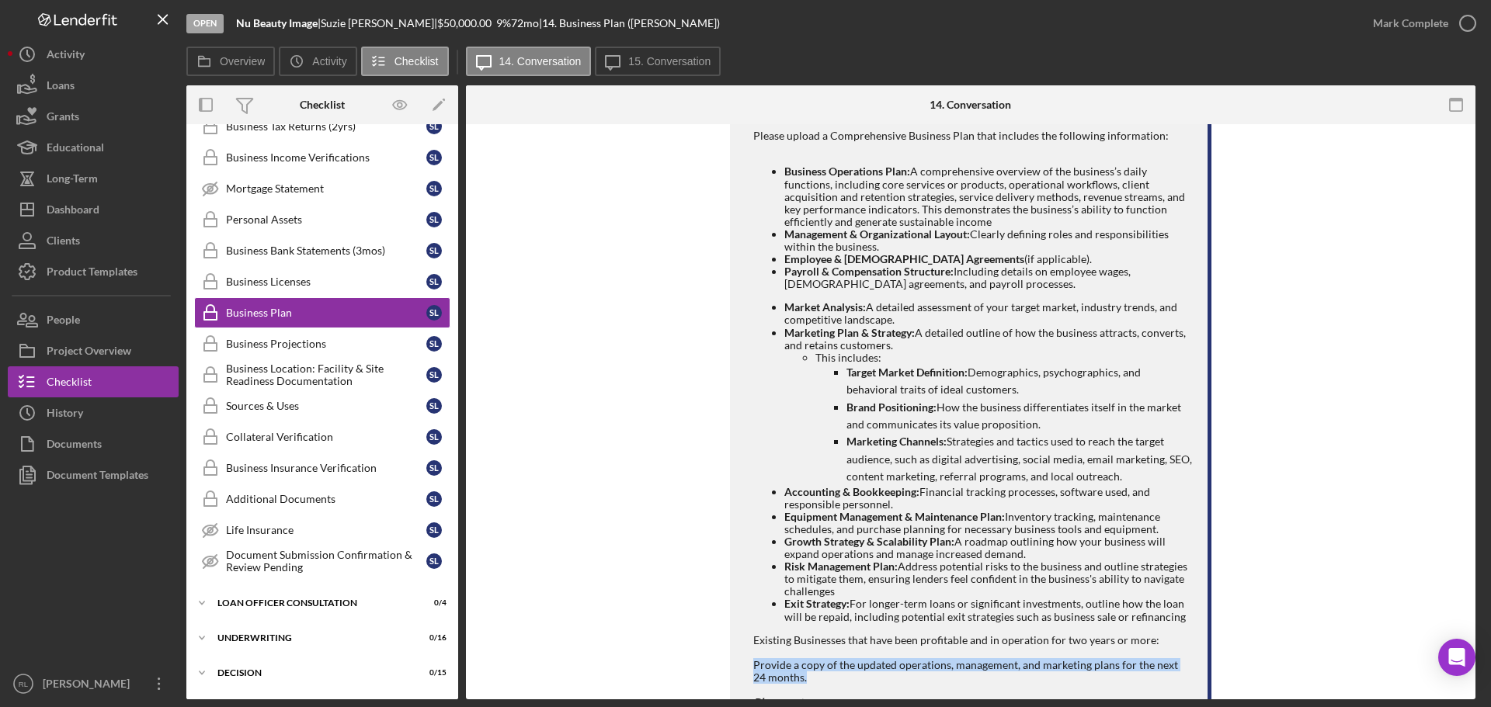
scroll to position [457, 0]
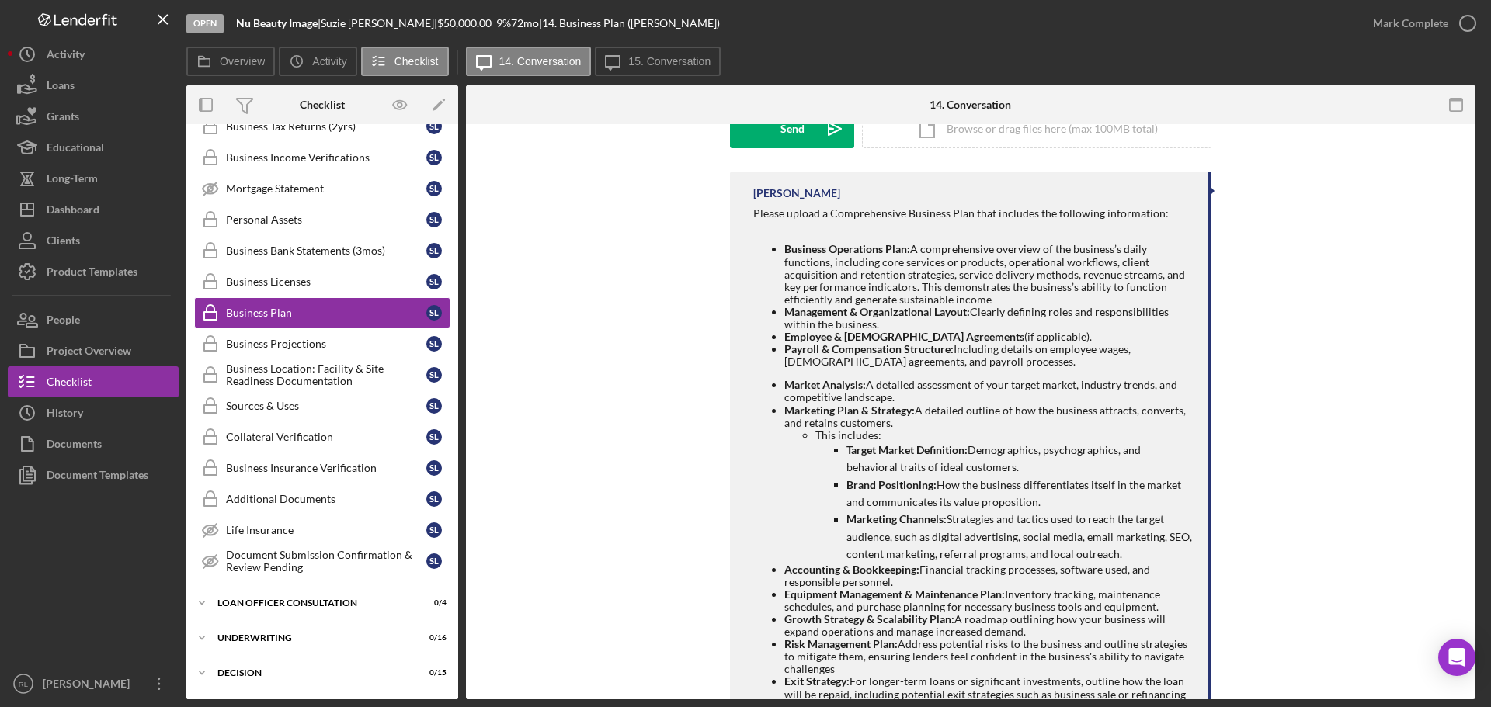
click at [1024, 292] on li "Business Operations Plan: A comprehensive overview of the business’s daily func…" at bounding box center [988, 274] width 408 height 62
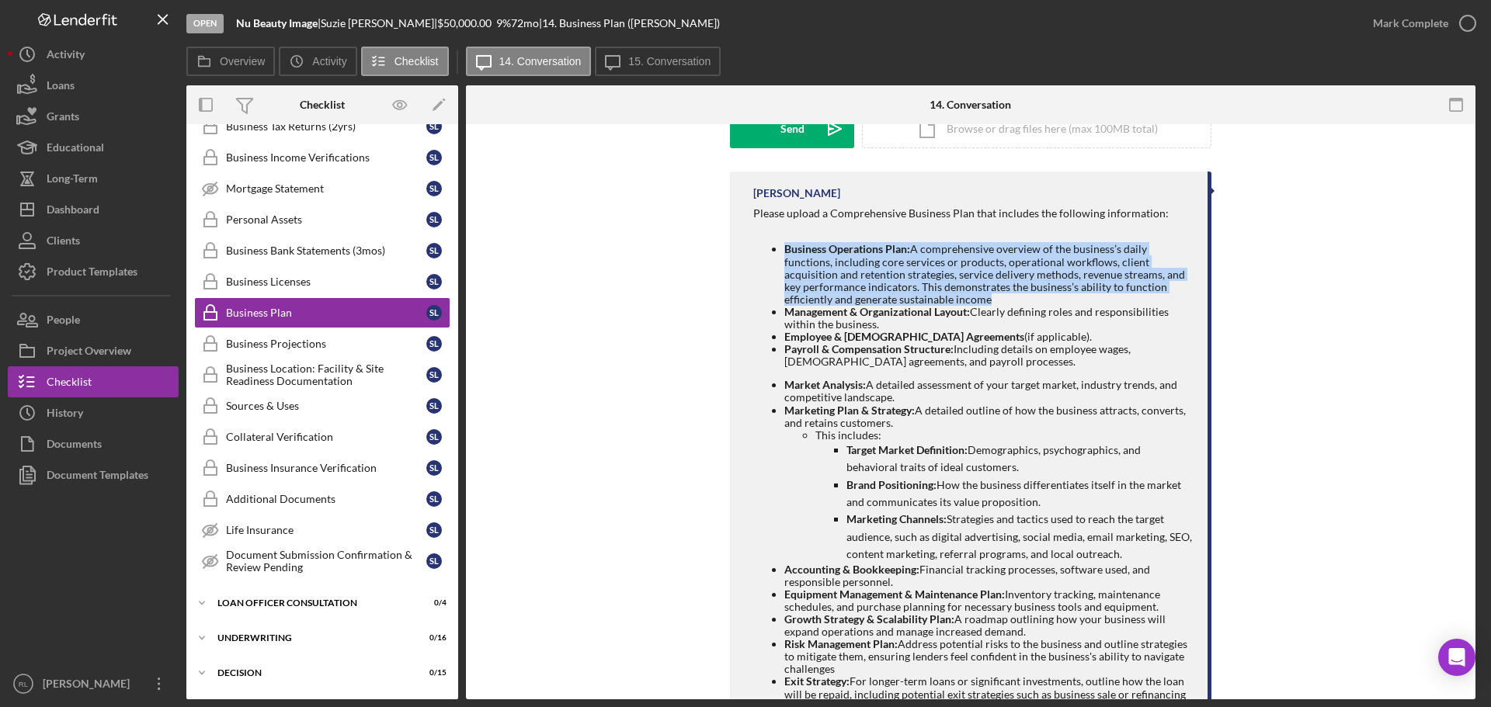
drag, startPoint x: 784, startPoint y: 248, endPoint x: 1033, endPoint y: 295, distance: 253.8
click at [1033, 295] on li "Business Operations Plan: A comprehensive overview of the business’s daily func…" at bounding box center [988, 274] width 408 height 62
copy li "Business Operations Plan: A comprehensive overview of the business’s daily func…"
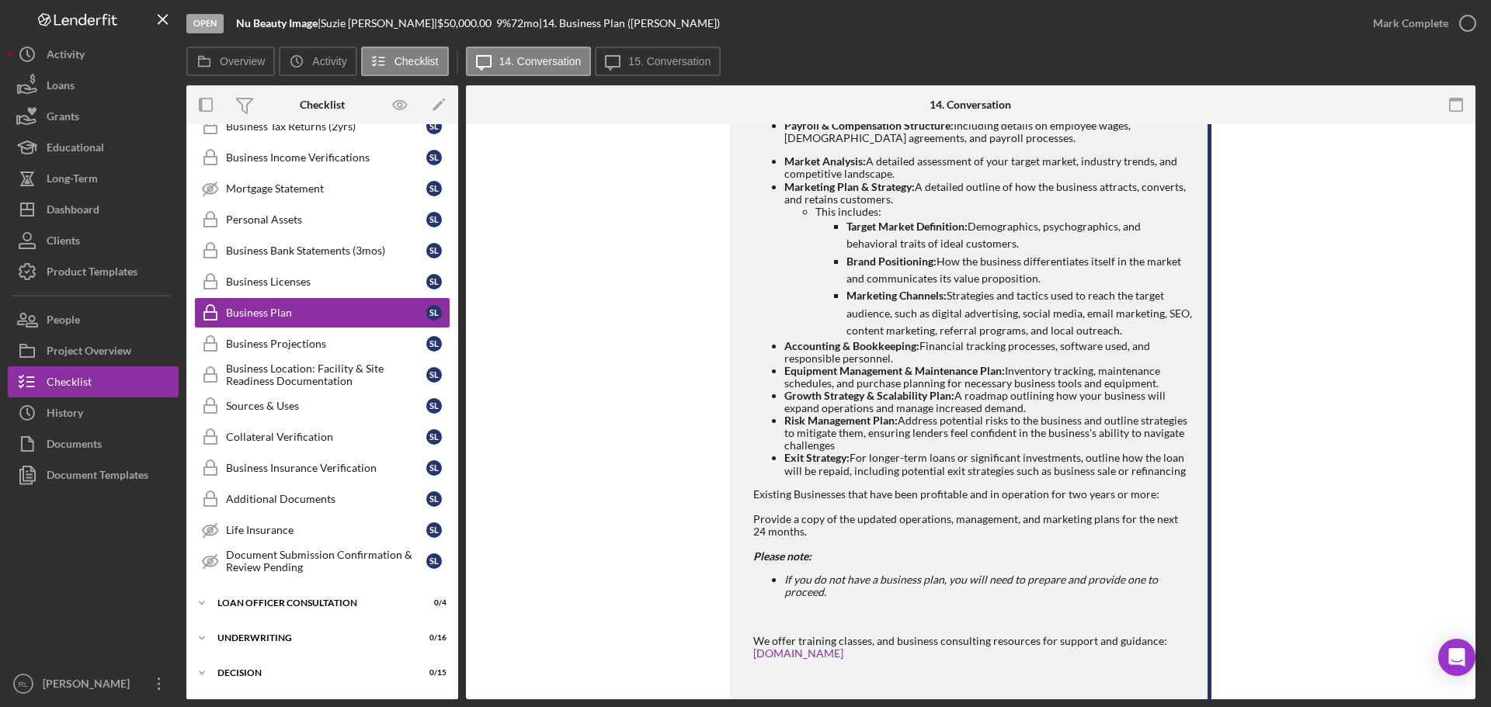
scroll to position [690, 0]
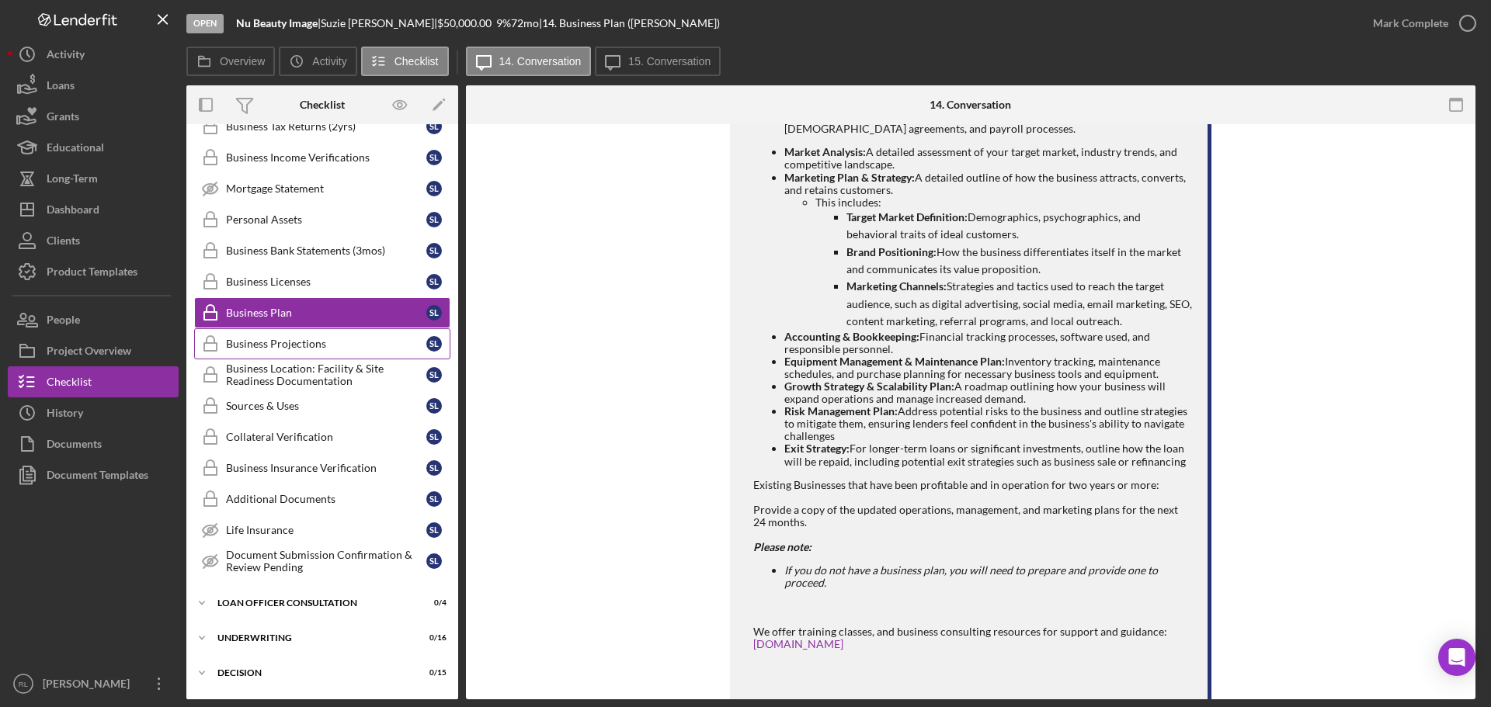
click at [276, 349] on div "Business Projections" at bounding box center [326, 344] width 200 height 12
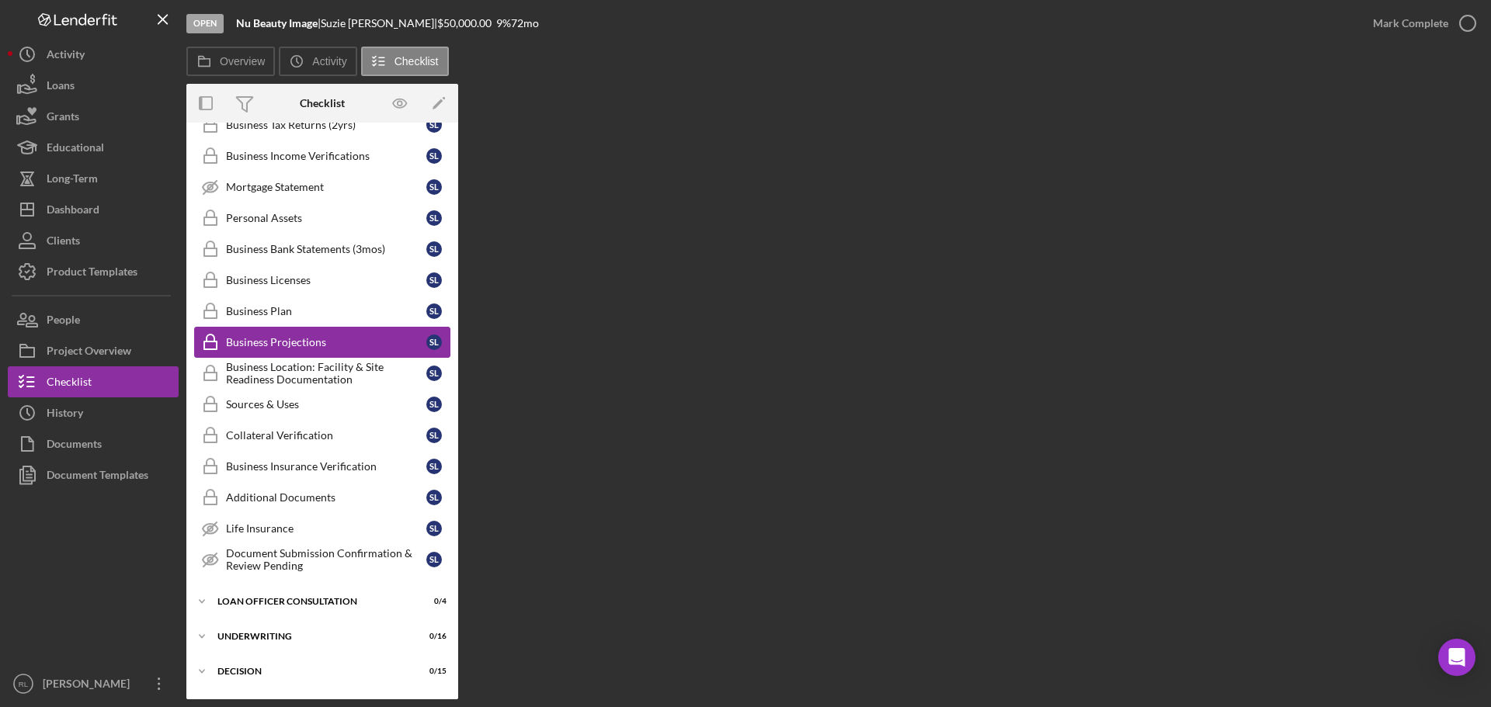
click at [318, 348] on div "Business Projections" at bounding box center [326, 342] width 200 height 12
click at [336, 344] on div "Business Projections" at bounding box center [326, 342] width 200 height 12
click at [328, 325] on link "Business Plan Business Plan S L" at bounding box center [322, 311] width 256 height 31
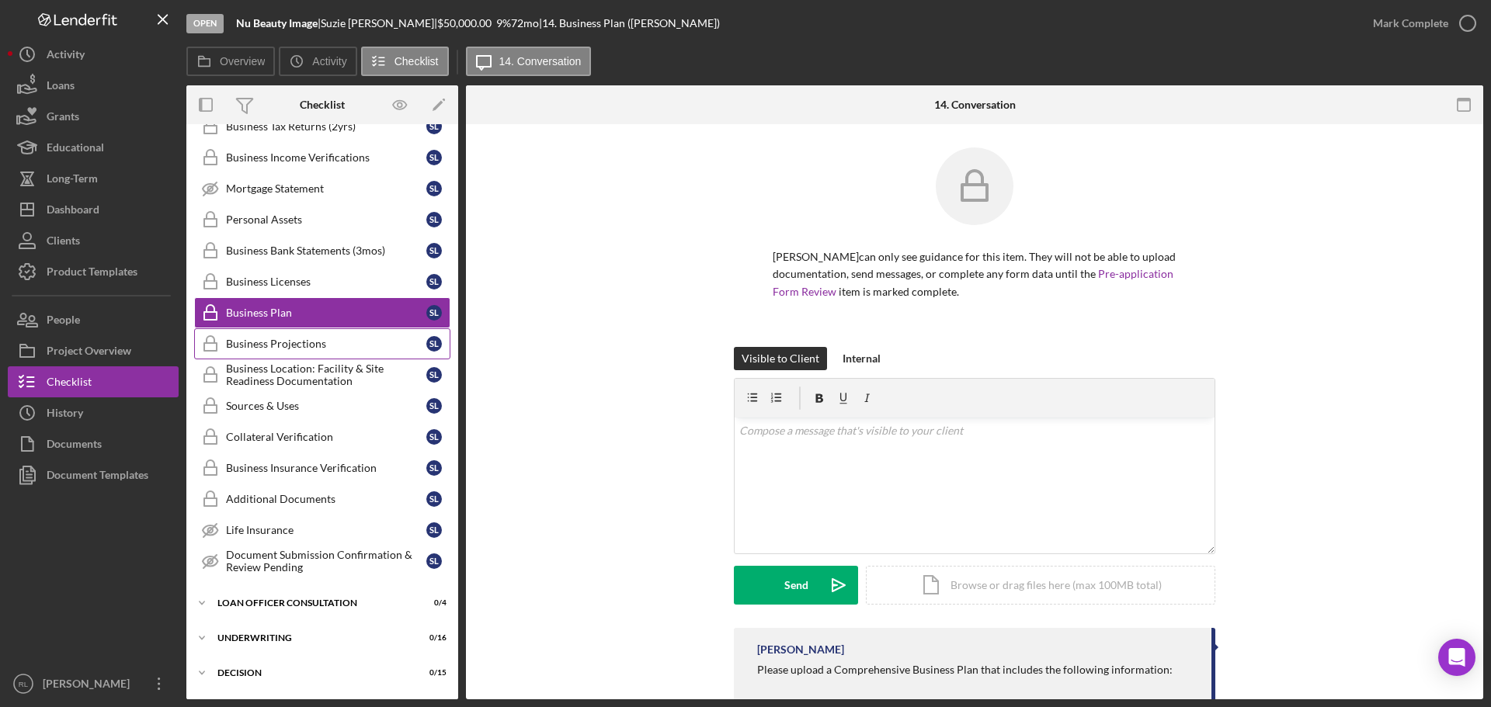
click at [325, 345] on div "Business Projections" at bounding box center [326, 344] width 200 height 12
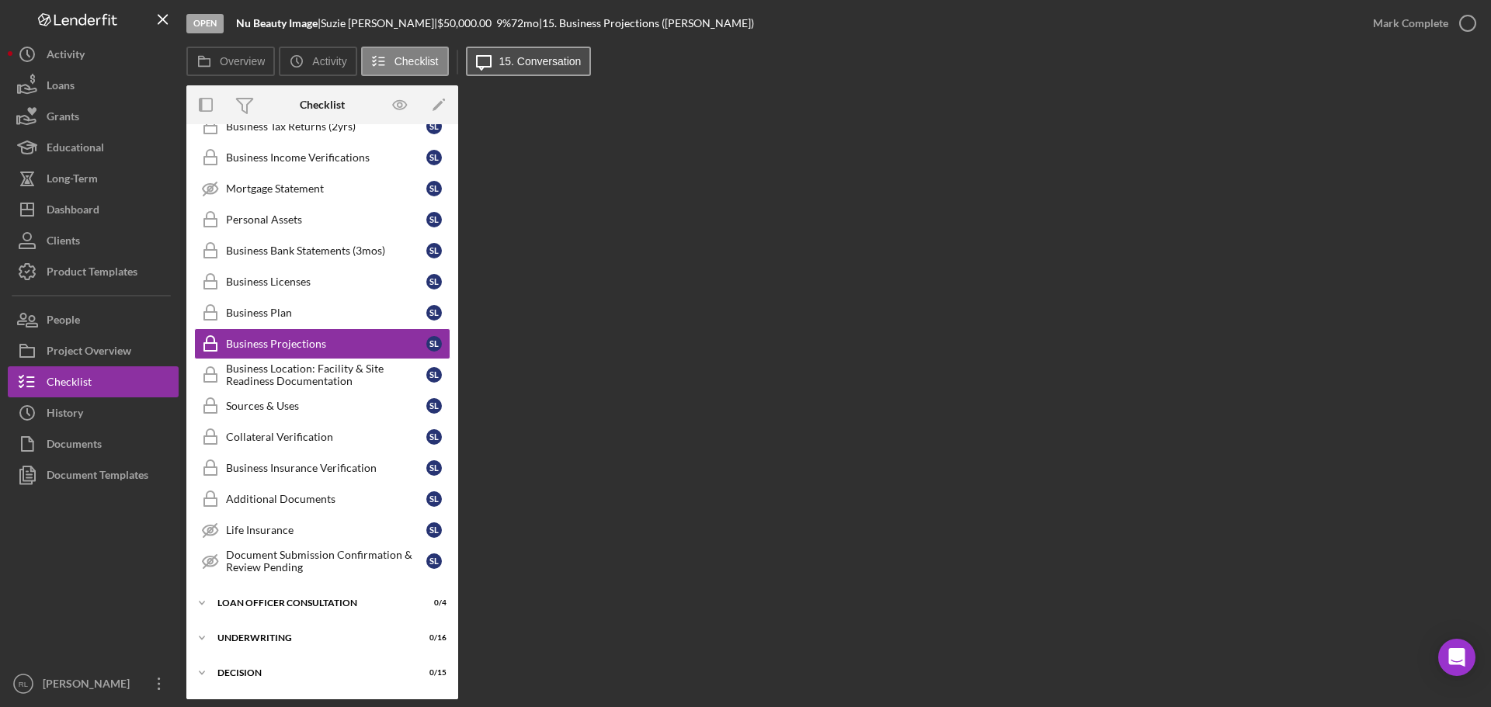
click at [526, 61] on label "15. Conversation" at bounding box center [540, 61] width 82 height 12
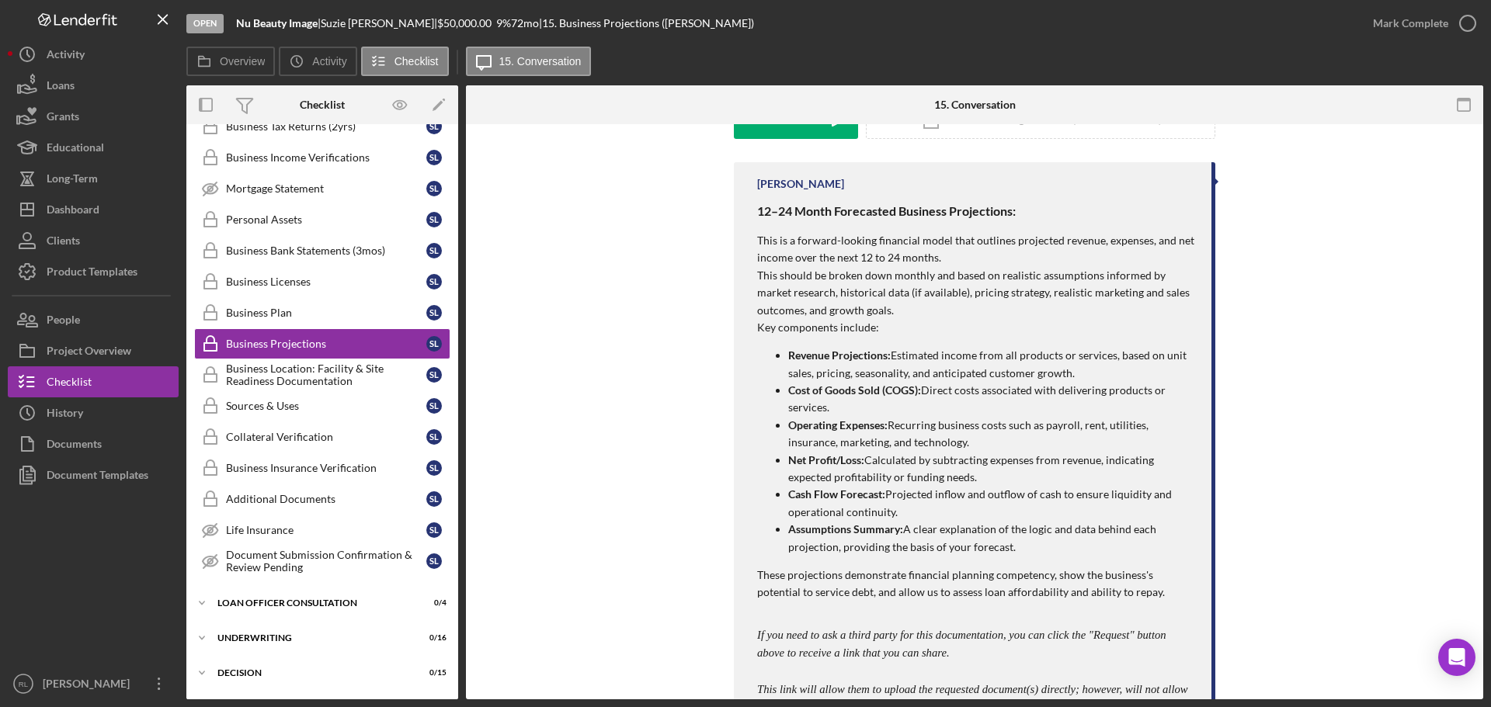
scroll to position [544, 0]
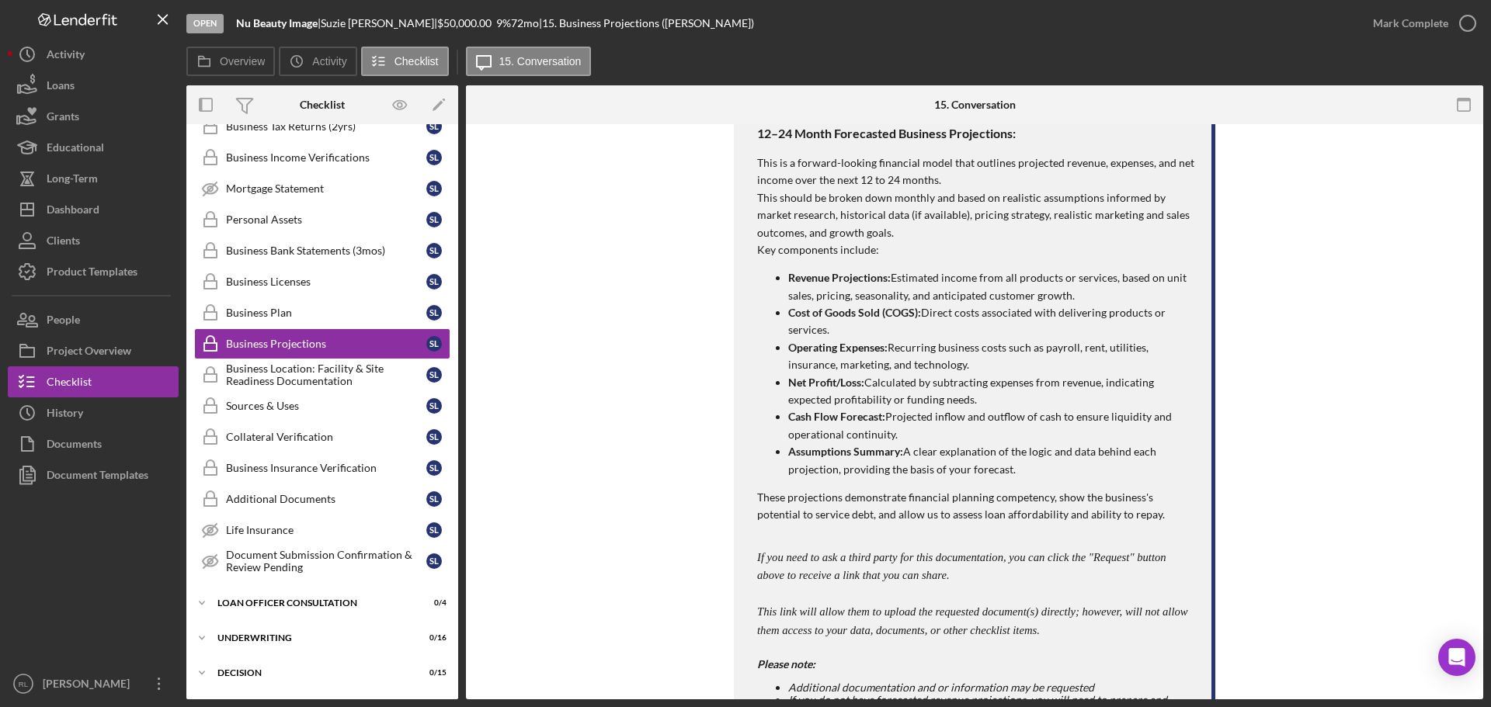
drag, startPoint x: 270, startPoint y: 431, endPoint x: 7, endPoint y: 440, distance: 263.4
click at [270, 431] on div "Collateral Verification" at bounding box center [326, 437] width 200 height 12
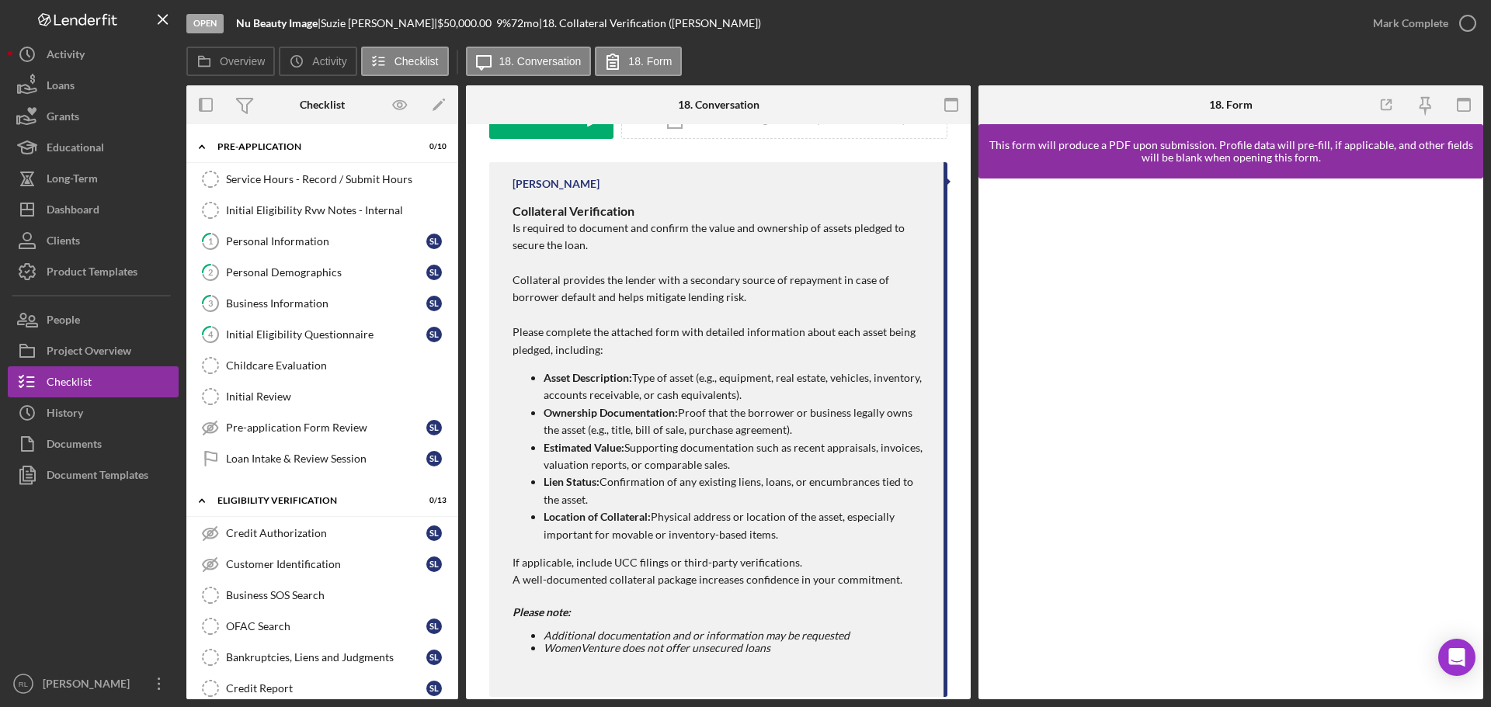
drag, startPoint x: 333, startPoint y: 250, endPoint x: 631, endPoint y: 337, distance: 310.6
click at [333, 250] on link "1 Personal Information S L" at bounding box center [322, 241] width 256 height 31
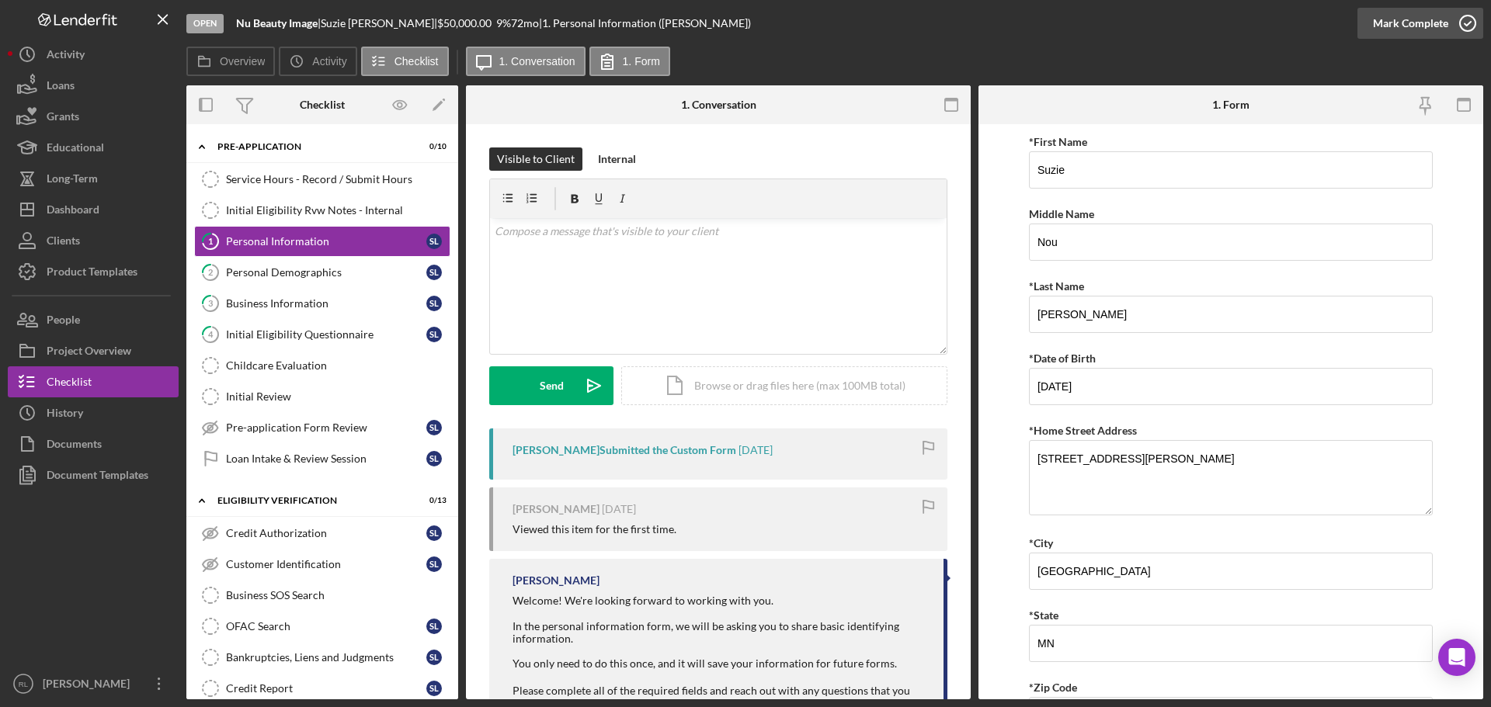
click at [1444, 22] on div "Mark Complete" at bounding box center [1410, 23] width 75 height 31
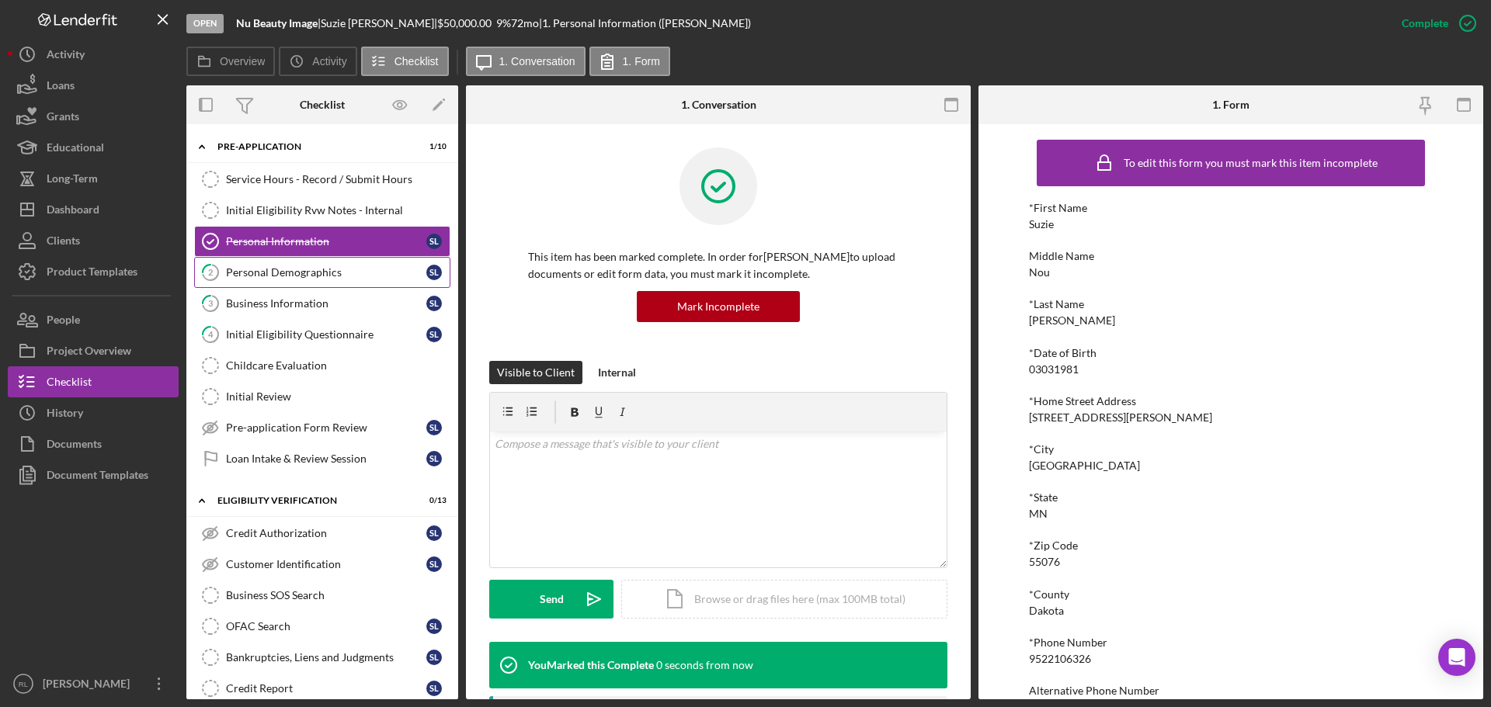
click at [302, 276] on div "Personal Demographics" at bounding box center [326, 272] width 200 height 12
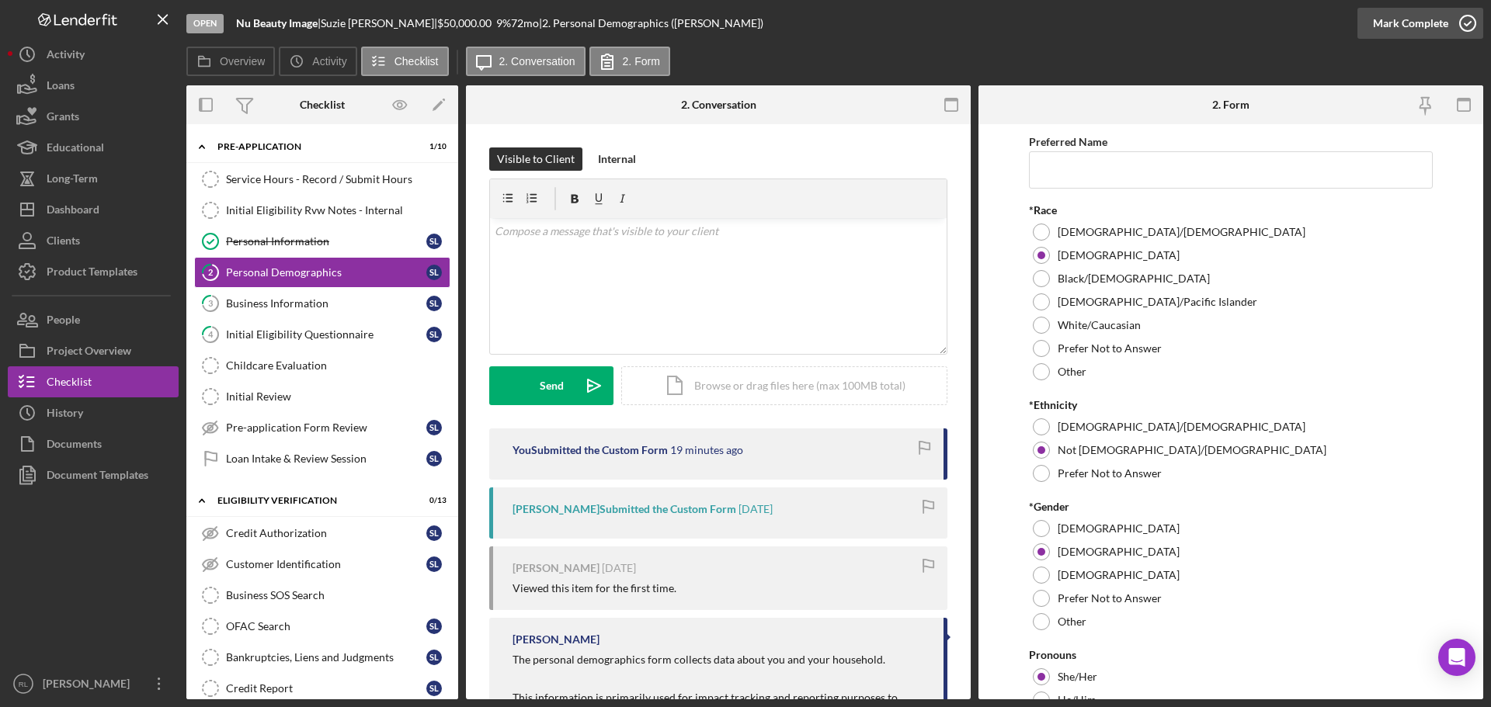
click at [1389, 12] on div "Mark Complete" at bounding box center [1410, 23] width 75 height 31
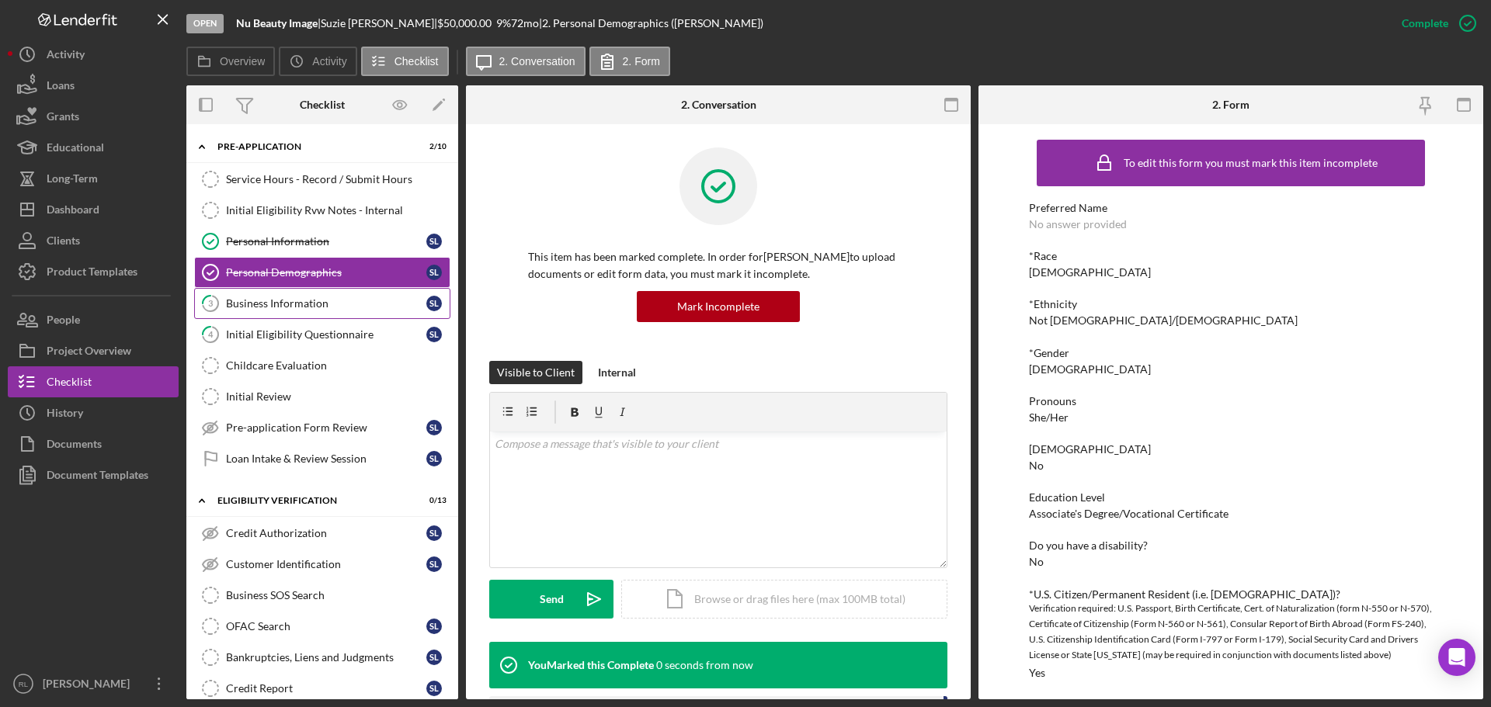
click at [323, 291] on link "3 Business Information S L" at bounding box center [322, 303] width 256 height 31
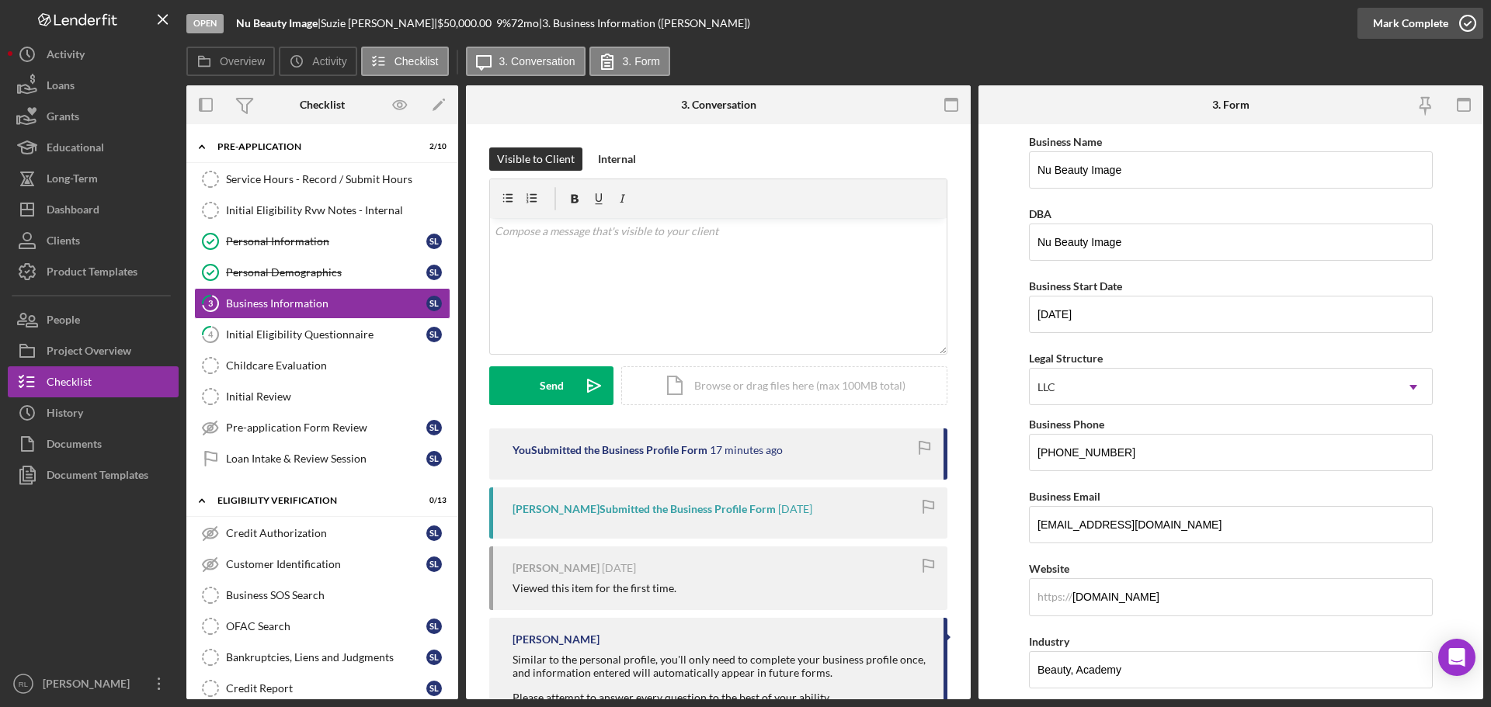
click at [1399, 36] on div "Mark Complete" at bounding box center [1410, 23] width 75 height 31
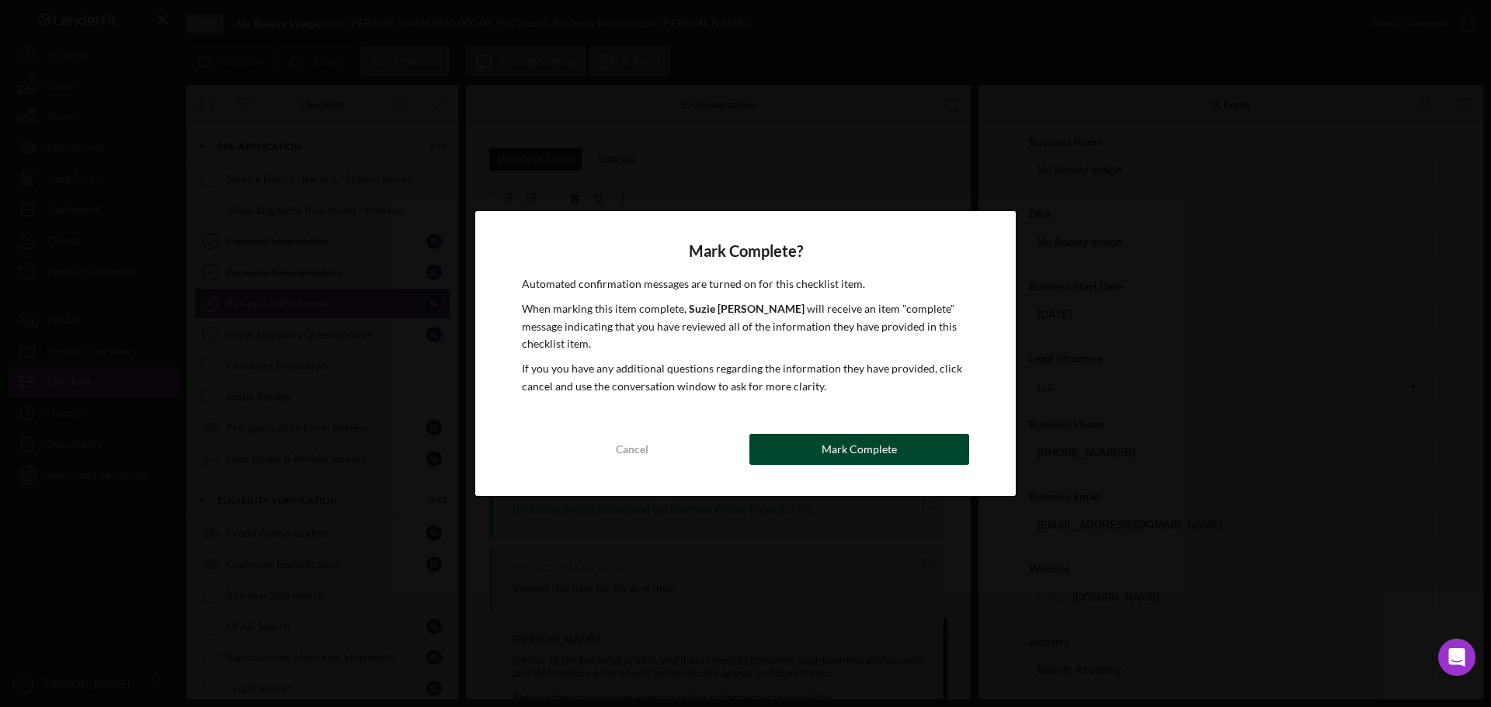
click at [842, 452] on div "Mark Complete" at bounding box center [859, 449] width 75 height 31
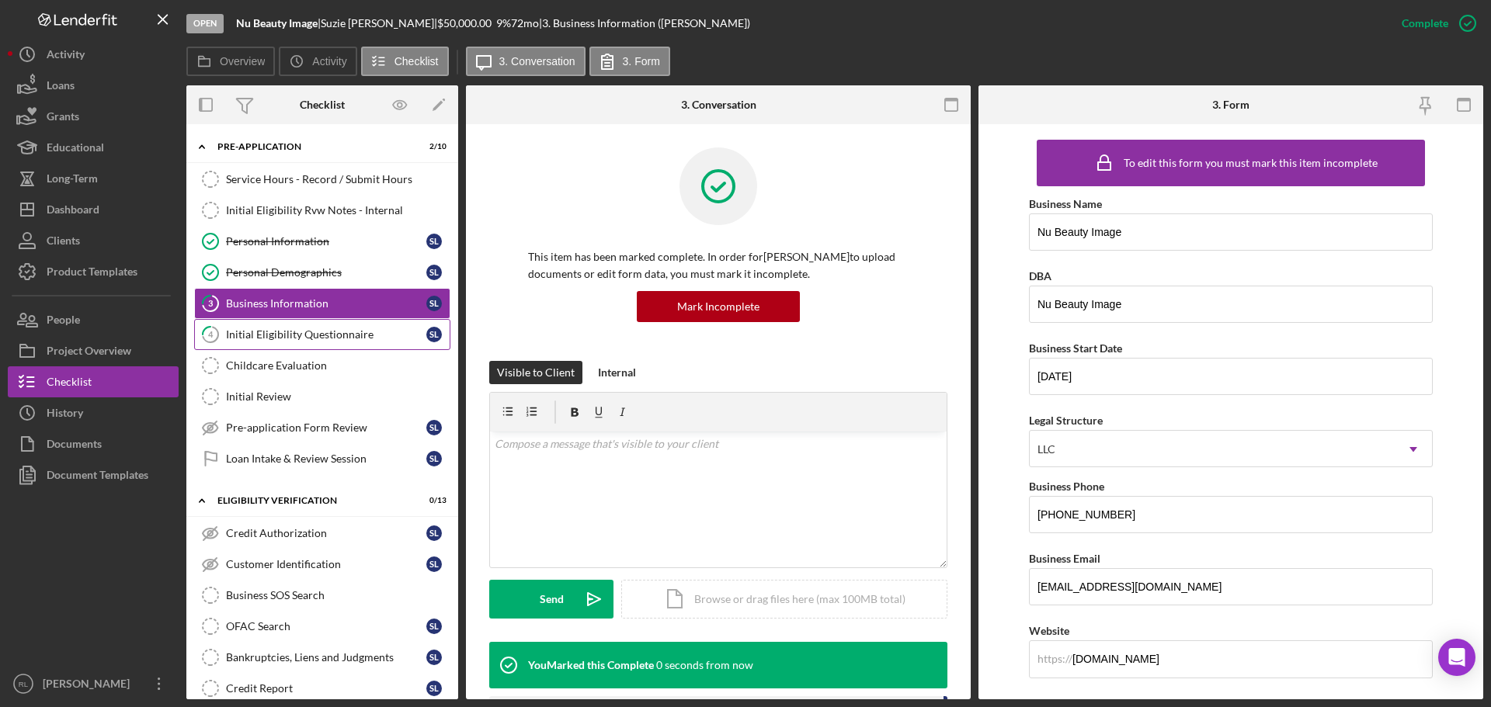
click at [332, 335] on div "Initial Eligibility Questionnaire" at bounding box center [326, 335] width 200 height 12
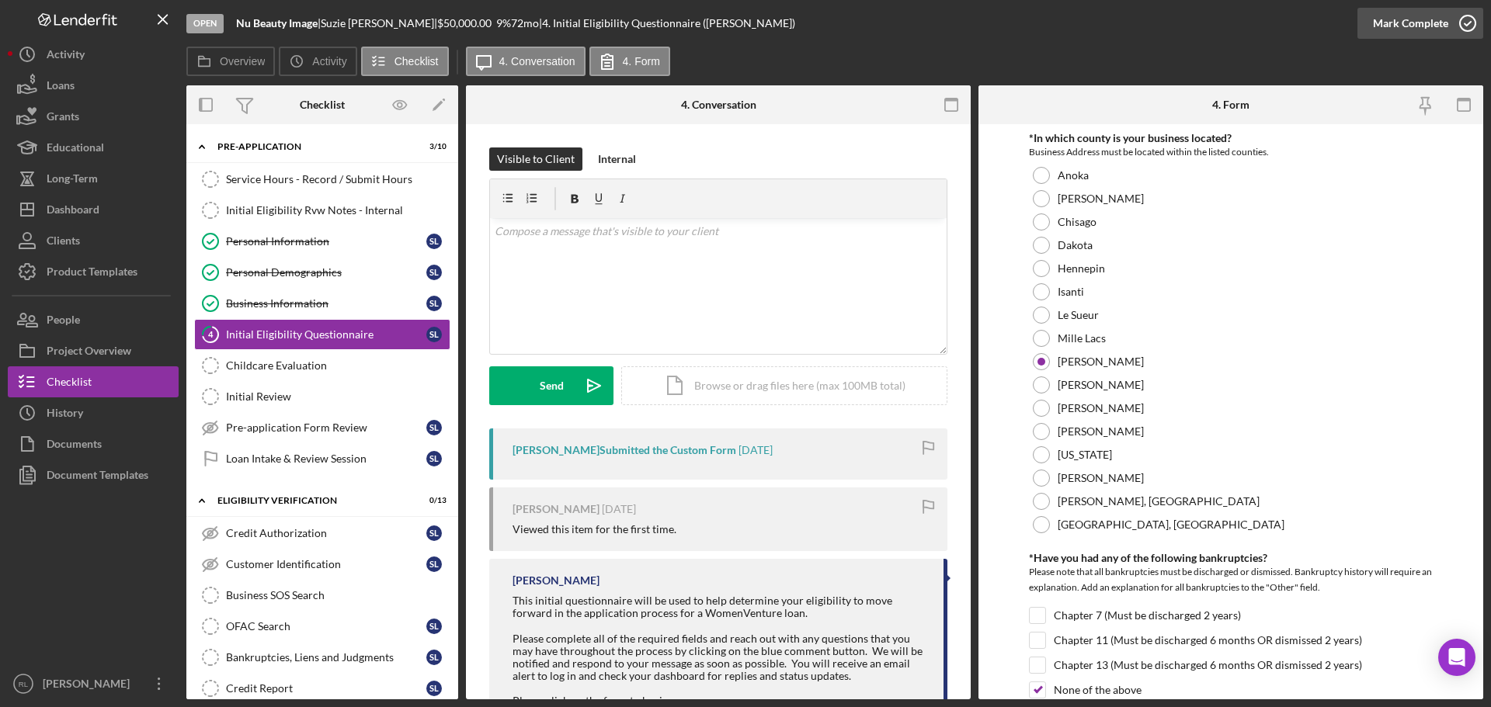
click at [1458, 21] on icon "button" at bounding box center [1467, 23] width 39 height 39
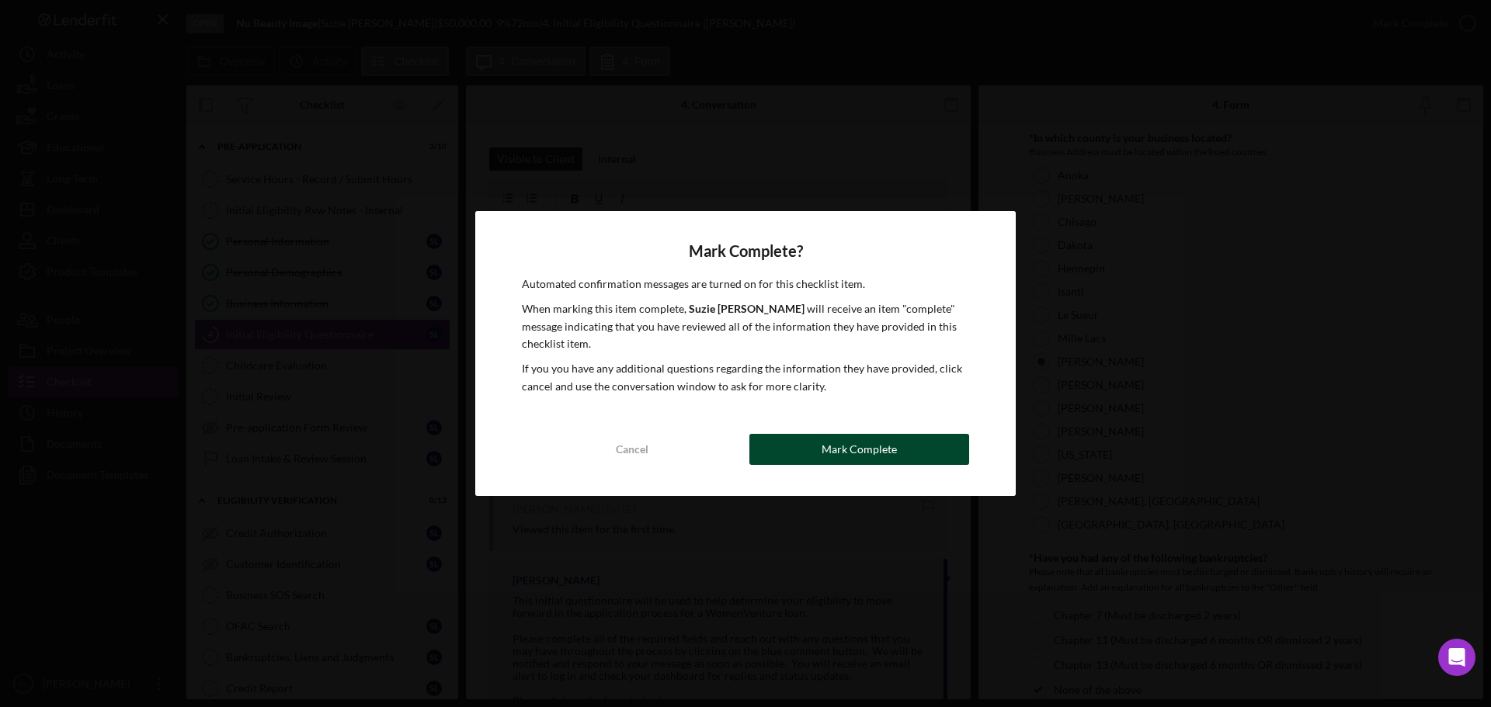
click at [855, 456] on div "Mark Complete" at bounding box center [859, 449] width 75 height 31
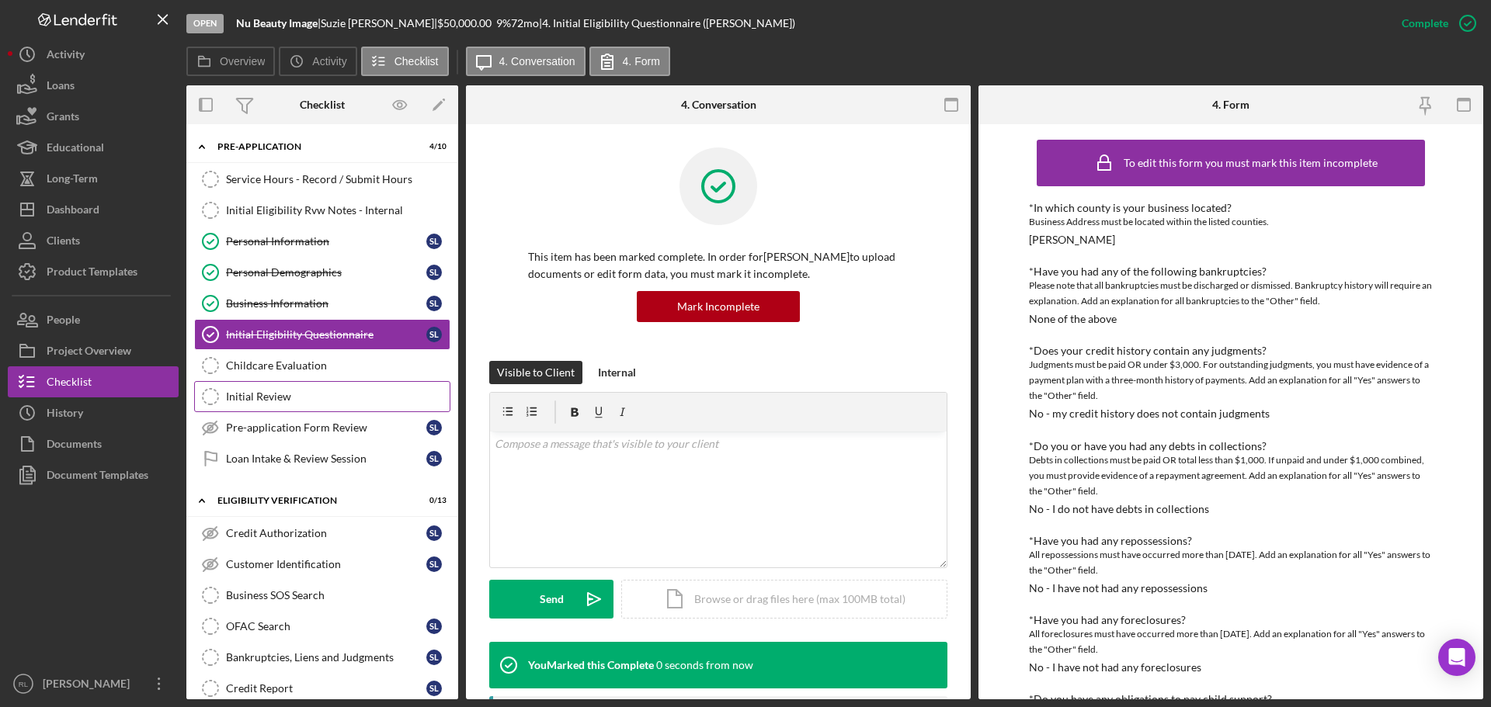
click at [301, 395] on div "Initial Review" at bounding box center [338, 397] width 224 height 12
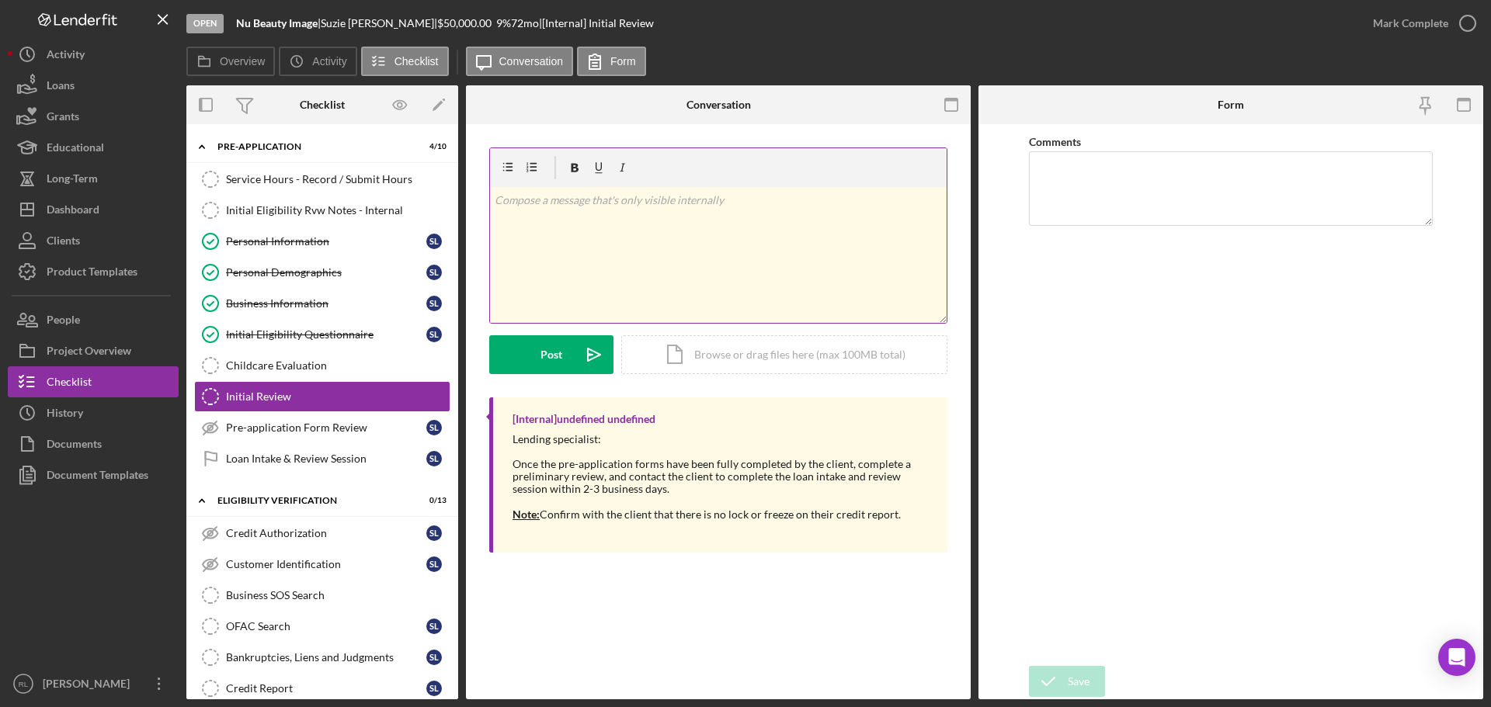
click at [705, 224] on div "v Color teal Color pink Remove color Add row above Add row below Add column bef…" at bounding box center [718, 255] width 457 height 136
click at [556, 352] on div "Post" at bounding box center [552, 354] width 22 height 39
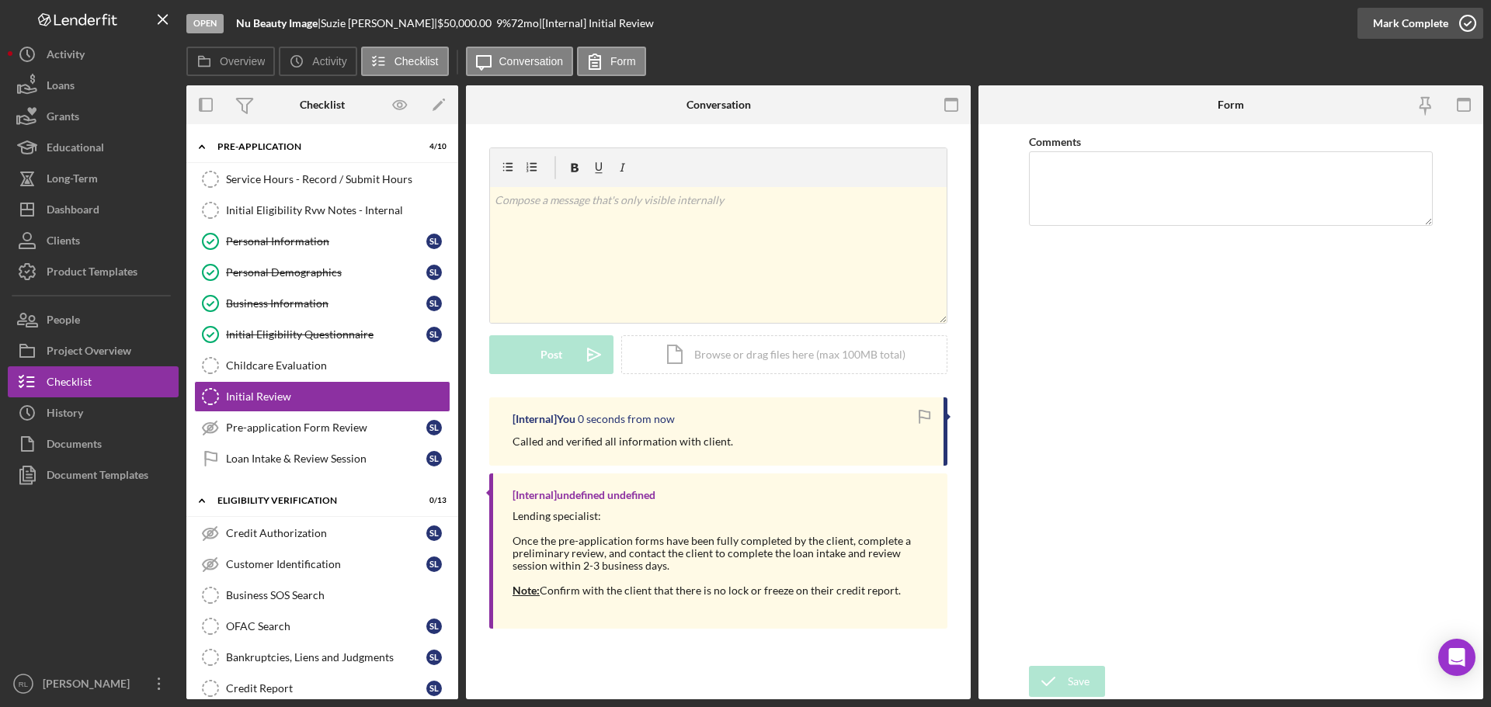
click at [1410, 26] on div "Mark Complete" at bounding box center [1410, 23] width 75 height 31
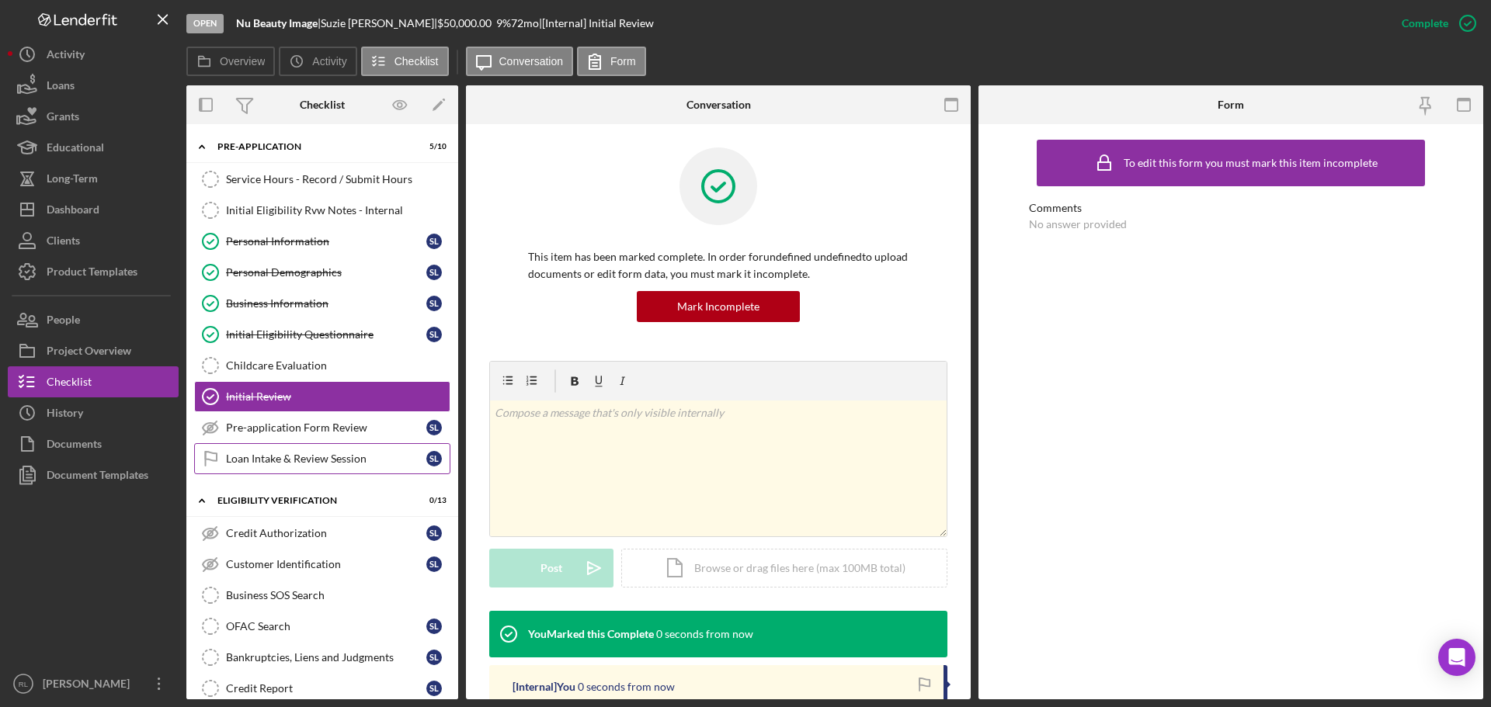
click at [290, 456] on div "Loan Intake & Review Session" at bounding box center [326, 459] width 200 height 12
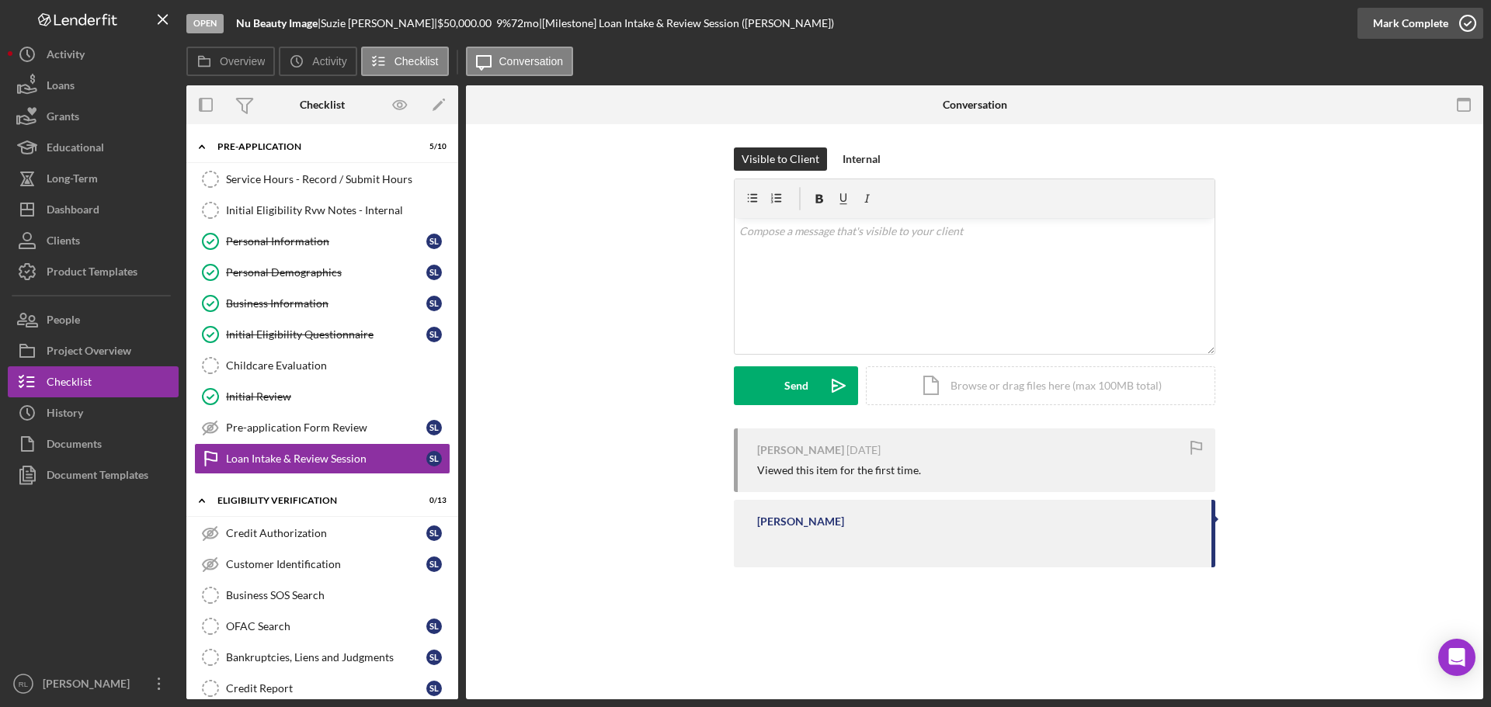
click at [1396, 30] on div "Mark Complete" at bounding box center [1410, 23] width 75 height 31
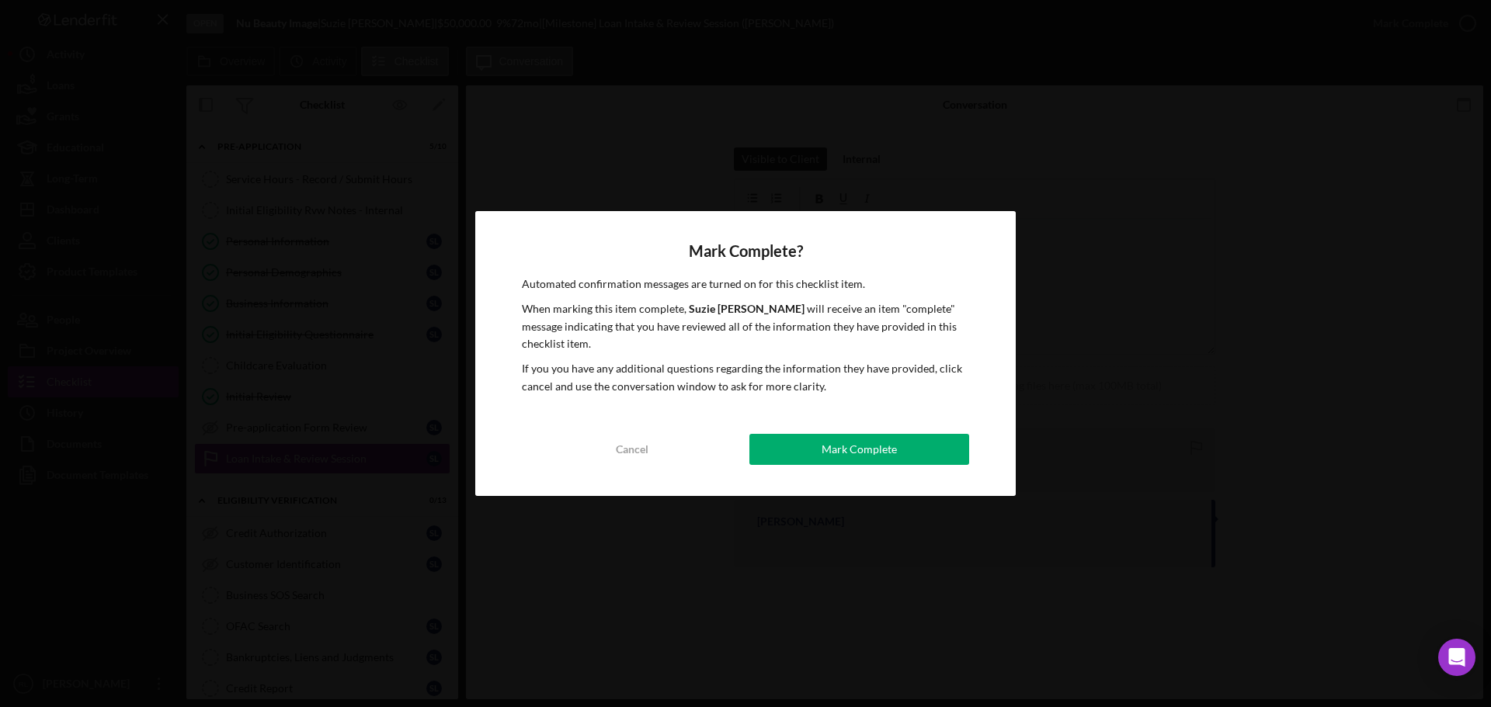
click at [864, 454] on div "Mark Complete" at bounding box center [859, 449] width 75 height 31
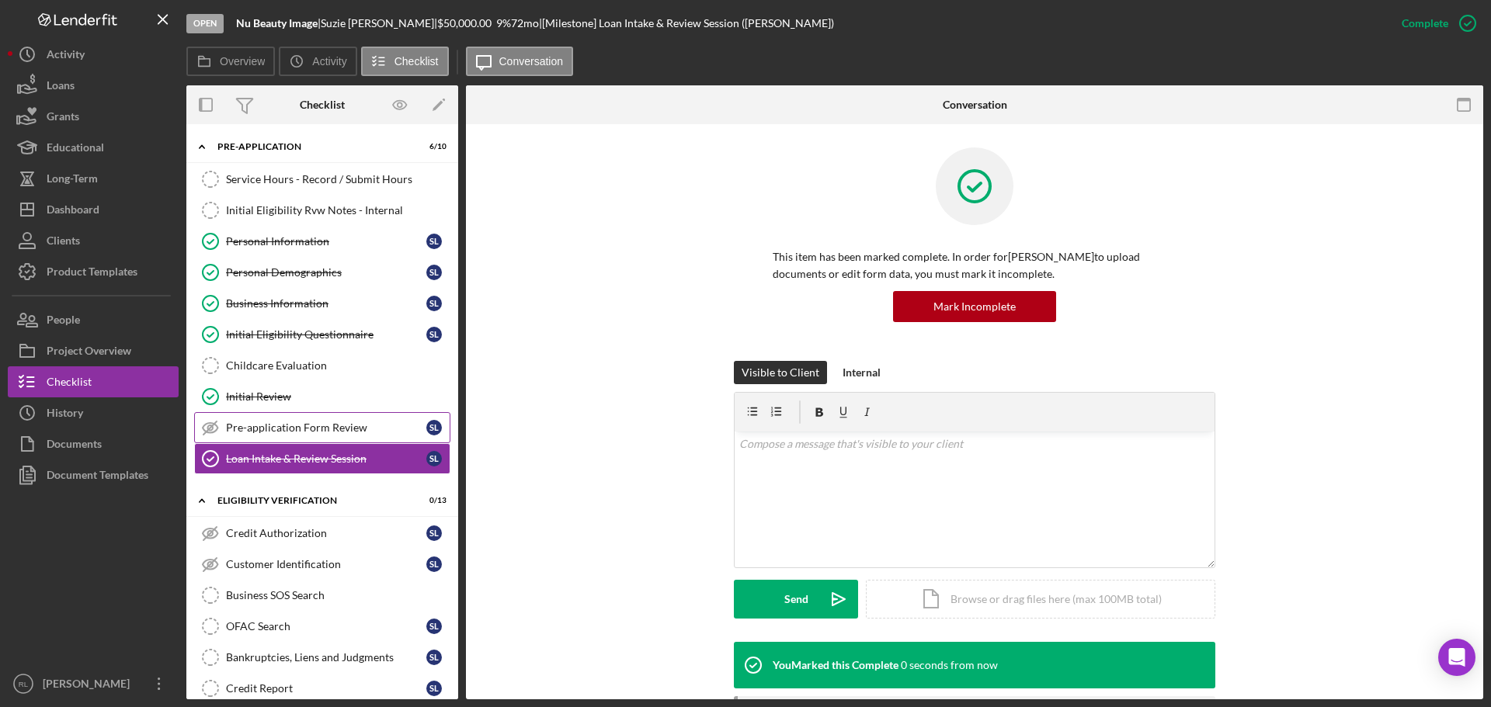
click at [301, 426] on div "Pre-application Form Review" at bounding box center [326, 428] width 200 height 12
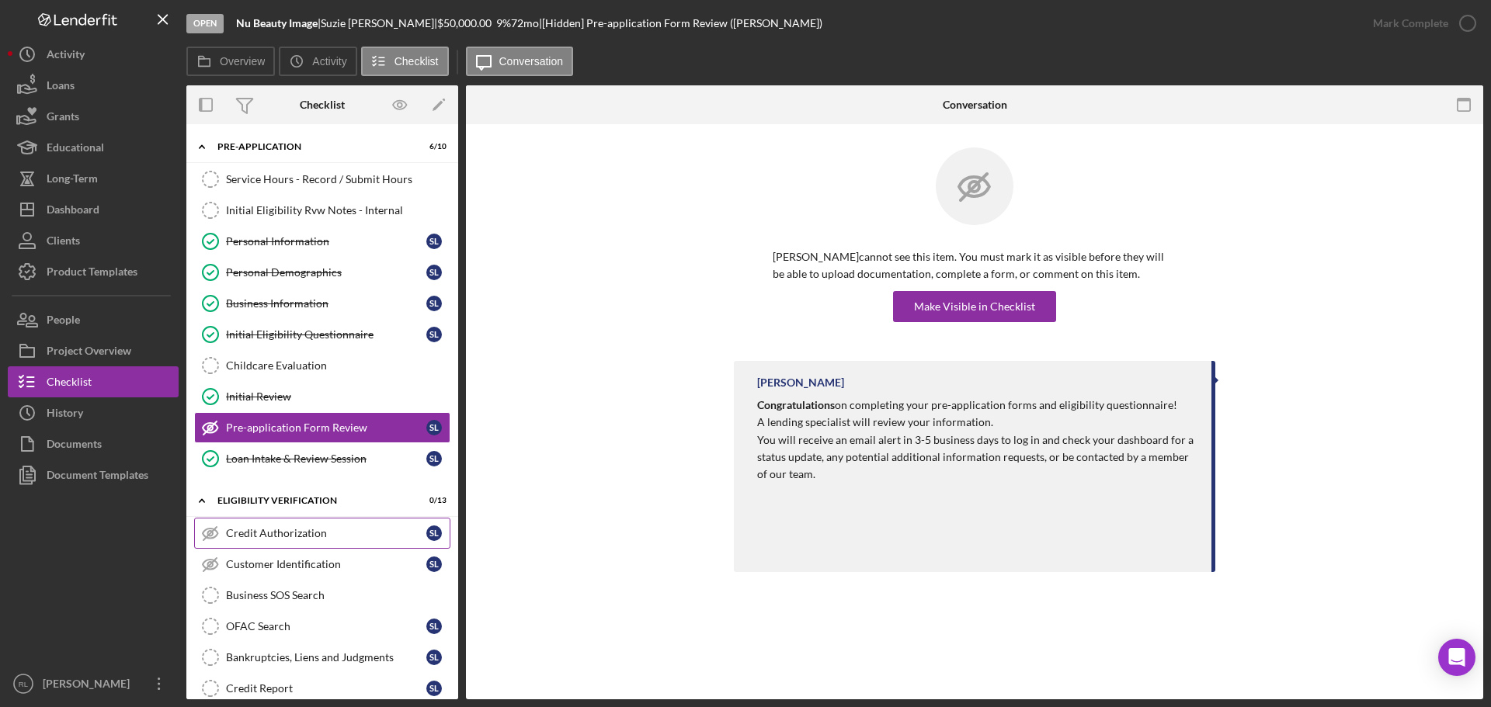
click at [251, 530] on div "Credit Authorization" at bounding box center [326, 533] width 200 height 12
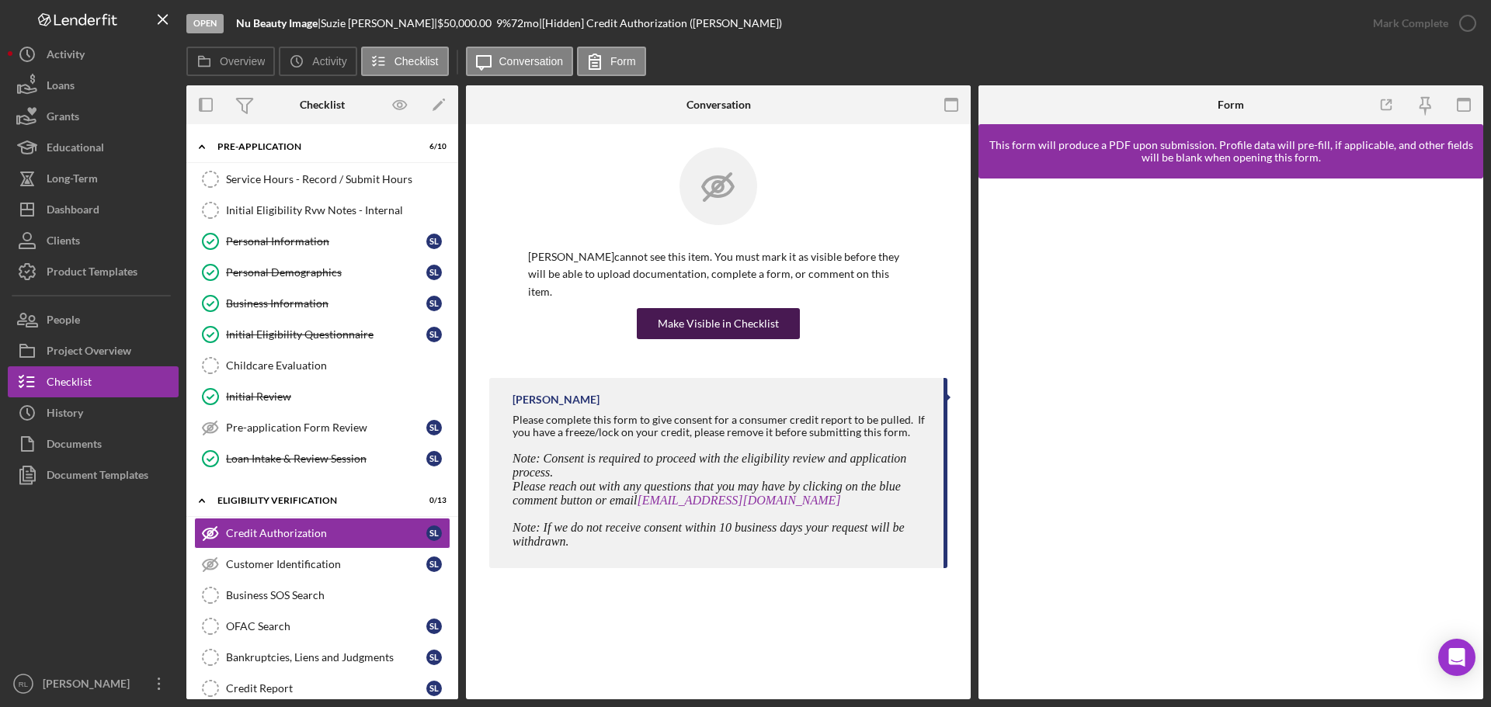
click at [701, 313] on div "Make Visible in Checklist" at bounding box center [718, 323] width 121 height 31
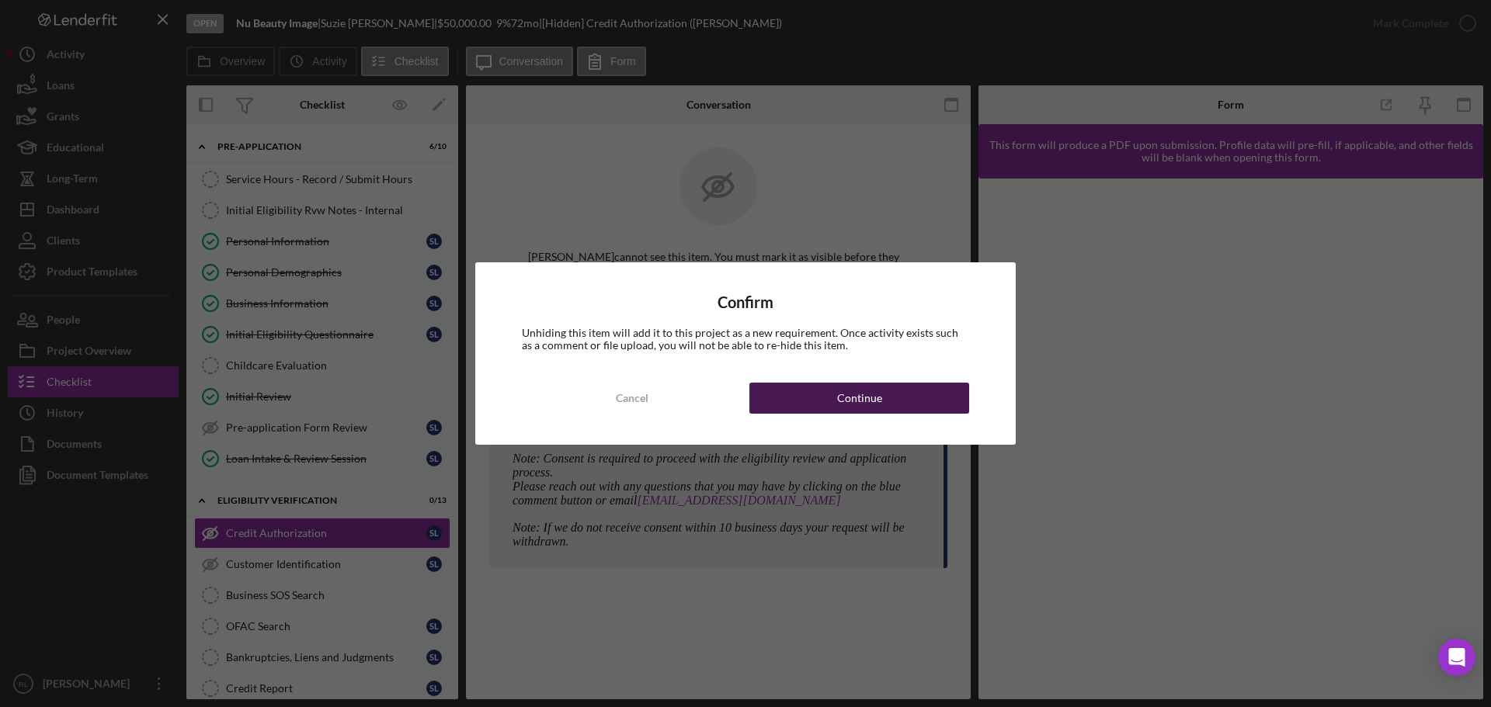
click at [874, 403] on div "Continue" at bounding box center [859, 398] width 45 height 31
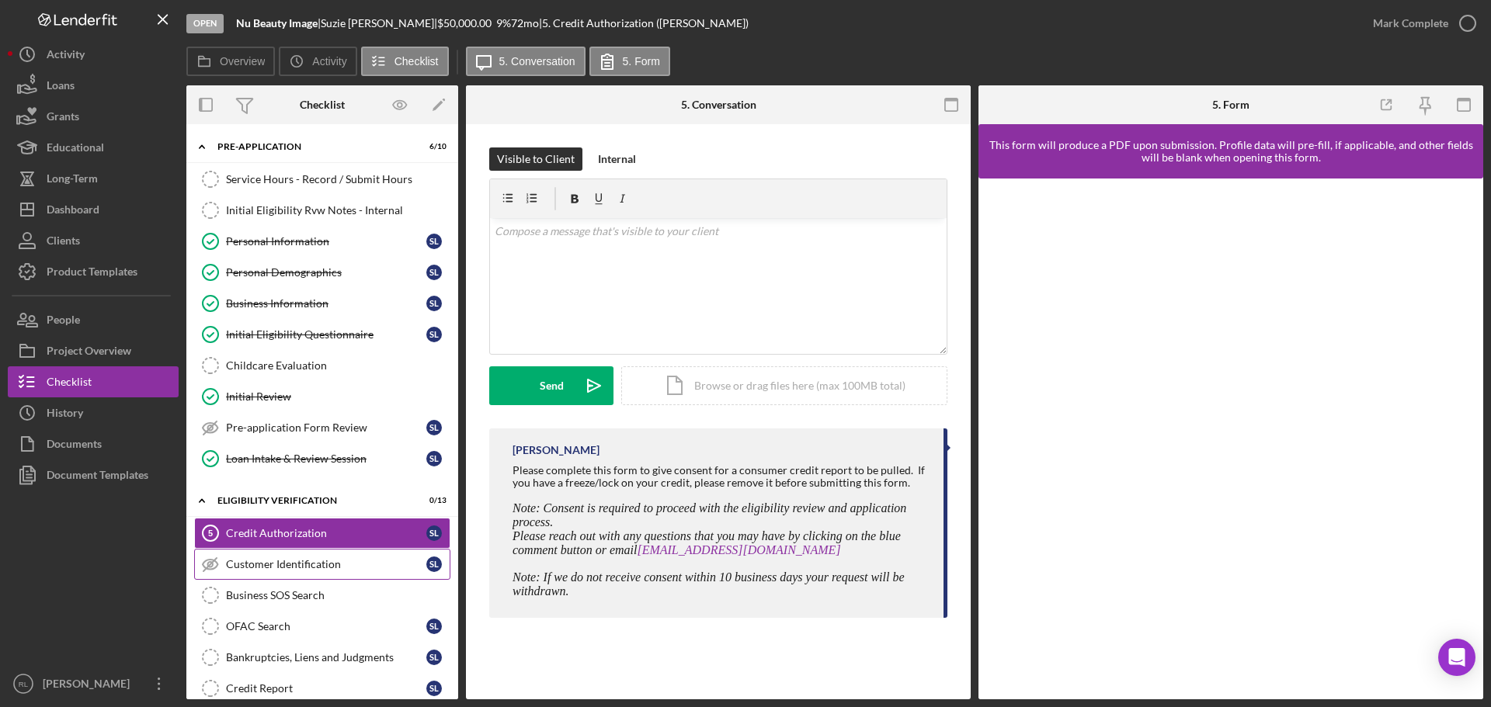
click at [281, 561] on div "Customer Identification" at bounding box center [326, 564] width 200 height 12
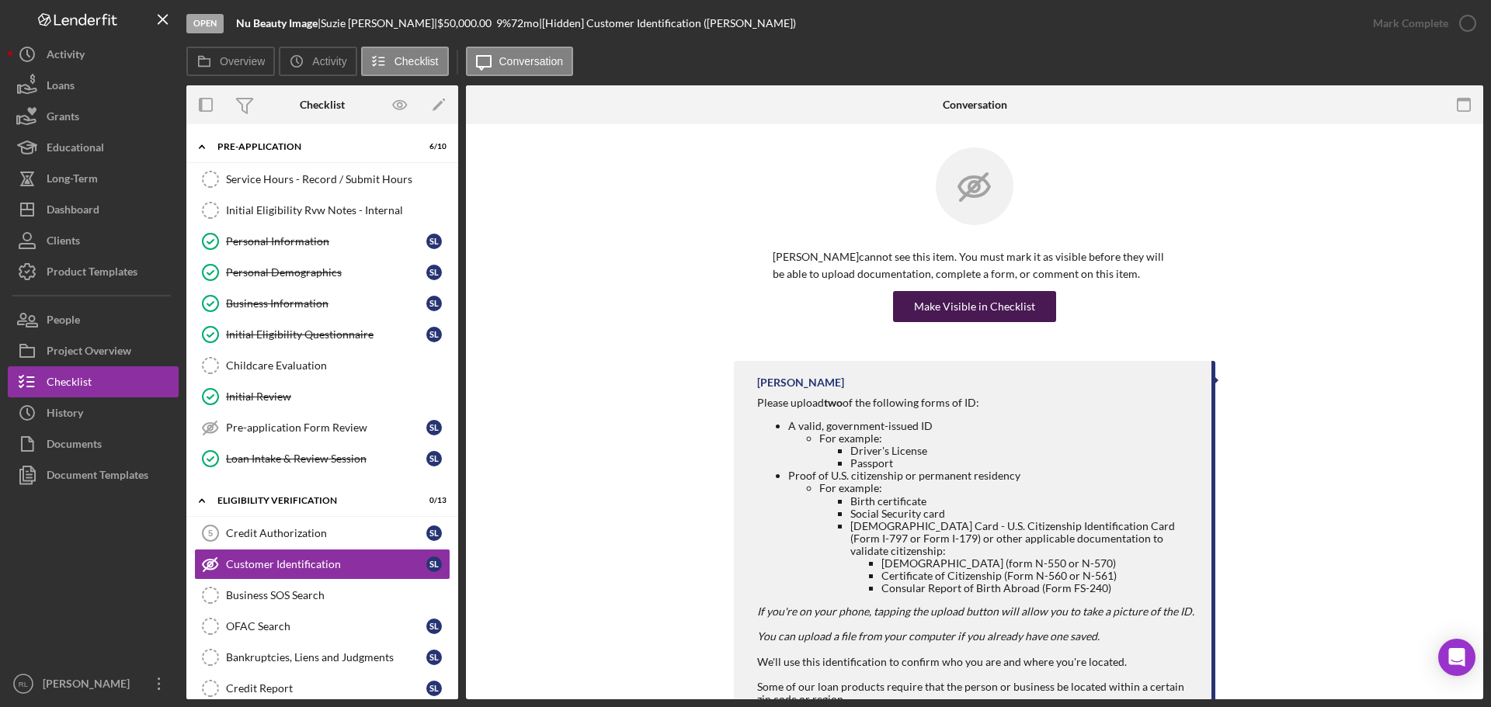
click at [970, 306] on div "Make Visible in Checklist" at bounding box center [974, 306] width 121 height 31
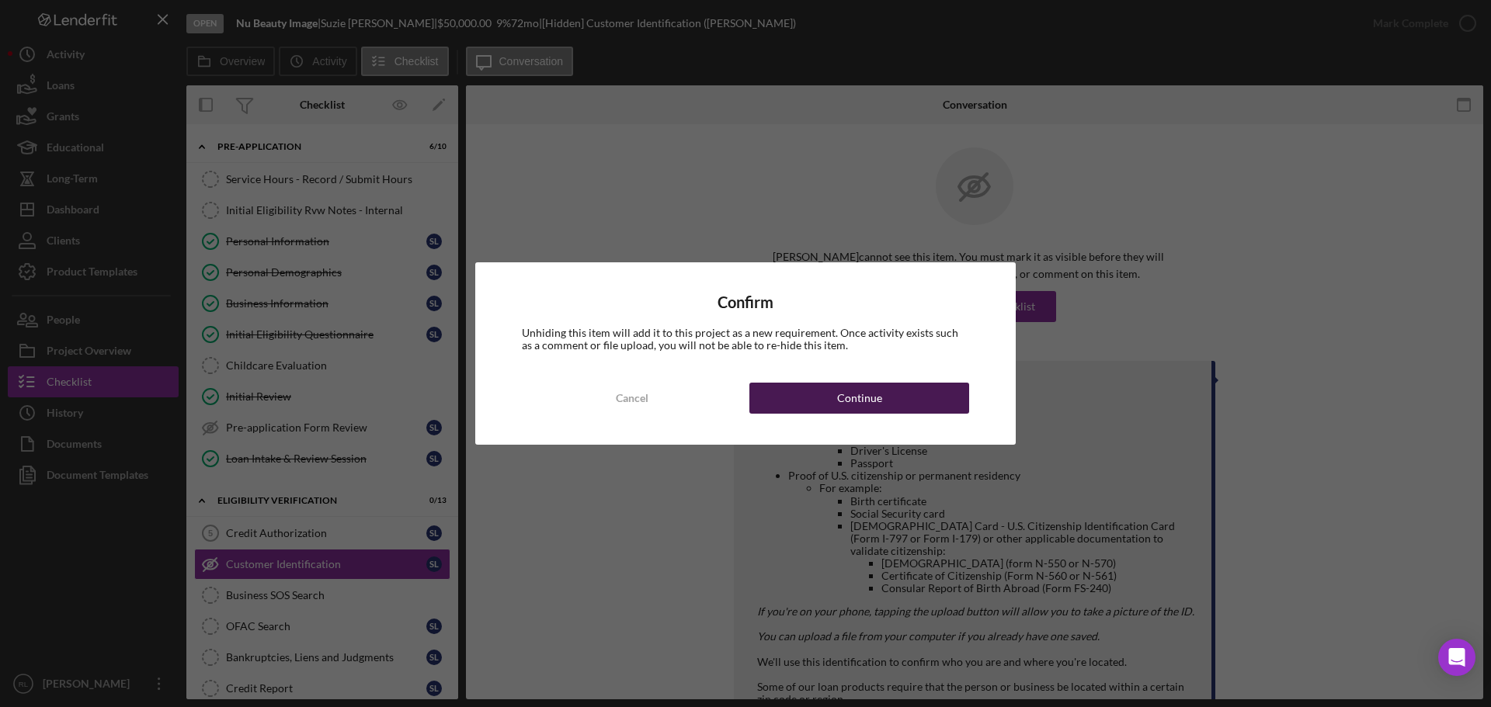
click at [839, 390] on div "Continue" at bounding box center [859, 398] width 45 height 31
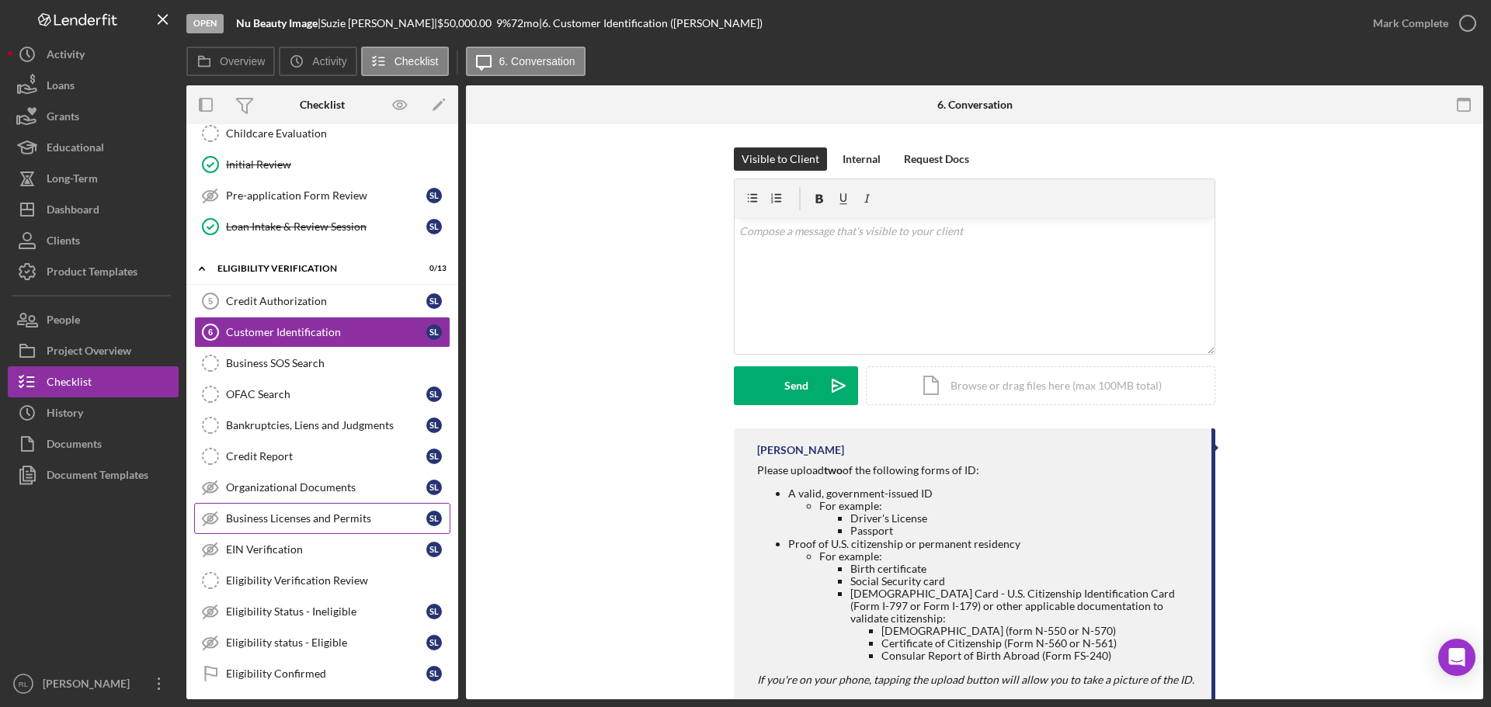
scroll to position [233, 0]
click at [323, 496] on link "Organizational Documents Organizational Documents S L" at bounding box center [322, 486] width 256 height 31
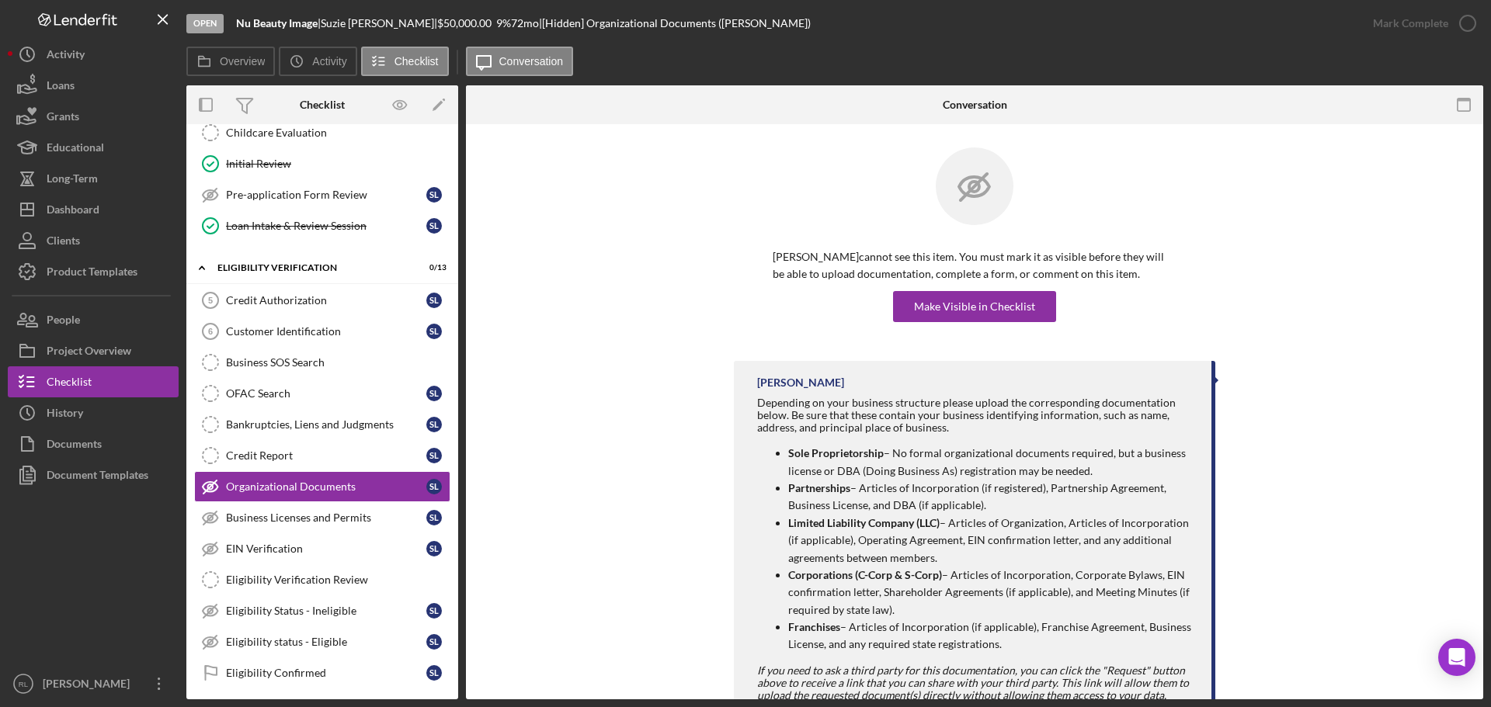
click at [977, 325] on div "[PERSON_NAME] cannot see this item. You must mark it as visible before they wil…" at bounding box center [974, 255] width 481 height 214
click at [978, 315] on div "Make Visible in Checklist" at bounding box center [974, 306] width 121 height 31
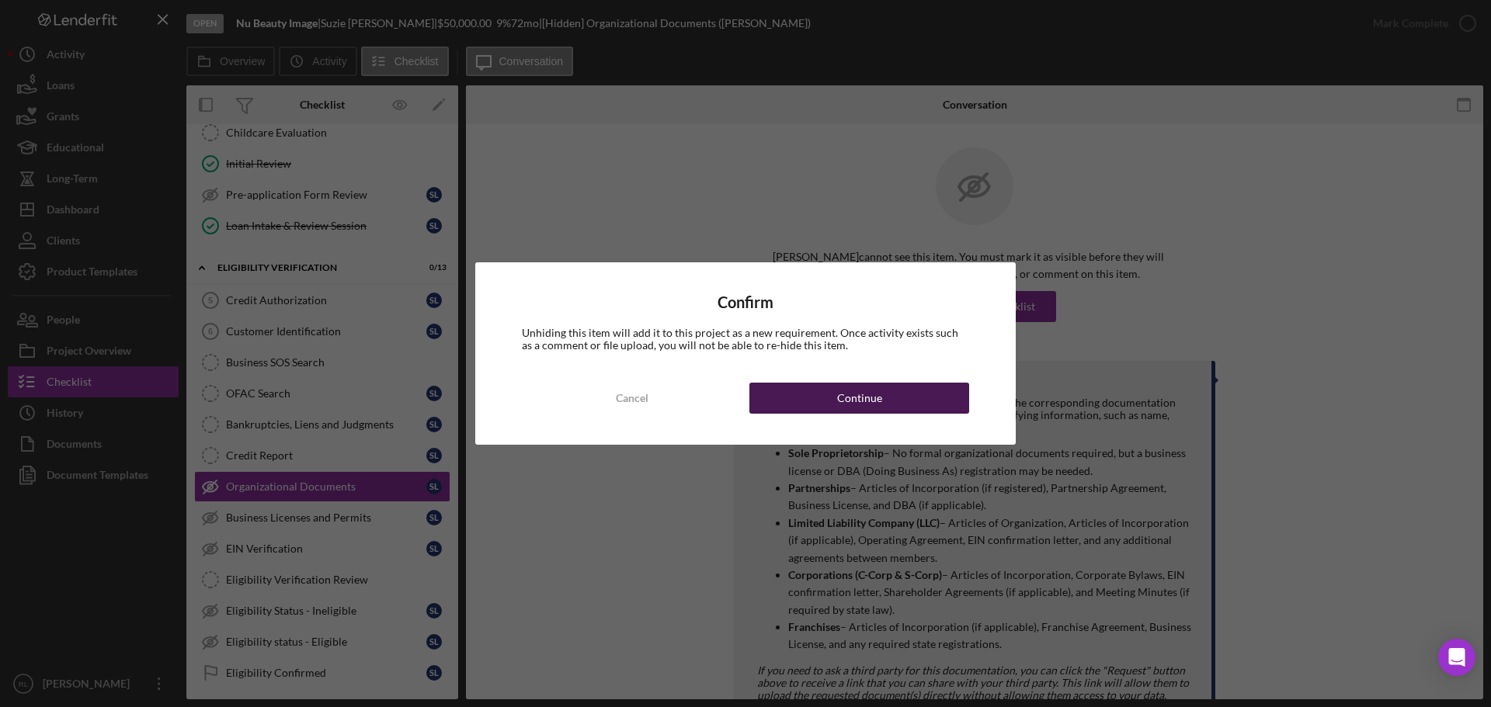
click at [905, 398] on button "Continue" at bounding box center [859, 398] width 220 height 31
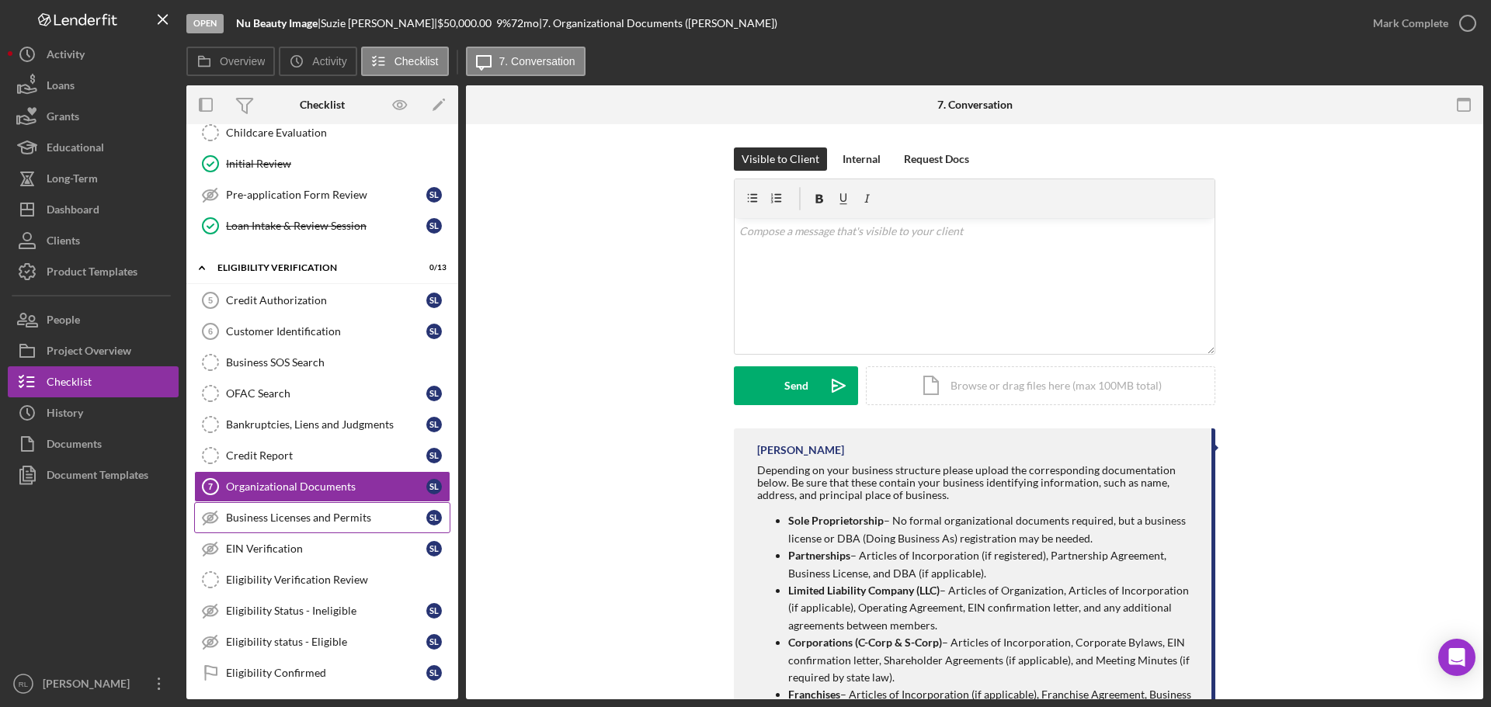
click at [315, 515] on div "Business Licenses and Permits" at bounding box center [326, 518] width 200 height 12
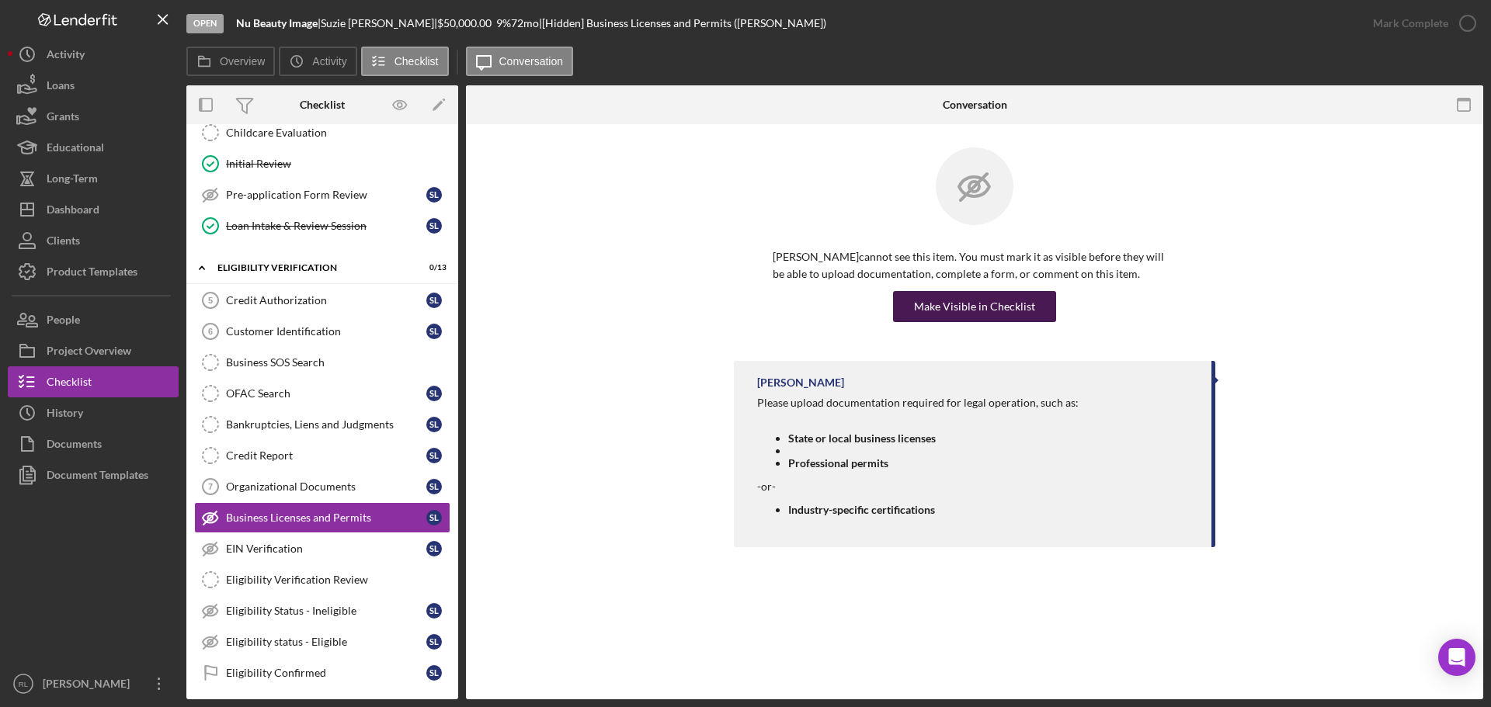
click at [968, 309] on div "Make Visible in Checklist" at bounding box center [974, 306] width 121 height 31
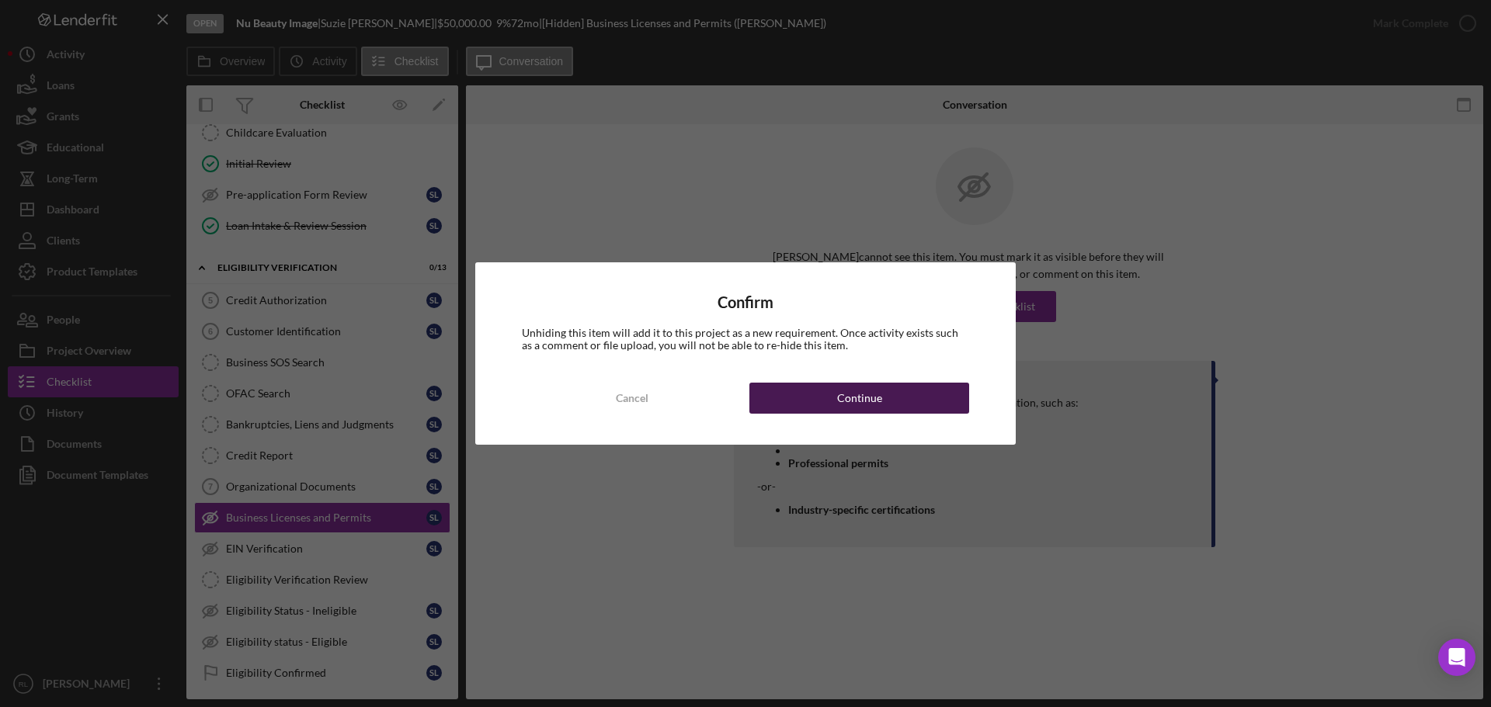
click at [849, 411] on div "Continue" at bounding box center [859, 398] width 45 height 31
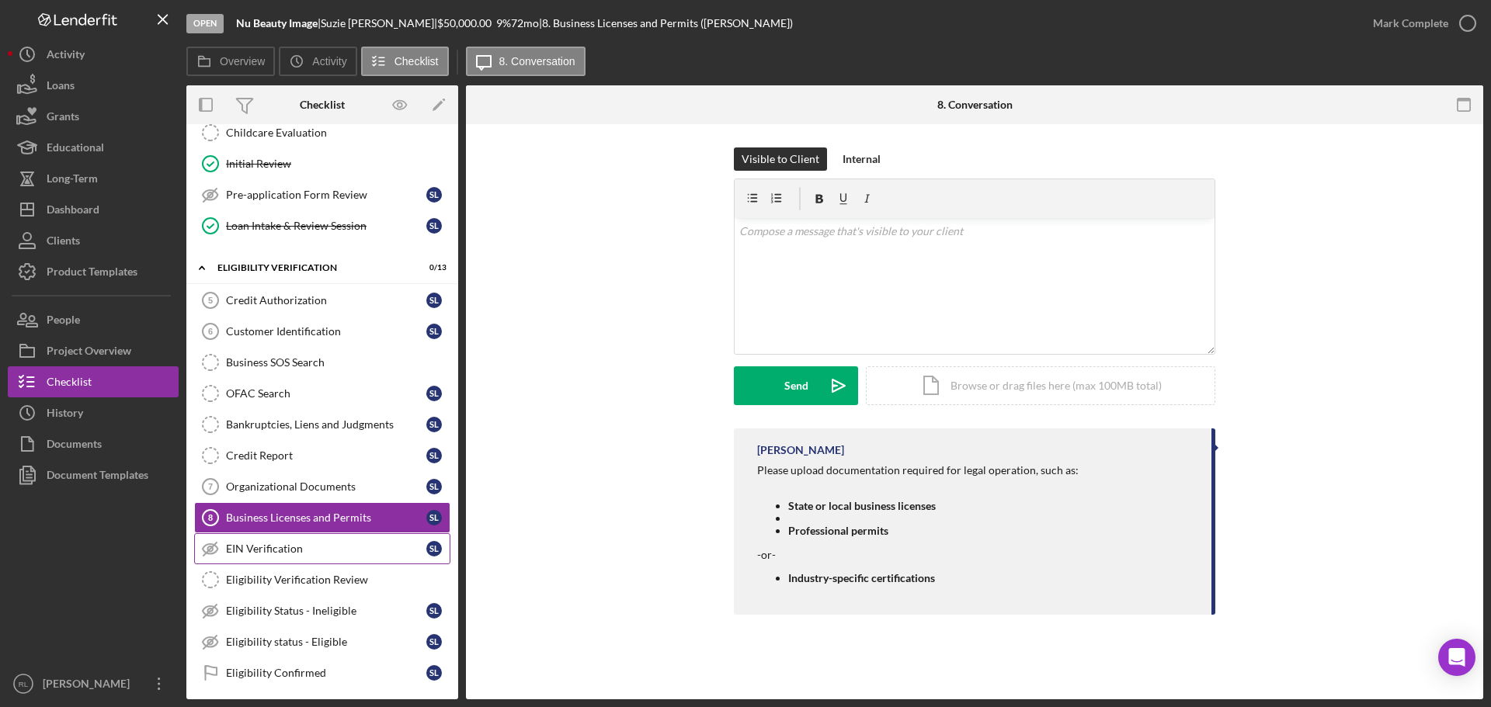
click at [280, 551] on div "EIN Verification" at bounding box center [326, 549] width 200 height 12
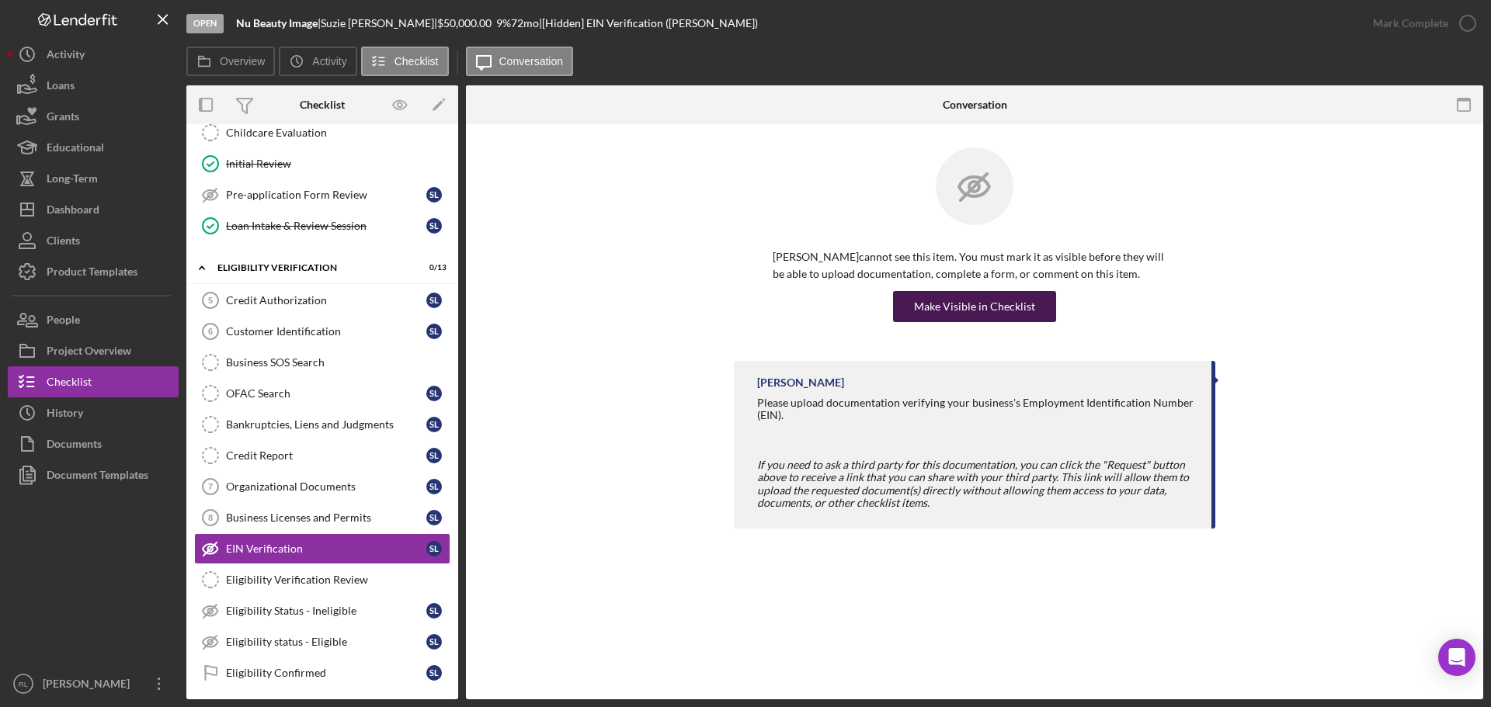
click at [963, 310] on div "Make Visible in Checklist" at bounding box center [974, 306] width 121 height 31
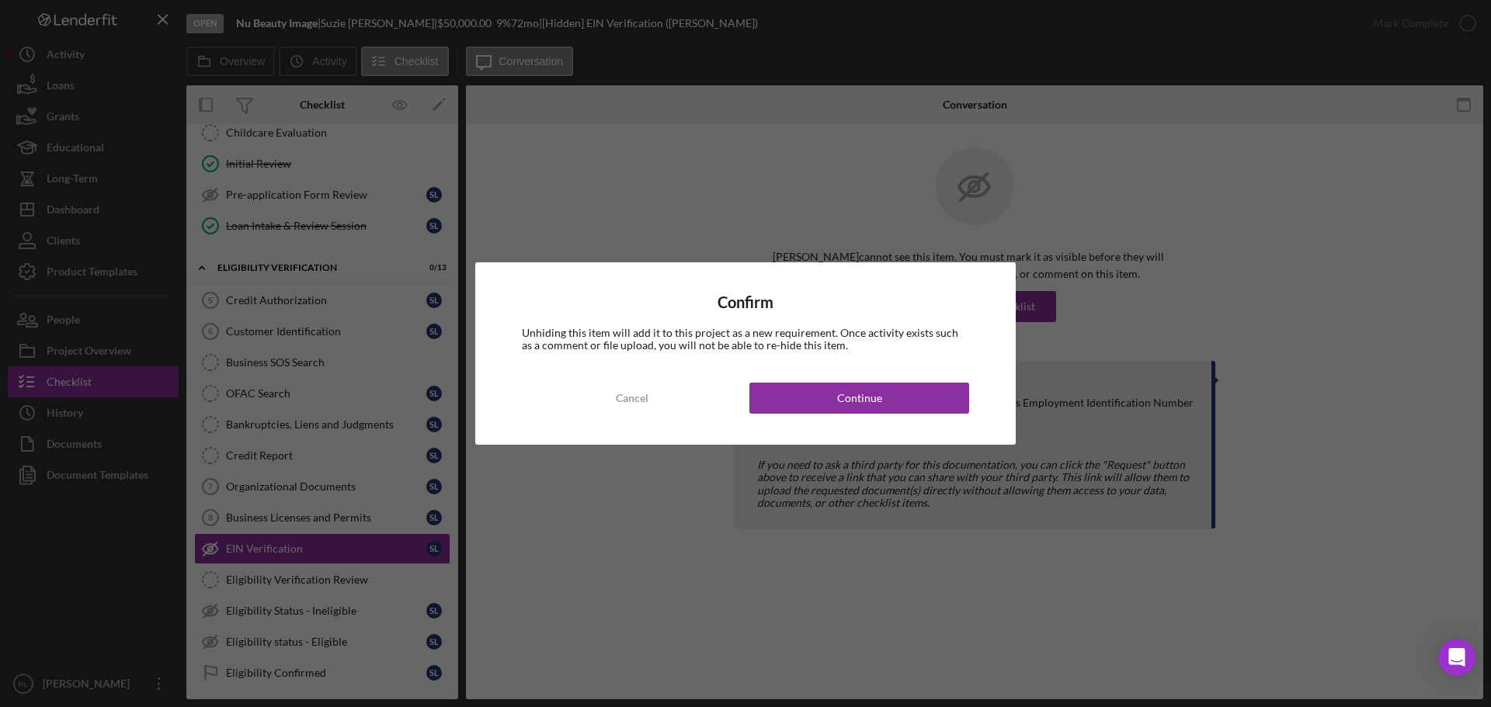
click at [836, 427] on div "Confirm Unhiding this item will add it to this project as a new requirement. On…" at bounding box center [745, 353] width 541 height 183
click at [850, 405] on div "Continue" at bounding box center [859, 398] width 45 height 31
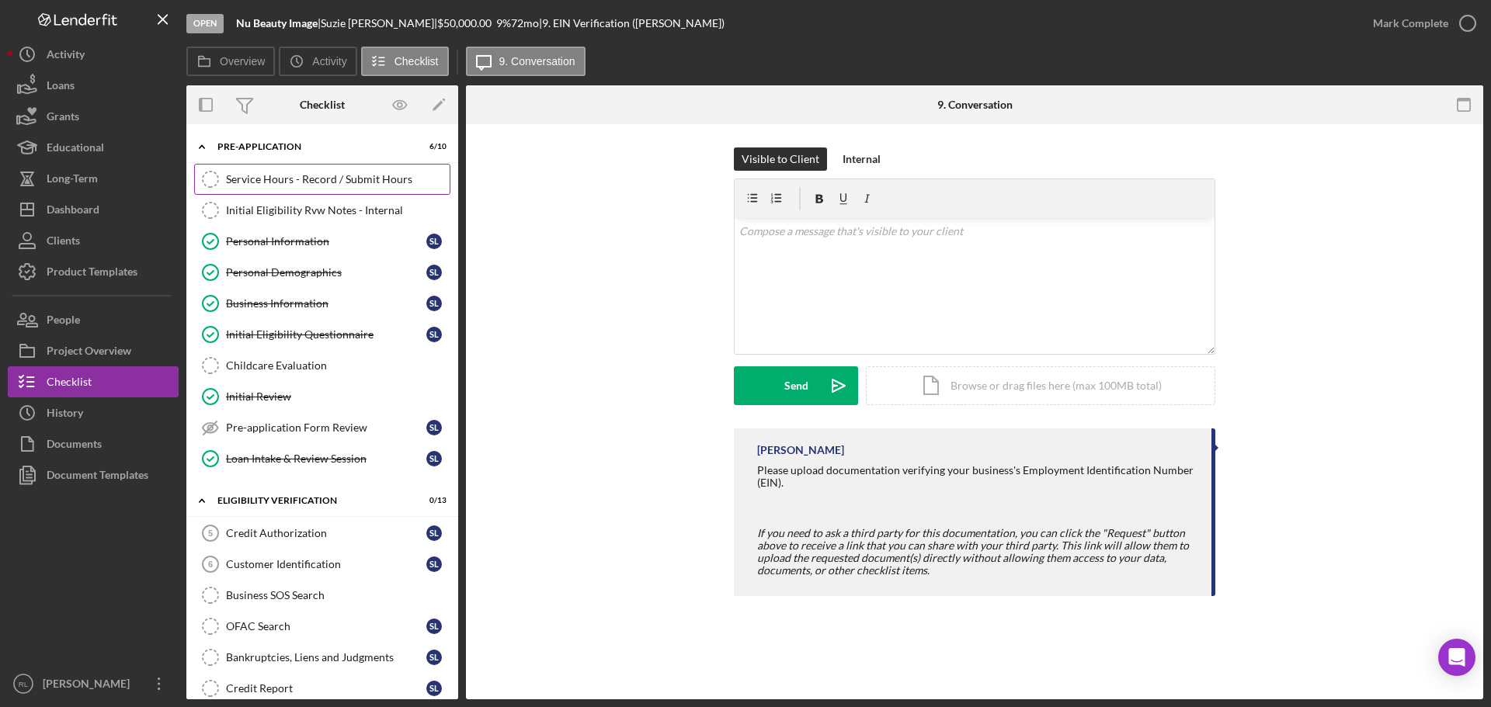
click at [327, 168] on link "Service Hours - Record / Submit Hours Service Hours - Record / Submit Hours" at bounding box center [322, 179] width 256 height 31
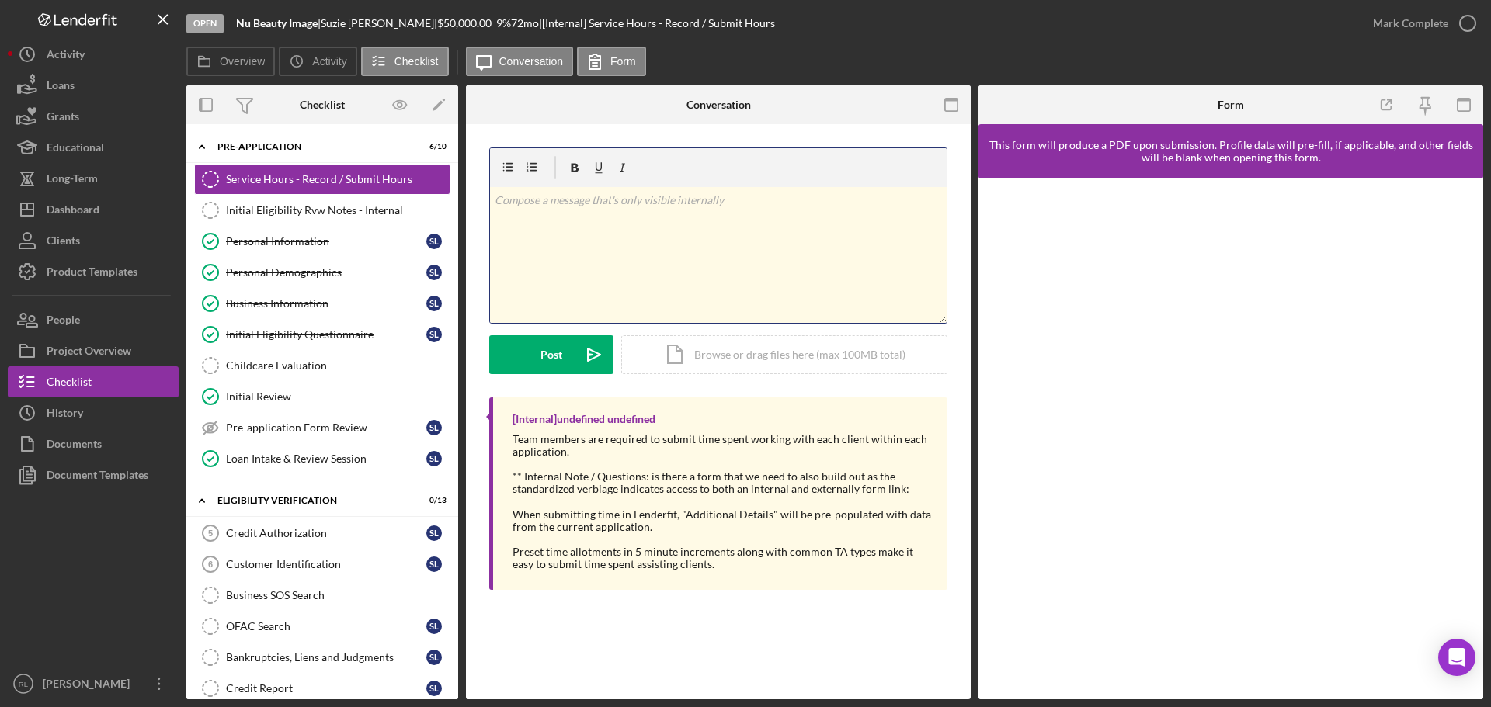
click at [636, 242] on div "v Color teal Color pink Remove color Add row above Add row below Add column bef…" at bounding box center [718, 255] width 457 height 136
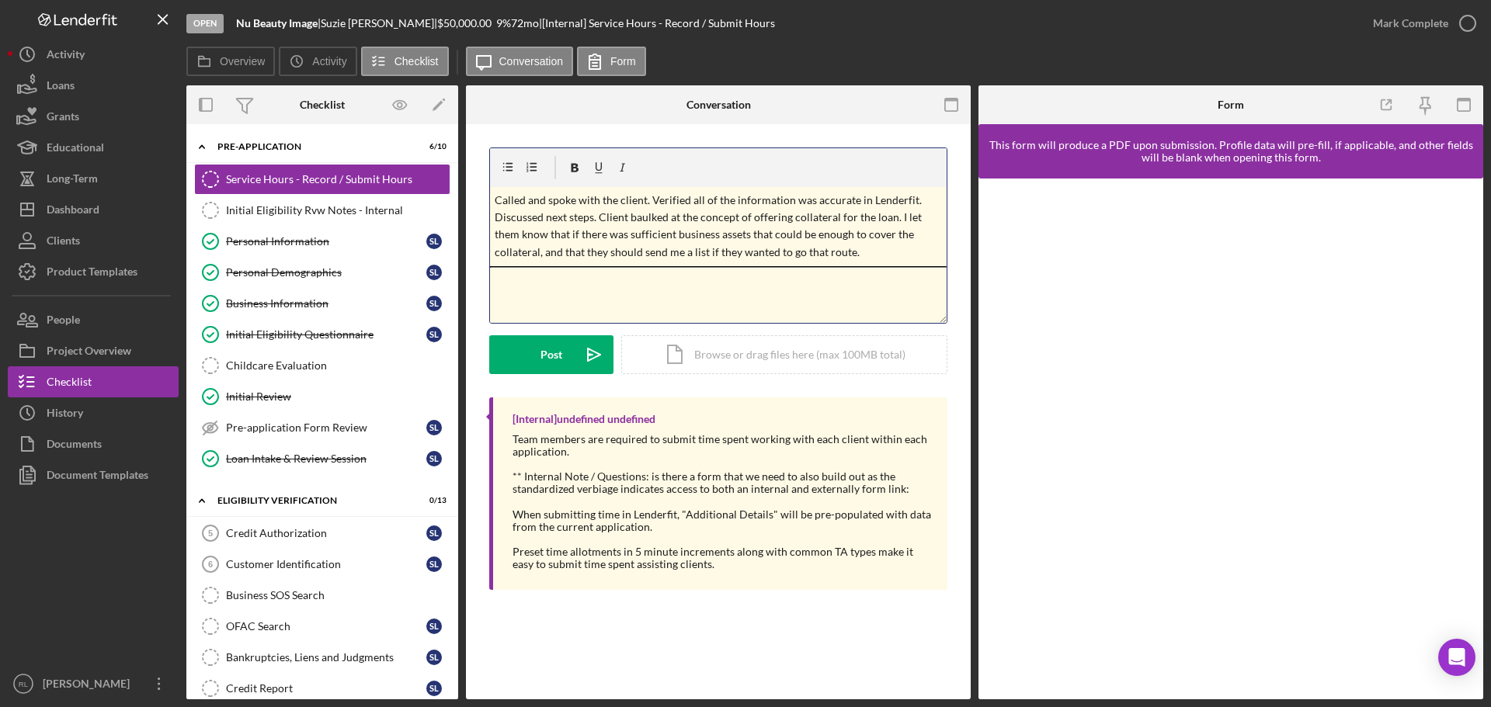
scroll to position [488, 0]
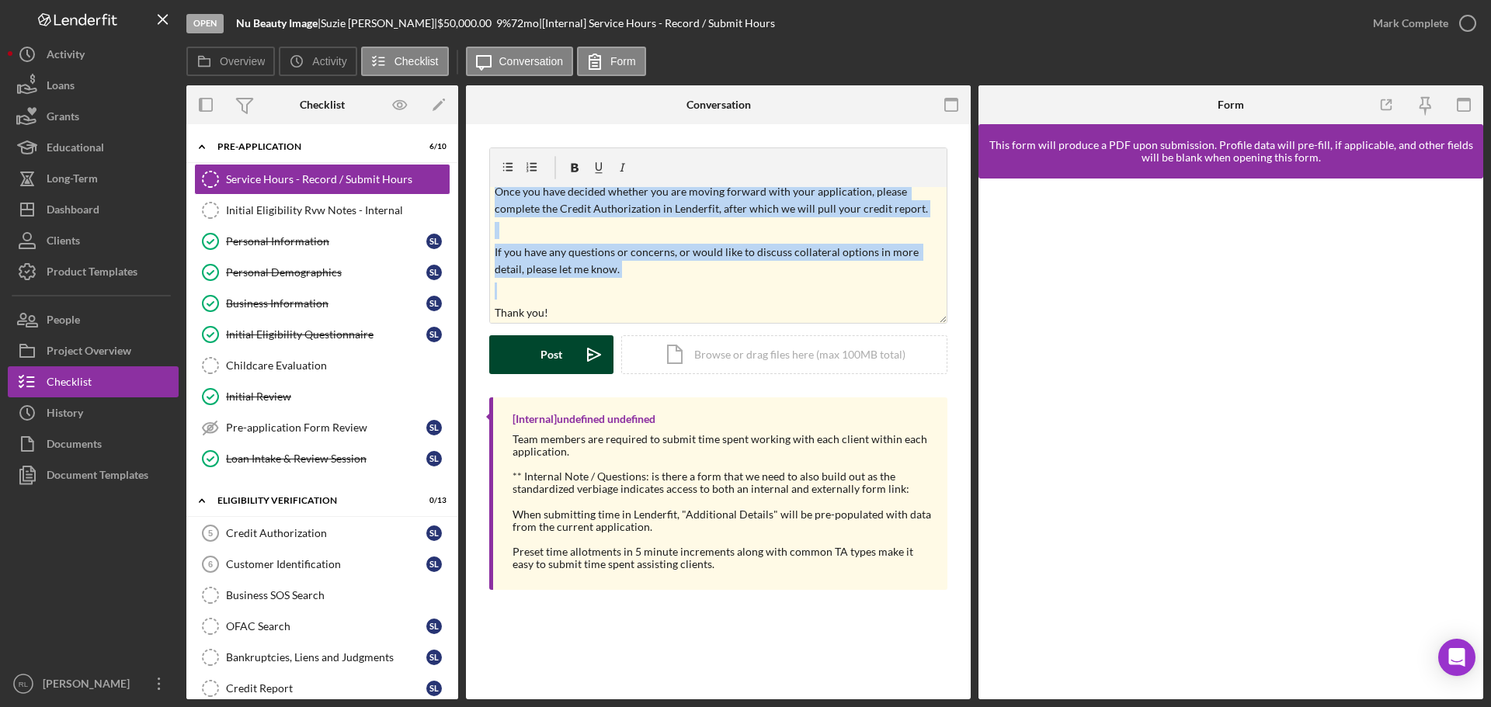
click at [527, 345] on button "Post Icon/icon-invite-send" at bounding box center [551, 354] width 124 height 39
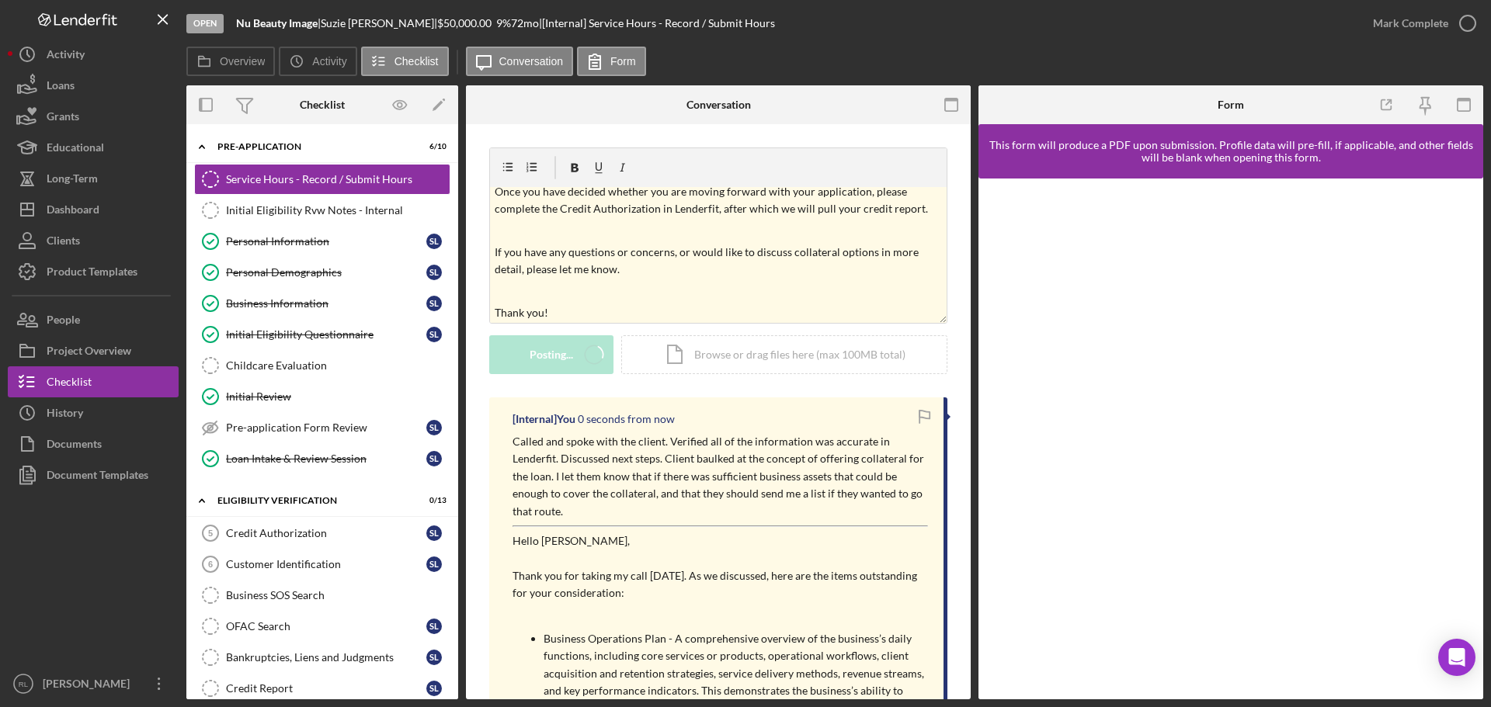
scroll to position [0, 0]
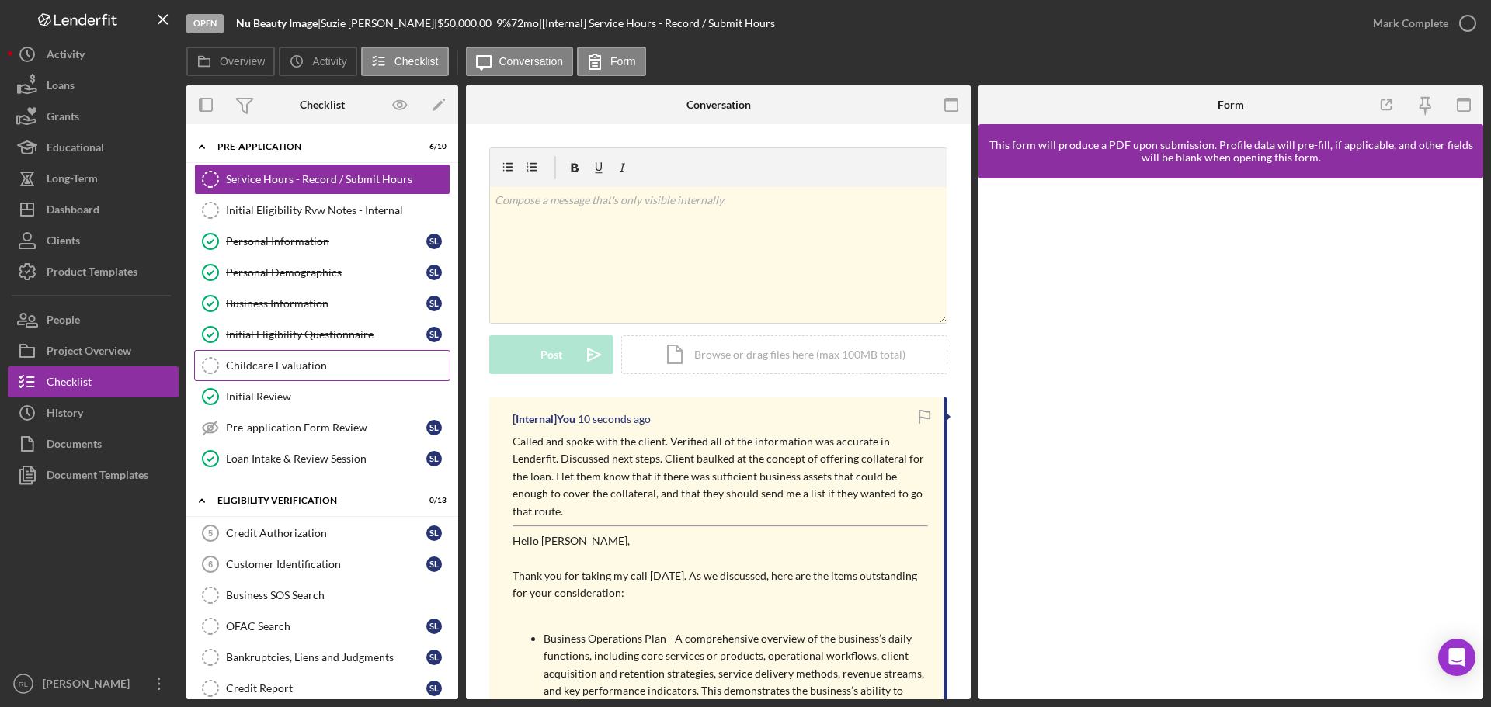
click at [278, 361] on div "Childcare Evaluation" at bounding box center [338, 366] width 224 height 12
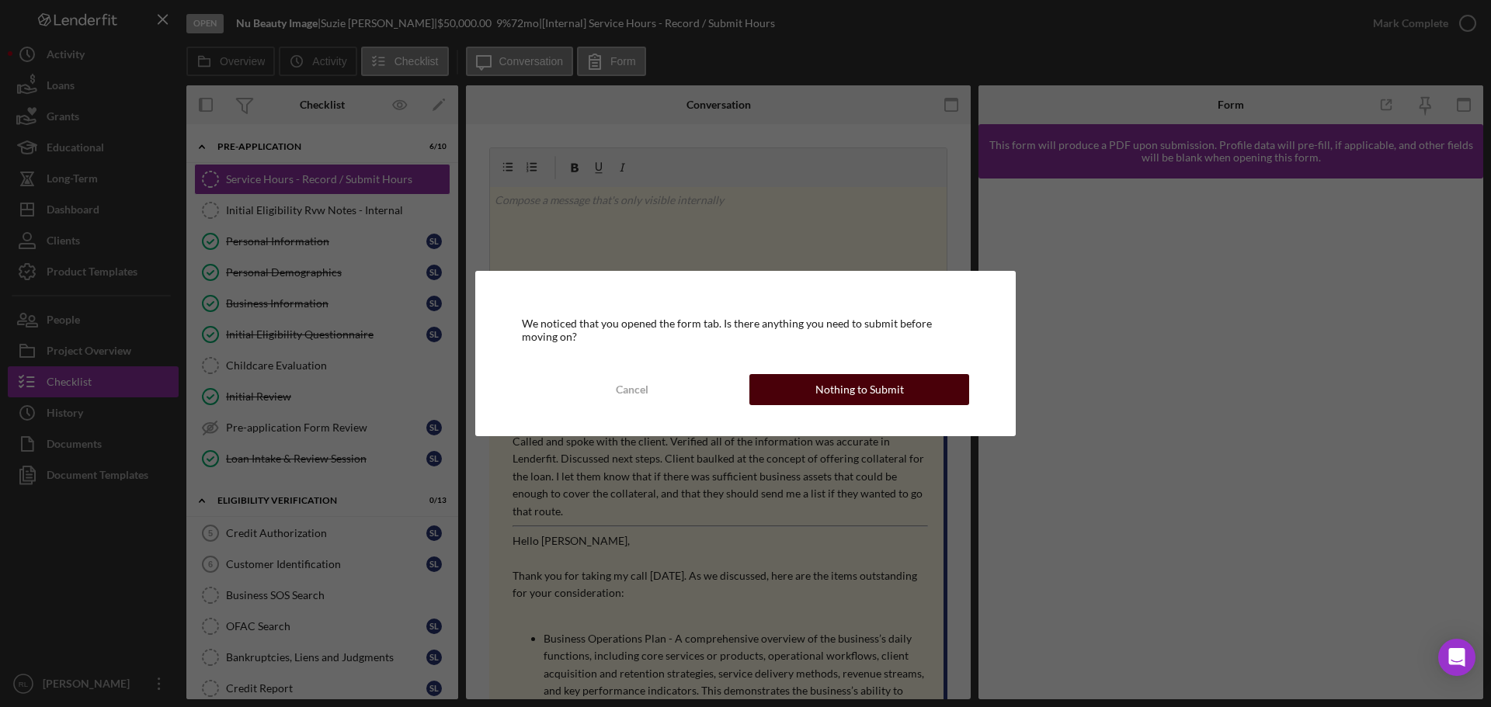
click at [824, 387] on div "Nothing to Submit" at bounding box center [859, 389] width 89 height 31
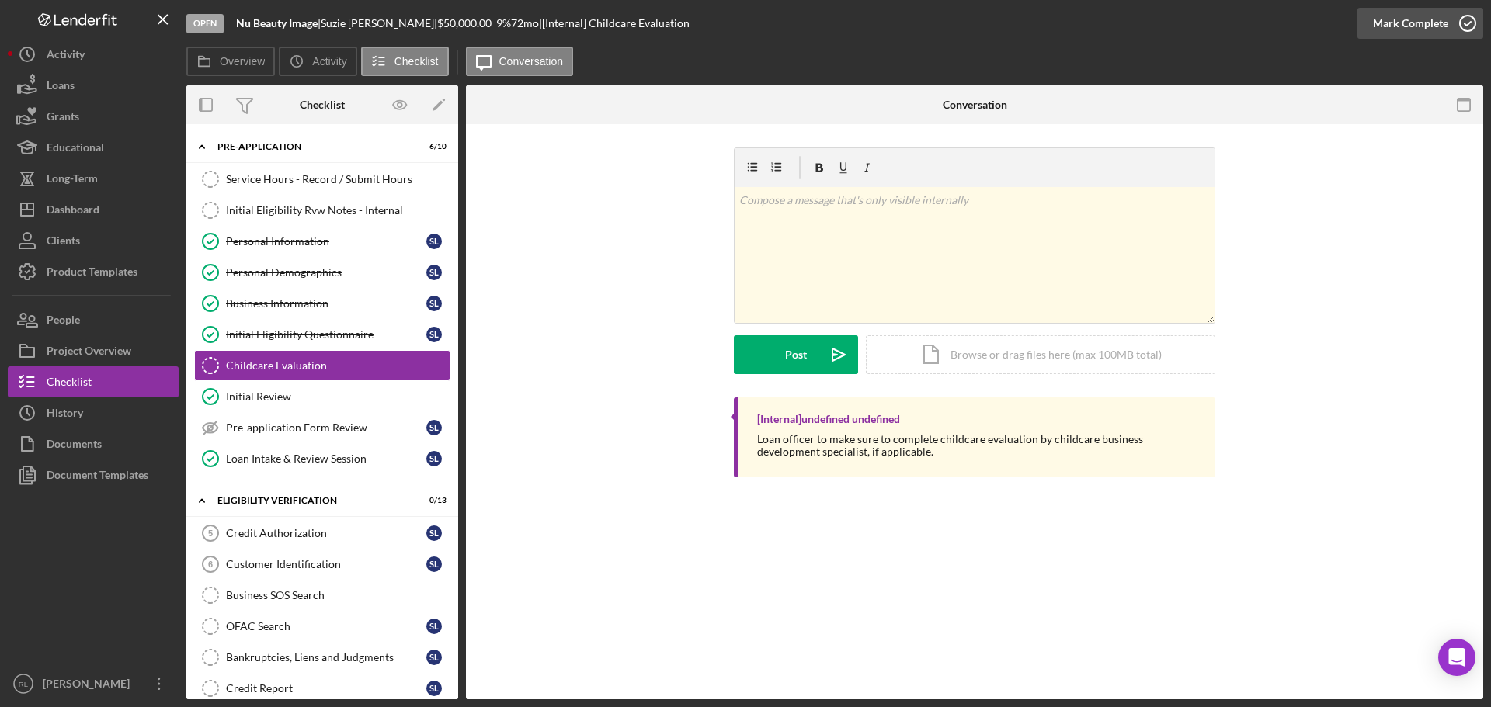
click at [1407, 26] on div "Mark Complete" at bounding box center [1410, 23] width 75 height 31
